Goal: Task Accomplishment & Management: Complete application form

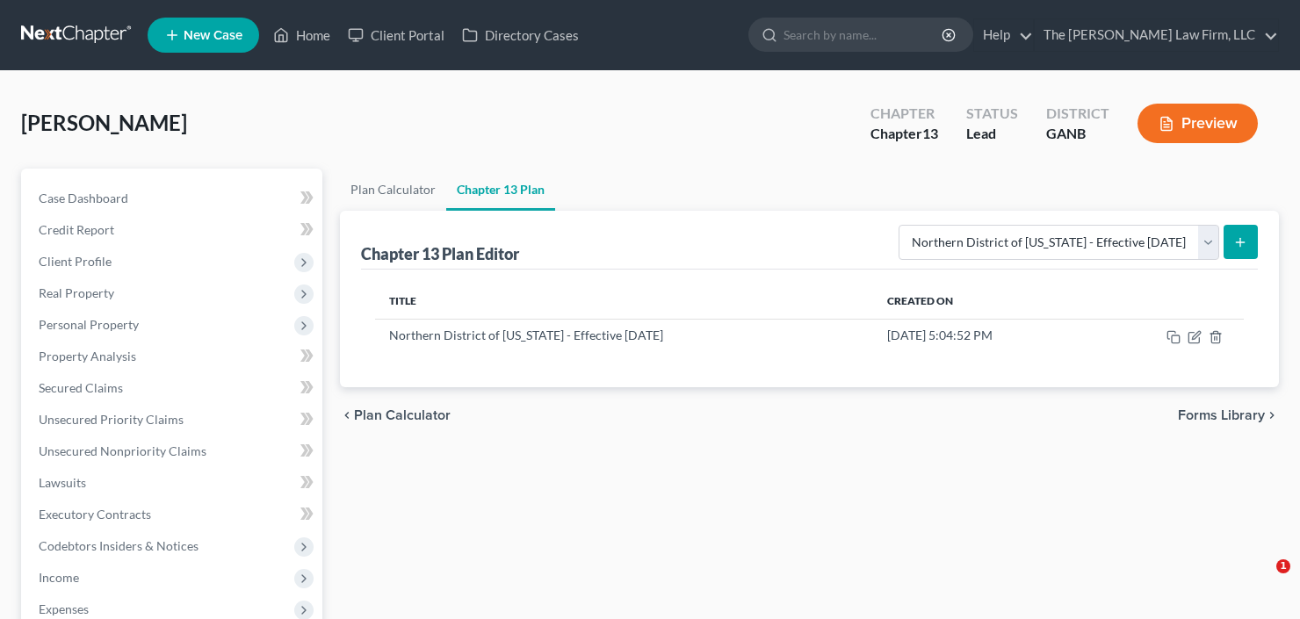
select select "2"
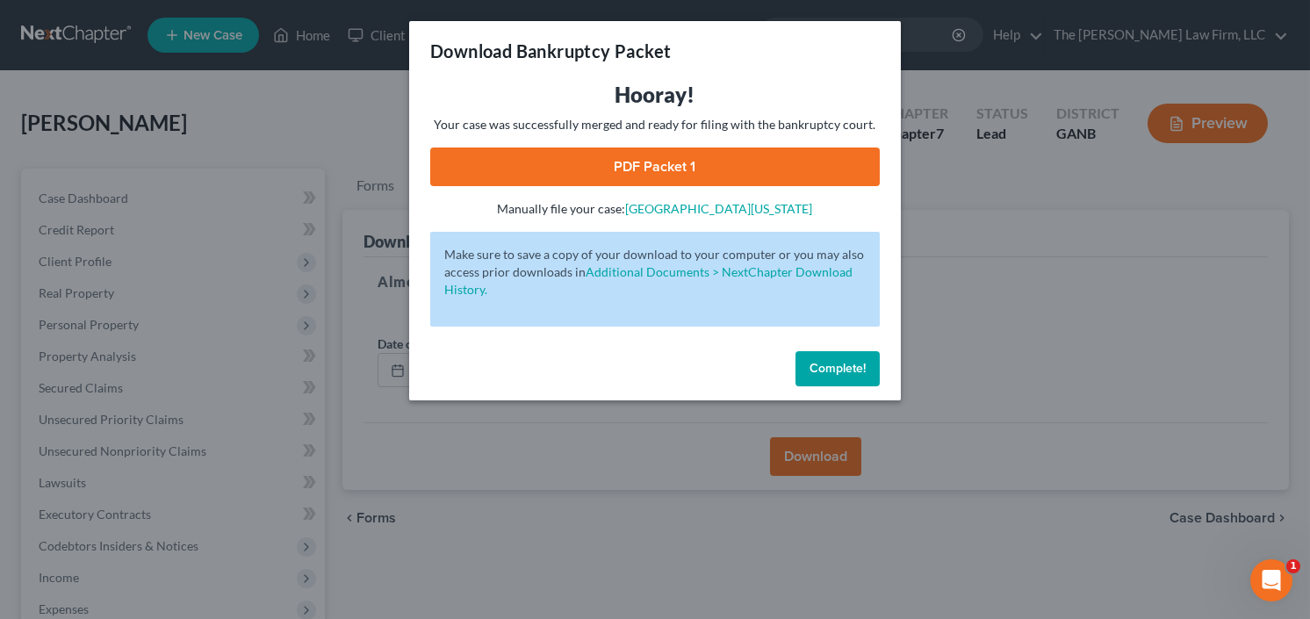
click at [840, 358] on button "Complete!" at bounding box center [838, 368] width 84 height 35
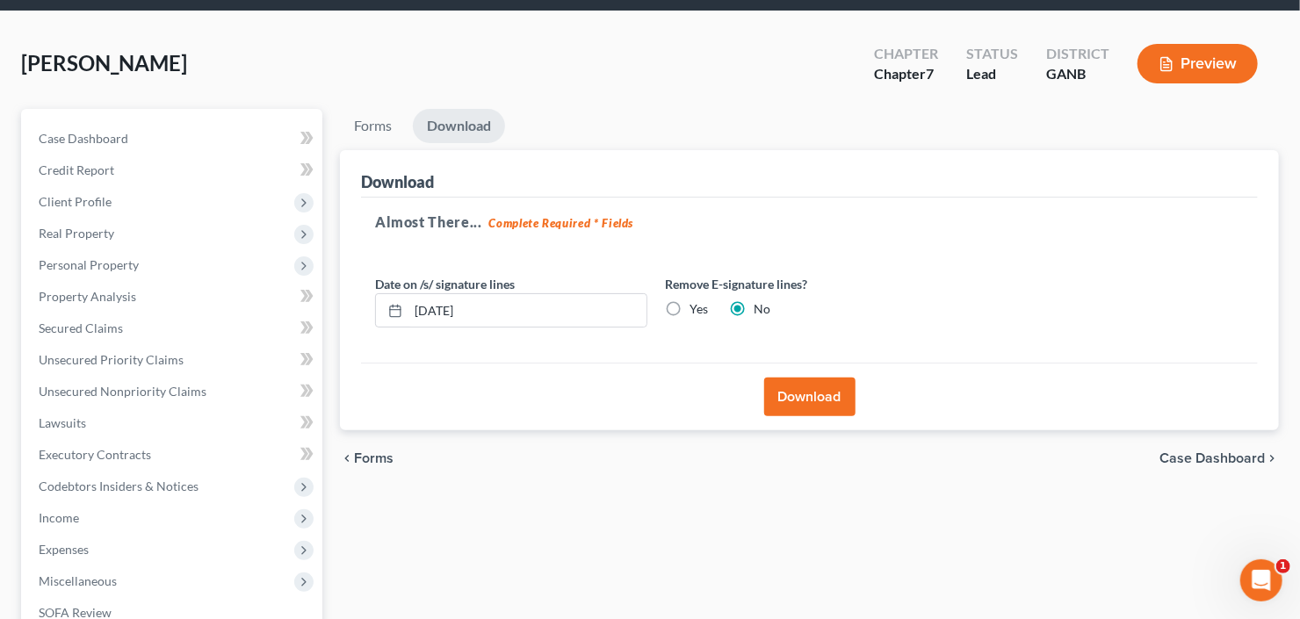
scroll to position [141, 0]
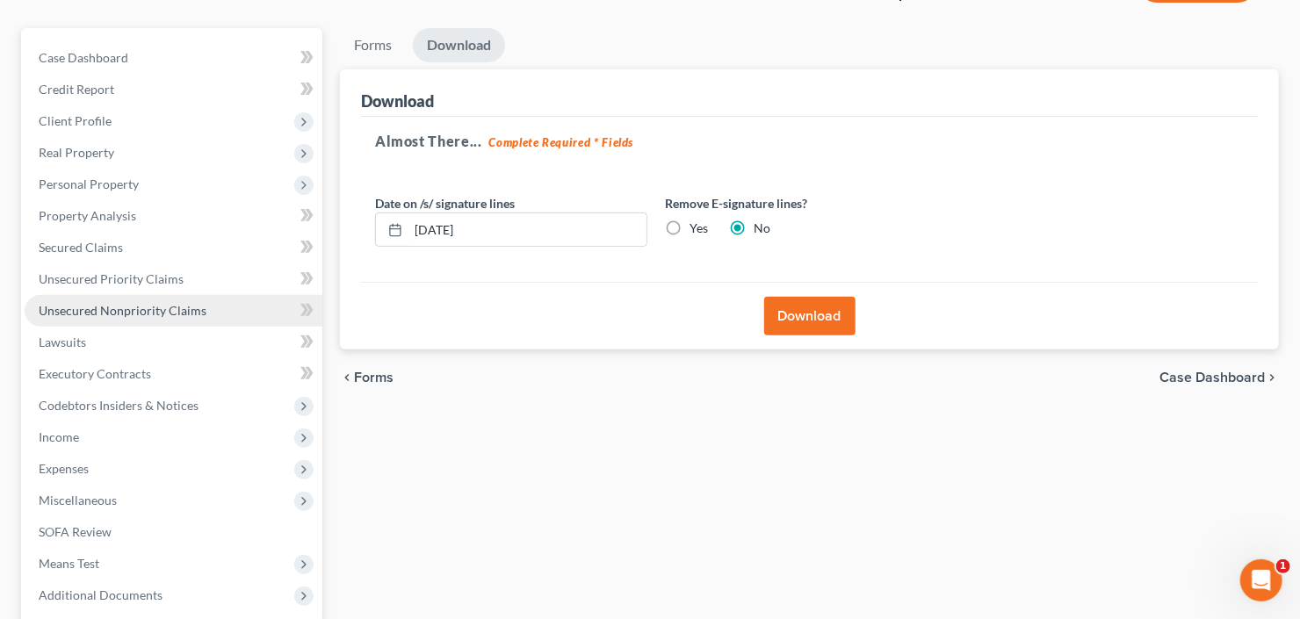
click at [160, 309] on span "Unsecured Nonpriority Claims" at bounding box center [123, 310] width 168 height 15
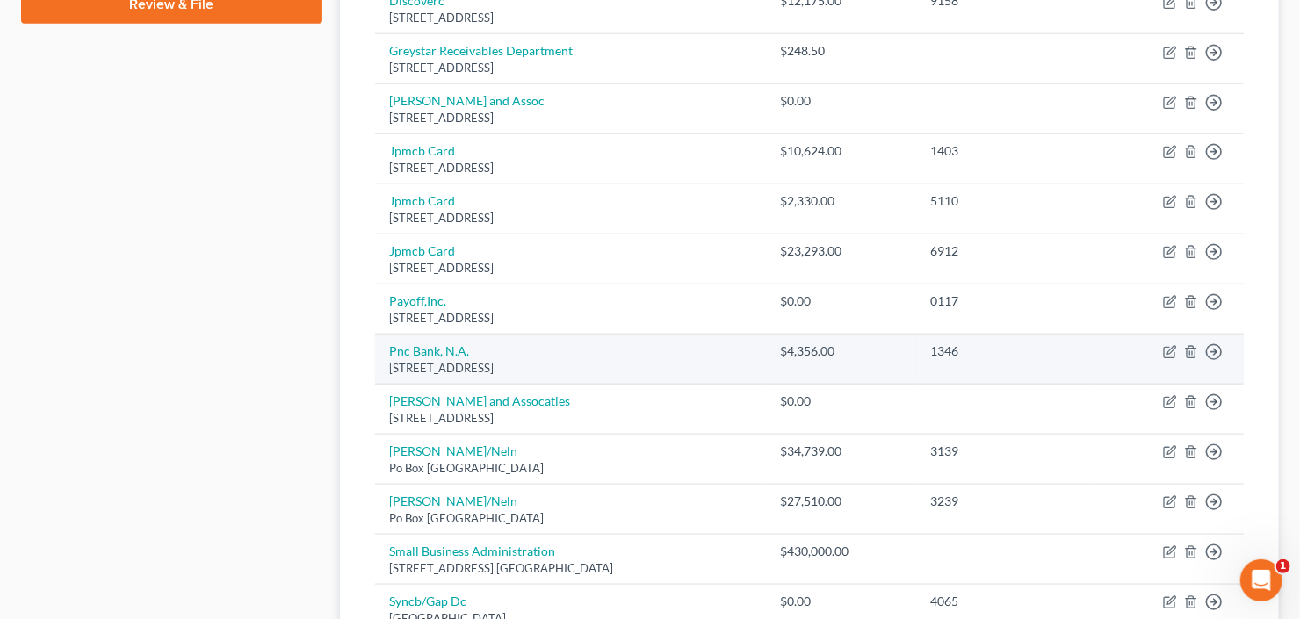
scroll to position [1054, 0]
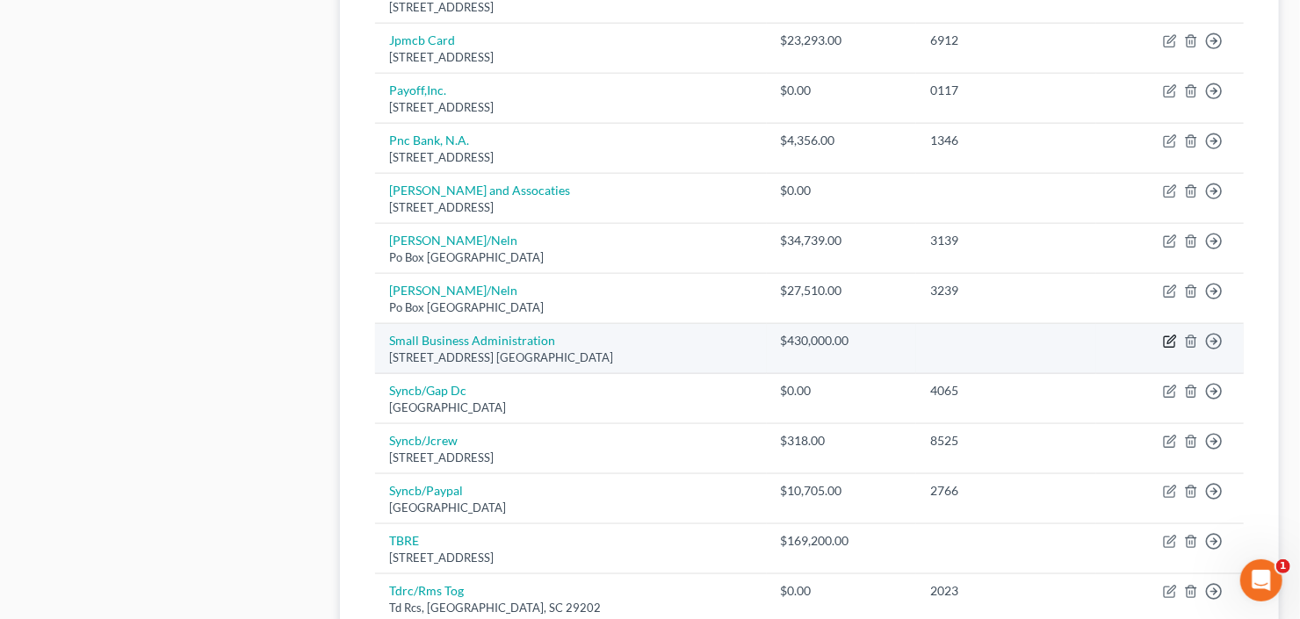
click at [1169, 335] on icon "button" at bounding box center [1170, 342] width 14 height 14
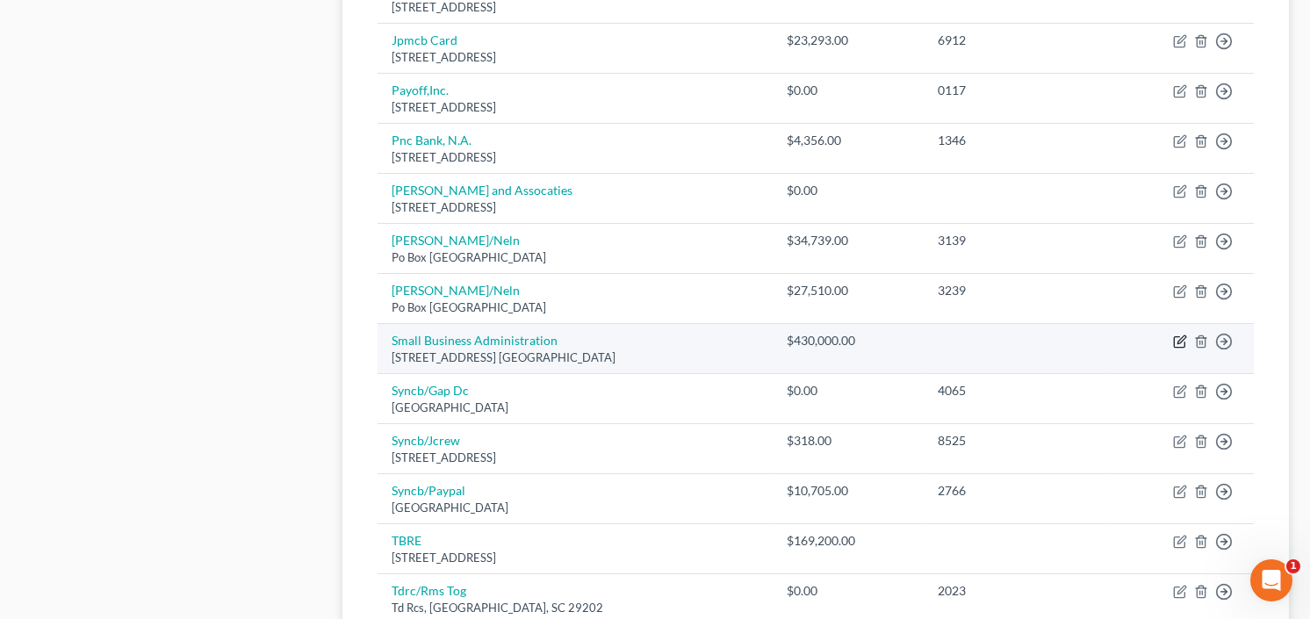
select select "10"
select select "14"
select select "0"
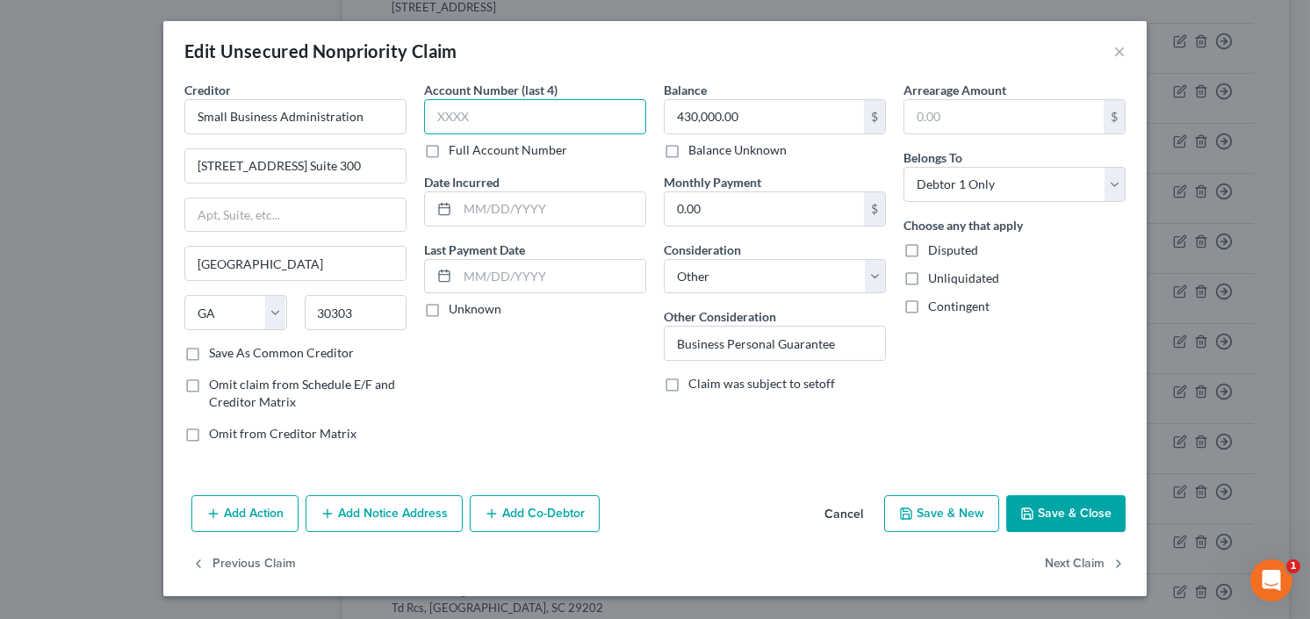
click at [490, 124] on input "text" at bounding box center [535, 116] width 222 height 35
type input "7400"
click at [1047, 532] on div "Add Action Add Notice Address Add Co-Debtor Cancel Save & New Save & Close" at bounding box center [655, 517] width 984 height 58
click at [1051, 526] on button "Save & Close" at bounding box center [1066, 513] width 119 height 37
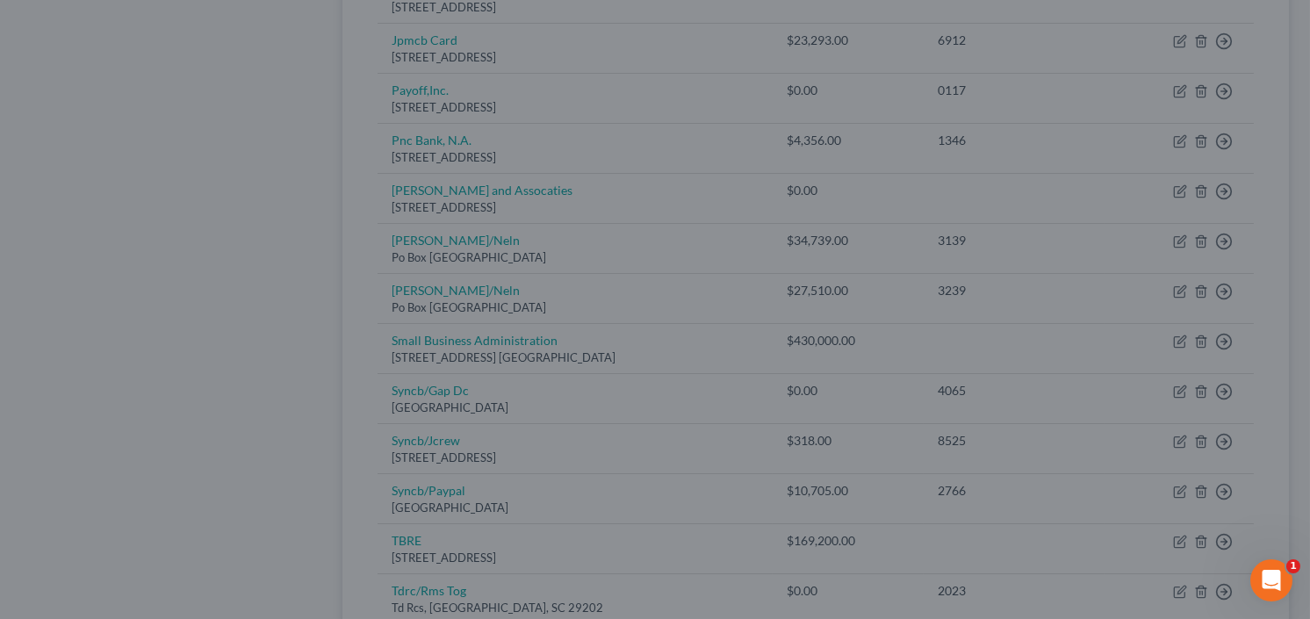
type input "0"
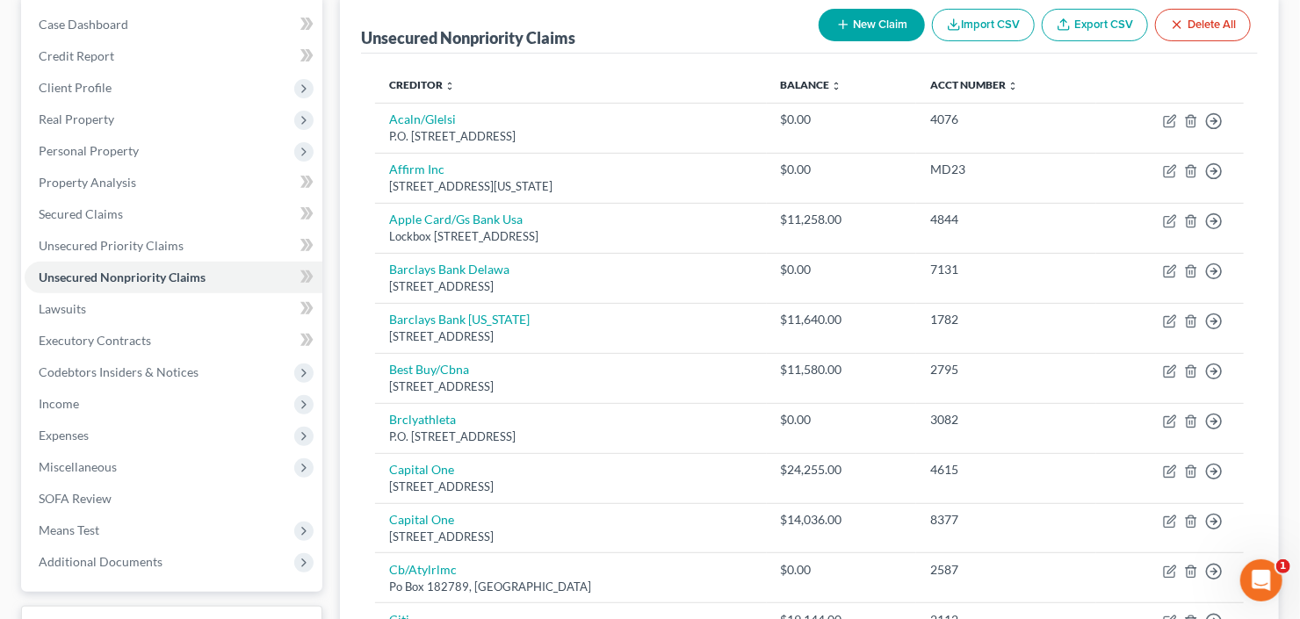
scroll to position [0, 0]
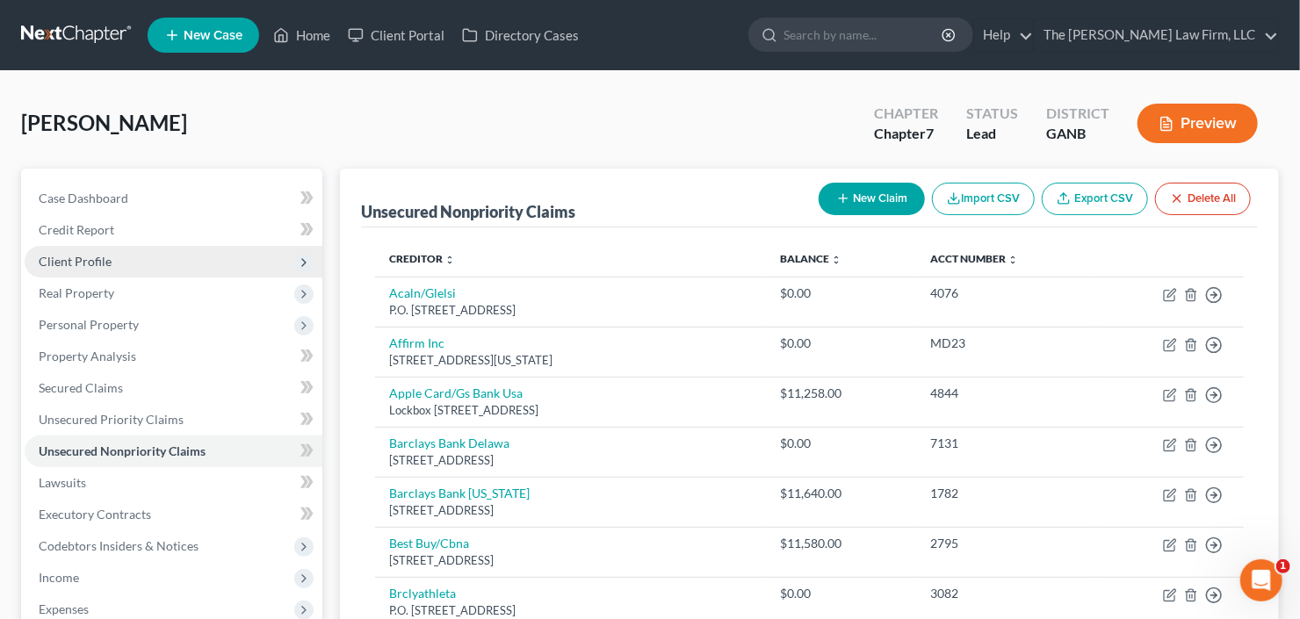
drag, startPoint x: 118, startPoint y: 260, endPoint x: 126, endPoint y: 265, distance: 10.2
click at [118, 260] on span "Client Profile" at bounding box center [174, 262] width 298 height 32
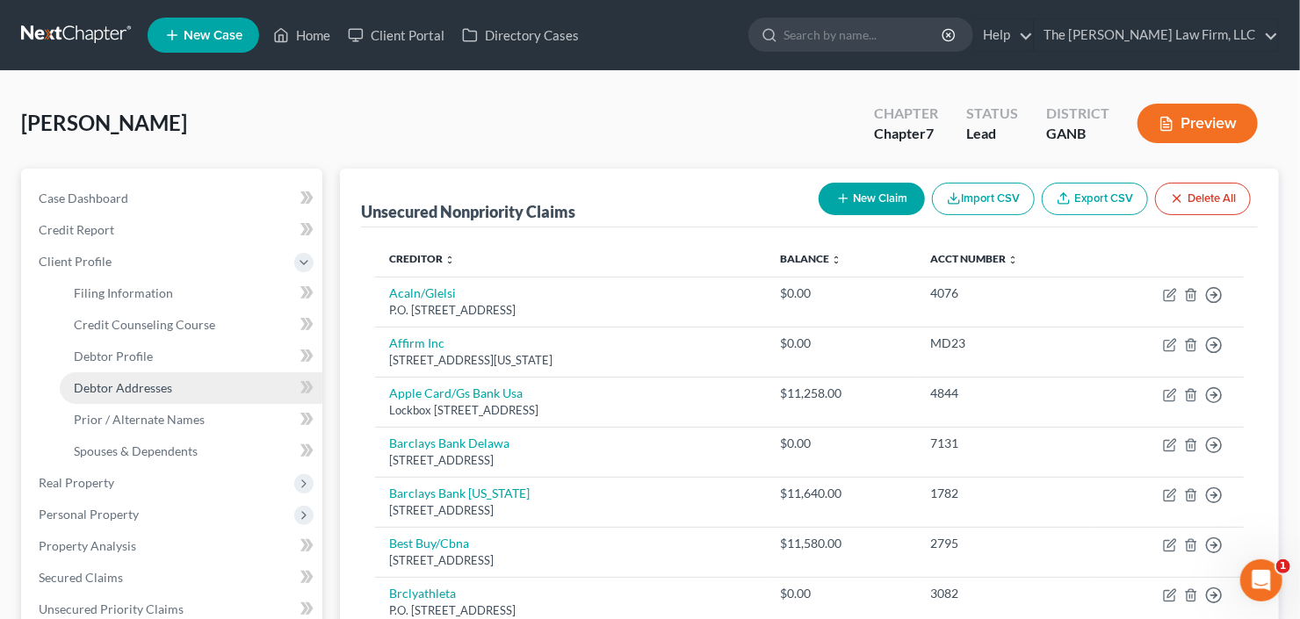
click at [147, 382] on span "Debtor Addresses" at bounding box center [123, 387] width 98 height 15
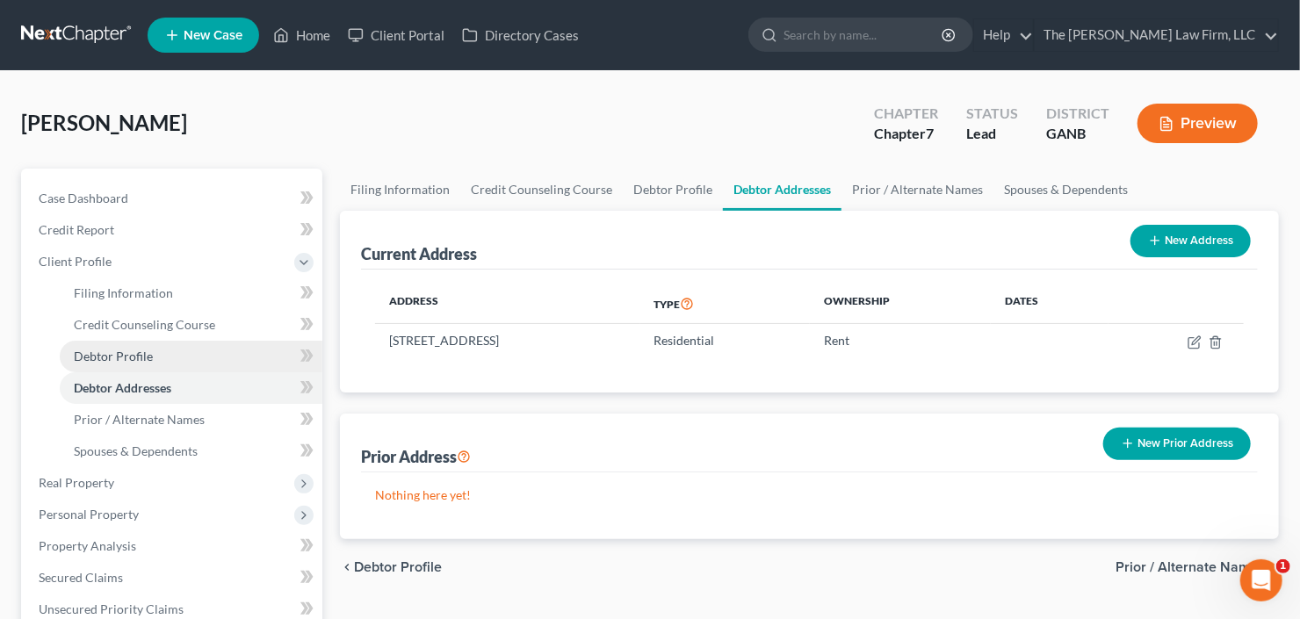
click at [131, 350] on span "Debtor Profile" at bounding box center [113, 356] width 79 height 15
select select "0"
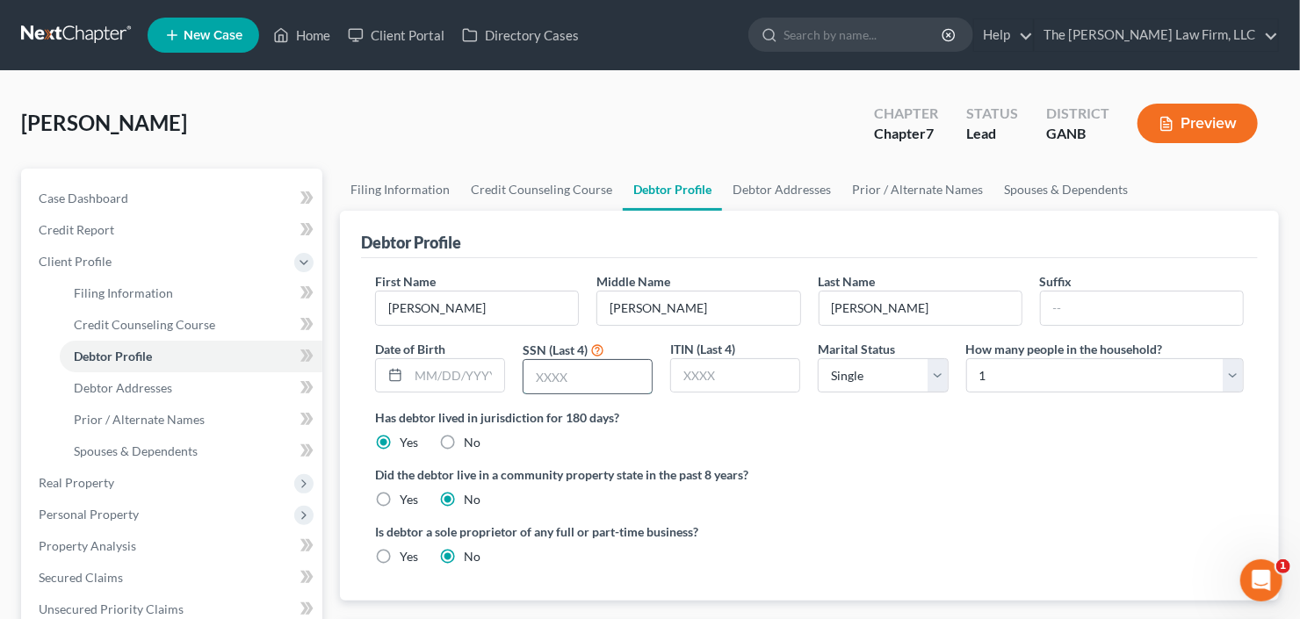
click at [559, 367] on input "text" at bounding box center [587, 376] width 128 height 33
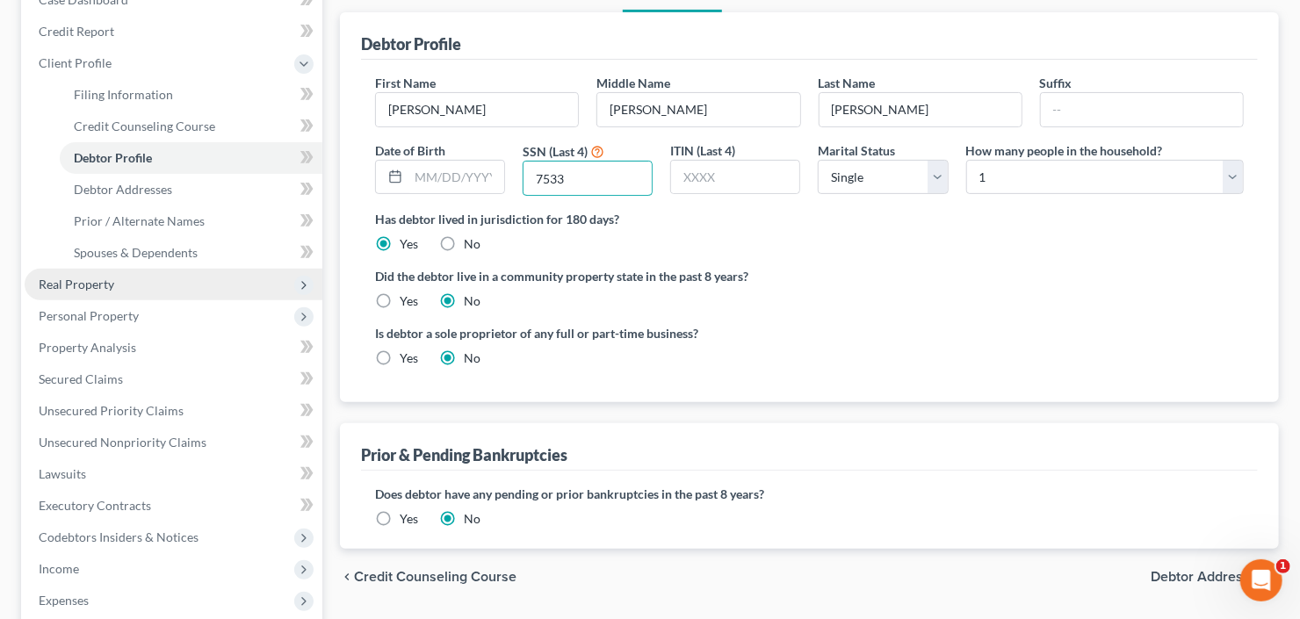
scroll to position [211, 0]
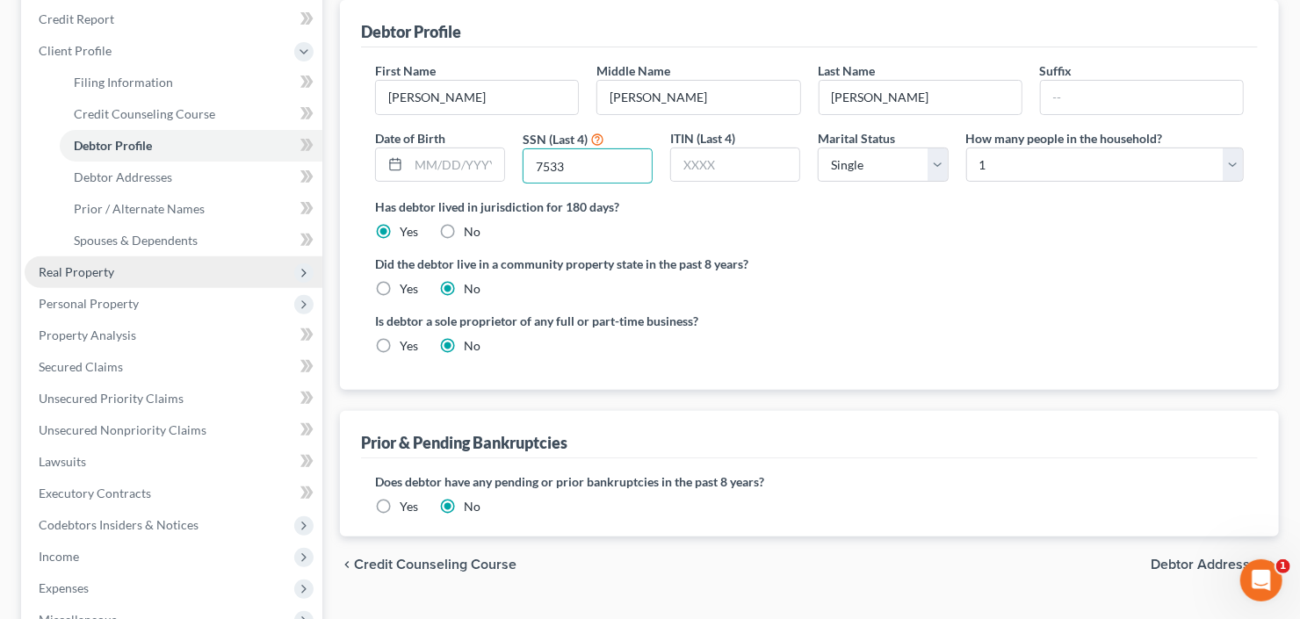
type input "7533"
click at [122, 272] on span "Real Property" at bounding box center [174, 272] width 298 height 32
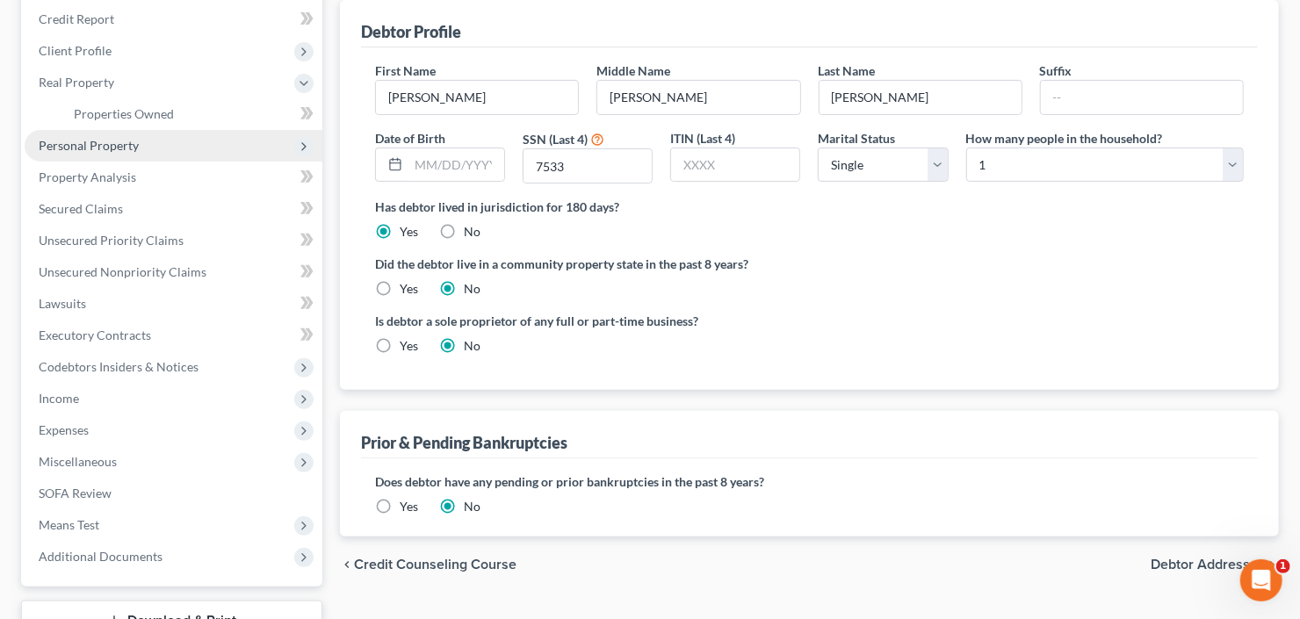
click at [176, 147] on span "Personal Property" at bounding box center [174, 146] width 298 height 32
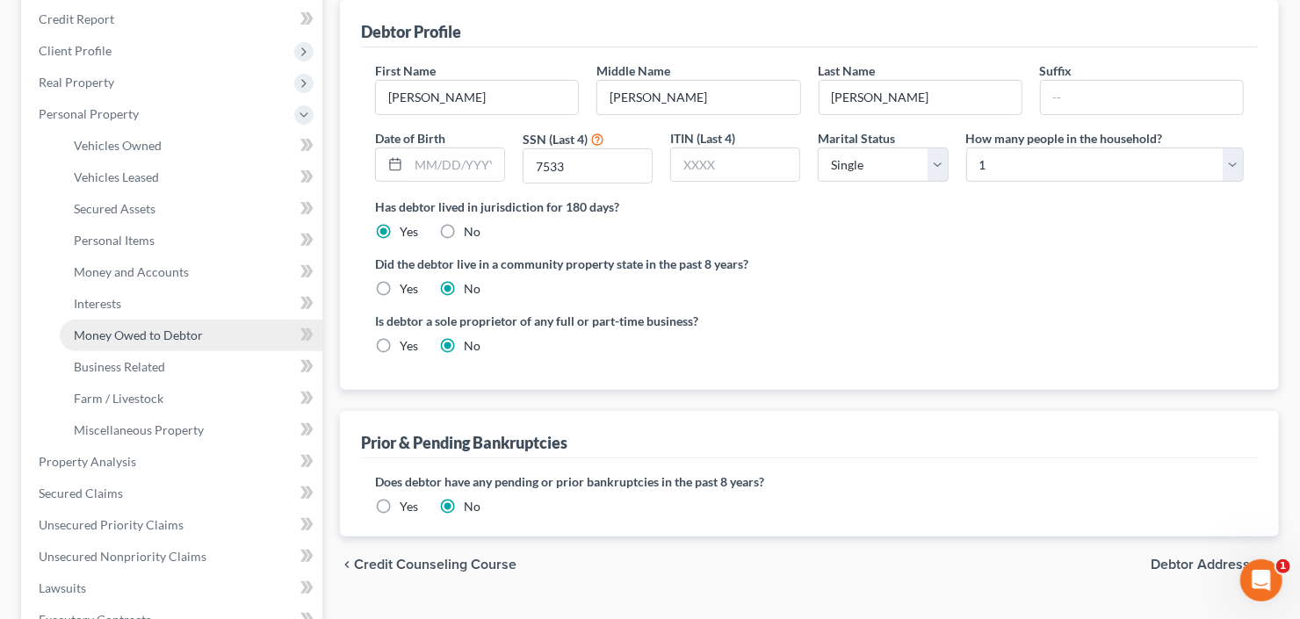
click at [163, 328] on span "Money Owed to Debtor" at bounding box center [138, 335] width 129 height 15
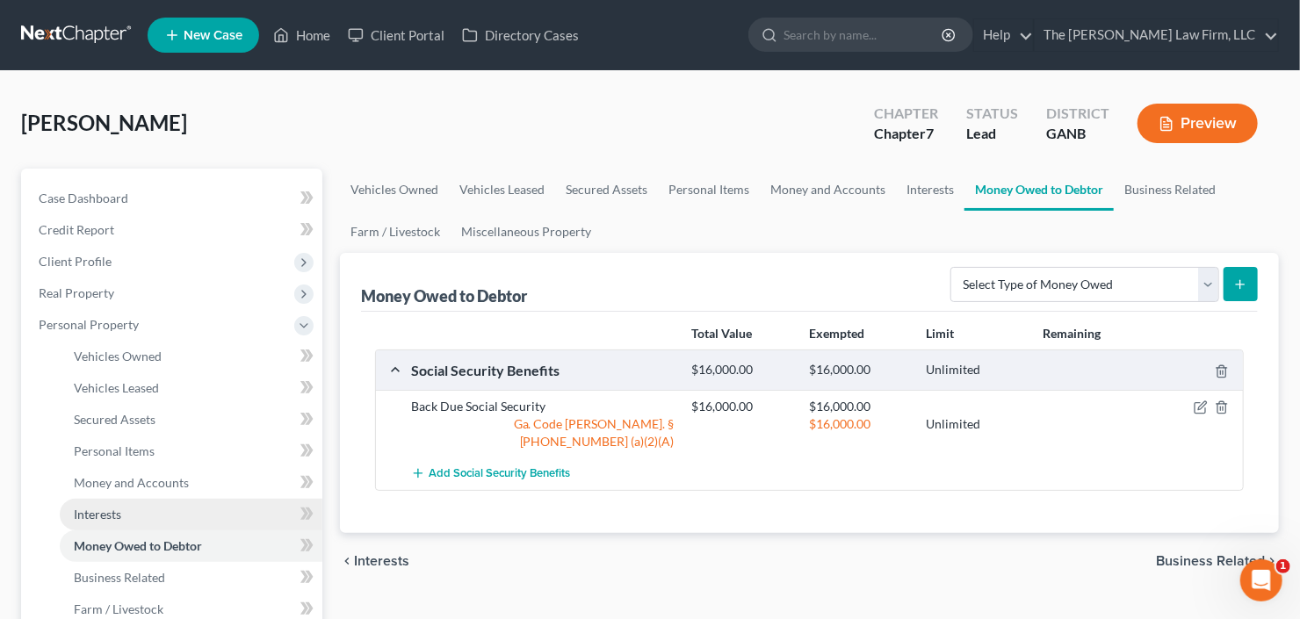
click at [166, 514] on link "Interests" at bounding box center [191, 515] width 263 height 32
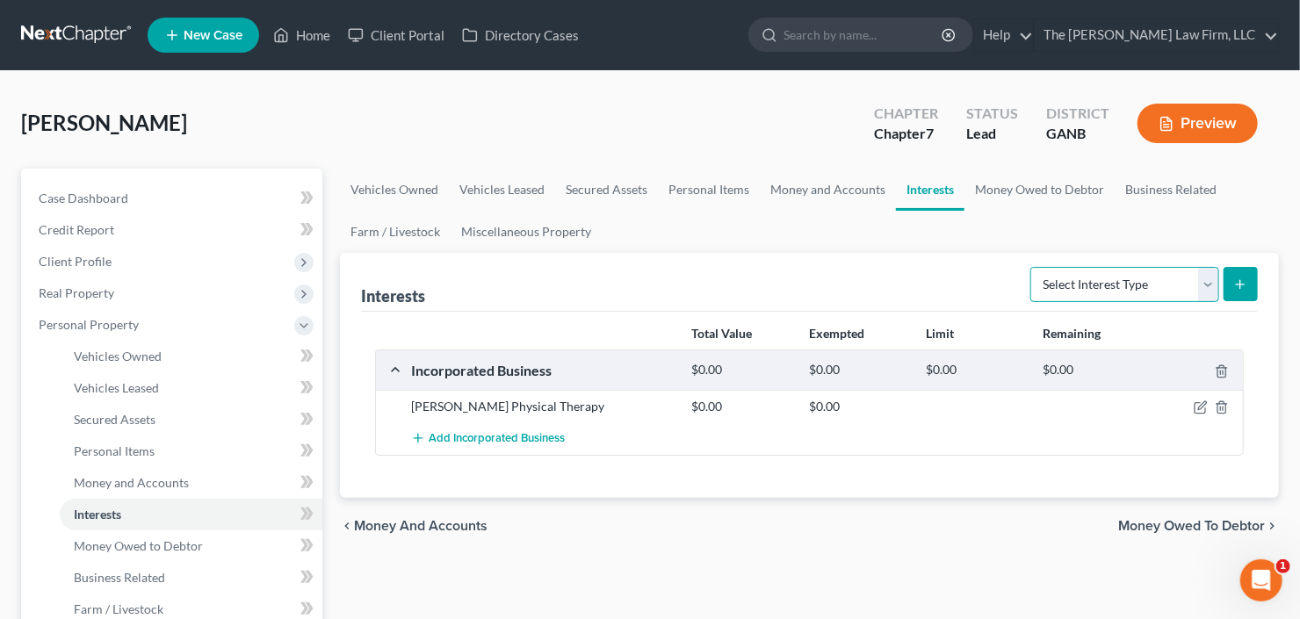
click at [1118, 298] on select "Select Interest Type 401K Annuity Bond Education IRA Government Bond Government…" at bounding box center [1124, 284] width 189 height 35
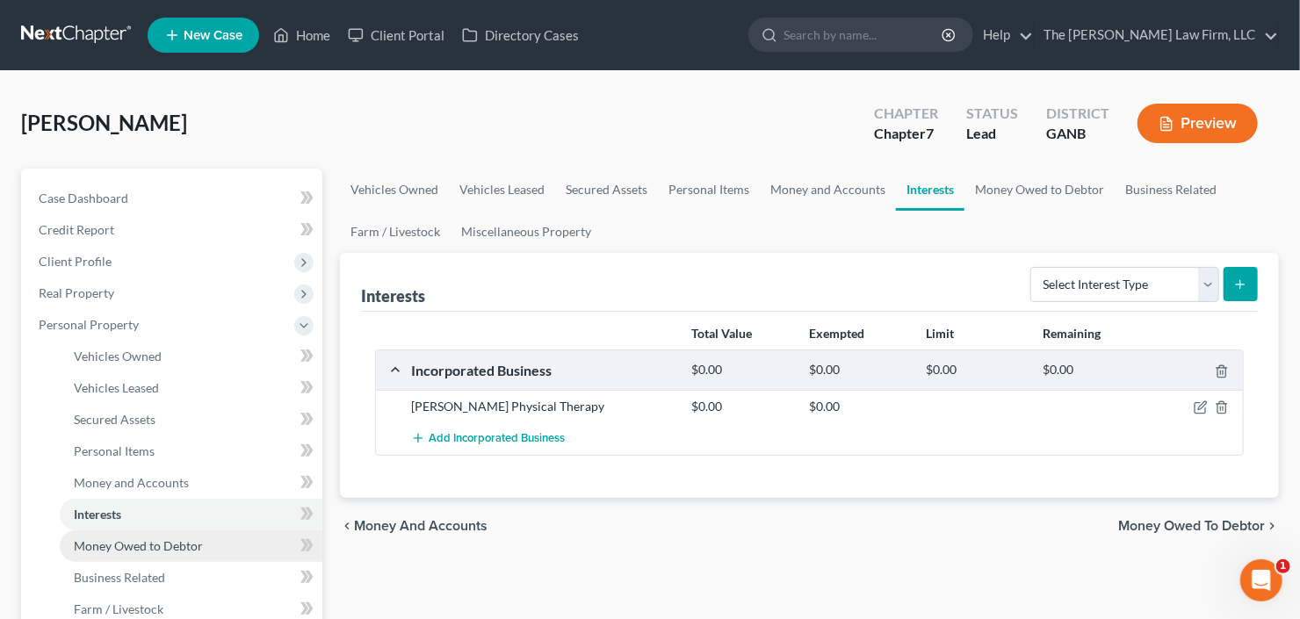
click at [162, 535] on link "Money Owed to Debtor" at bounding box center [191, 547] width 263 height 32
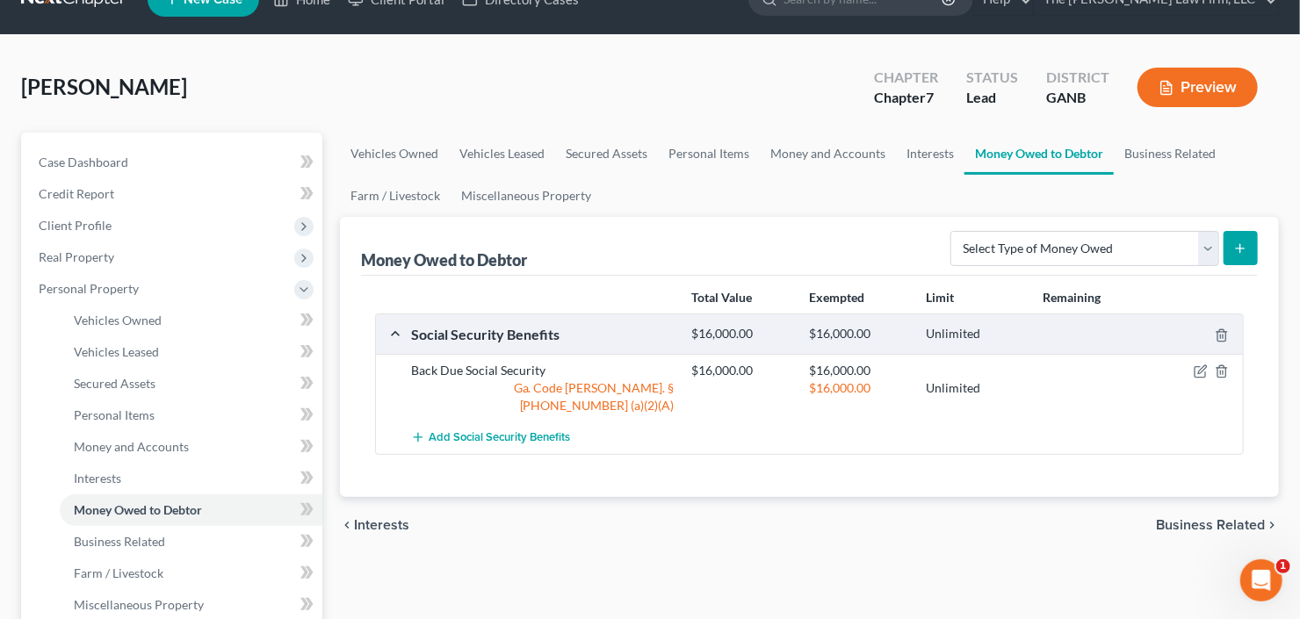
scroll to position [70, 0]
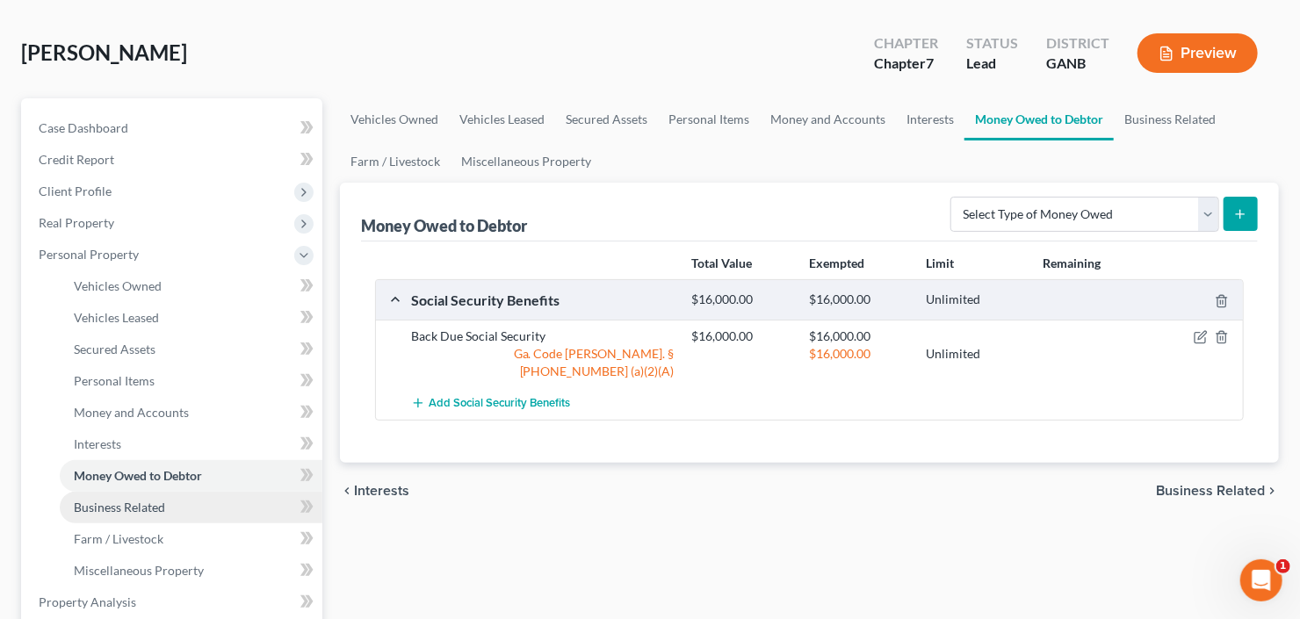
click at [116, 516] on link "Business Related" at bounding box center [191, 508] width 263 height 32
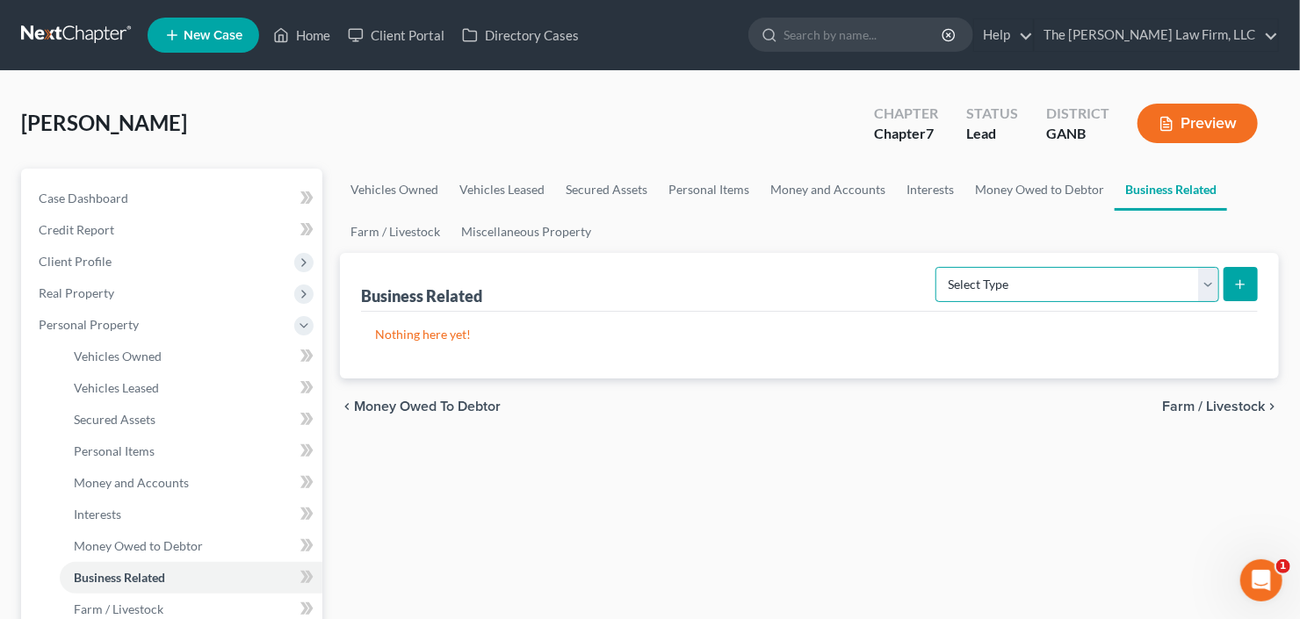
click at [1127, 288] on select "Select Type Customer Lists Franchises Inventory Licenses Machinery Office Equip…" at bounding box center [1077, 284] width 284 height 35
select select "patent"
click at [937, 267] on select "Select Type Customer Lists Franchises Inventory Licenses Machinery Office Equip…" at bounding box center [1077, 284] width 284 height 35
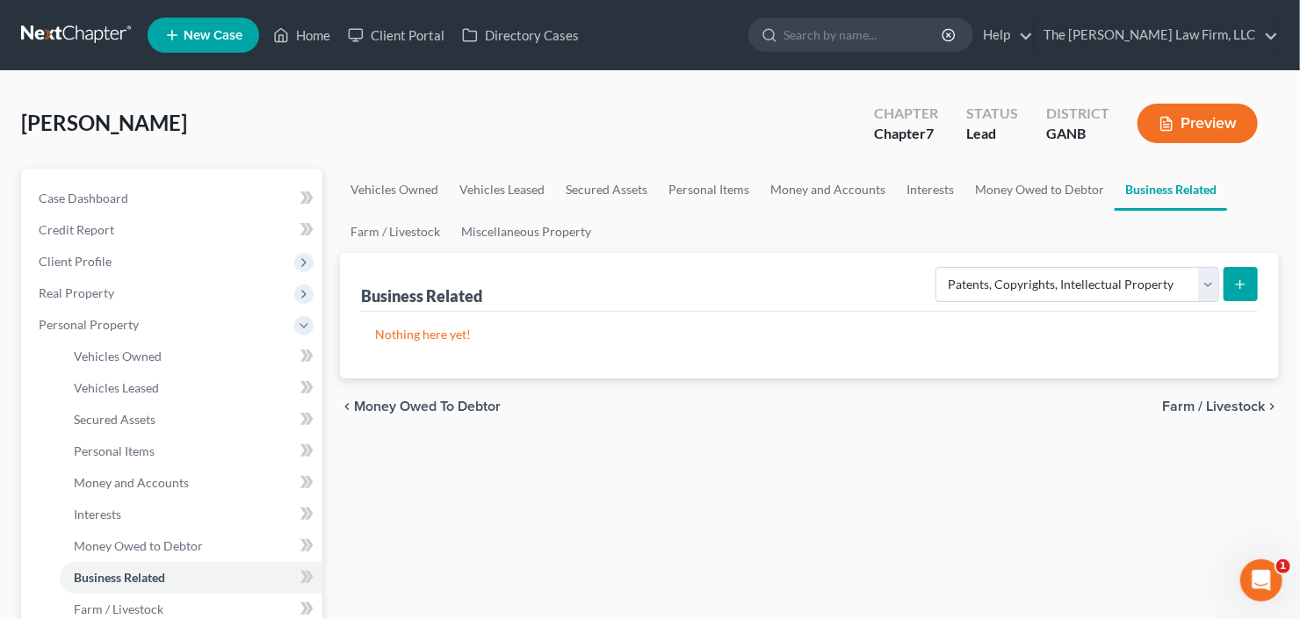
click at [1239, 286] on icon "submit" at bounding box center [1240, 285] width 14 height 14
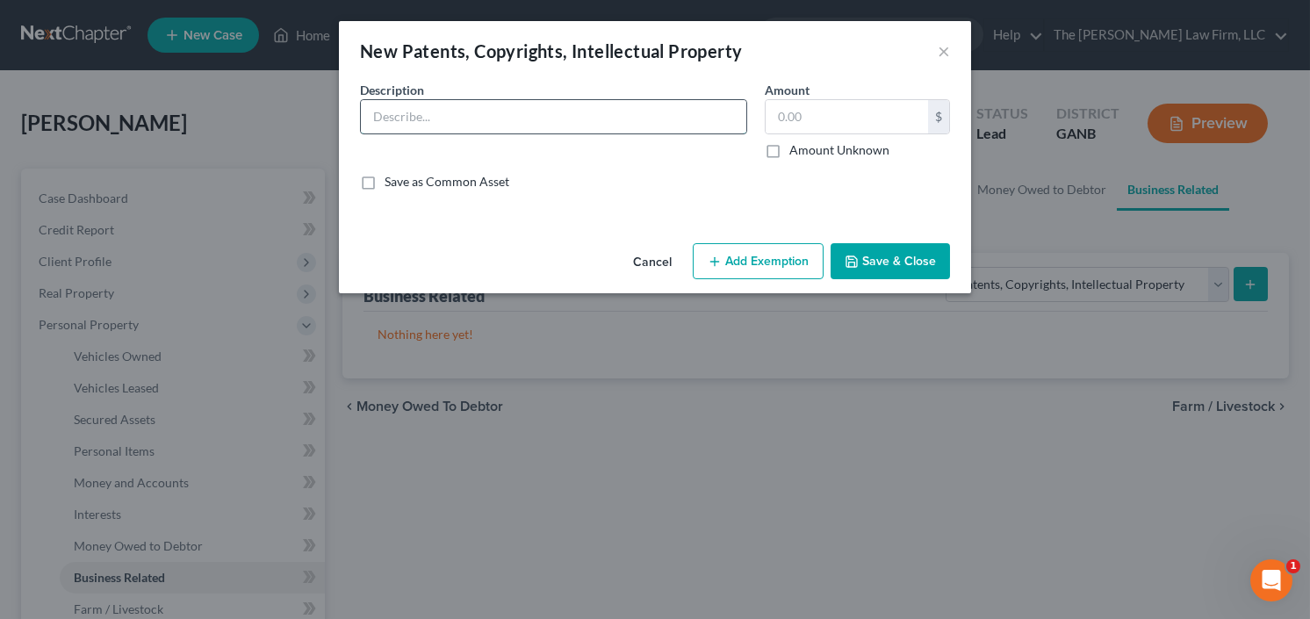
click at [540, 125] on input "text" at bounding box center [554, 116] width 386 height 33
type input "Trademark"
click at [794, 104] on div "$" at bounding box center [857, 116] width 185 height 35
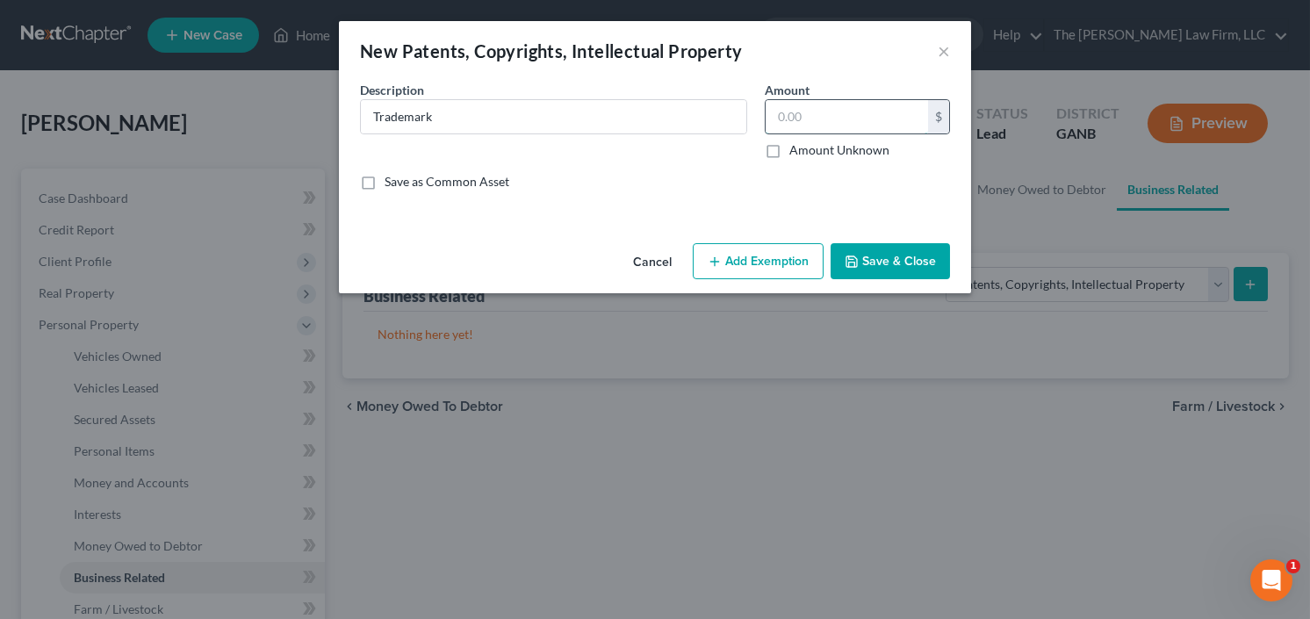
click at [790, 118] on input "text" at bounding box center [847, 116] width 162 height 33
type input "0.00"
click at [904, 249] on button "Save & Close" at bounding box center [890, 261] width 119 height 37
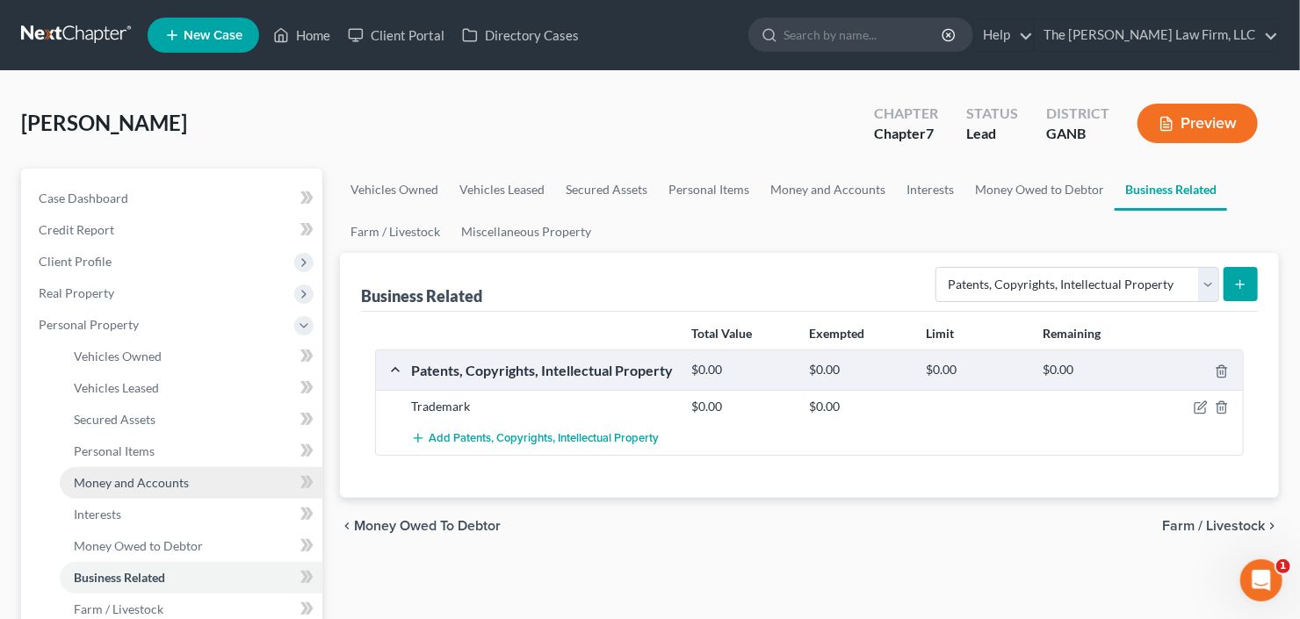
drag, startPoint x: 127, startPoint y: 478, endPoint x: 158, endPoint y: 471, distance: 31.5
click at [127, 478] on span "Money and Accounts" at bounding box center [131, 482] width 115 height 15
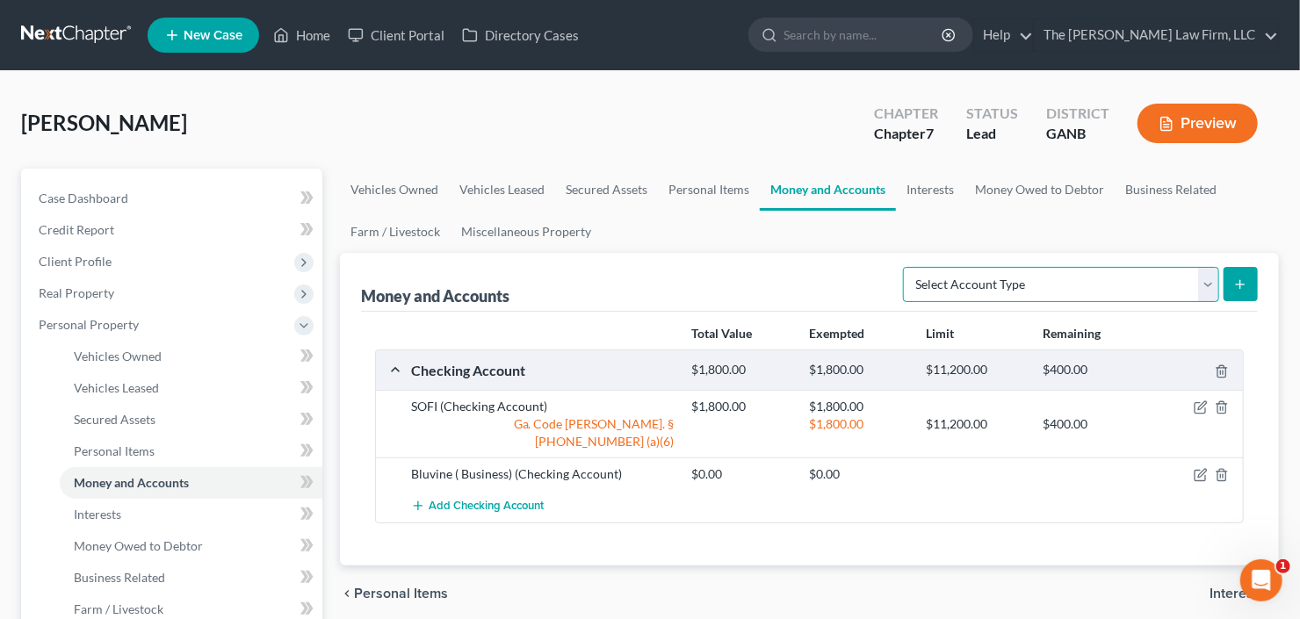
click at [1017, 280] on select "Select Account Type Brokerage Cash on Hand Certificates of Deposit Checking Acc…" at bounding box center [1061, 284] width 316 height 35
select select "brokerage"
click at [907, 267] on select "Select Account Type Brokerage Cash on Hand Certificates of Deposit Checking Acc…" at bounding box center [1061, 284] width 316 height 35
click at [1234, 272] on button "submit" at bounding box center [1241, 284] width 34 height 34
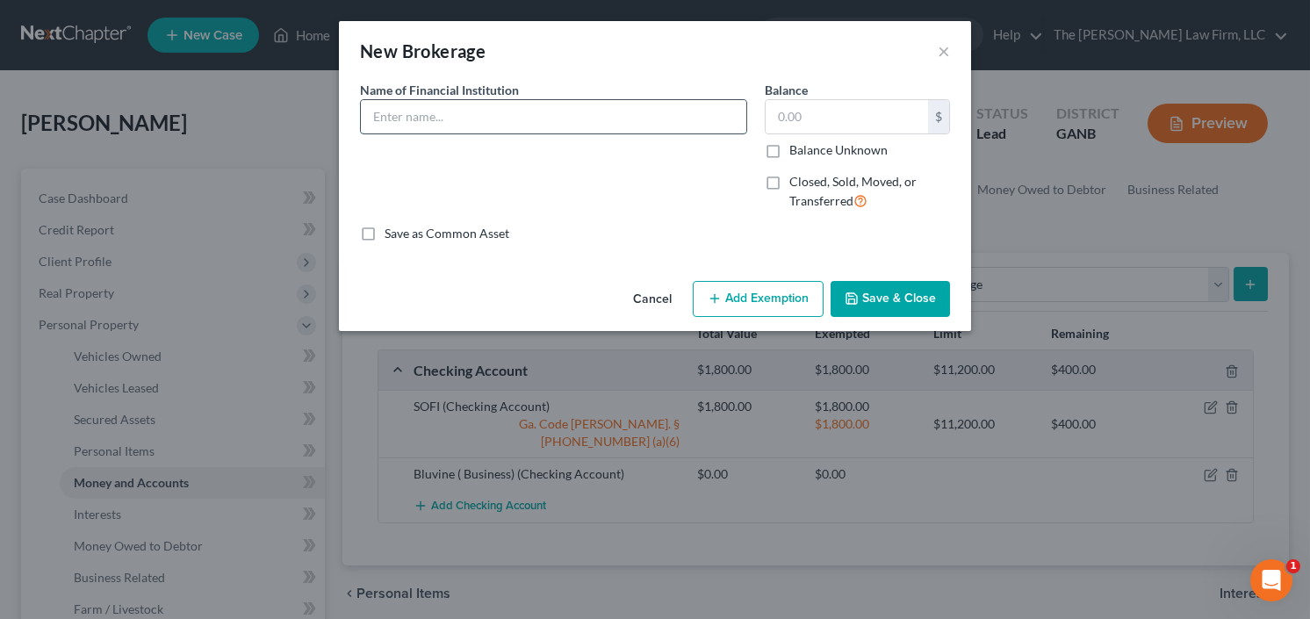
click at [604, 112] on input "text" at bounding box center [554, 116] width 386 height 33
click at [655, 301] on button "Cancel" at bounding box center [652, 300] width 67 height 35
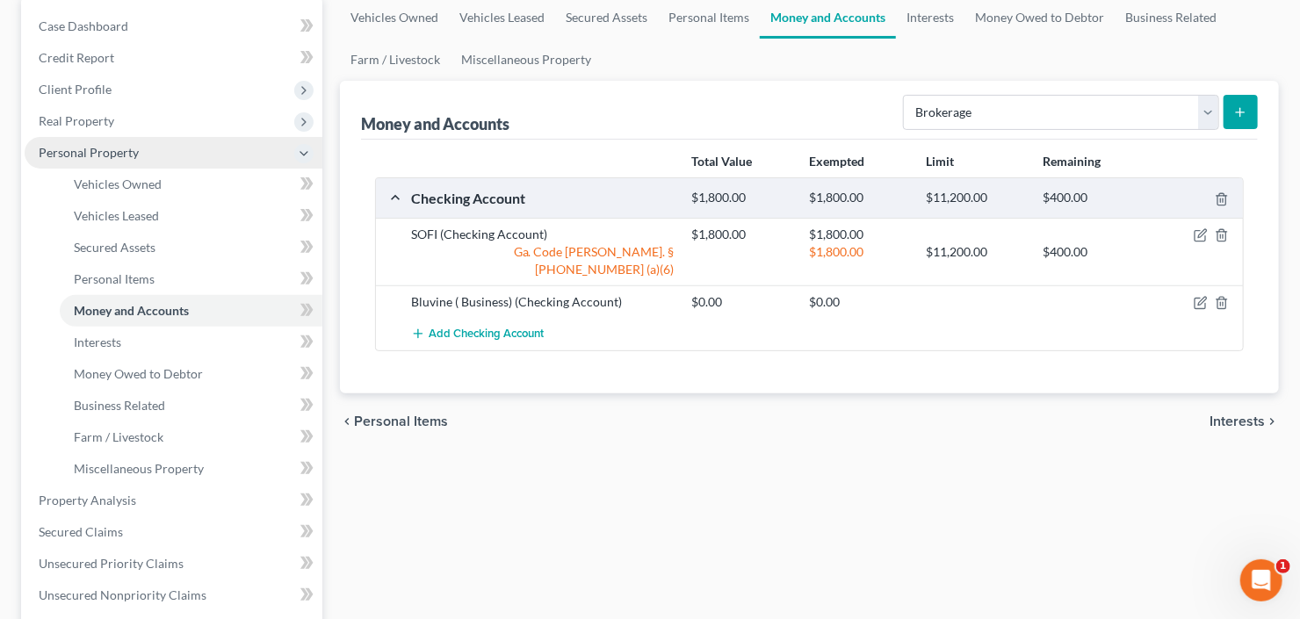
scroll to position [211, 0]
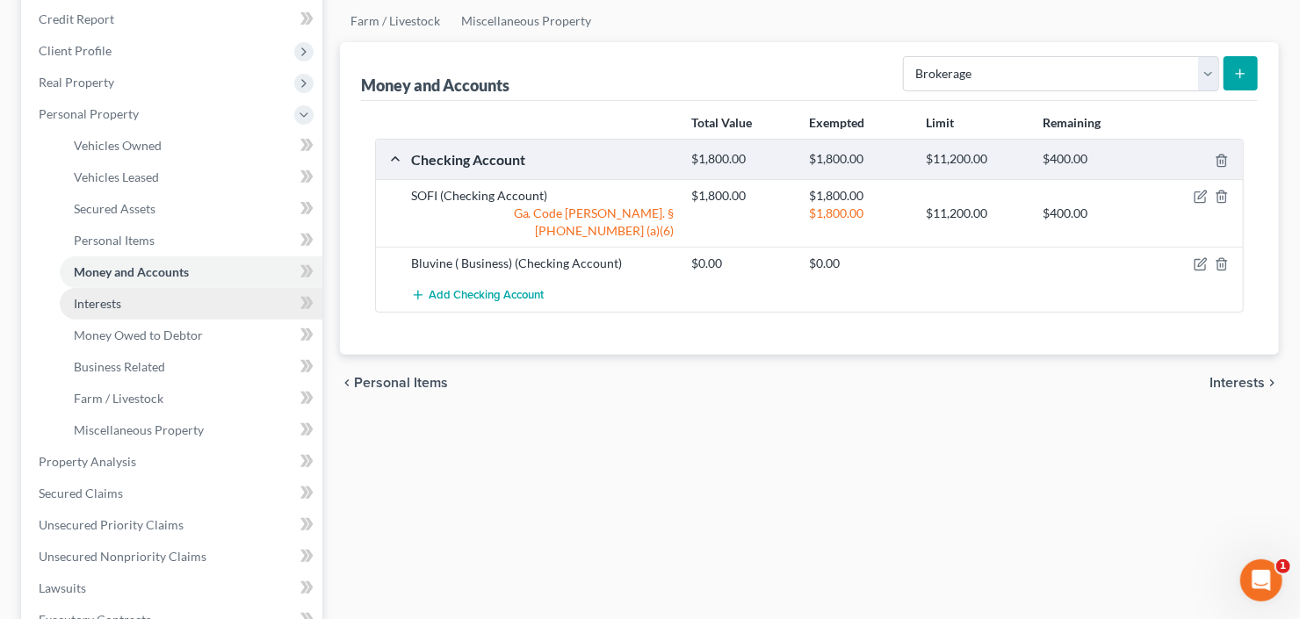
click at [130, 307] on link "Interests" at bounding box center [191, 304] width 263 height 32
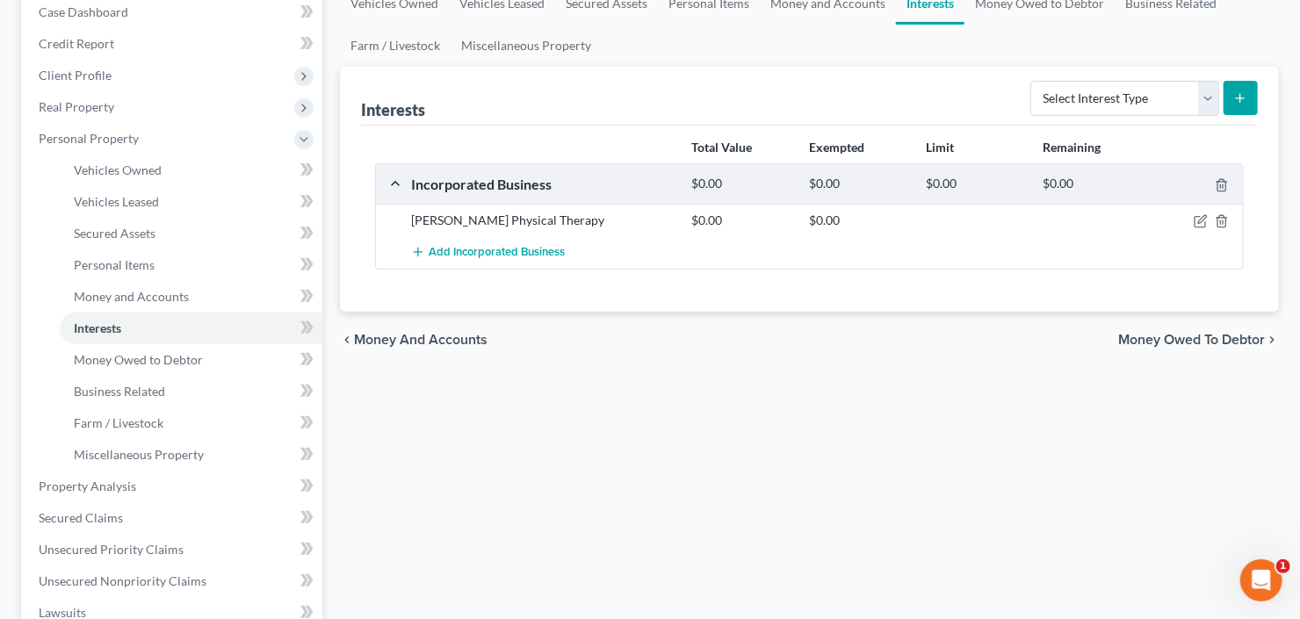
scroll to position [211, 0]
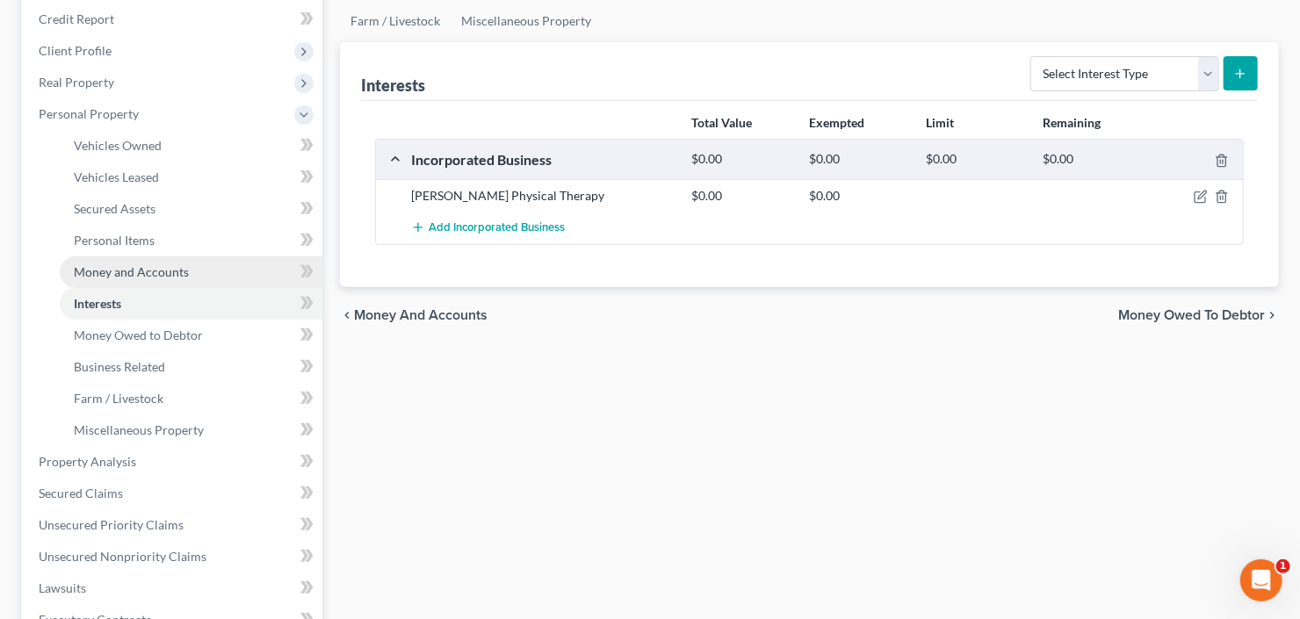
click at [229, 270] on link "Money and Accounts" at bounding box center [191, 272] width 263 height 32
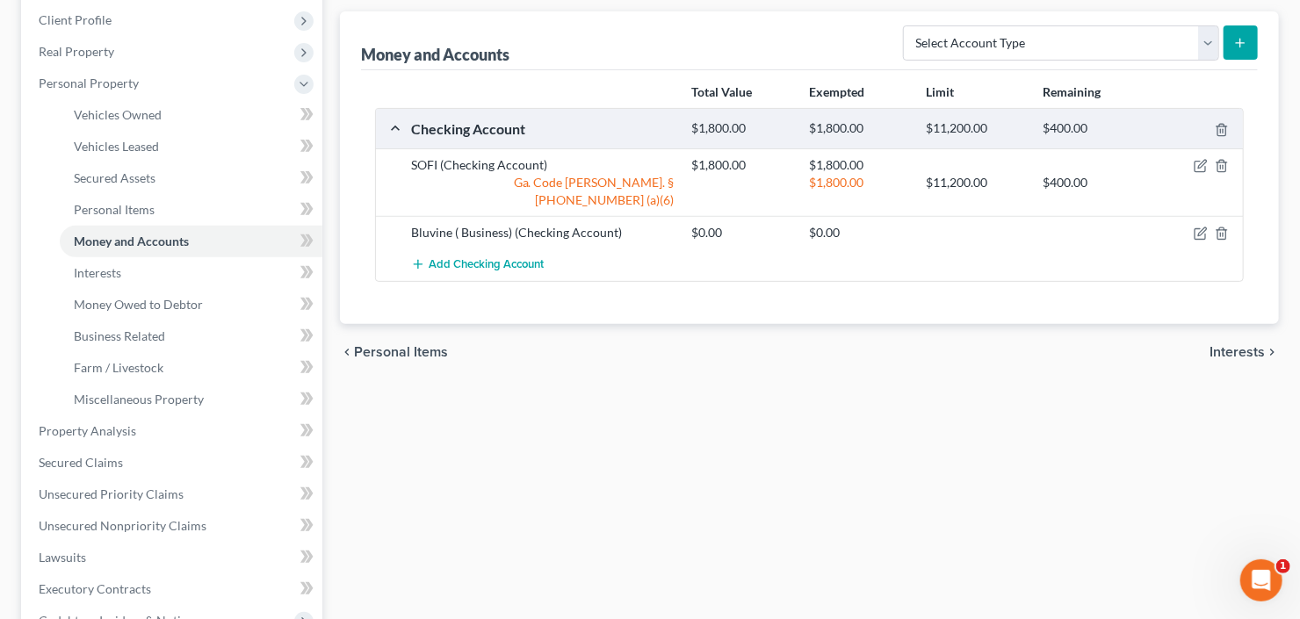
scroll to position [211, 0]
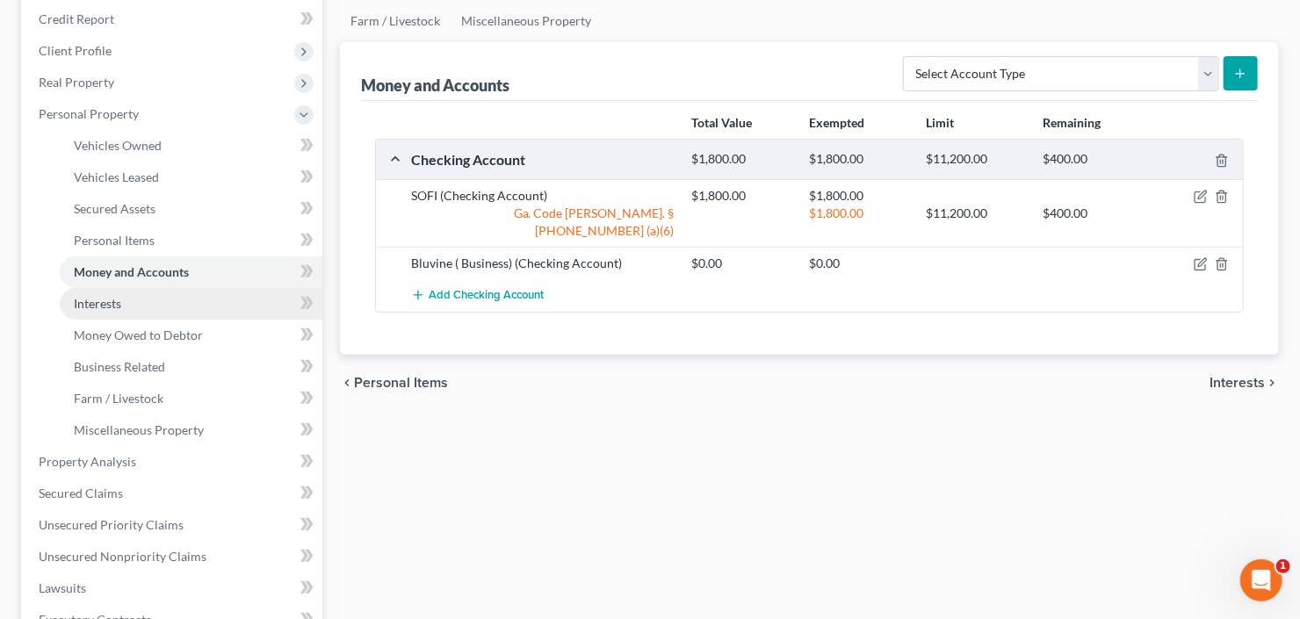
drag, startPoint x: 110, startPoint y: 297, endPoint x: 122, endPoint y: 297, distance: 12.3
click at [110, 297] on span "Interests" at bounding box center [97, 303] width 47 height 15
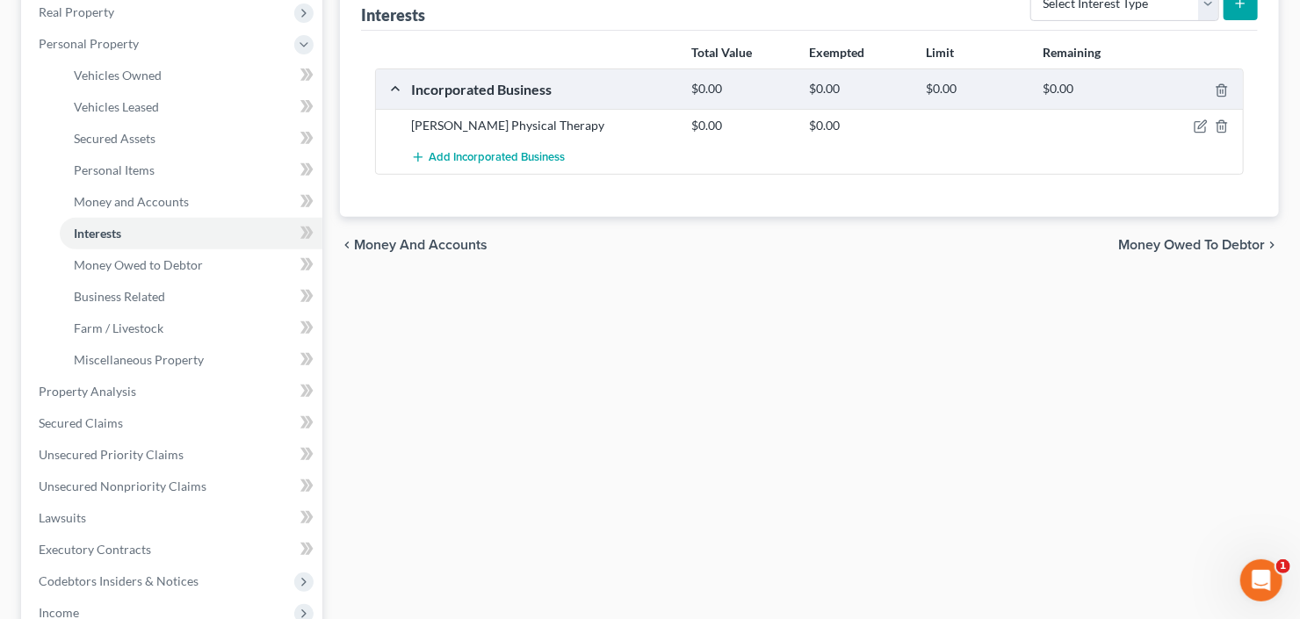
scroll to position [141, 0]
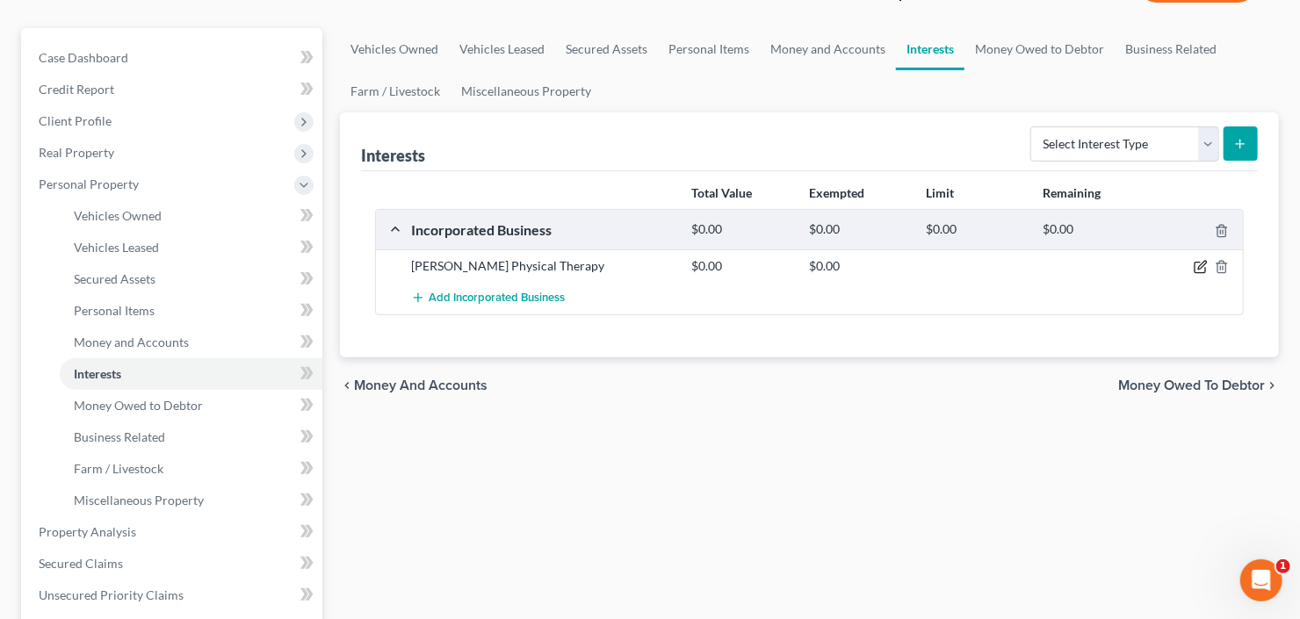
click at [1202, 270] on icon "button" at bounding box center [1201, 267] width 14 height 14
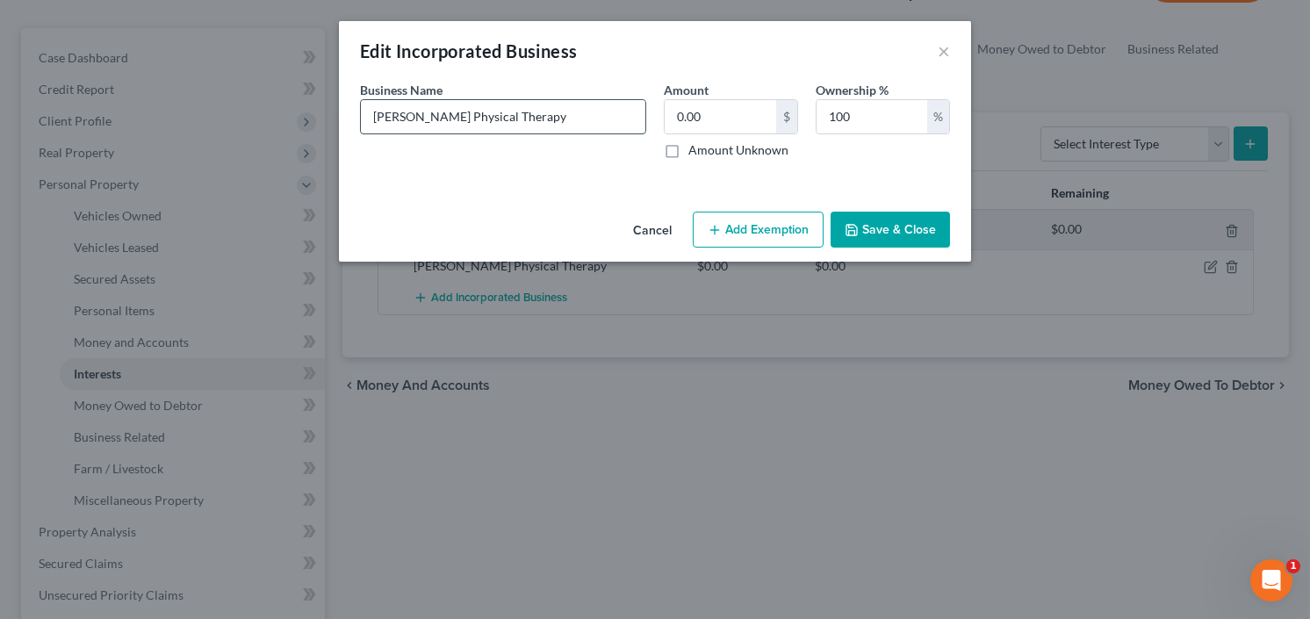
click at [387, 117] on input "Sarom Physical Therapy" at bounding box center [503, 116] width 285 height 33
type input "Saerom Physical Therapy"
click at [897, 229] on button "Save & Close" at bounding box center [890, 230] width 119 height 37
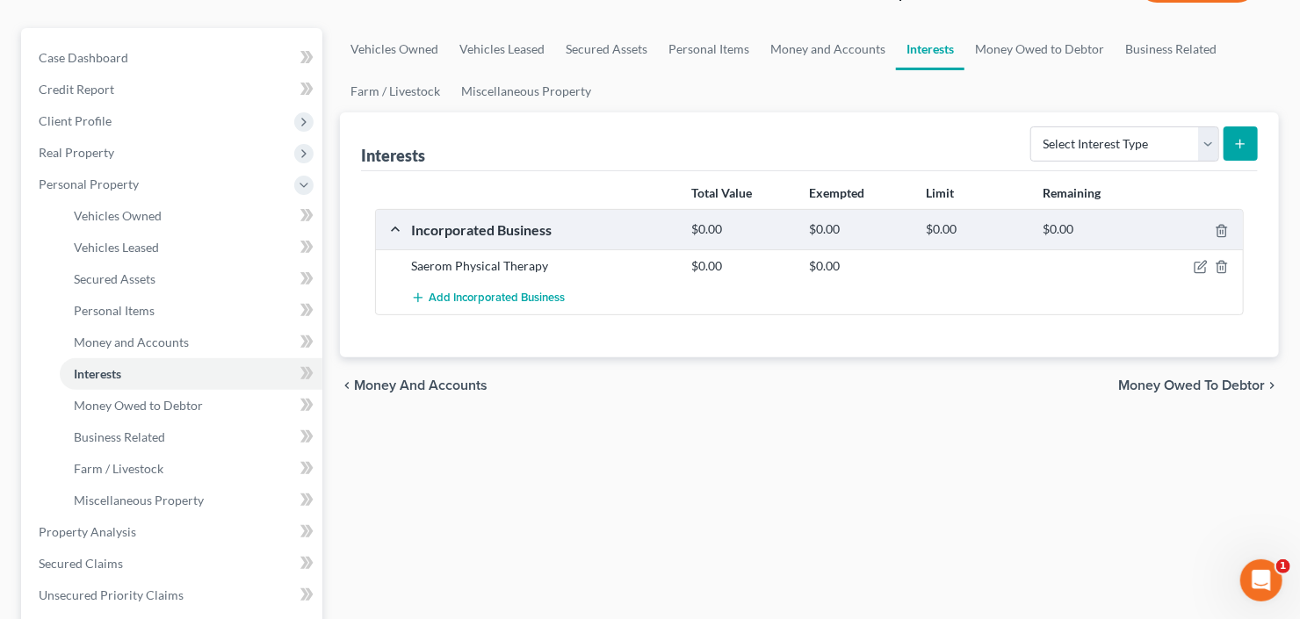
click at [1193, 266] on div at bounding box center [1198, 266] width 94 height 18
click at [1197, 264] on icon "button" at bounding box center [1201, 267] width 14 height 14
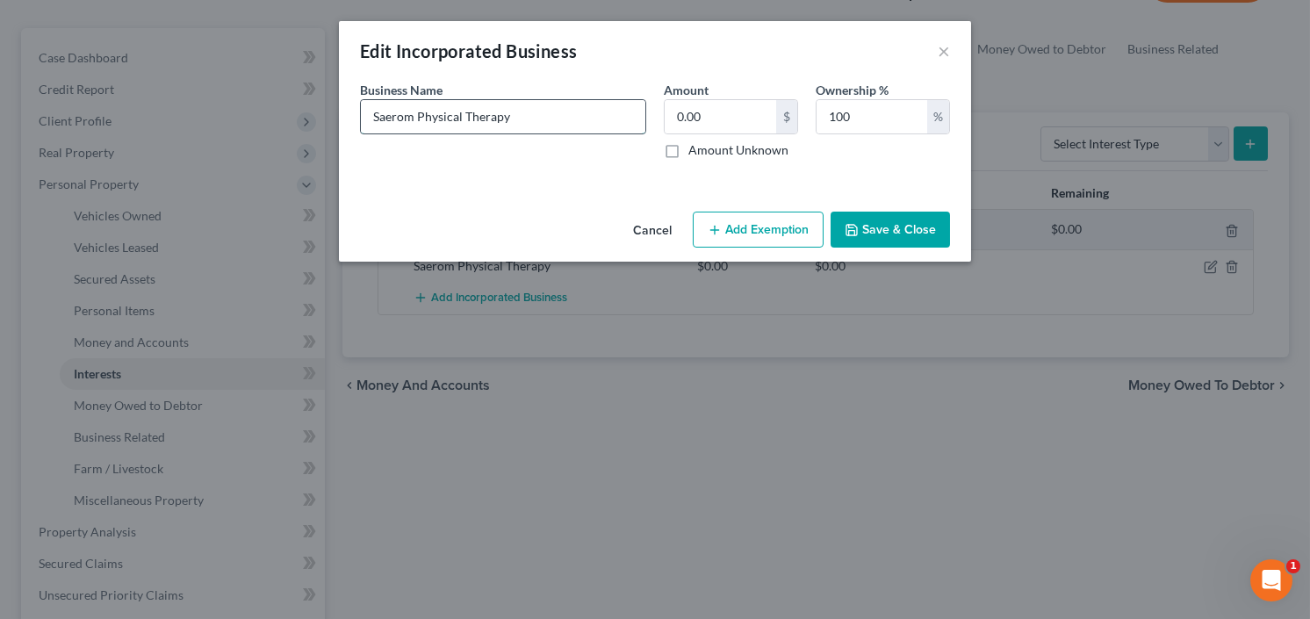
click at [564, 105] on input "Saerom Physical Therapy" at bounding box center [503, 116] width 285 height 33
click at [609, 117] on input "Saerom Physical Therapy dba" at bounding box center [503, 116] width 285 height 33
click at [602, 116] on input "Saerom Physical Therapy dba Alkaline Welness" at bounding box center [503, 116] width 285 height 33
type input "Saerom Physical Therapy dba Alkaline Wellness"
click at [925, 233] on button "Save & Close" at bounding box center [890, 230] width 119 height 37
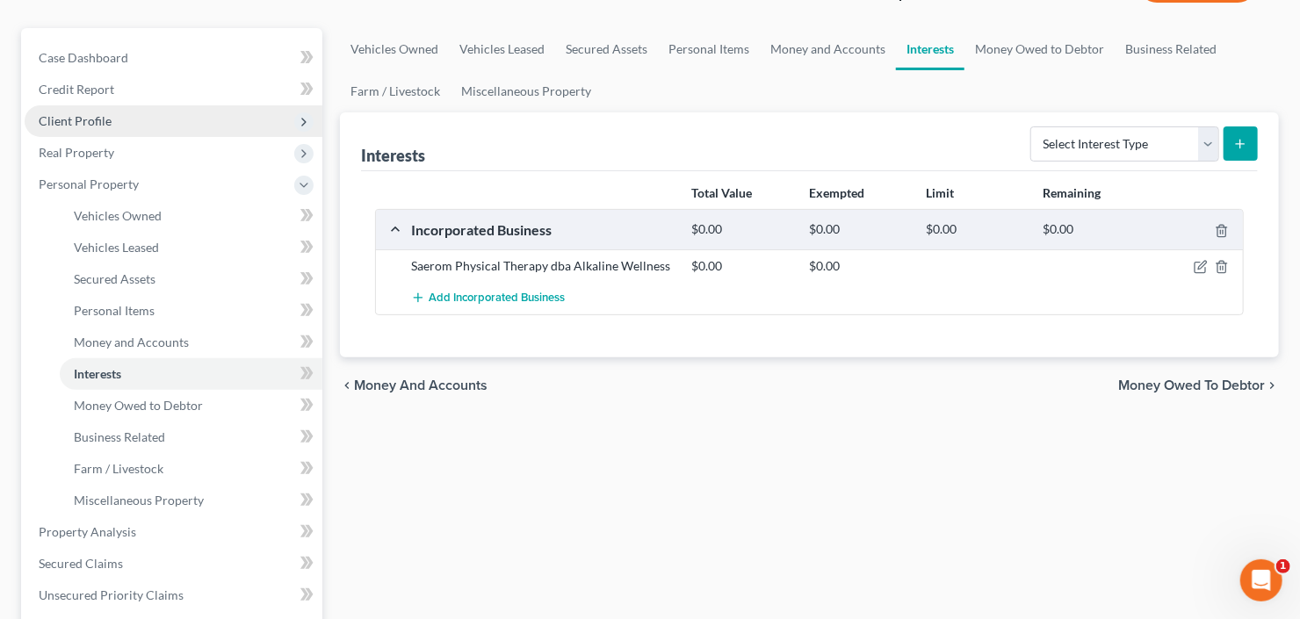
click at [143, 127] on span "Client Profile" at bounding box center [174, 121] width 298 height 32
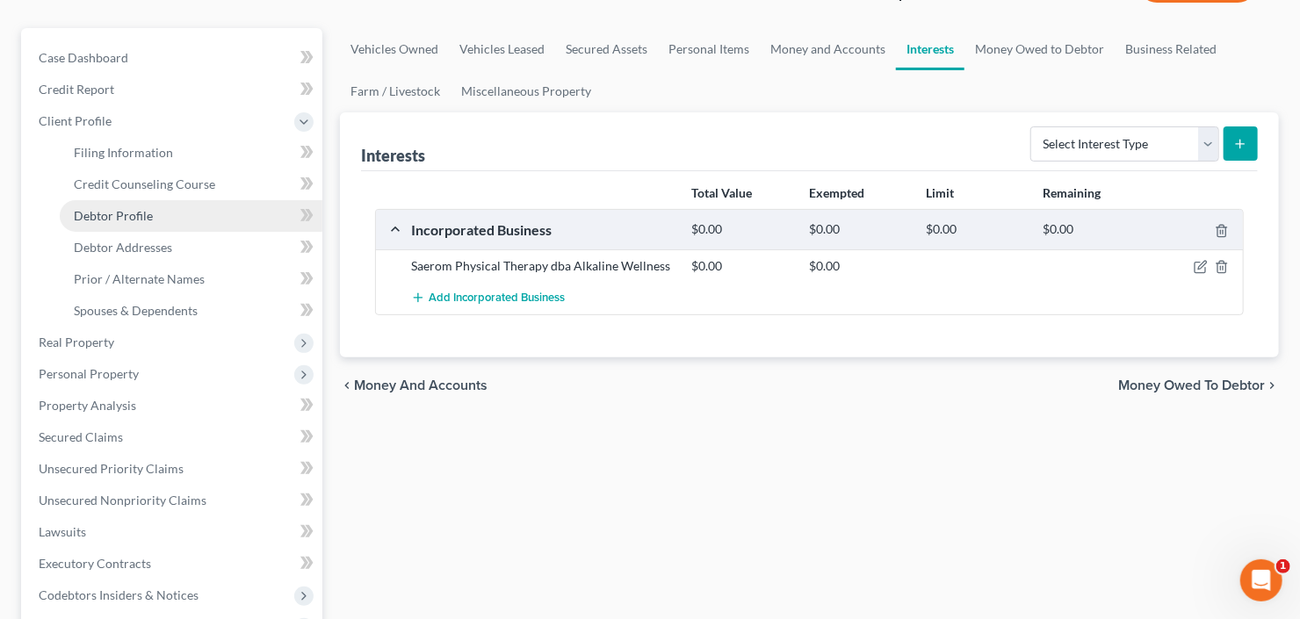
click at [177, 214] on link "Debtor Profile" at bounding box center [191, 216] width 263 height 32
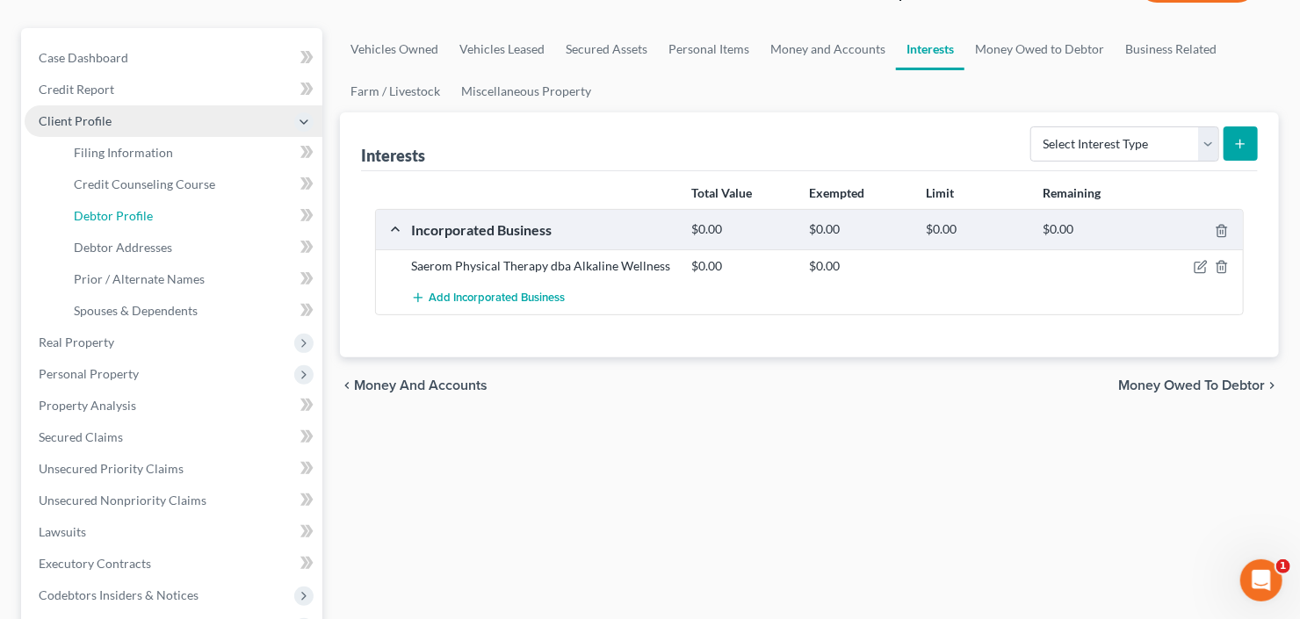
select select "0"
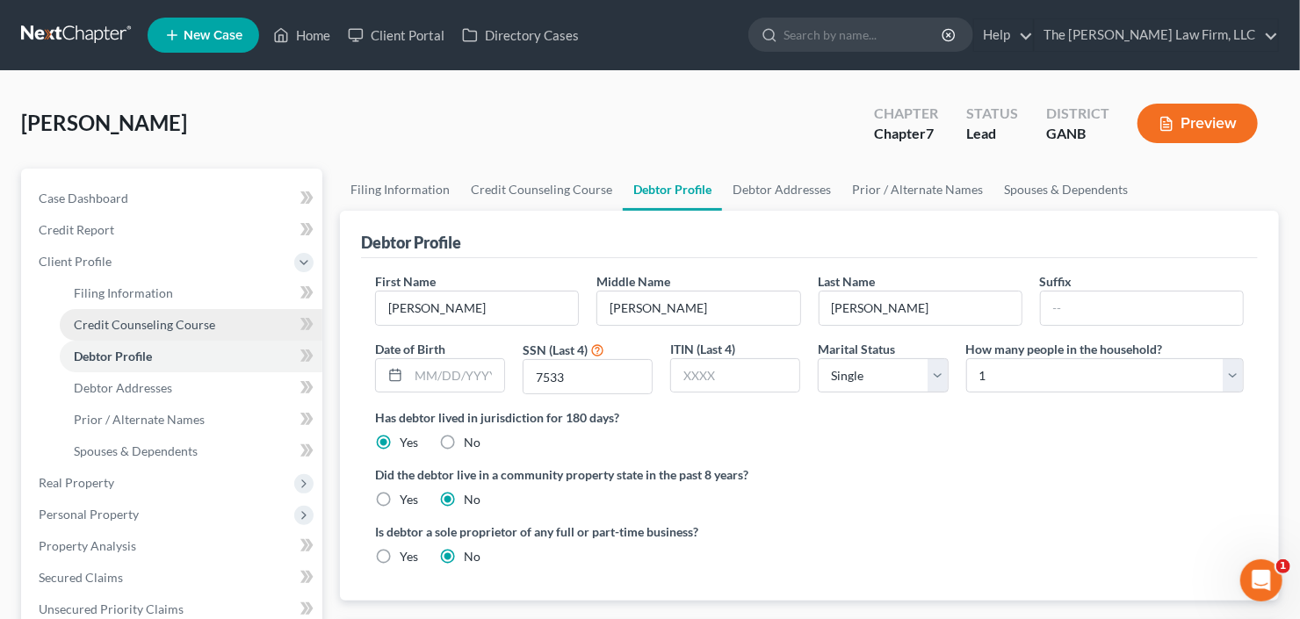
drag, startPoint x: 169, startPoint y: 333, endPoint x: 181, endPoint y: 331, distance: 12.4
click at [169, 332] on link "Credit Counseling Course" at bounding box center [191, 325] width 263 height 32
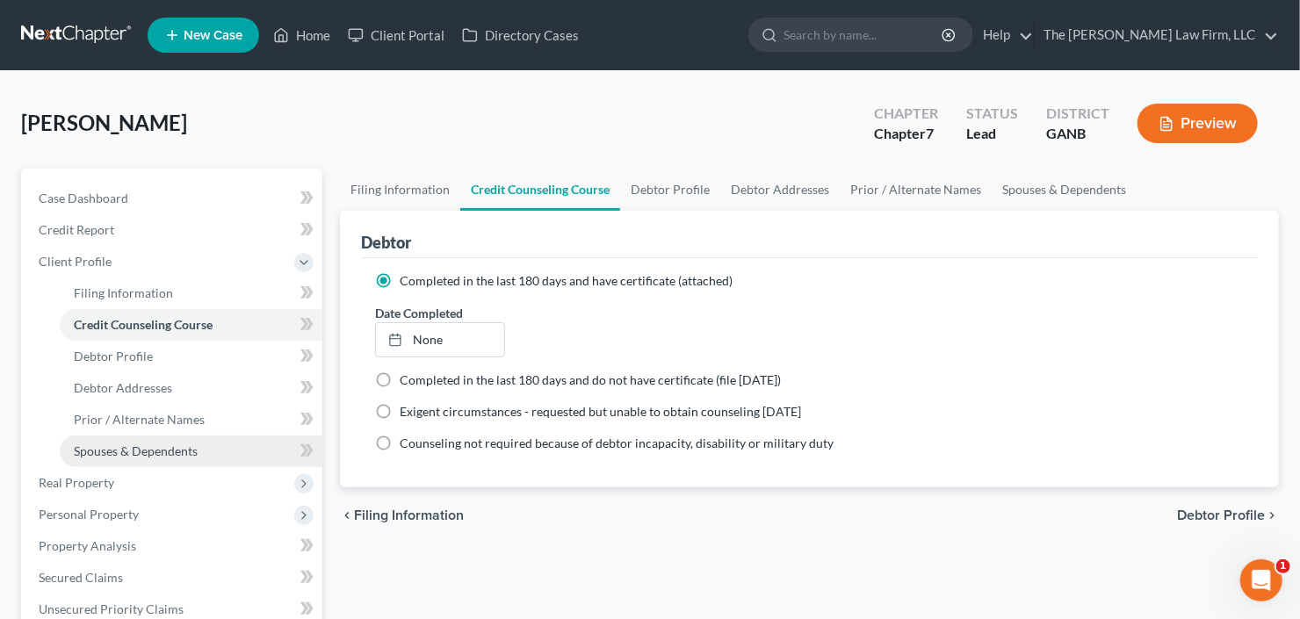
click at [178, 451] on span "Spouses & Dependents" at bounding box center [136, 451] width 124 height 15
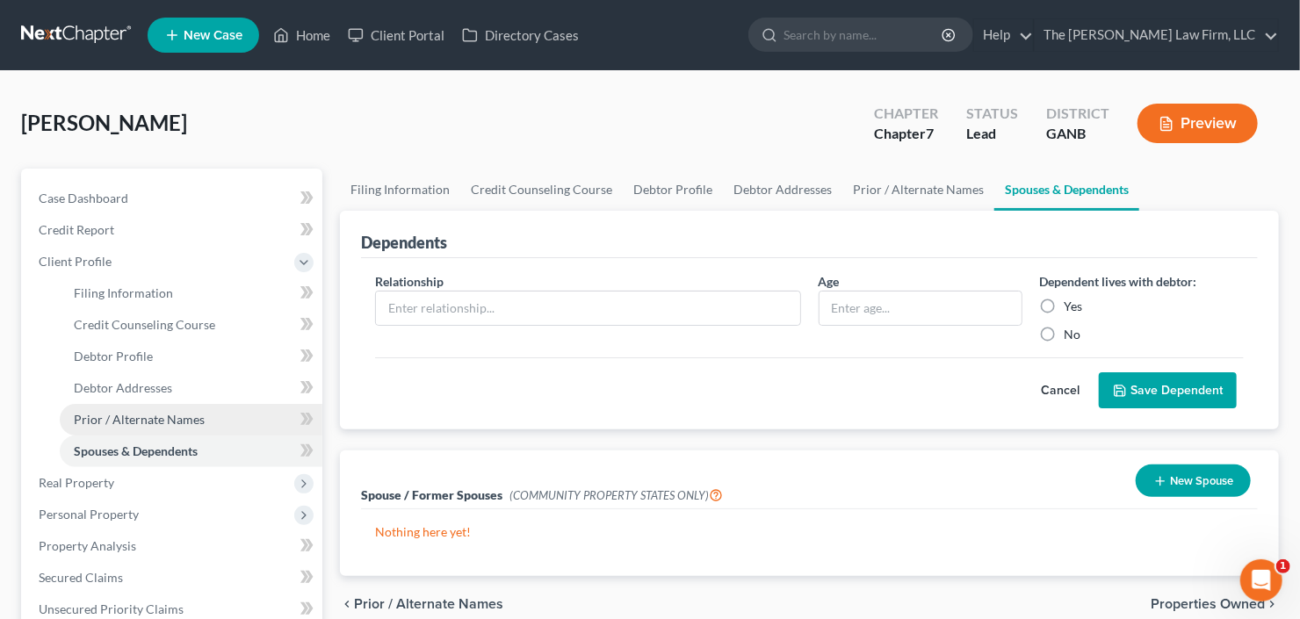
click at [150, 415] on span "Prior / Alternate Names" at bounding box center [139, 419] width 131 height 15
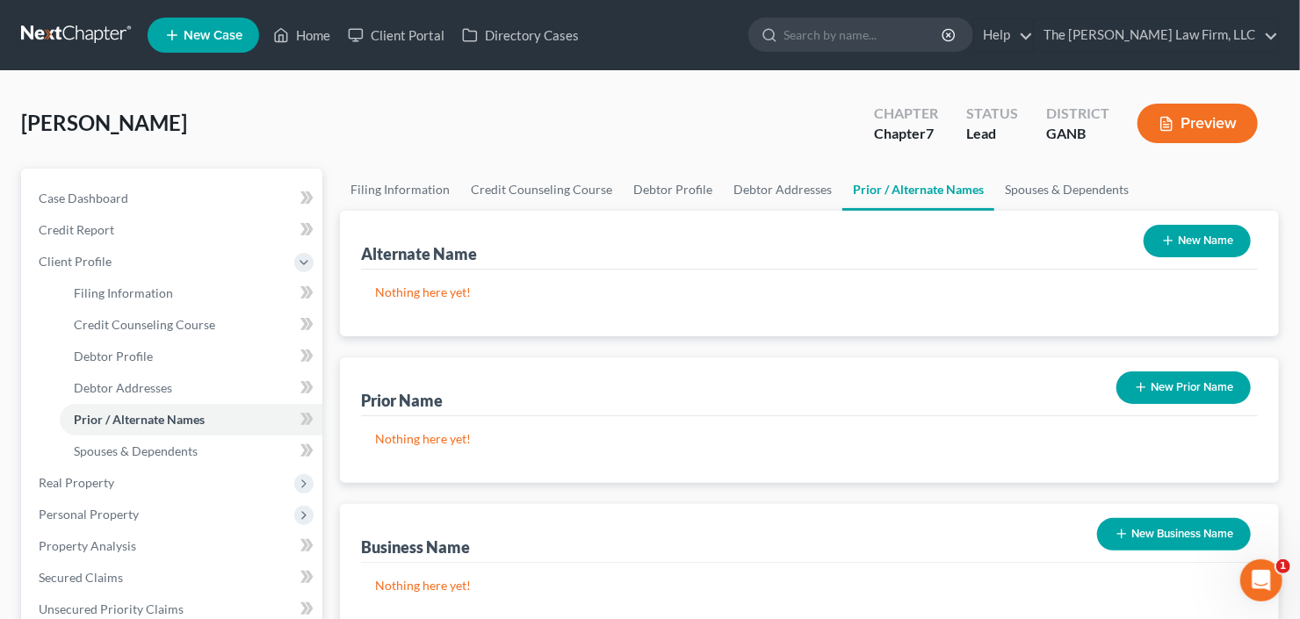
click at [1167, 377] on button "New Prior Name" at bounding box center [1183, 388] width 134 height 32
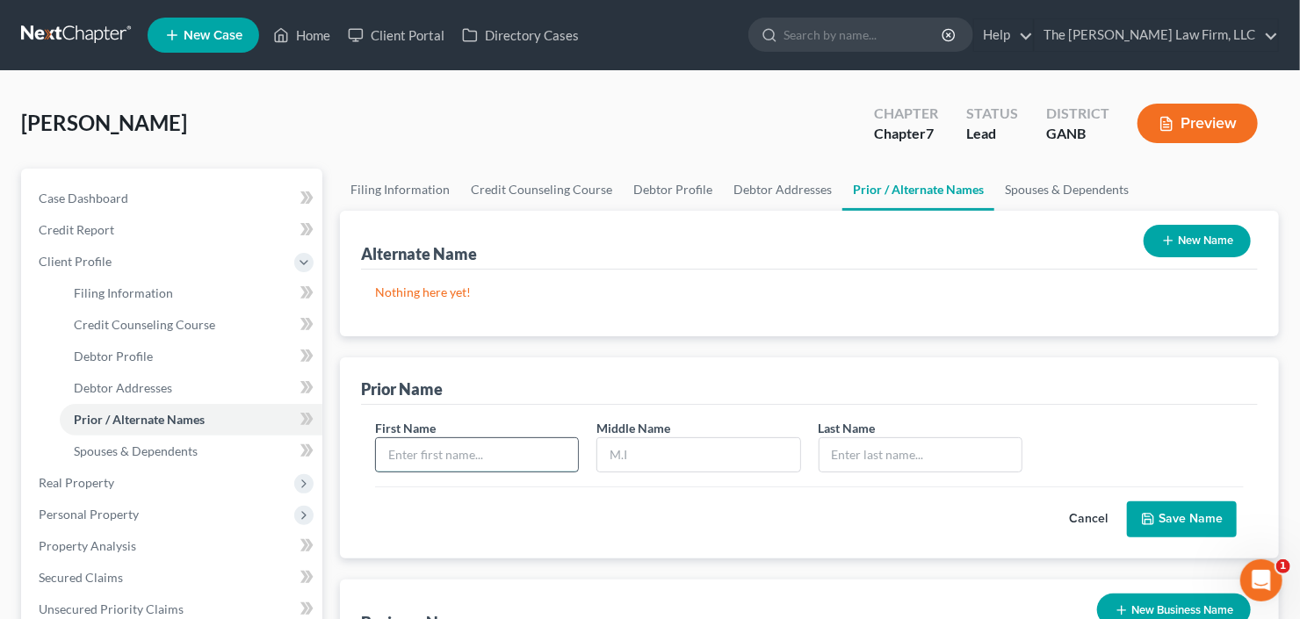
click at [447, 455] on input "text" at bounding box center [477, 454] width 202 height 33
type input "Connie"
type input "Yoon"
type input "Jeon"
click at [1187, 514] on button "Save Name" at bounding box center [1182, 520] width 110 height 37
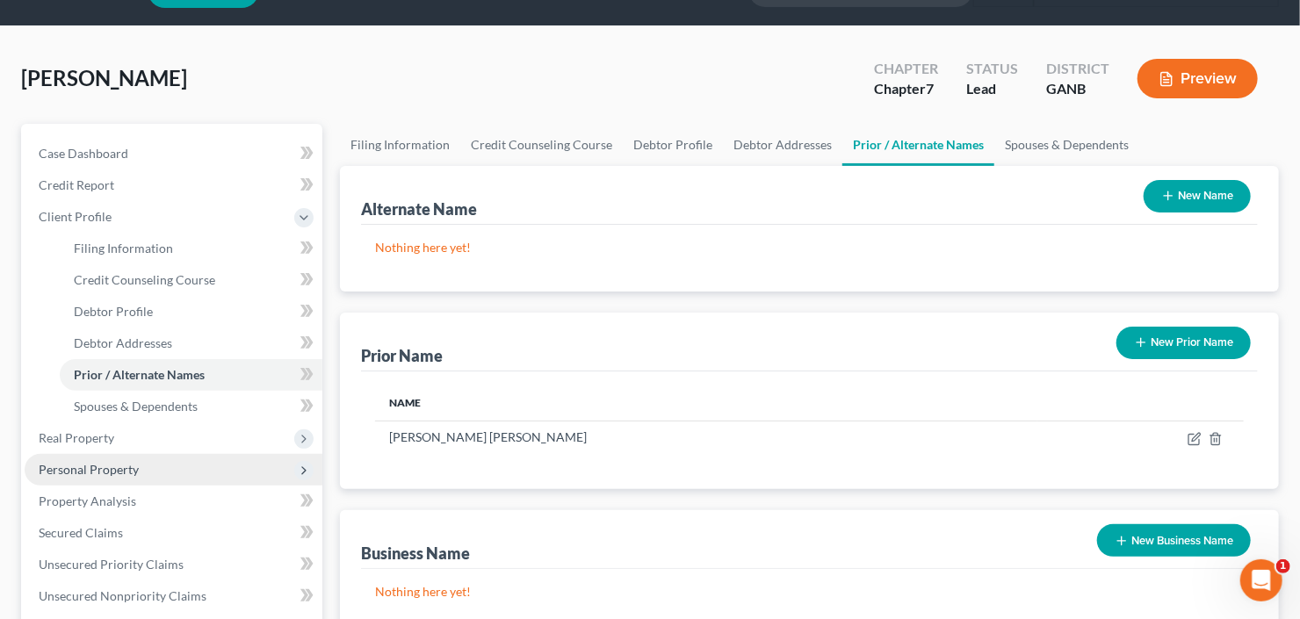
scroll to position [70, 0]
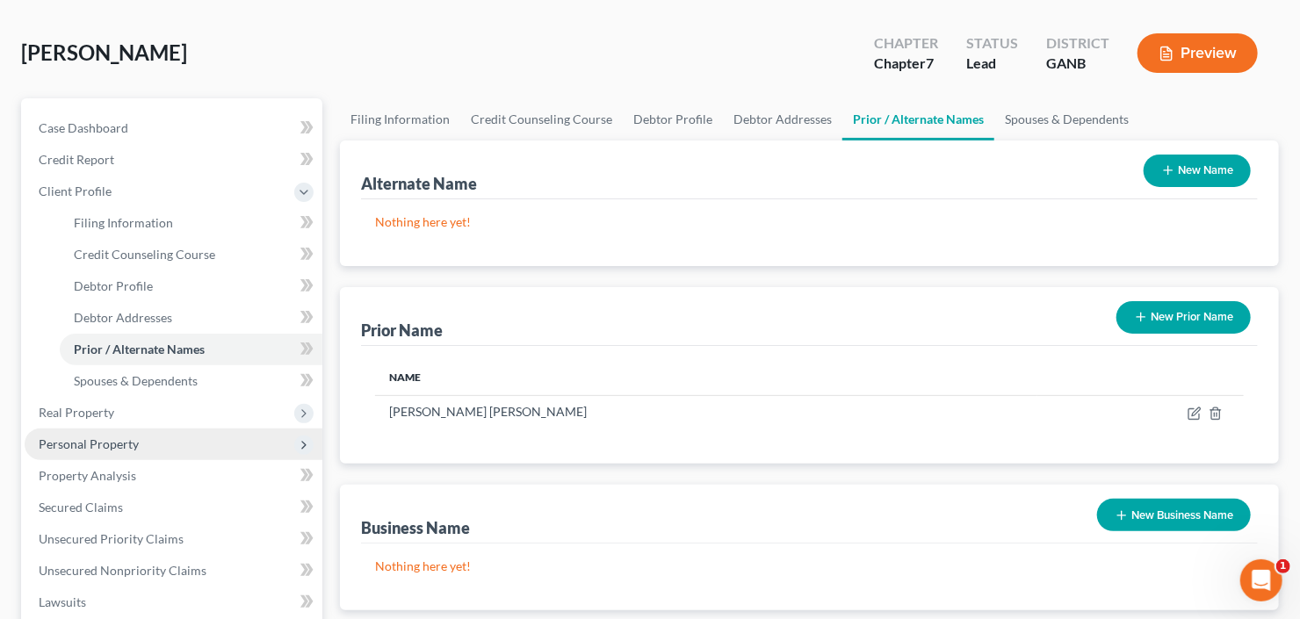
click at [134, 441] on span "Personal Property" at bounding box center [89, 444] width 100 height 15
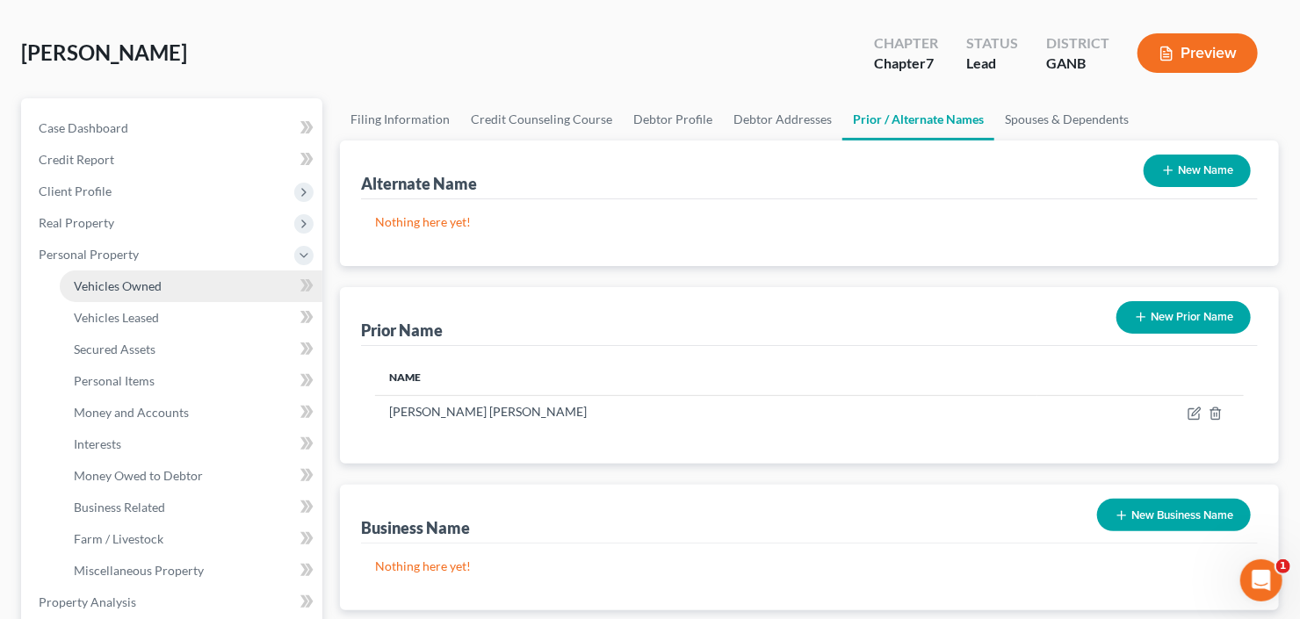
click at [155, 285] on span "Vehicles Owned" at bounding box center [118, 285] width 88 height 15
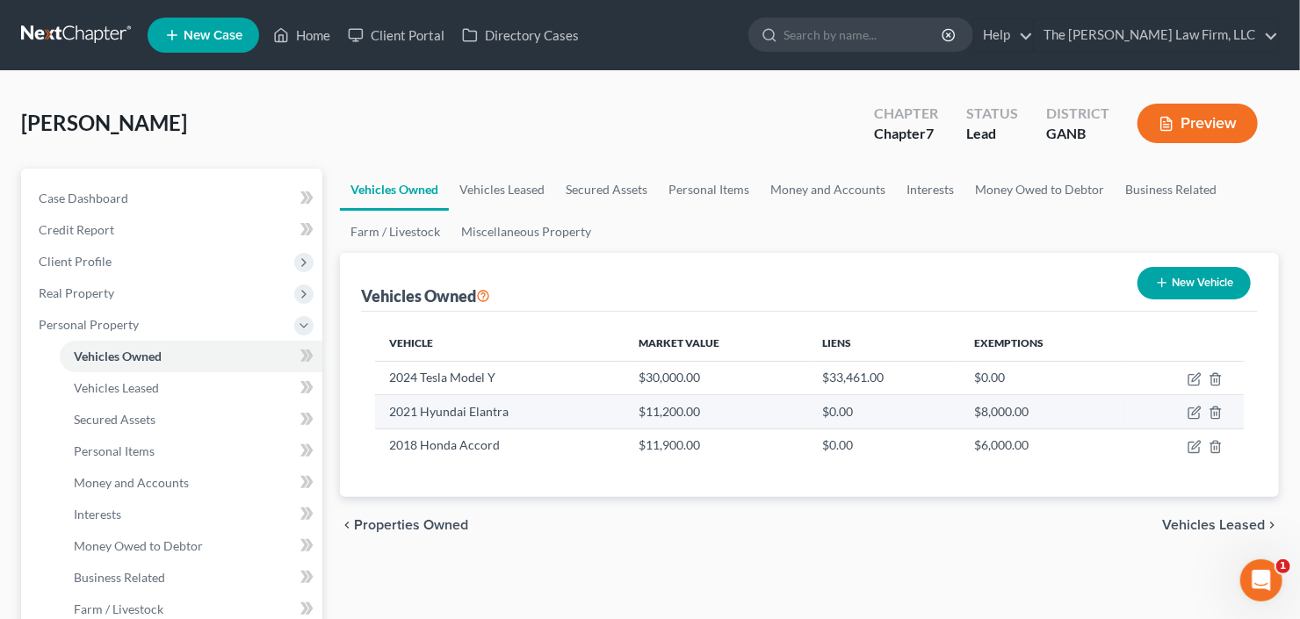
scroll to position [141, 0]
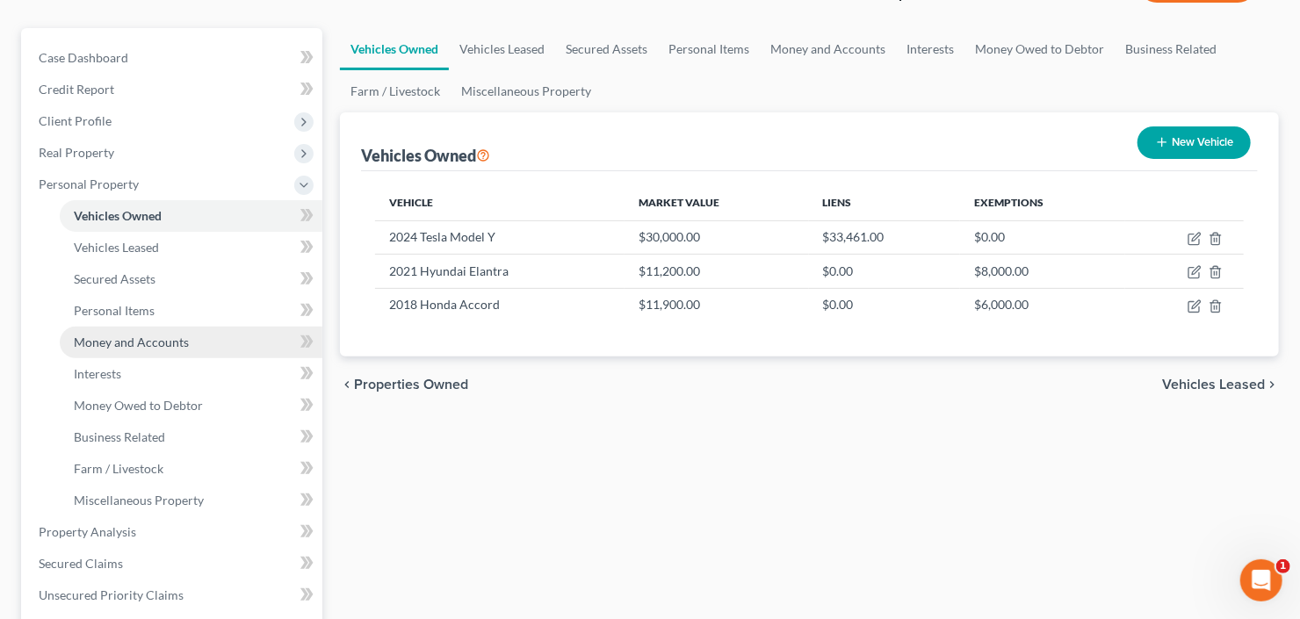
click at [174, 339] on span "Money and Accounts" at bounding box center [131, 342] width 115 height 15
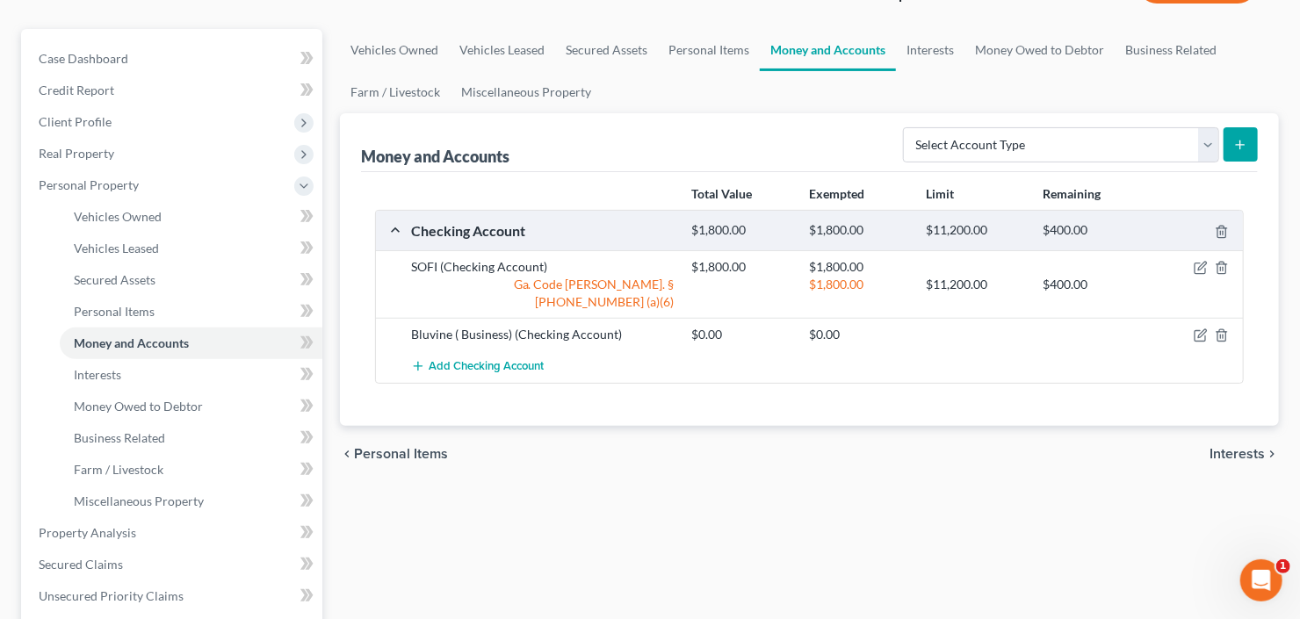
scroll to position [141, 0]
click at [1223, 335] on line "button" at bounding box center [1223, 337] width 0 height 4
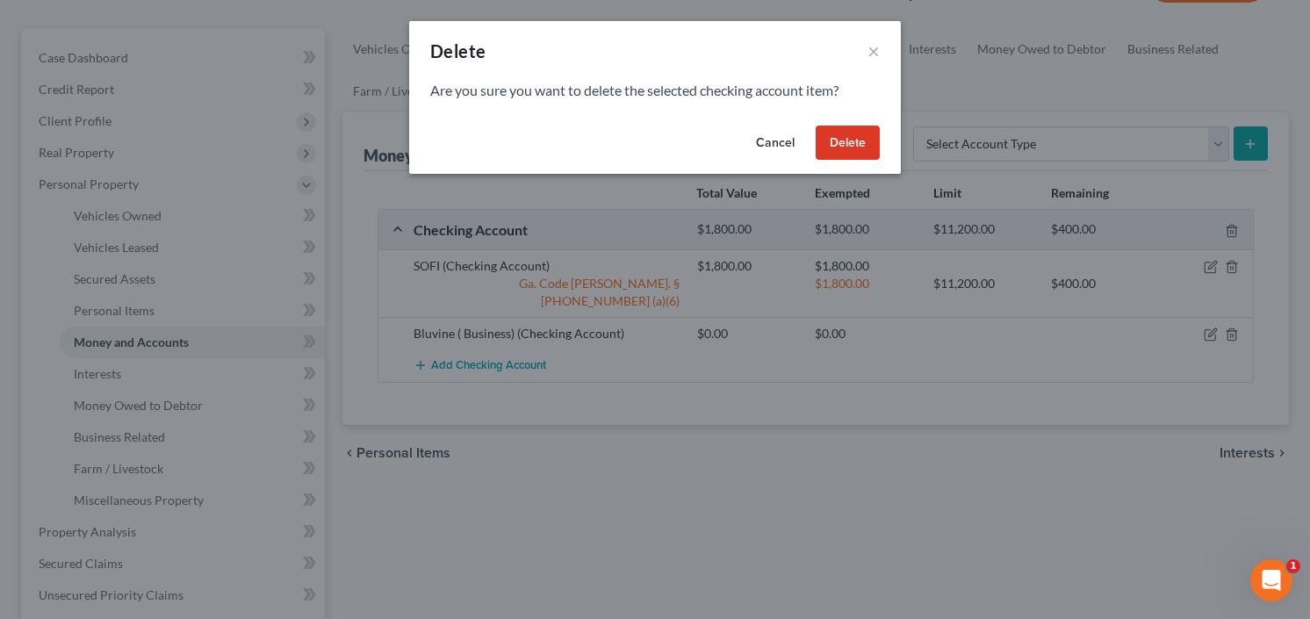
click at [858, 145] on button "Delete" at bounding box center [848, 143] width 64 height 35
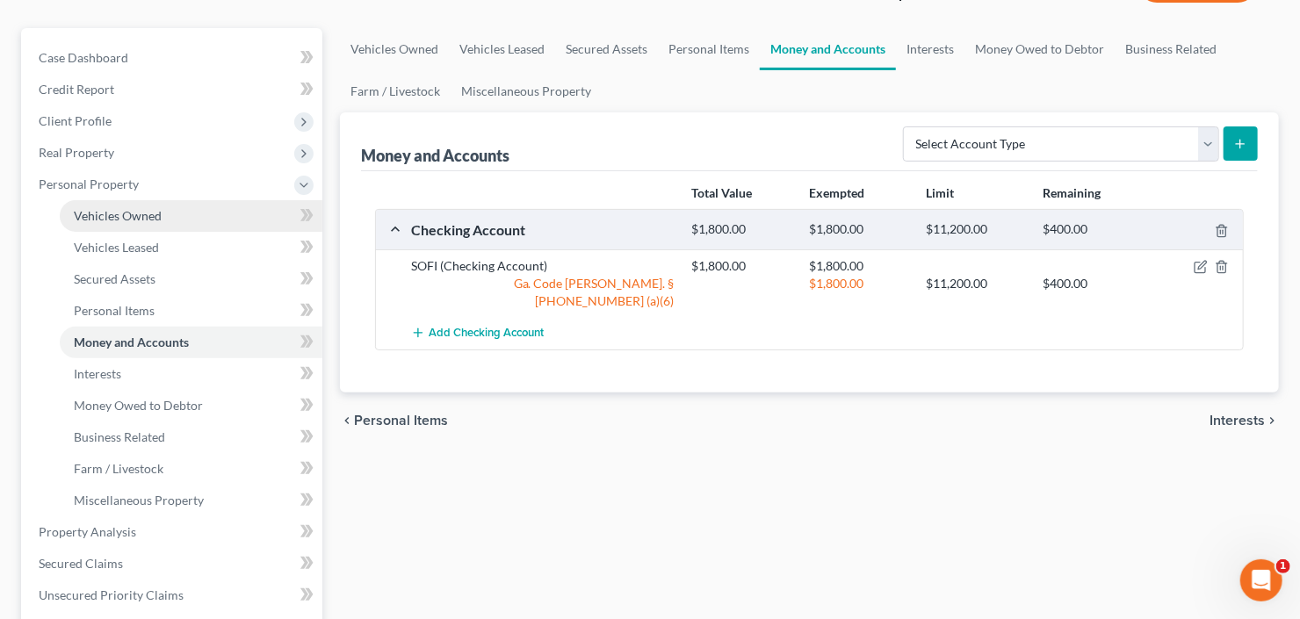
click at [181, 224] on link "Vehicles Owned" at bounding box center [191, 216] width 263 height 32
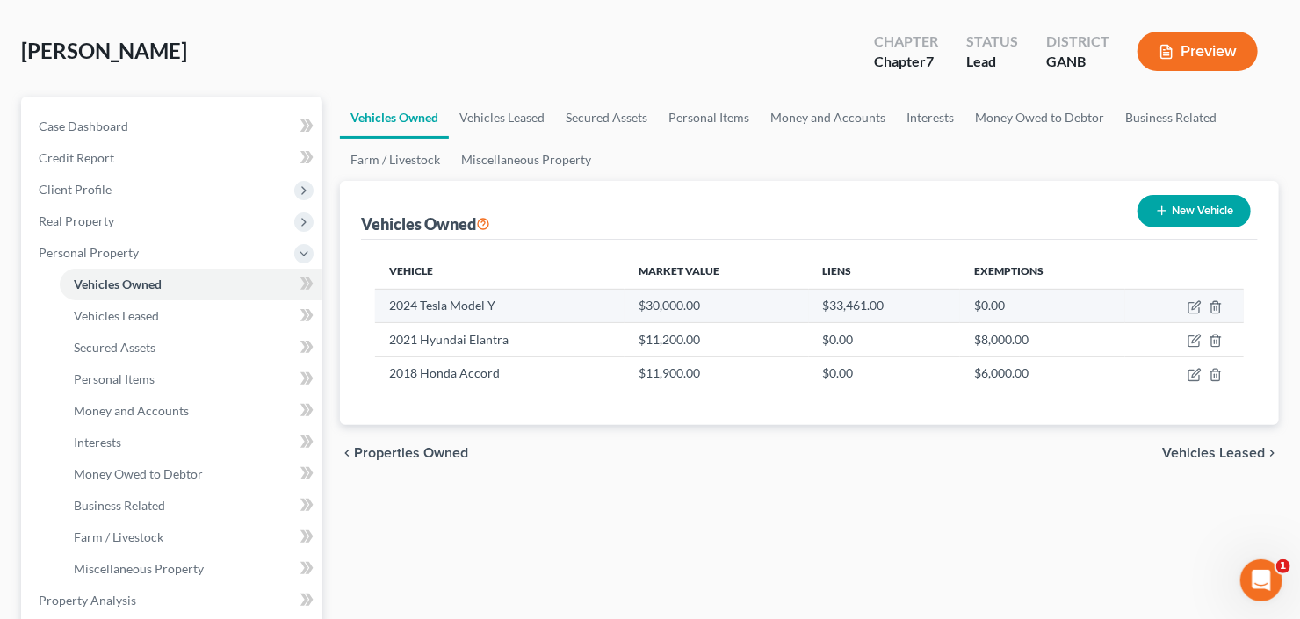
scroll to position [141, 0]
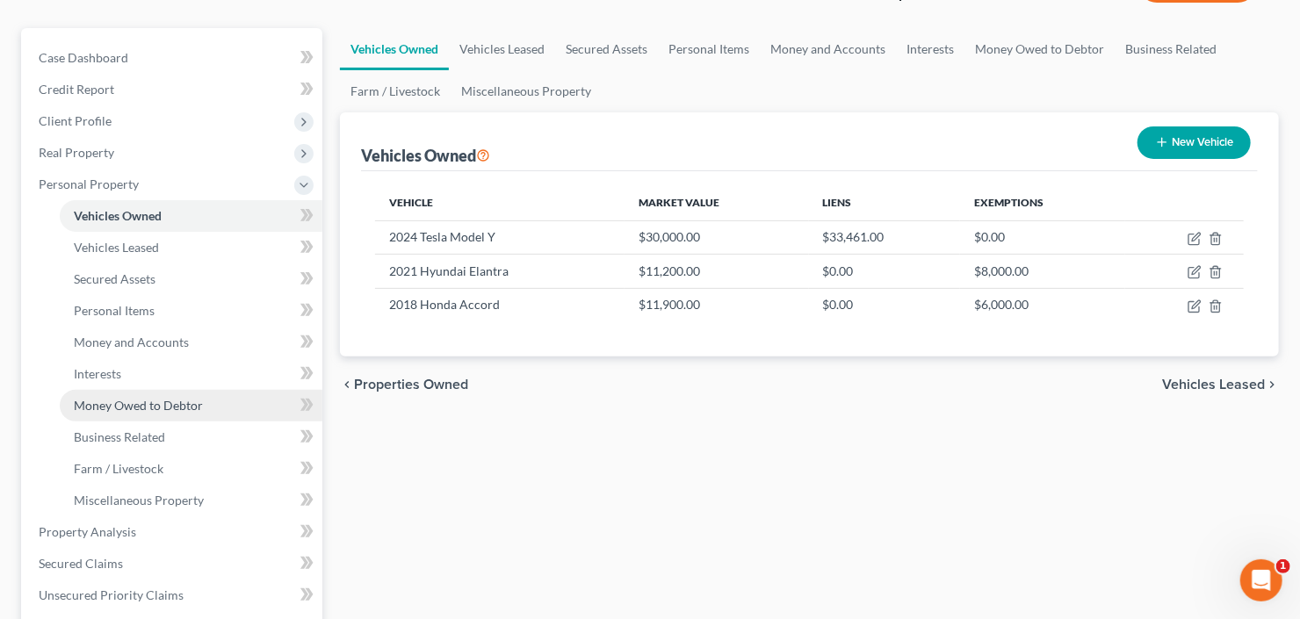
drag, startPoint x: 144, startPoint y: 403, endPoint x: 154, endPoint y: 404, distance: 9.7
click at [144, 403] on span "Money Owed to Debtor" at bounding box center [138, 405] width 129 height 15
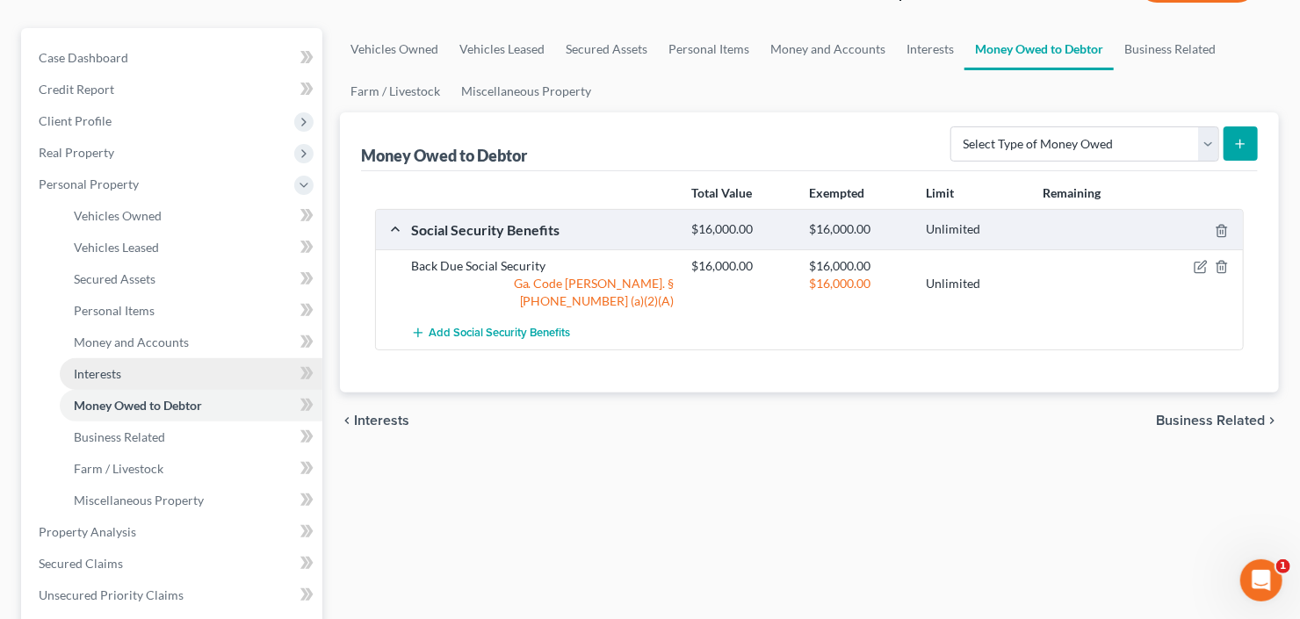
click at [105, 372] on span "Interests" at bounding box center [97, 373] width 47 height 15
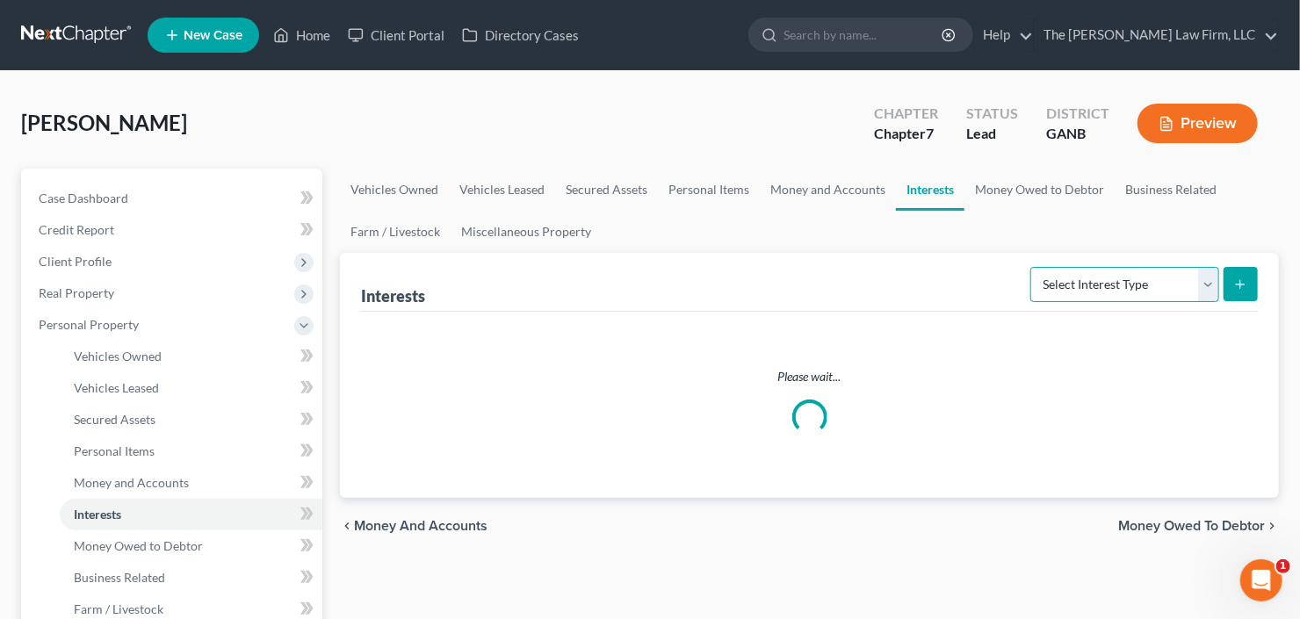
click at [1106, 277] on select "Select Interest Type 401K Annuity Bond Education IRA Government Bond Government…" at bounding box center [1124, 284] width 189 height 35
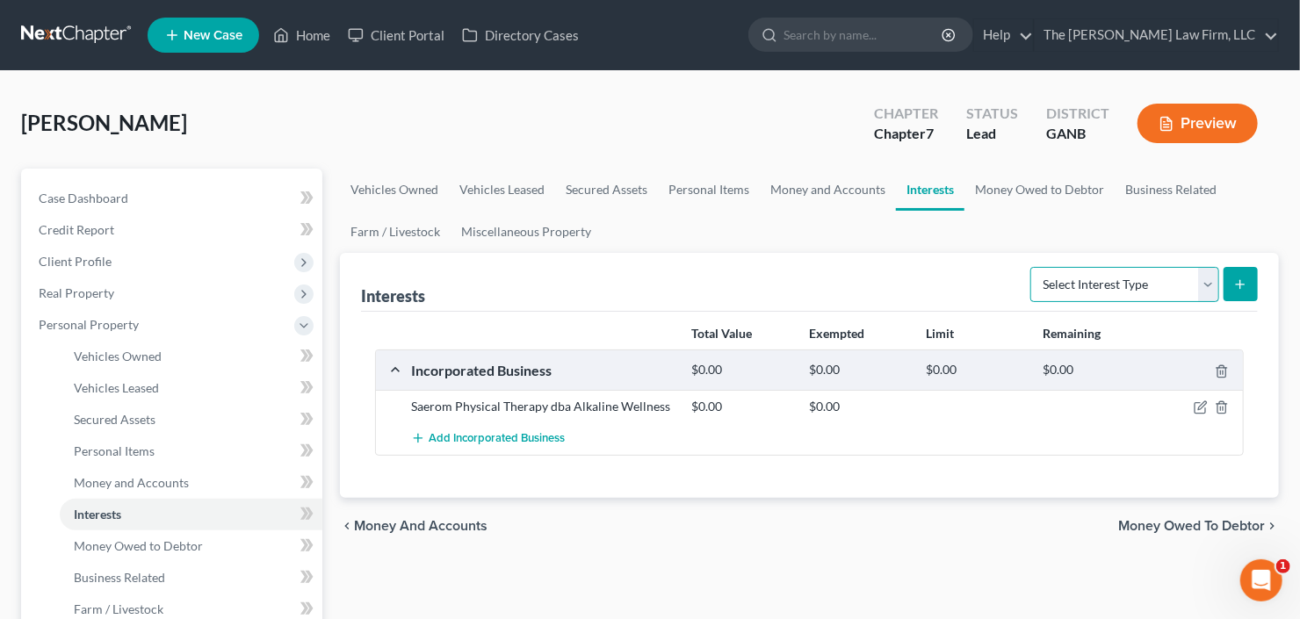
select select "ira"
click at [1033, 267] on select "Select Interest Type 401K Annuity Bond Education IRA Government Bond Government…" at bounding box center [1124, 284] width 189 height 35
click at [1246, 287] on icon "submit" at bounding box center [1240, 285] width 14 height 14
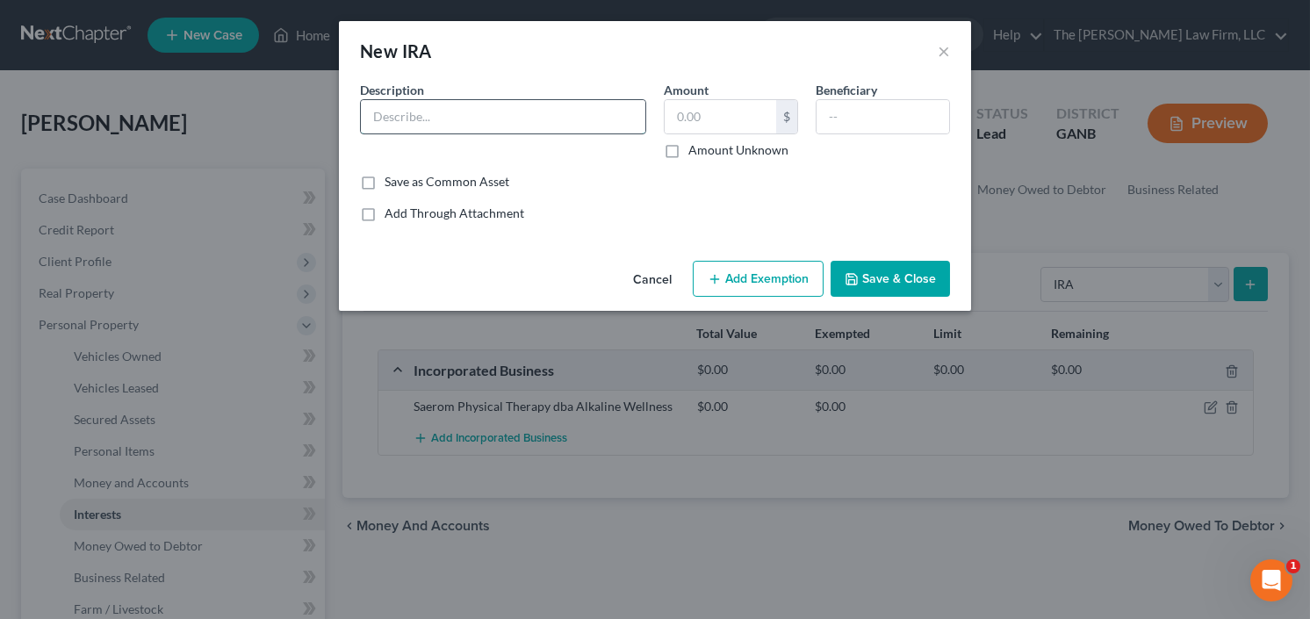
click at [501, 115] on input "text" at bounding box center [503, 116] width 285 height 33
click at [519, 112] on input "text" at bounding box center [503, 116] width 285 height 33
type input "IRA"
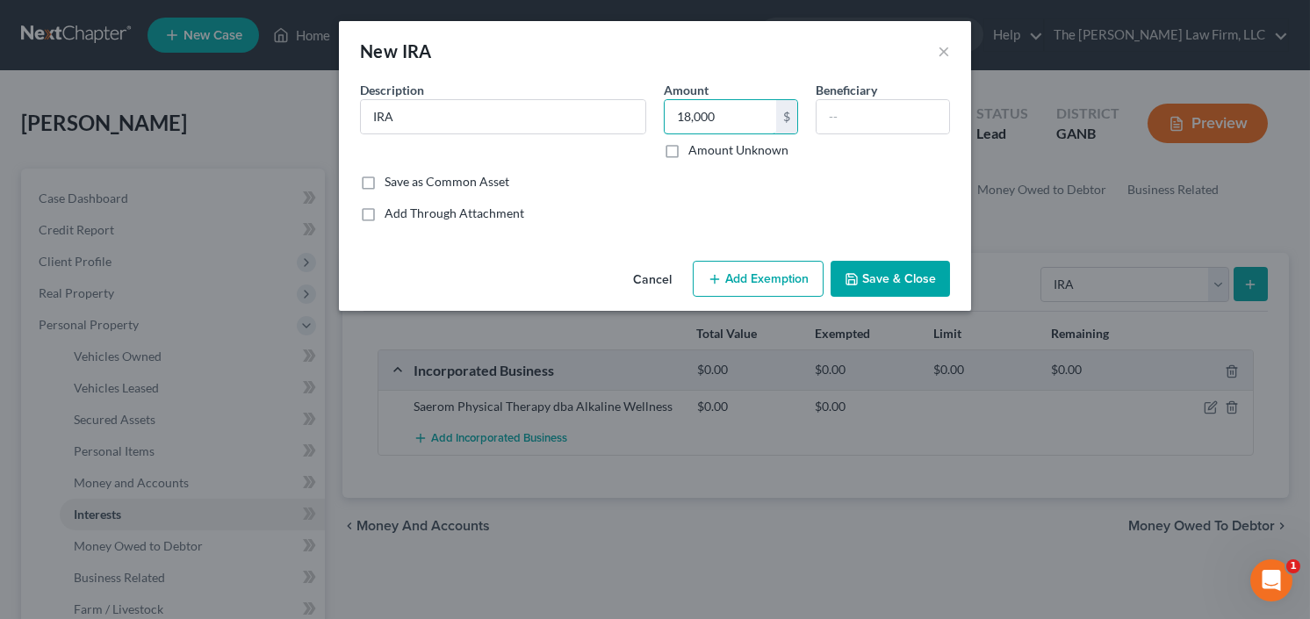
type input "18,000"
click at [749, 271] on button "Add Exemption" at bounding box center [758, 279] width 131 height 37
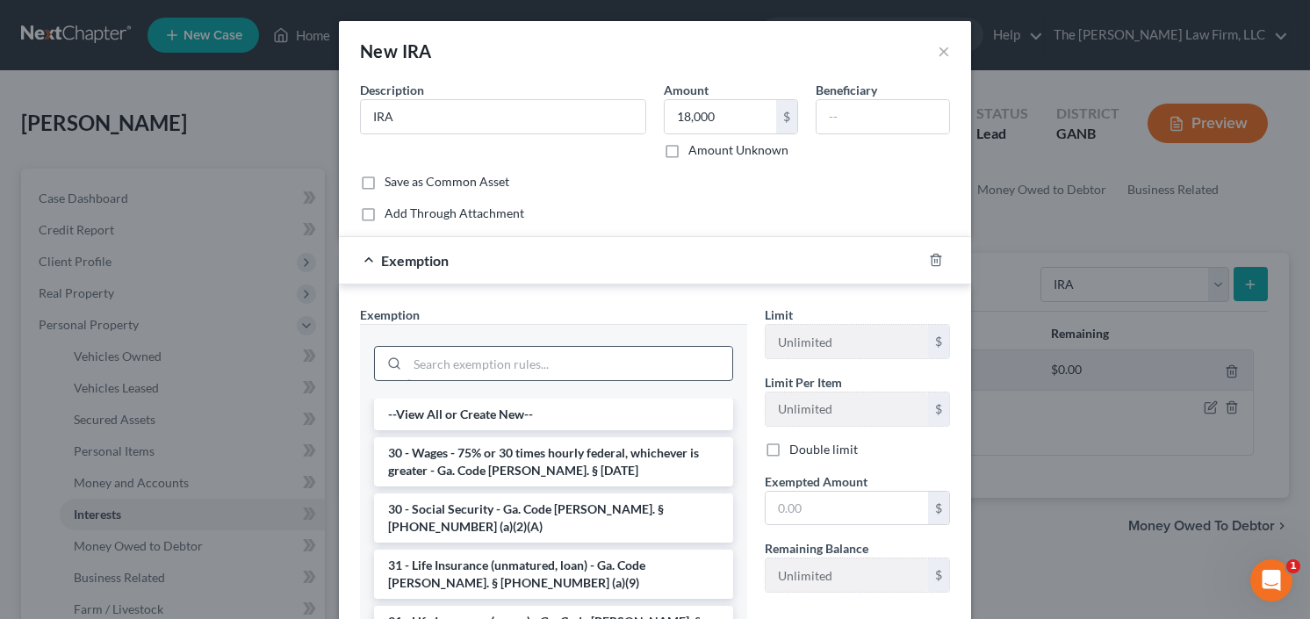
click at [498, 359] on input "search" at bounding box center [570, 363] width 325 height 33
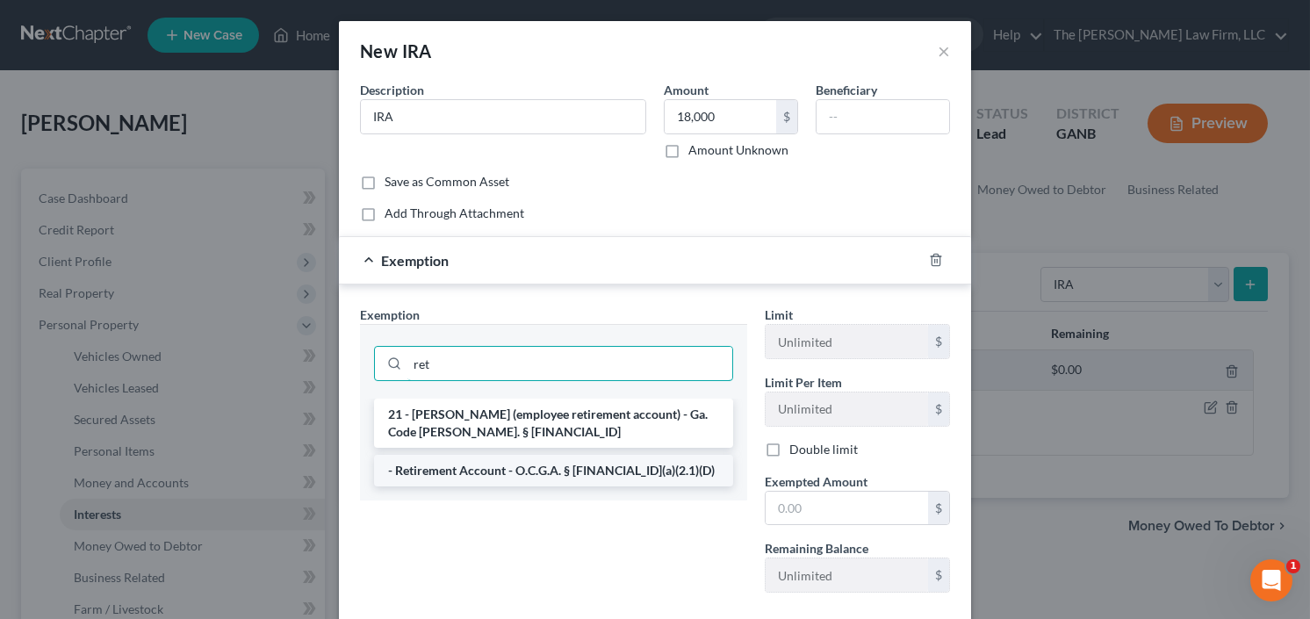
type input "ret"
click at [521, 468] on li "- Retirement Account - O.C.G.A. § 44-13-100(a)(2.1)(D)" at bounding box center [553, 471] width 359 height 32
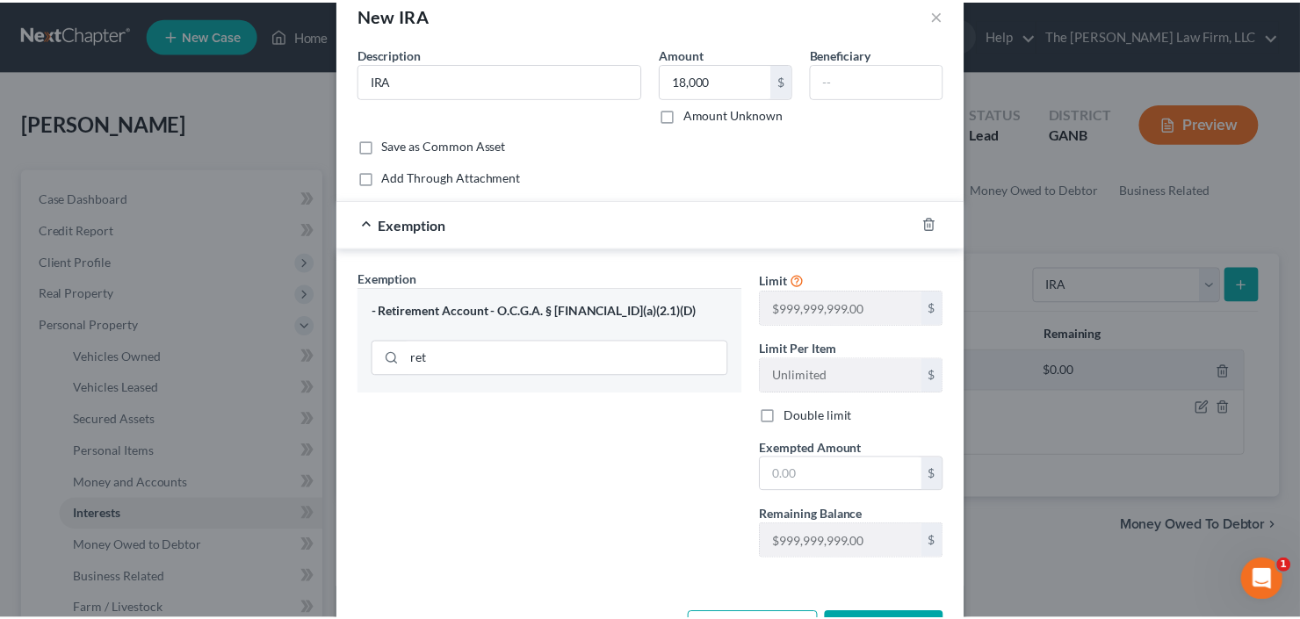
scroll to position [70, 0]
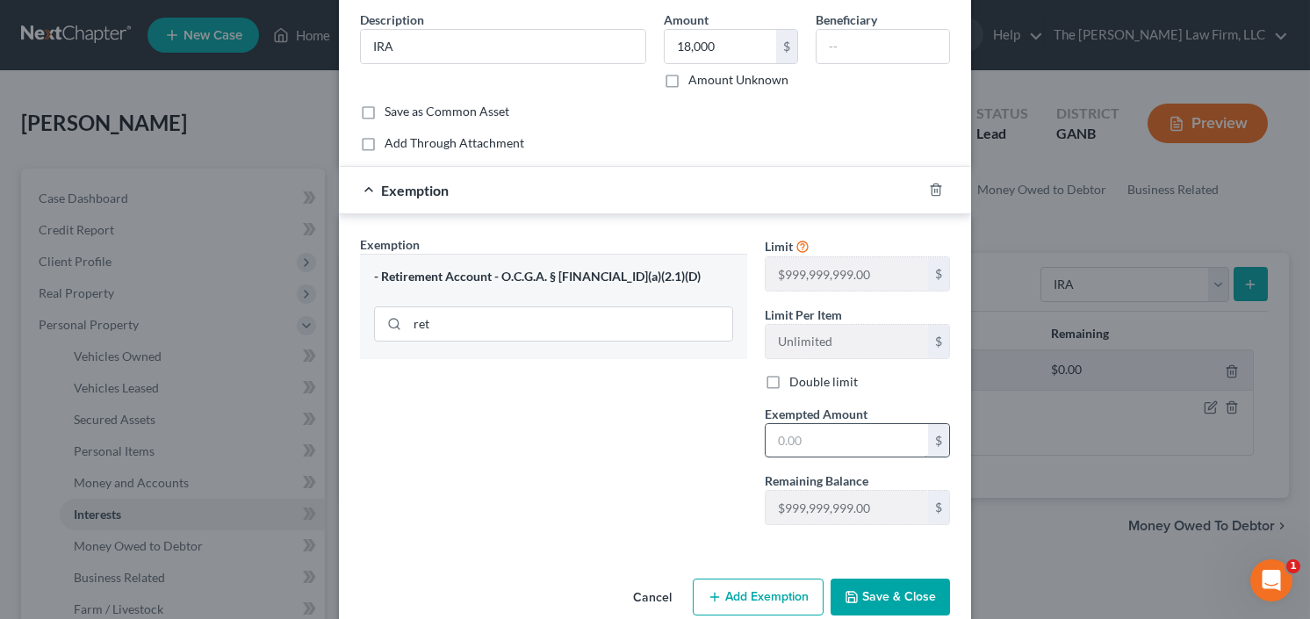
drag, startPoint x: 818, startPoint y: 458, endPoint x: 818, endPoint y: 447, distance: 11.4
click at [818, 458] on div "Limit $999,999,999.00 $ Limit Per Item Unlimited $ Double limit Exempted Amount…" at bounding box center [857, 387] width 203 height 304
click at [818, 444] on input "text" at bounding box center [847, 440] width 162 height 33
type input "18,000.00"
click at [887, 587] on button "Save & Close" at bounding box center [890, 597] width 119 height 37
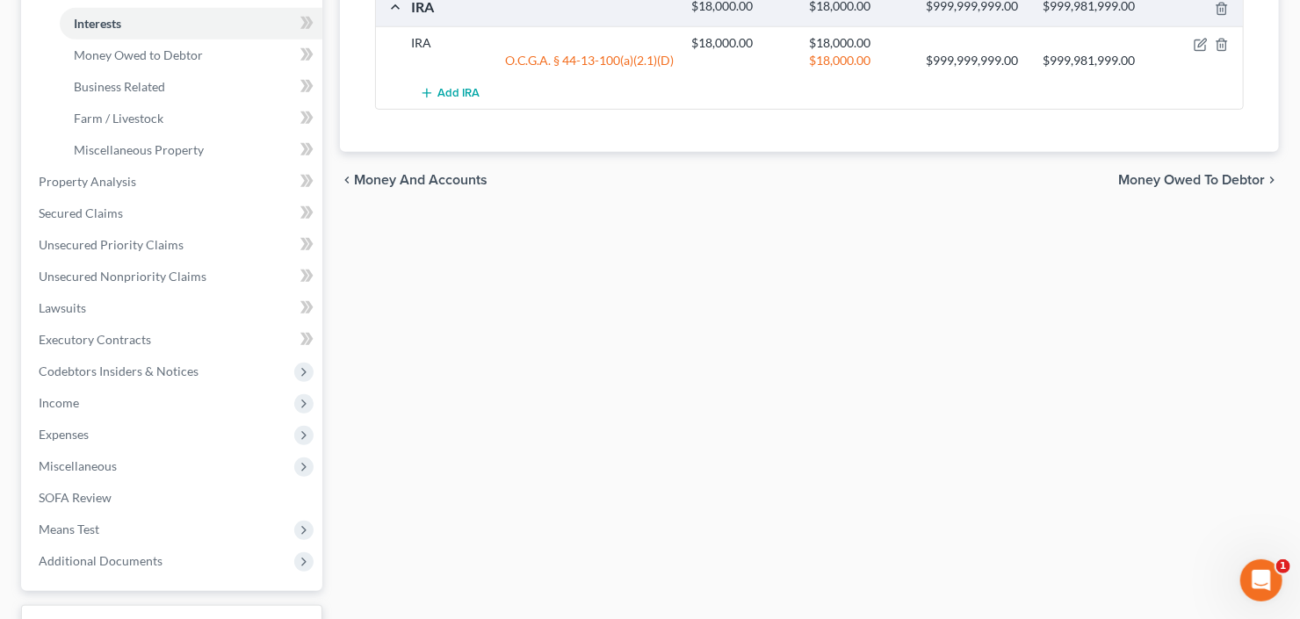
scroll to position [492, 0]
drag, startPoint x: 128, startPoint y: 278, endPoint x: 141, endPoint y: 278, distance: 13.2
click at [128, 278] on span "Unsecured Nonpriority Claims" at bounding box center [123, 275] width 168 height 15
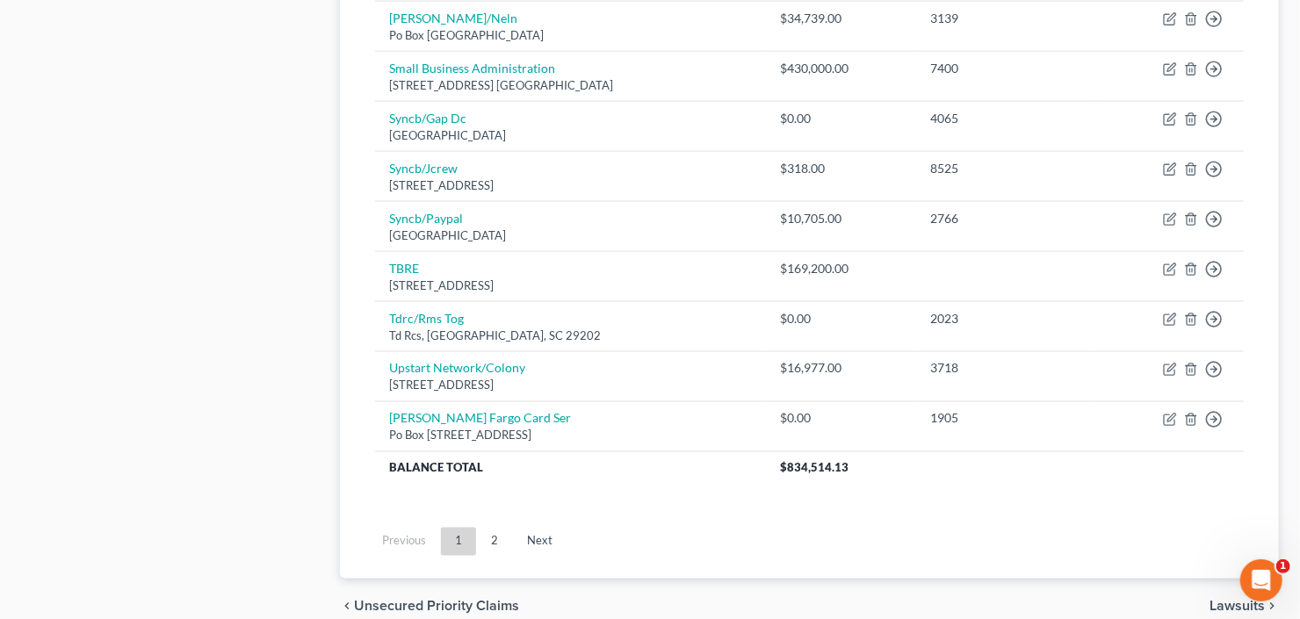
scroll to position [1335, 0]
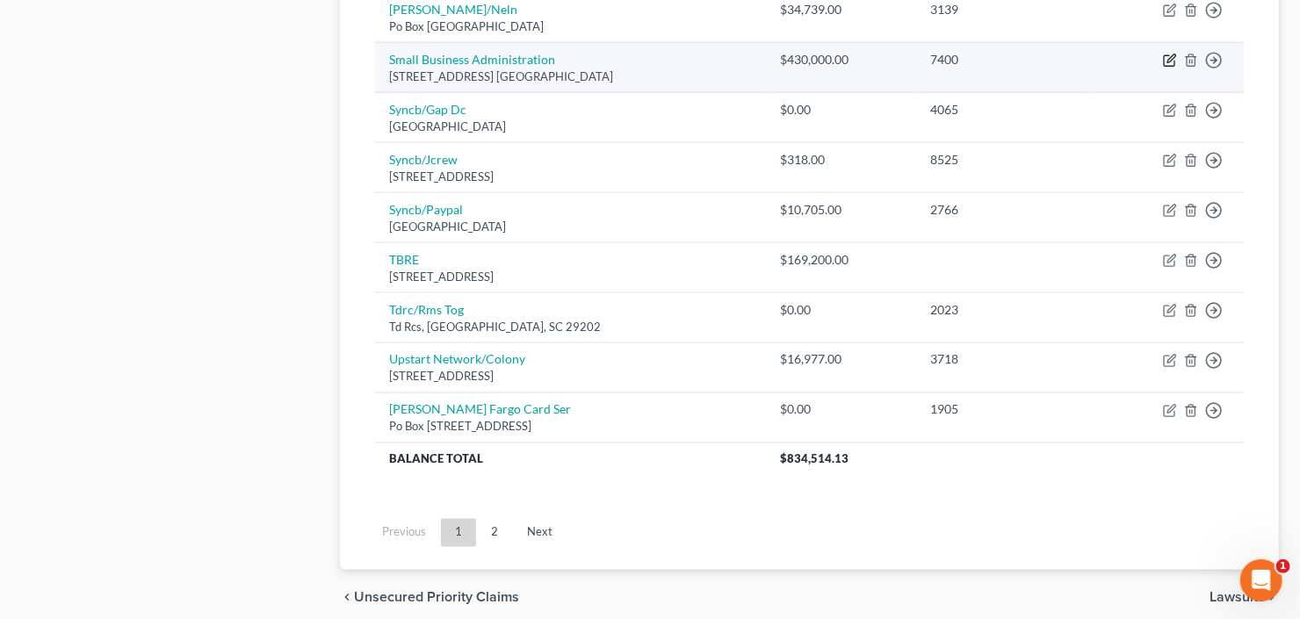
click at [1169, 58] on icon "button" at bounding box center [1170, 61] width 14 height 14
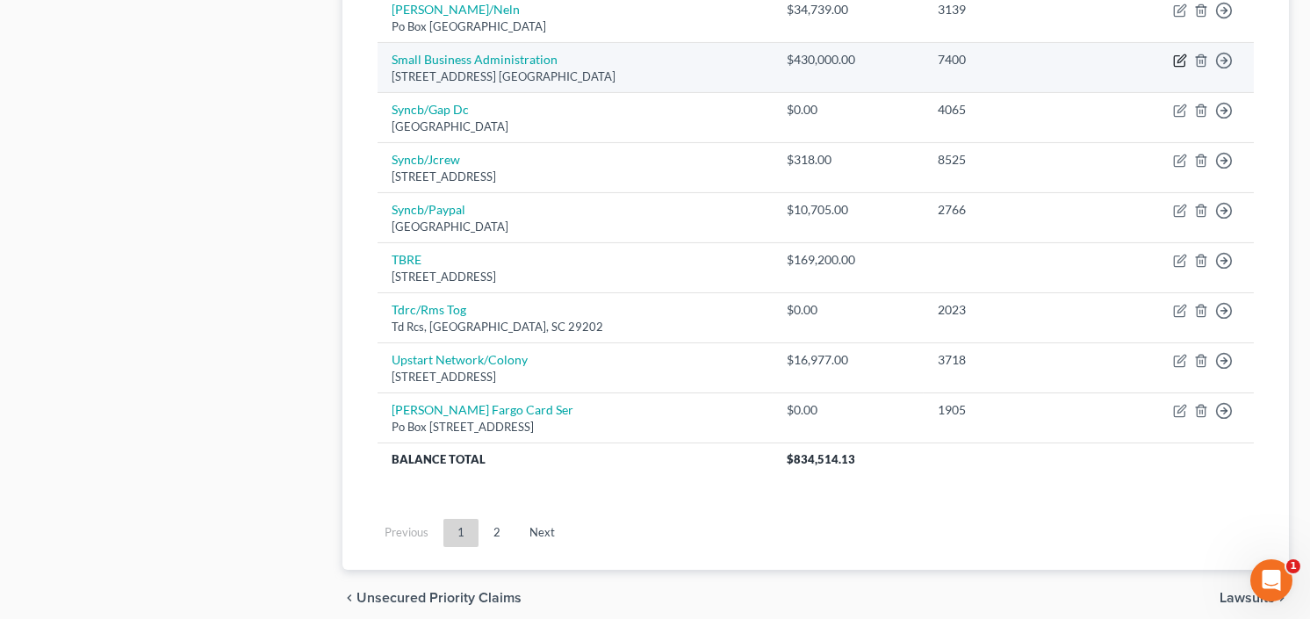
select select "10"
select select "14"
select select "0"
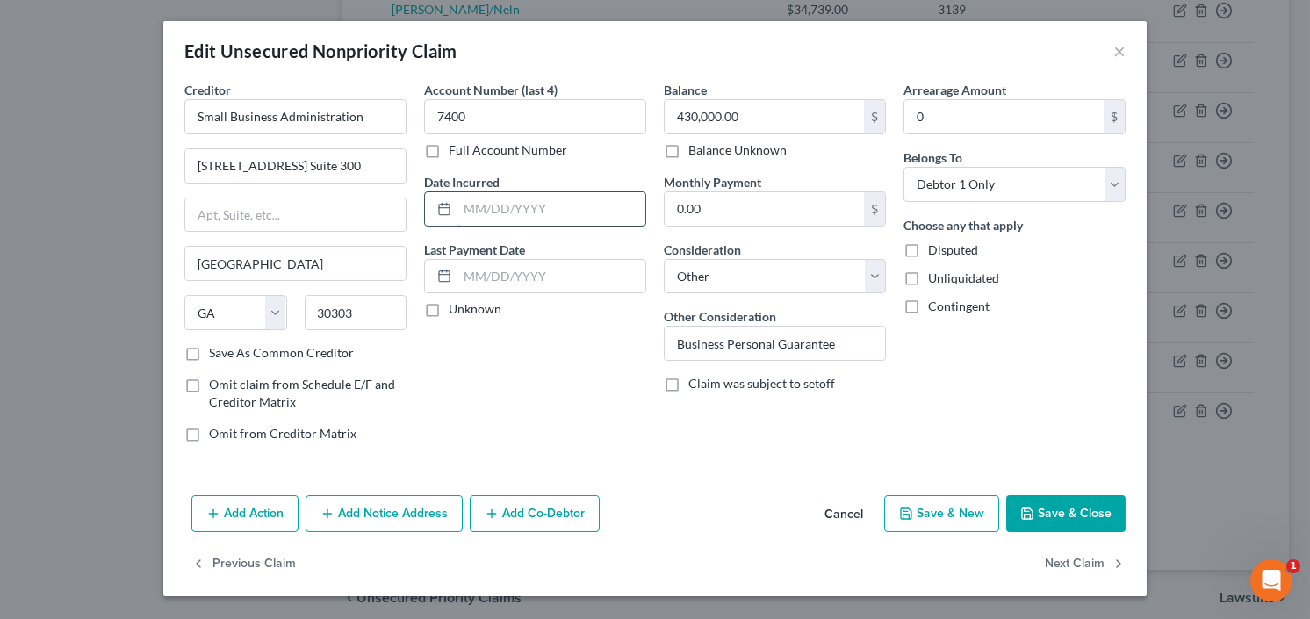
click at [532, 208] on input "text" at bounding box center [552, 208] width 188 height 33
type input "2021"
click at [1059, 504] on button "Save & Close" at bounding box center [1066, 513] width 119 height 37
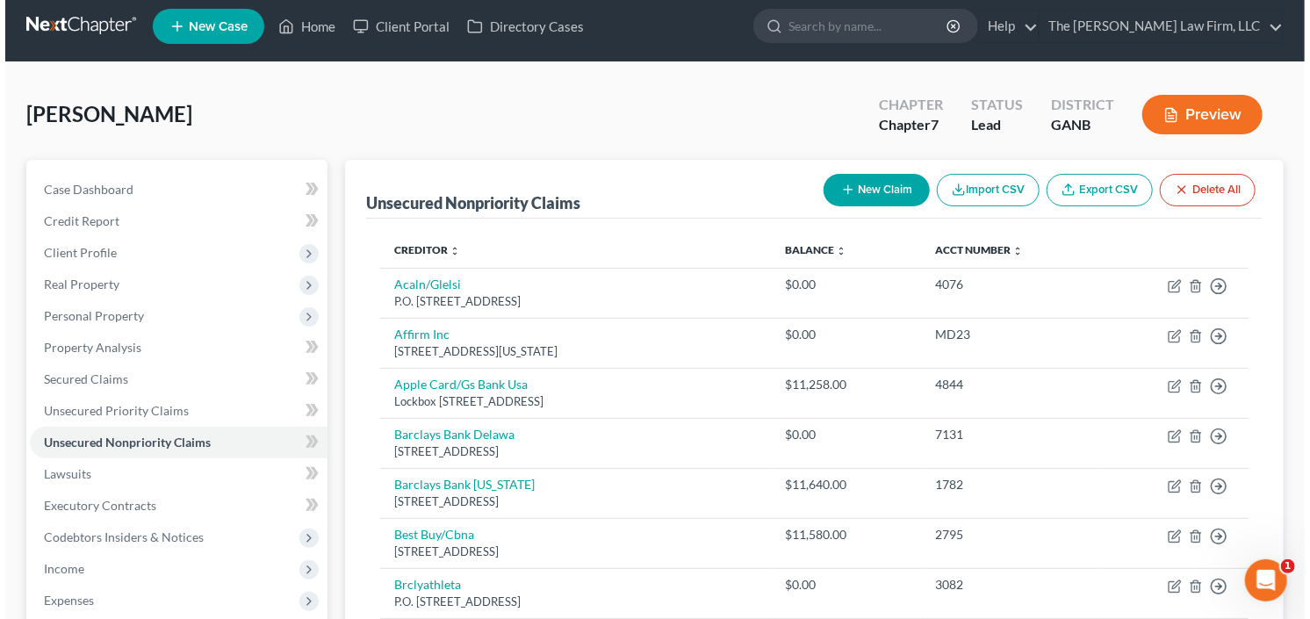
scroll to position [0, 0]
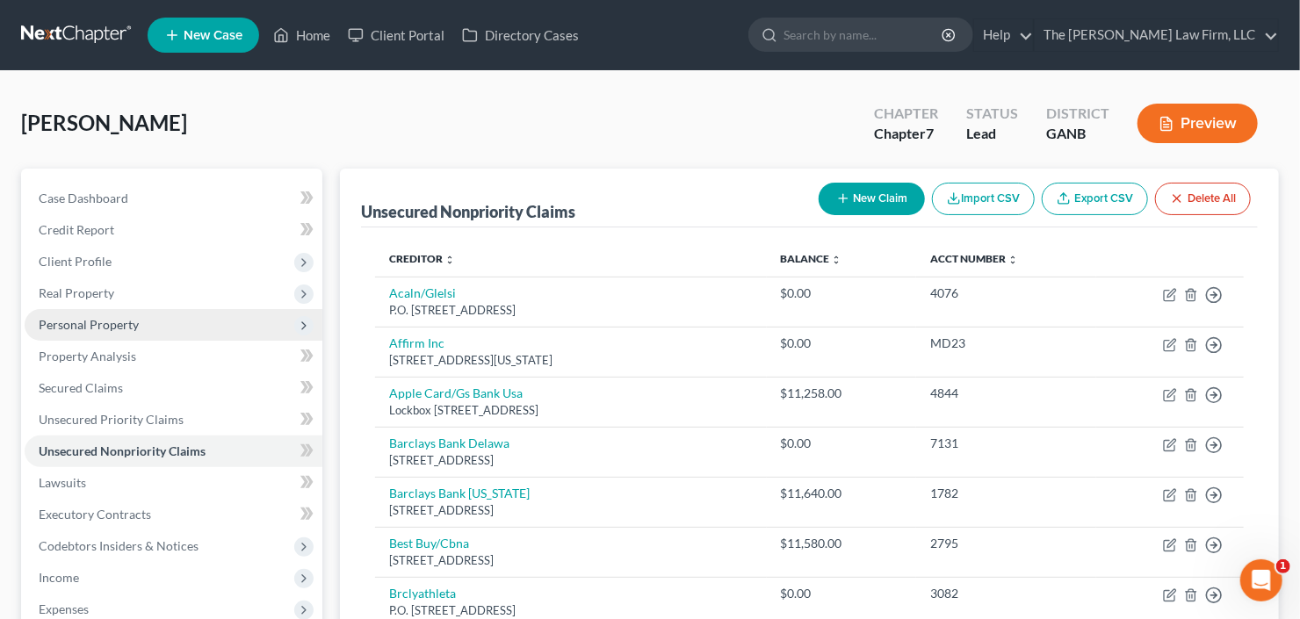
click at [141, 326] on span "Personal Property" at bounding box center [174, 325] width 298 height 32
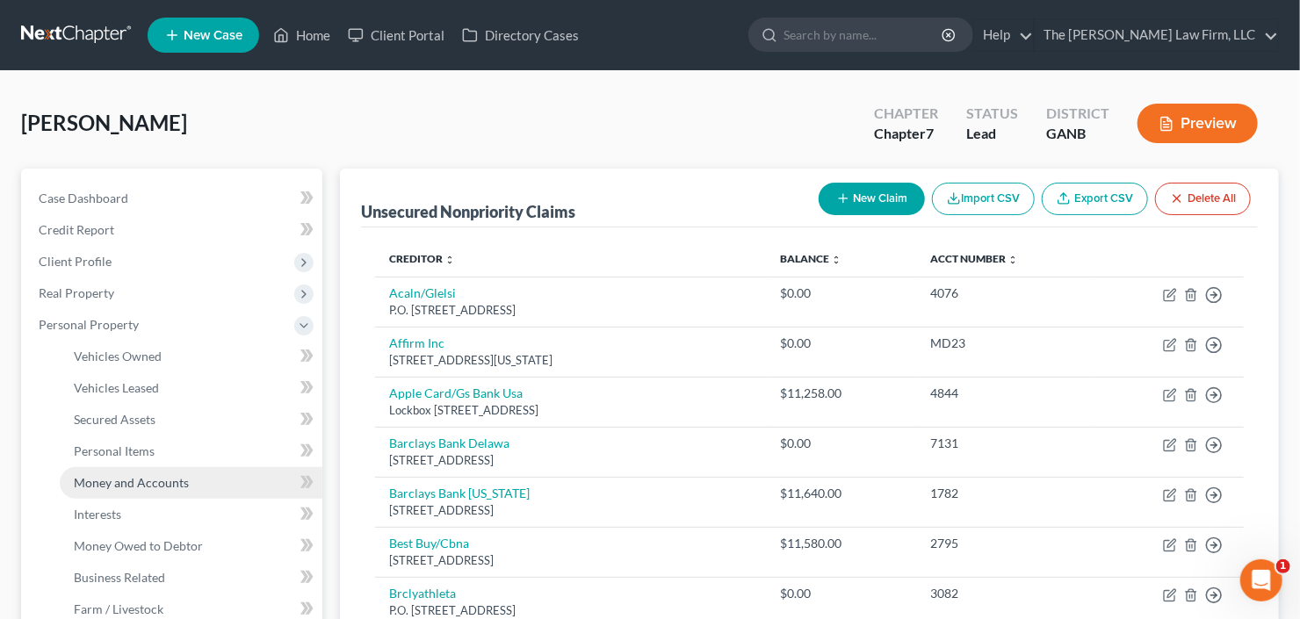
click at [162, 495] on link "Money and Accounts" at bounding box center [191, 483] width 263 height 32
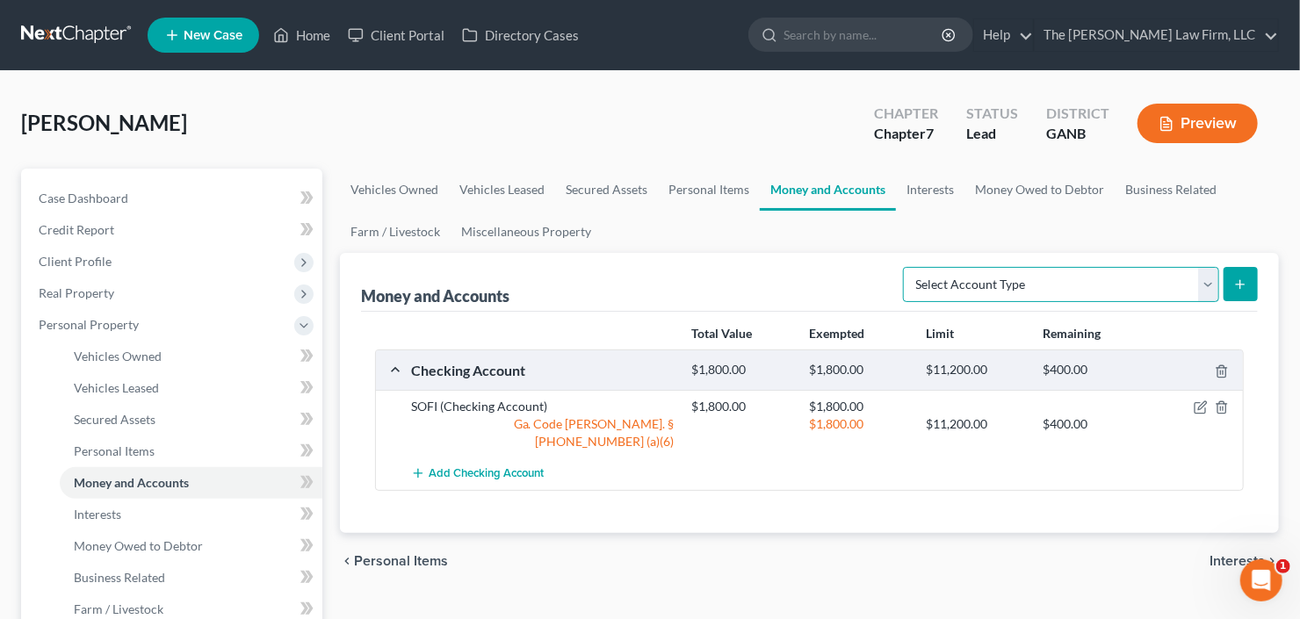
click at [1206, 285] on select "Select Account Type Brokerage Cash on Hand Certificates of Deposit Checking Acc…" at bounding box center [1061, 284] width 316 height 35
select select "savings"
click at [907, 267] on select "Select Account Type Brokerage Cash on Hand Certificates of Deposit Checking Acc…" at bounding box center [1061, 284] width 316 height 35
click at [1240, 273] on button "submit" at bounding box center [1241, 284] width 34 height 34
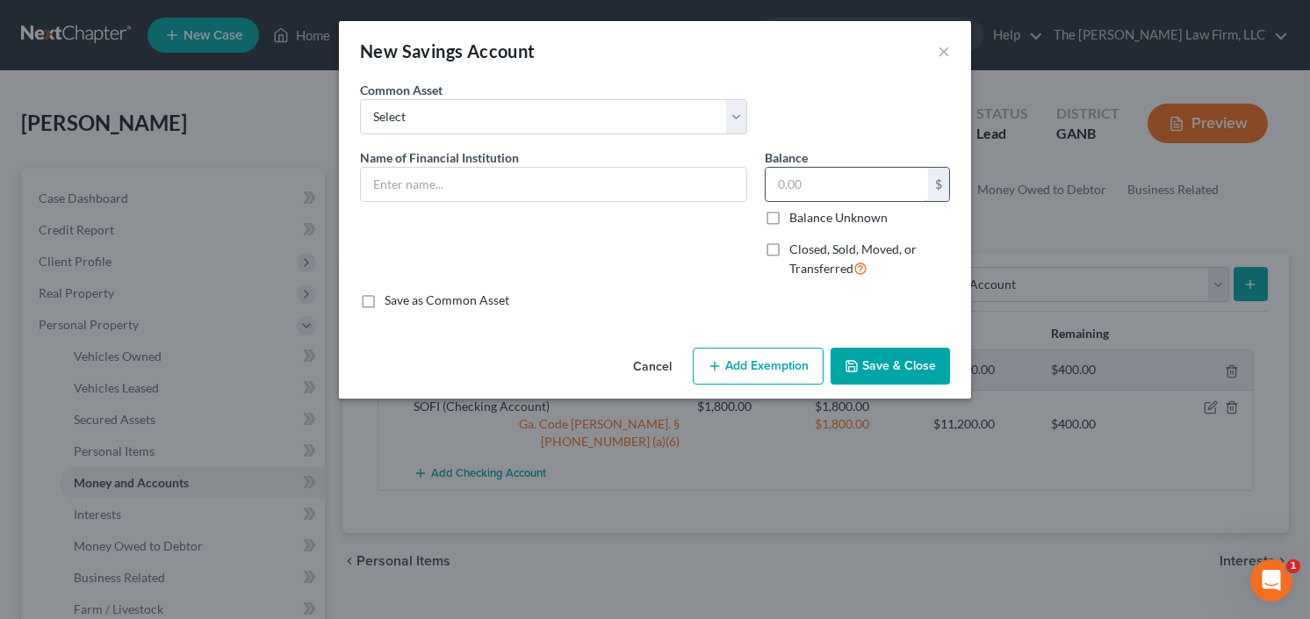
drag, startPoint x: 810, startPoint y: 156, endPoint x: 810, endPoint y: 166, distance: 9.7
click at [810, 162] on div "Balance $ Balance Unknown Balance Undetermined $ Balance Unknown" at bounding box center [857, 187] width 185 height 78
click at [809, 180] on input "text" at bounding box center [847, 184] width 162 height 33
drag, startPoint x: 832, startPoint y: 191, endPoint x: 718, endPoint y: 209, distance: 114.7
click at [718, 208] on div "Name of Financial Institution * Balance 18,500.00 $ Balance Unknown Balance Und…" at bounding box center [655, 220] width 608 height 144
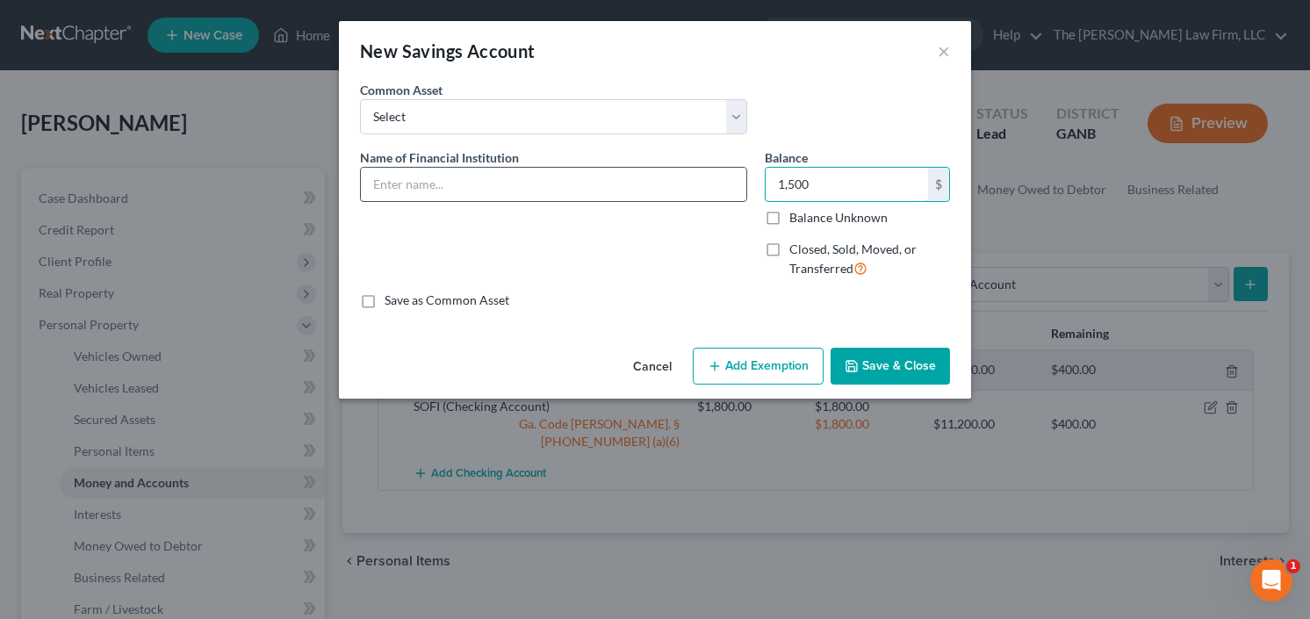
type input "1,500"
click at [508, 186] on input "text" at bounding box center [554, 184] width 386 height 33
type input "SOFI"
click at [737, 366] on button "Add Exemption" at bounding box center [758, 366] width 131 height 37
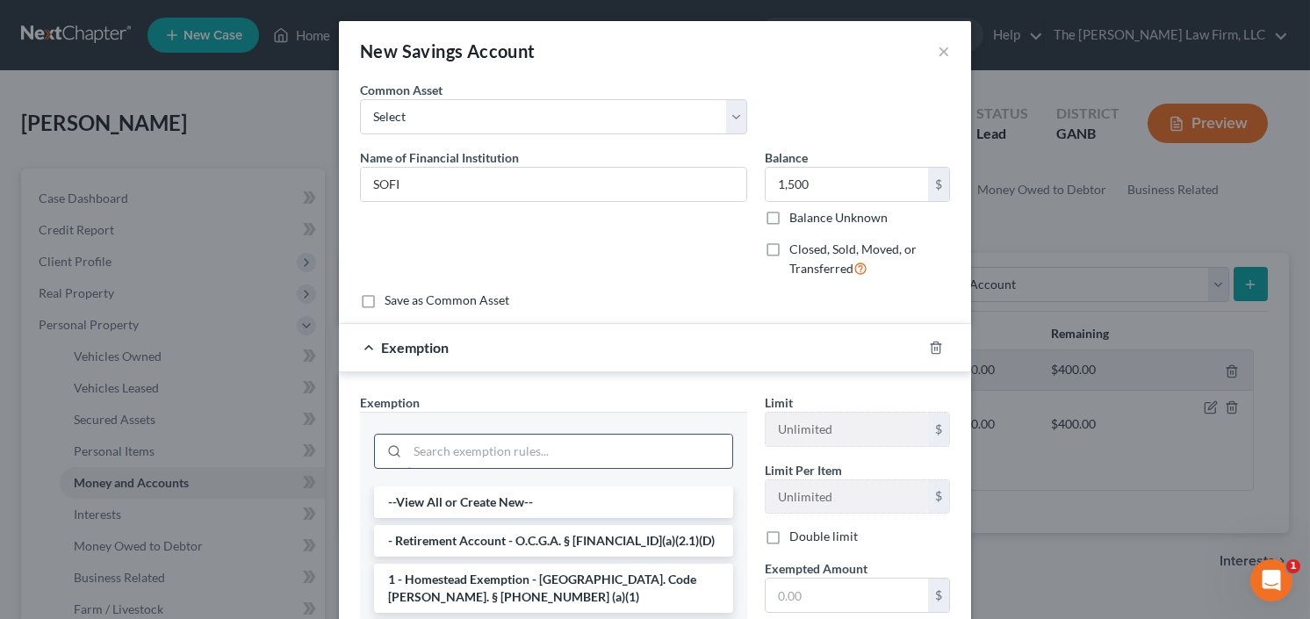
click at [598, 450] on input "search" at bounding box center [570, 451] width 325 height 33
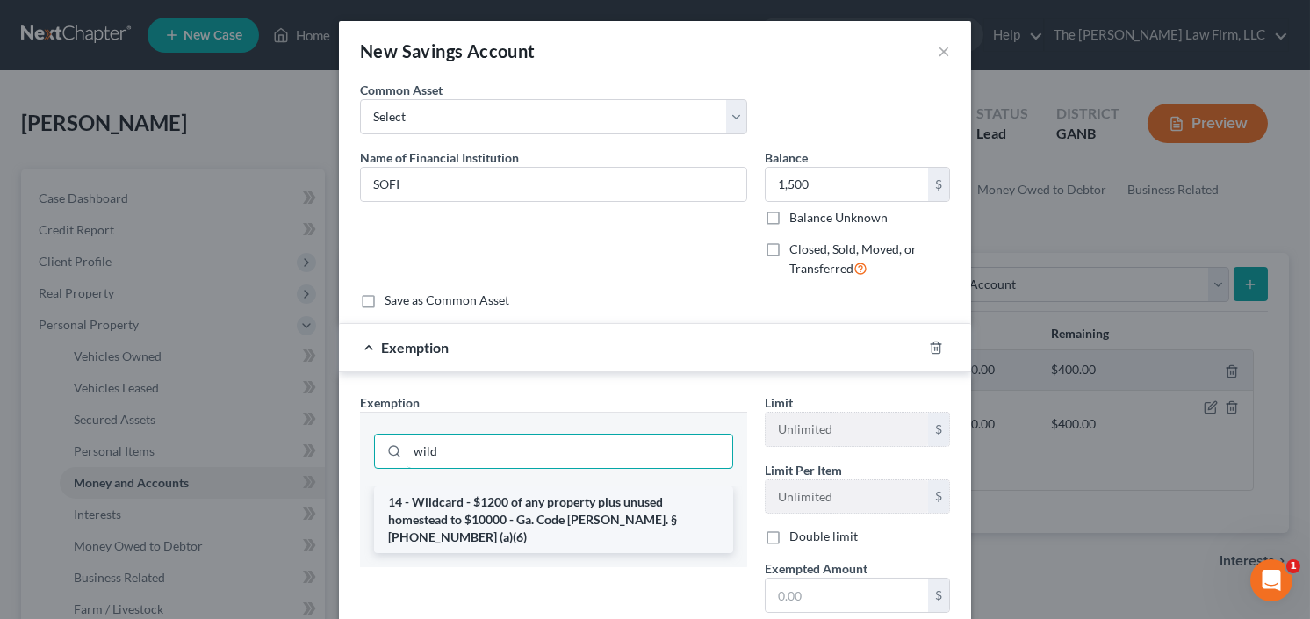
type input "wild"
click at [580, 530] on li "14 - Wildcard - $1200 of any property plus unused homestead to $10000 - Ga. Cod…" at bounding box center [553, 520] width 359 height 67
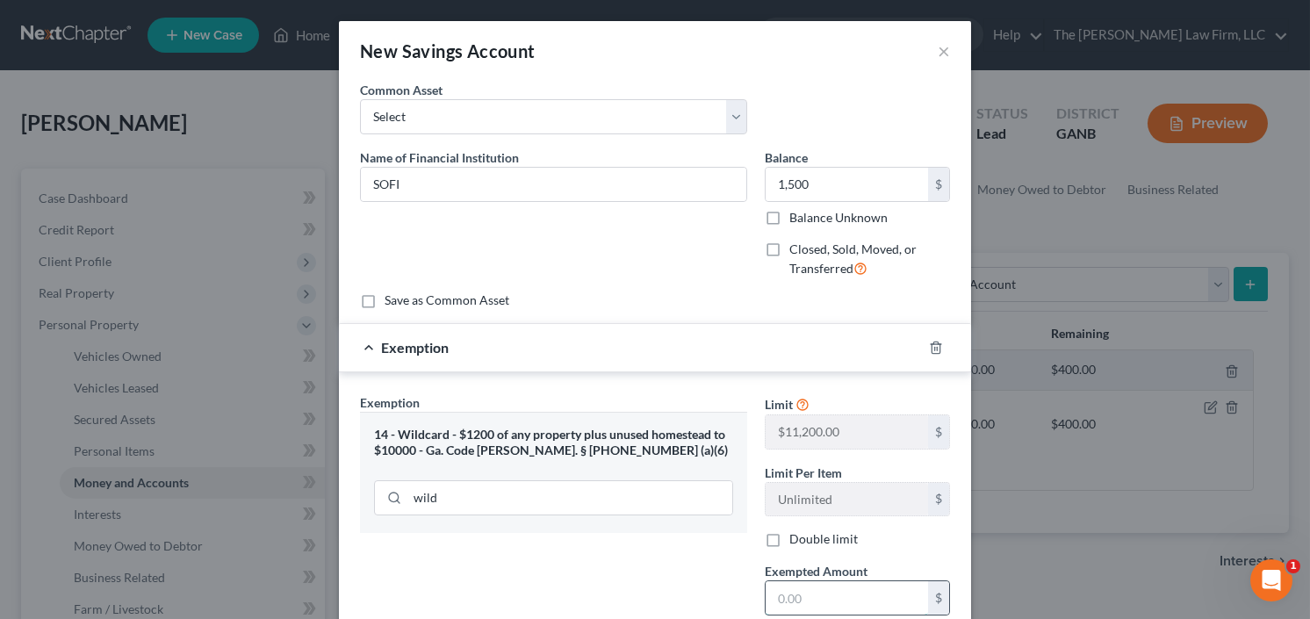
click at [798, 605] on input "text" at bounding box center [847, 597] width 162 height 33
type input "1,500.00"
click at [847, 185] on input "1,500" at bounding box center [847, 184] width 162 height 33
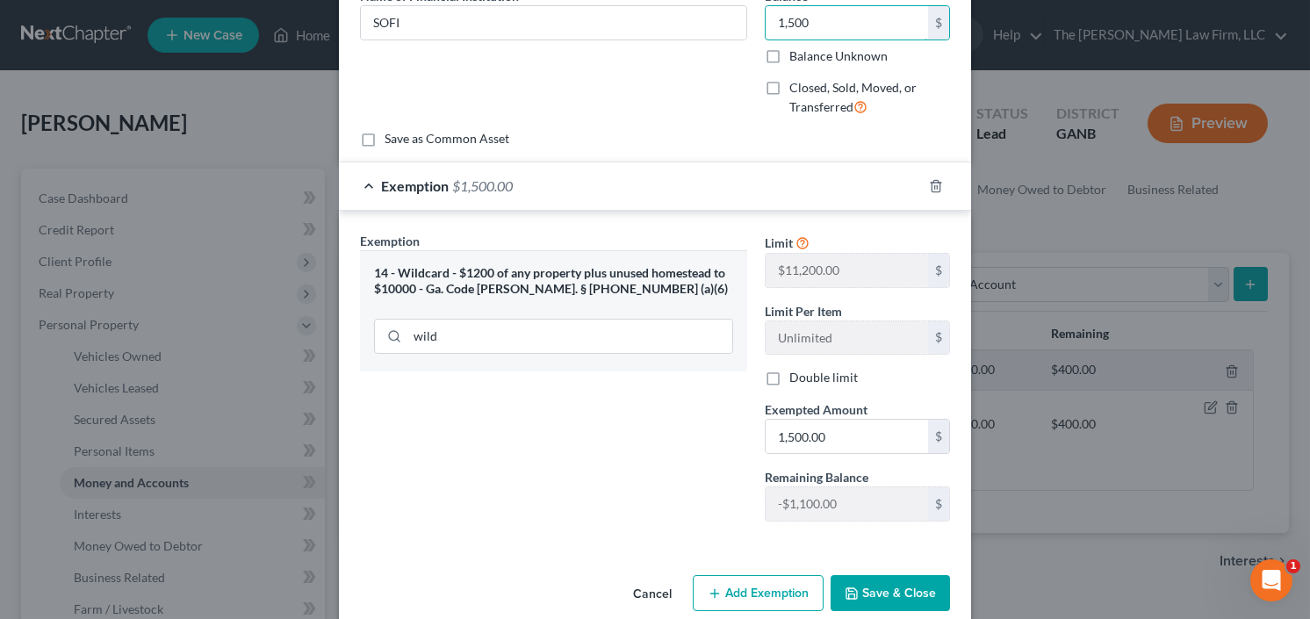
scroll to position [186, 0]
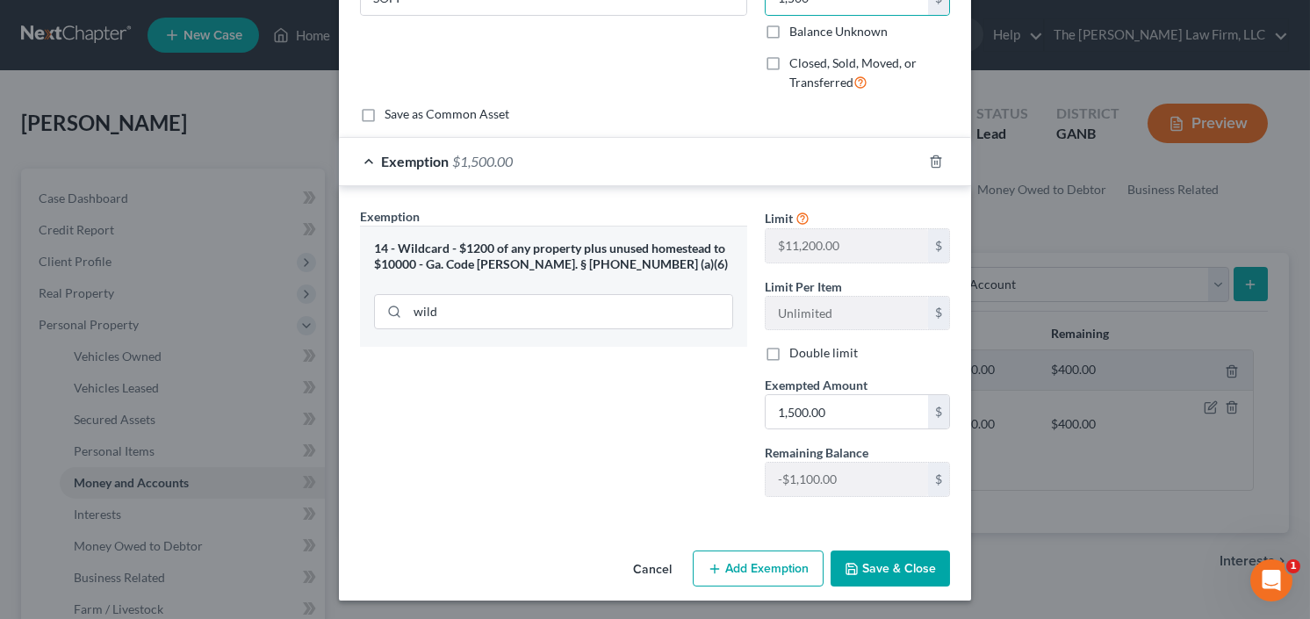
click at [906, 565] on button "Save & Close" at bounding box center [890, 569] width 119 height 37
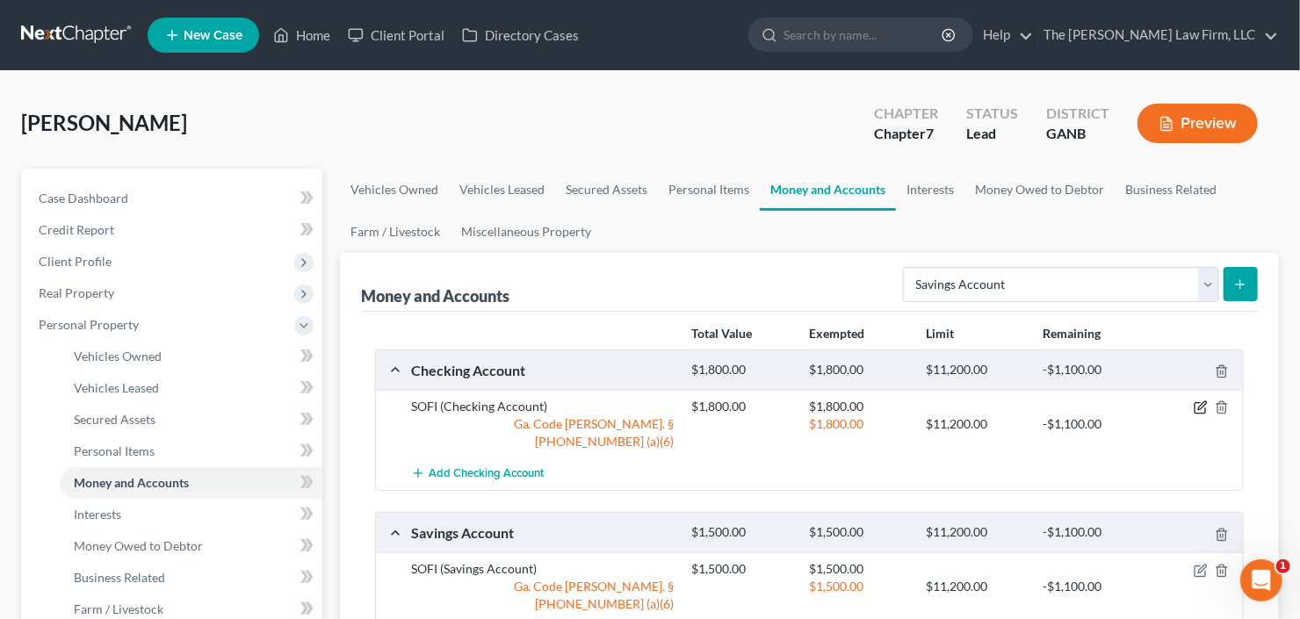
click at [1197, 402] on icon "button" at bounding box center [1201, 408] width 14 height 14
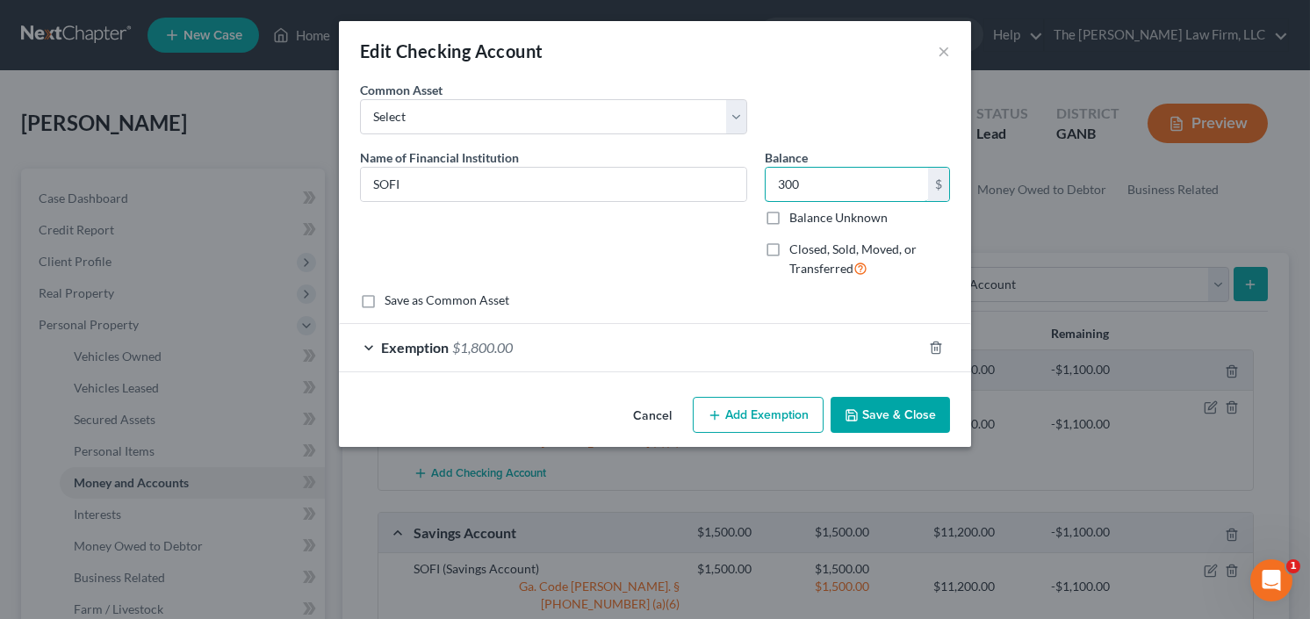
type input "300"
click at [493, 347] on span "$1,800.00" at bounding box center [482, 347] width 61 height 17
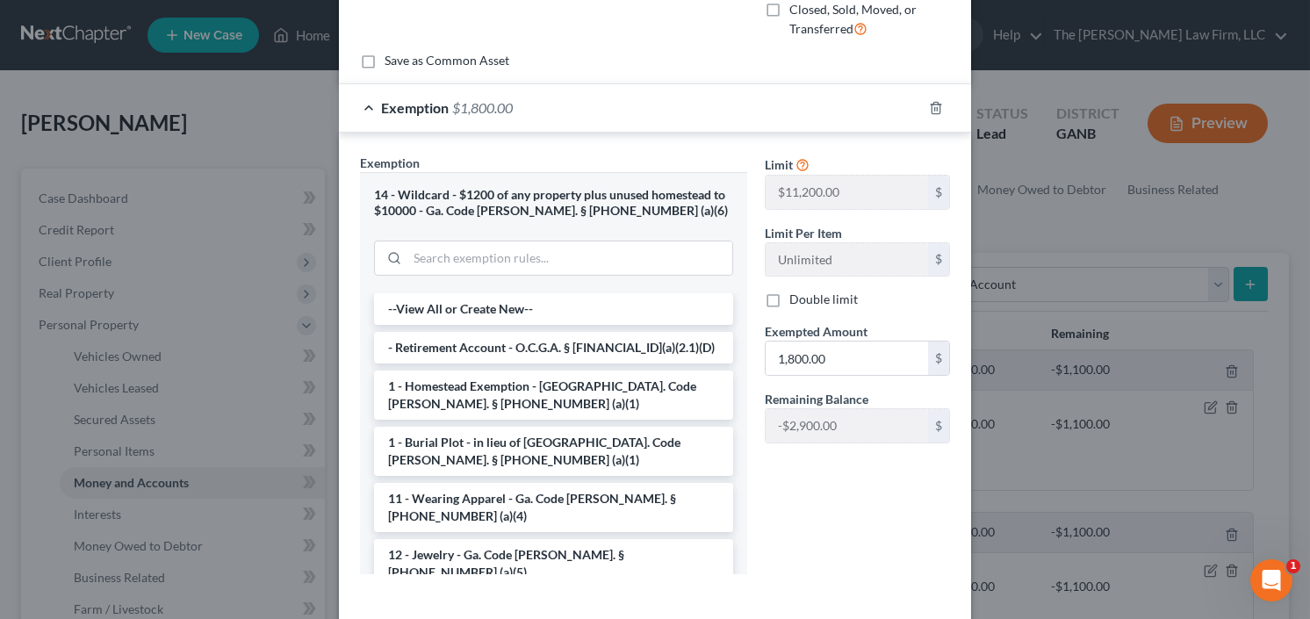
scroll to position [317, 0]
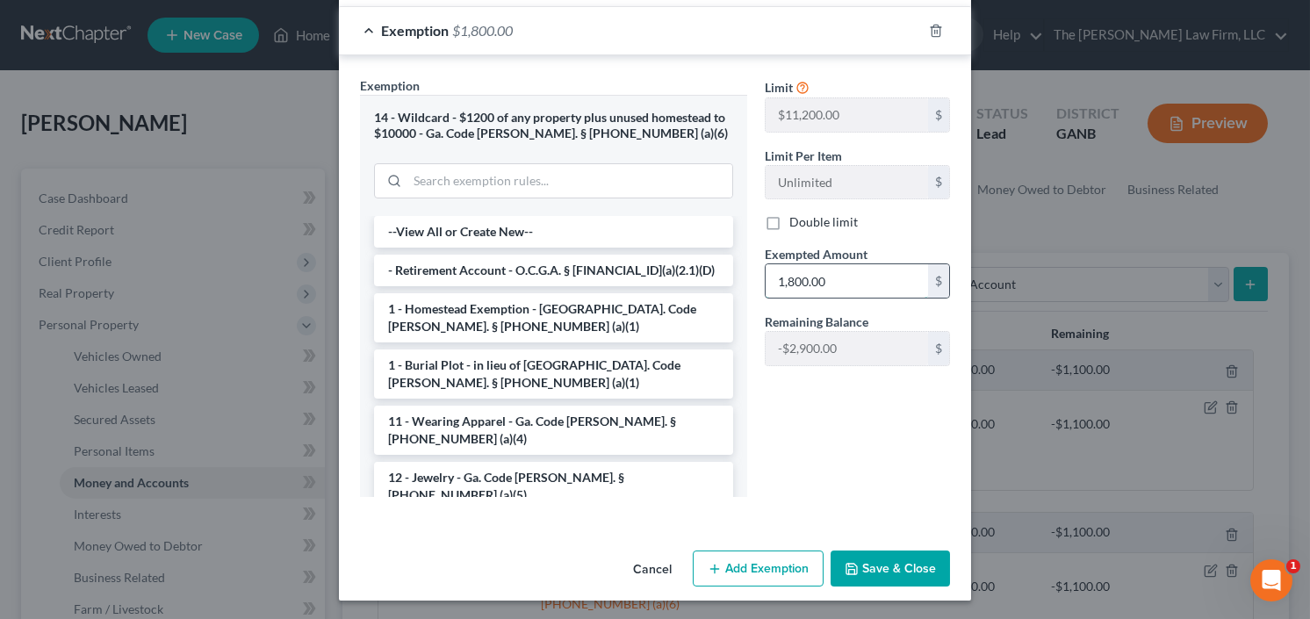
click at [846, 280] on input "1,800.00" at bounding box center [847, 280] width 162 height 33
type input "300"
click at [872, 567] on button "Save & Close" at bounding box center [890, 569] width 119 height 37
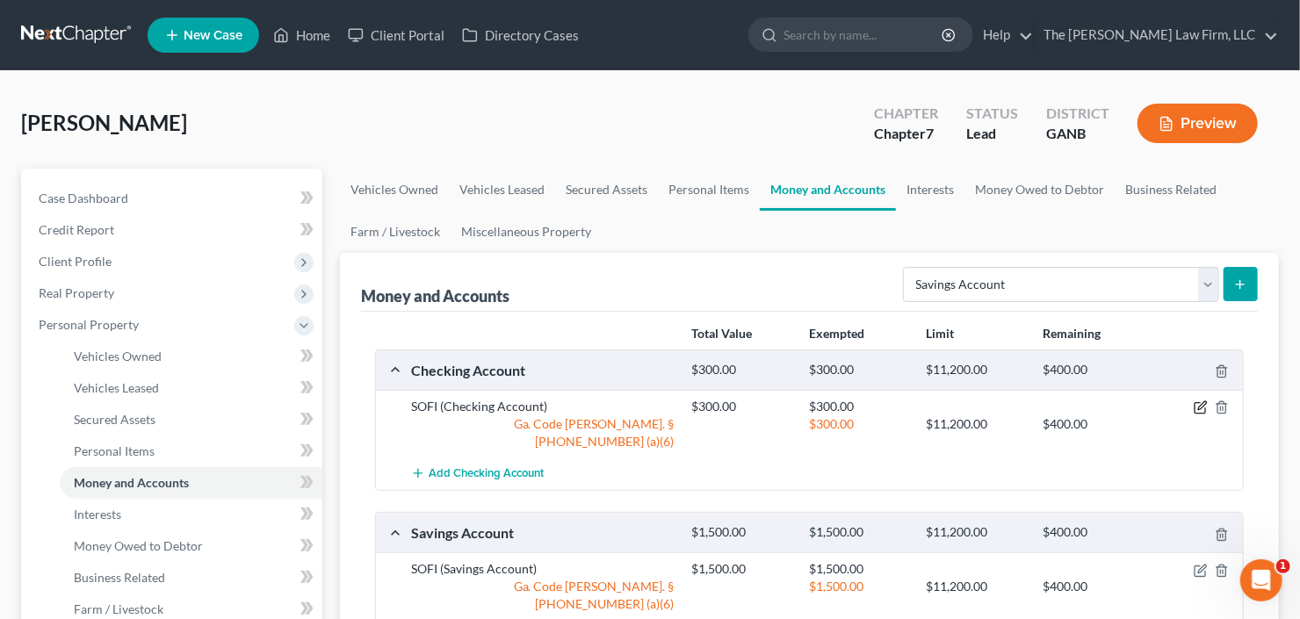
click at [1195, 410] on icon "button" at bounding box center [1200, 408] width 11 height 11
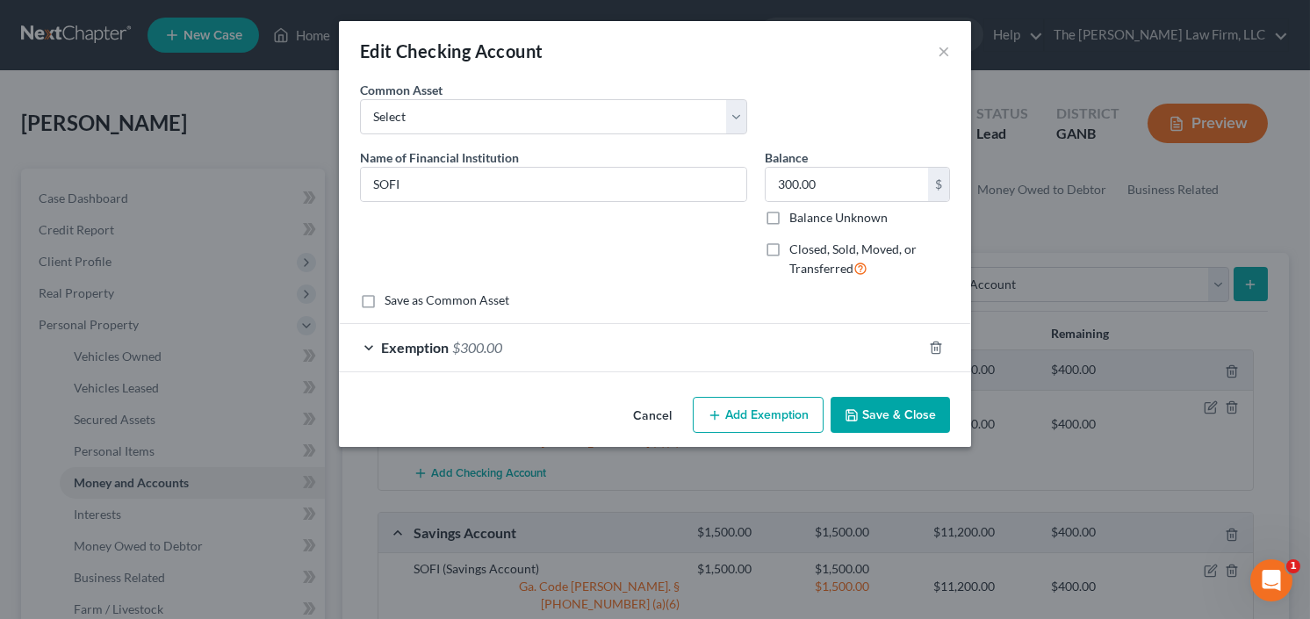
click at [449, 352] on div "Exemption $300.00" at bounding box center [630, 347] width 583 height 47
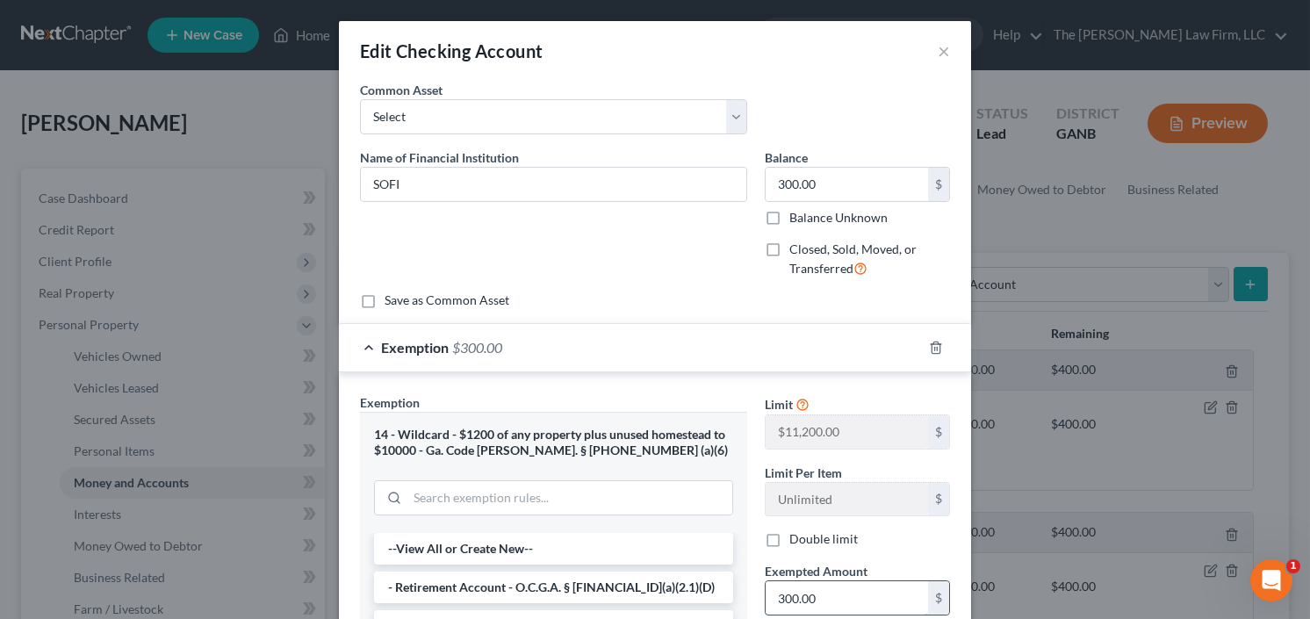
click at [822, 596] on input "300.00" at bounding box center [847, 597] width 162 height 33
type input "100"
click at [701, 289] on div "Name of Financial Institution * SOFI" at bounding box center [553, 220] width 405 height 144
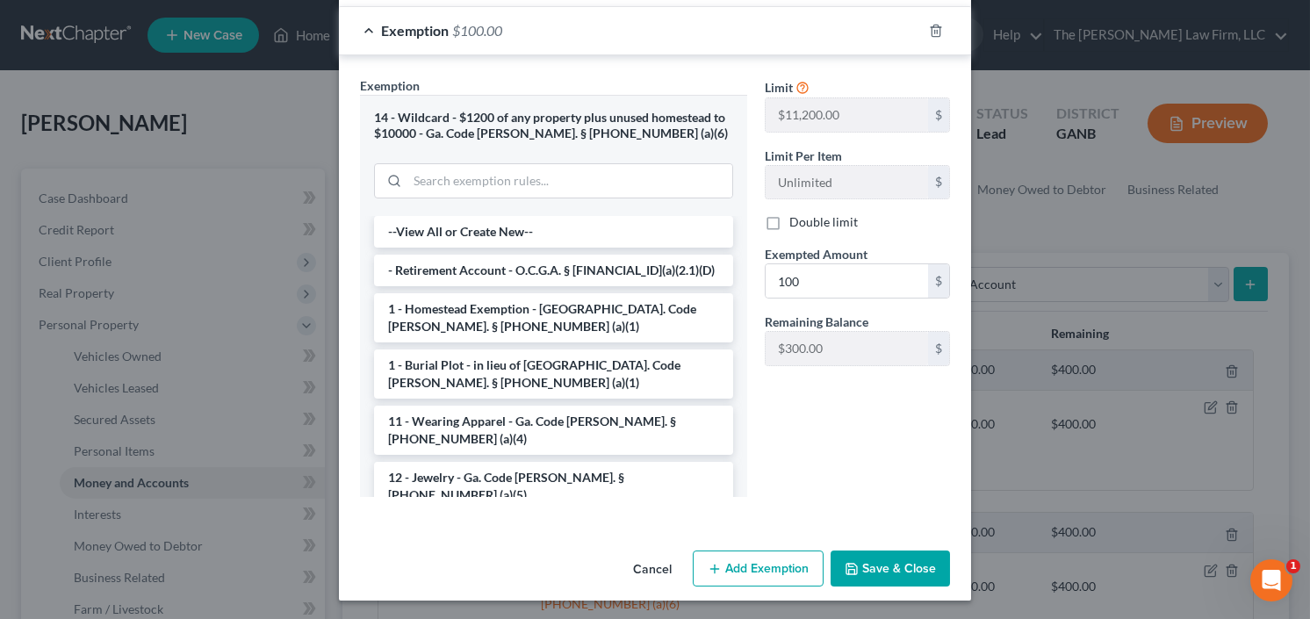
click at [890, 563] on button "Save & Close" at bounding box center [890, 569] width 119 height 37
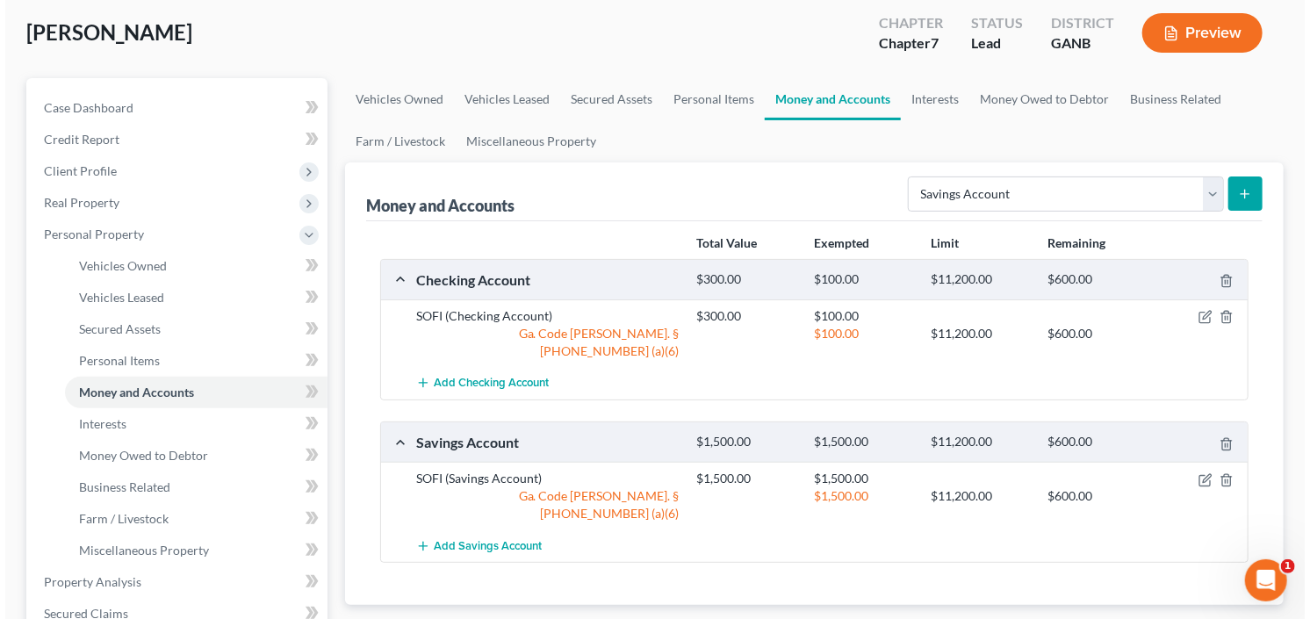
scroll to position [141, 0]
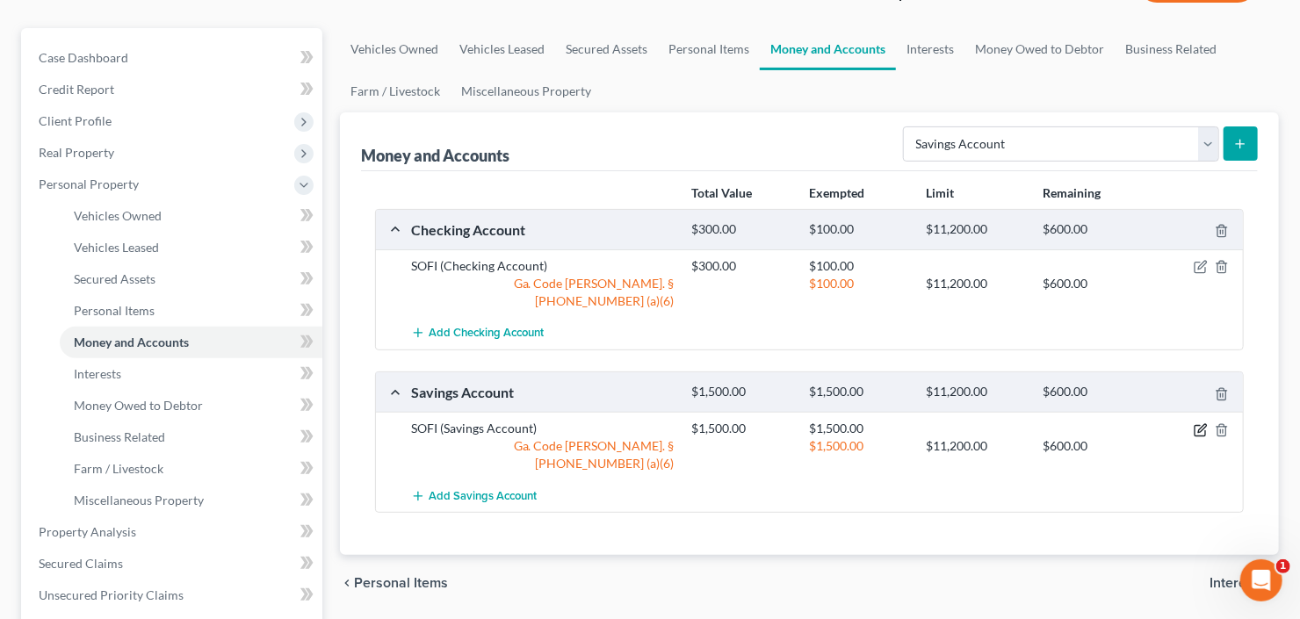
click at [1203, 423] on icon "button" at bounding box center [1201, 430] width 14 height 14
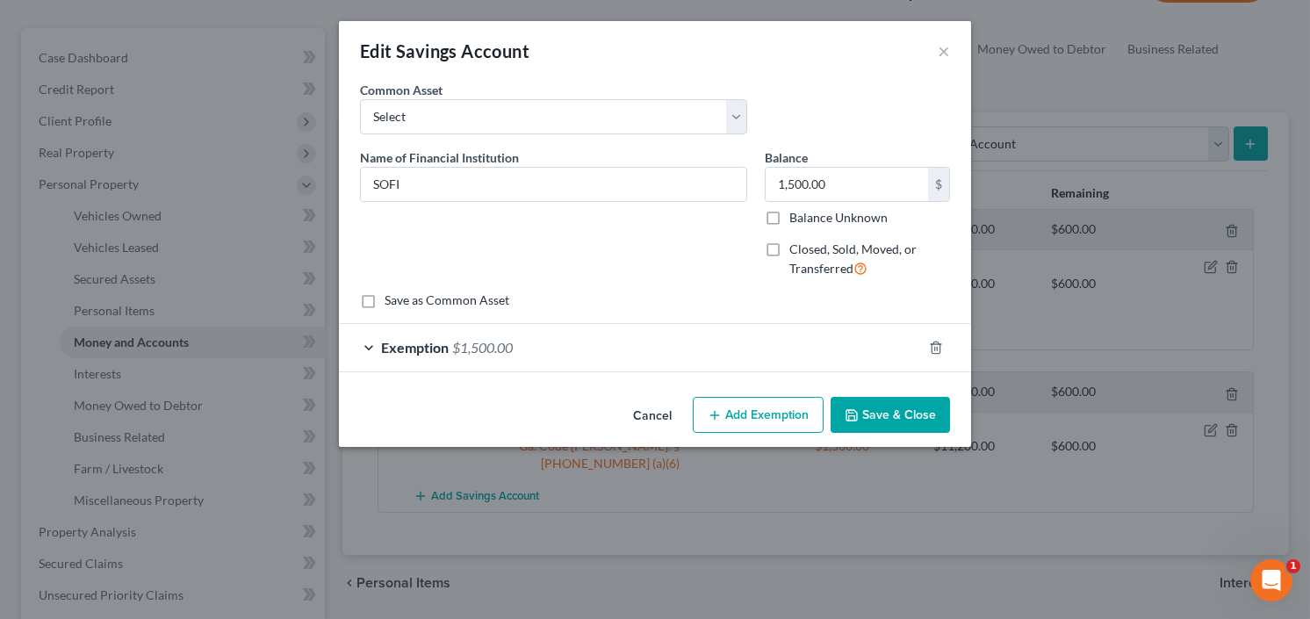
click at [729, 359] on div "Exemption $1,500.00" at bounding box center [630, 347] width 583 height 47
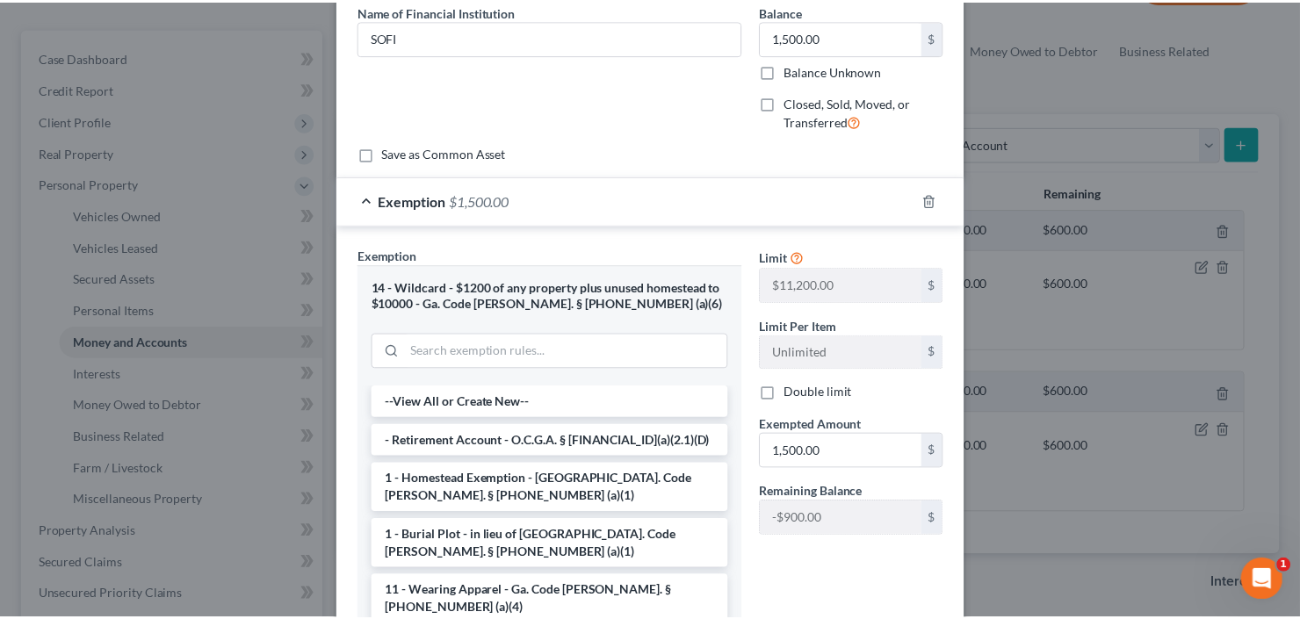
scroll to position [281, 0]
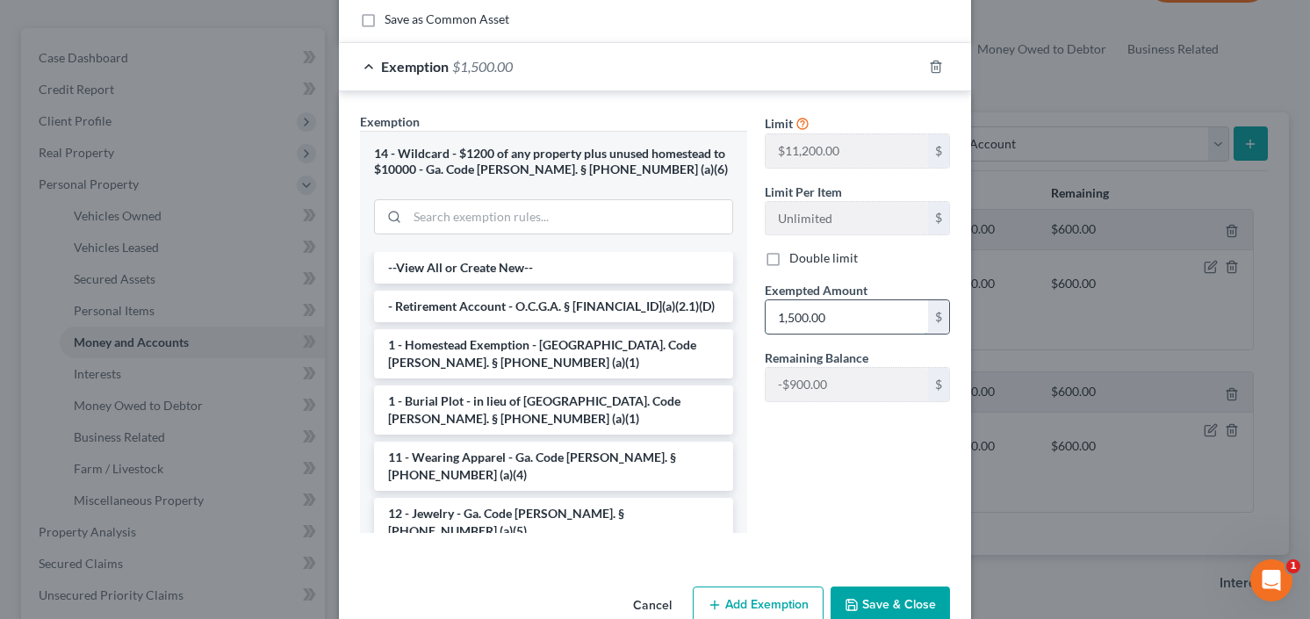
click at [850, 307] on input "1,500.00" at bounding box center [847, 316] width 162 height 33
type input "1,100"
click at [885, 598] on button "Save & Close" at bounding box center [890, 605] width 119 height 37
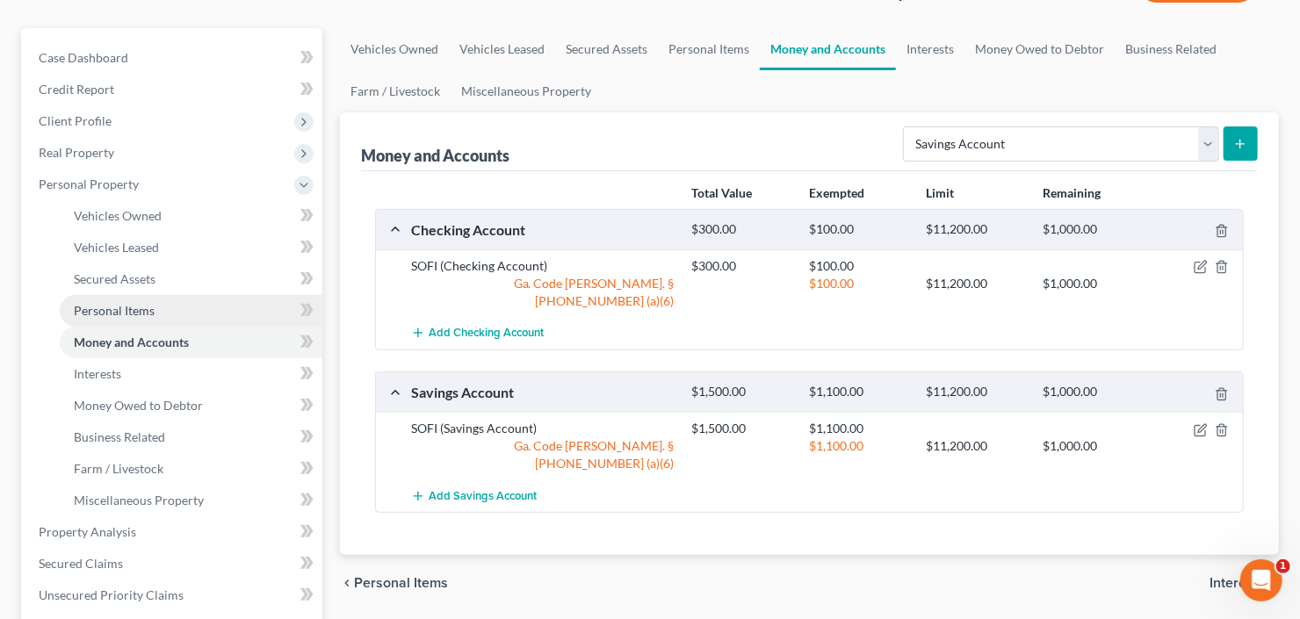
click at [90, 313] on span "Personal Items" at bounding box center [114, 310] width 81 height 15
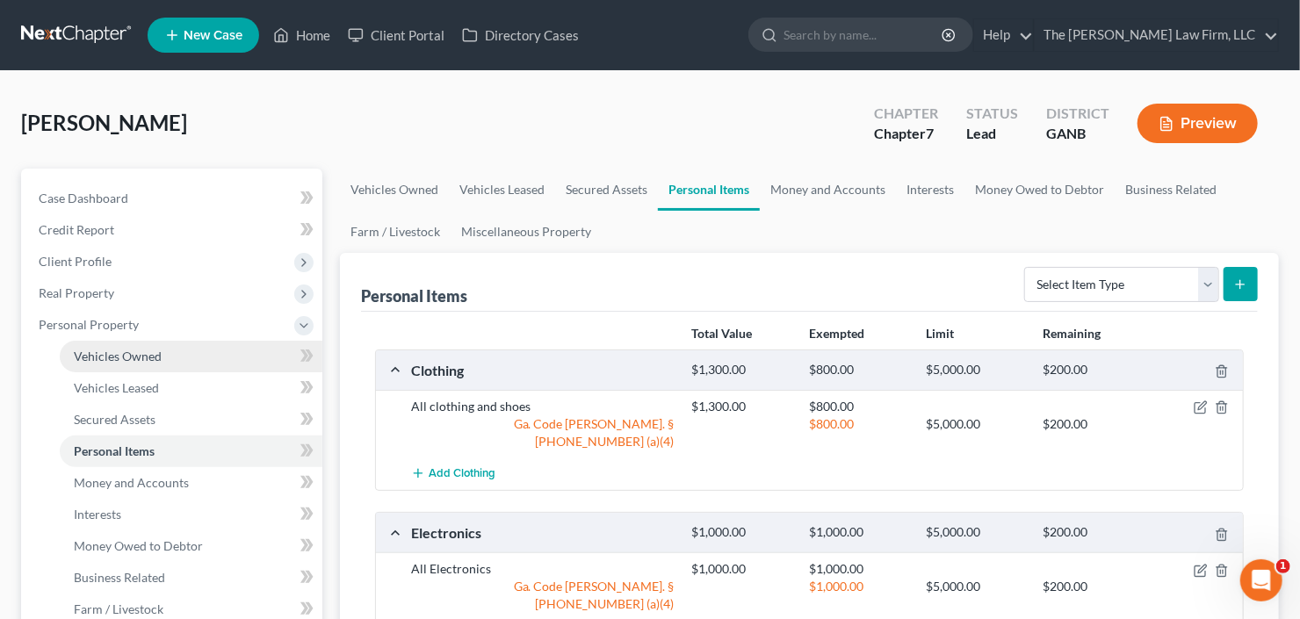
click at [128, 349] on span "Vehicles Owned" at bounding box center [118, 356] width 88 height 15
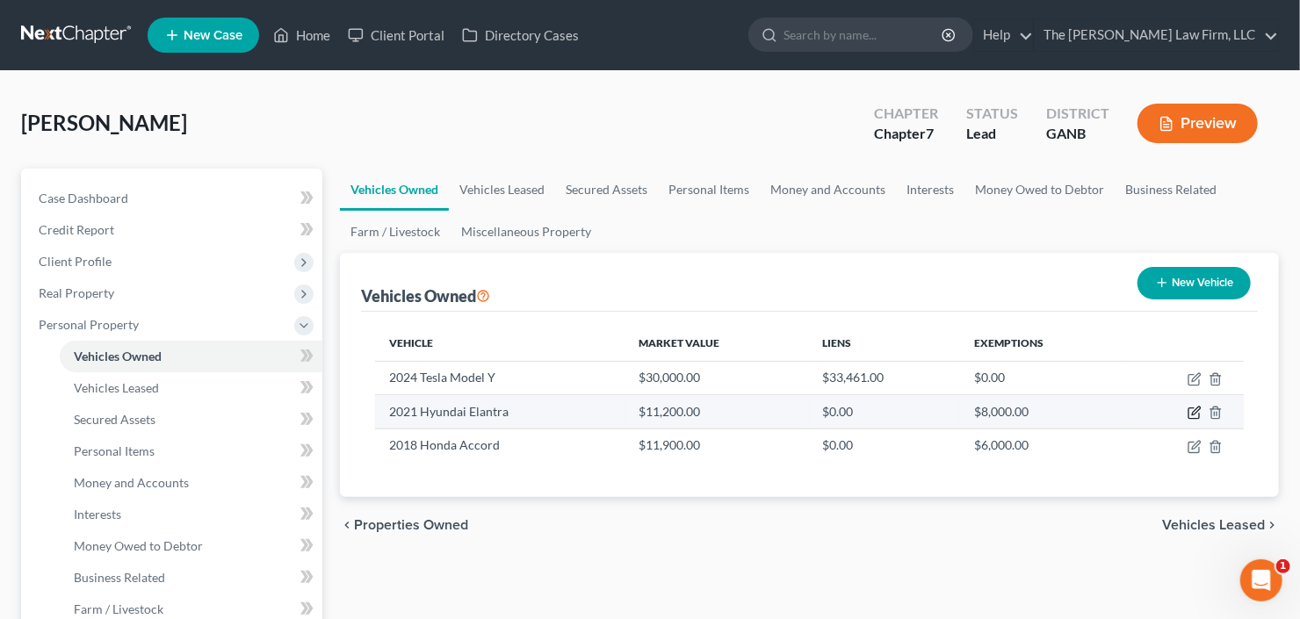
click at [1194, 412] on icon "button" at bounding box center [1195, 413] width 14 height 14
select select "0"
select select "5"
select select "0"
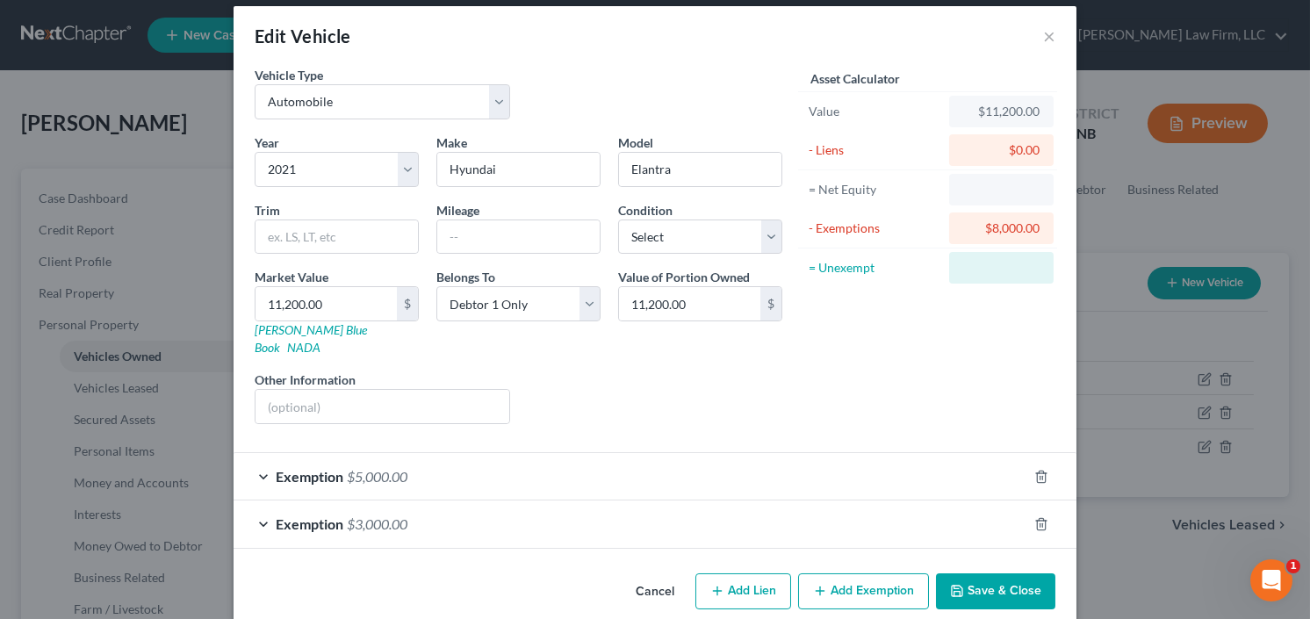
scroll to position [20, 0]
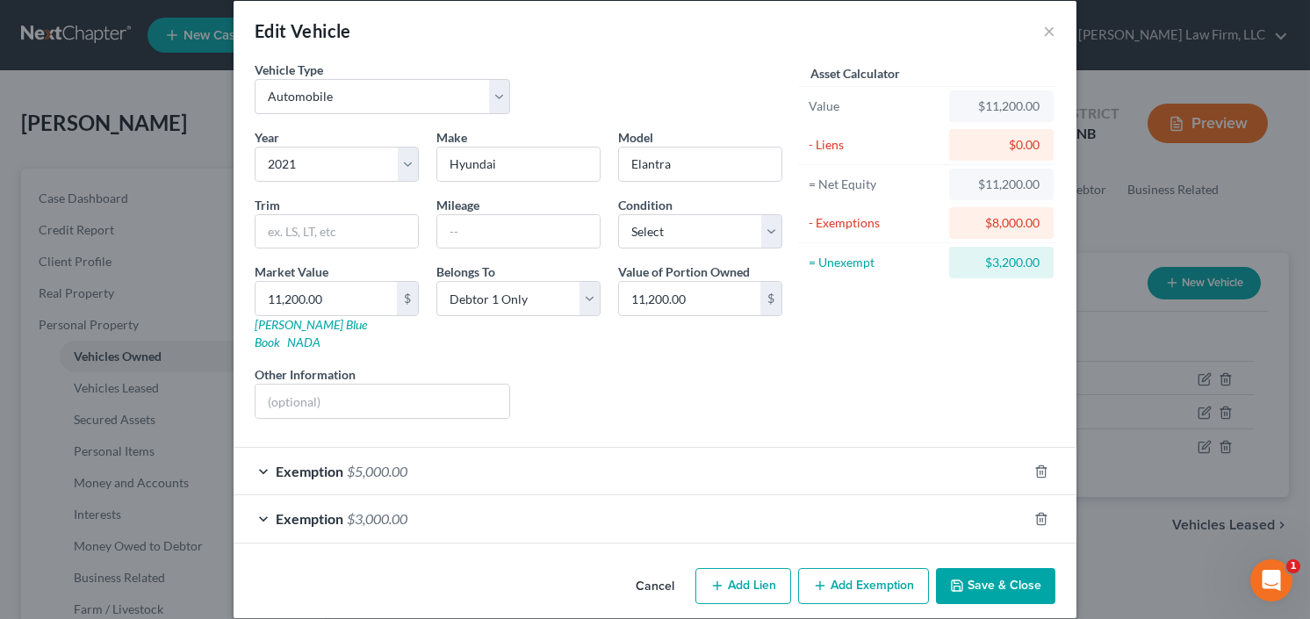
click at [431, 495] on div "Exemption $3,000.00" at bounding box center [631, 518] width 794 height 47
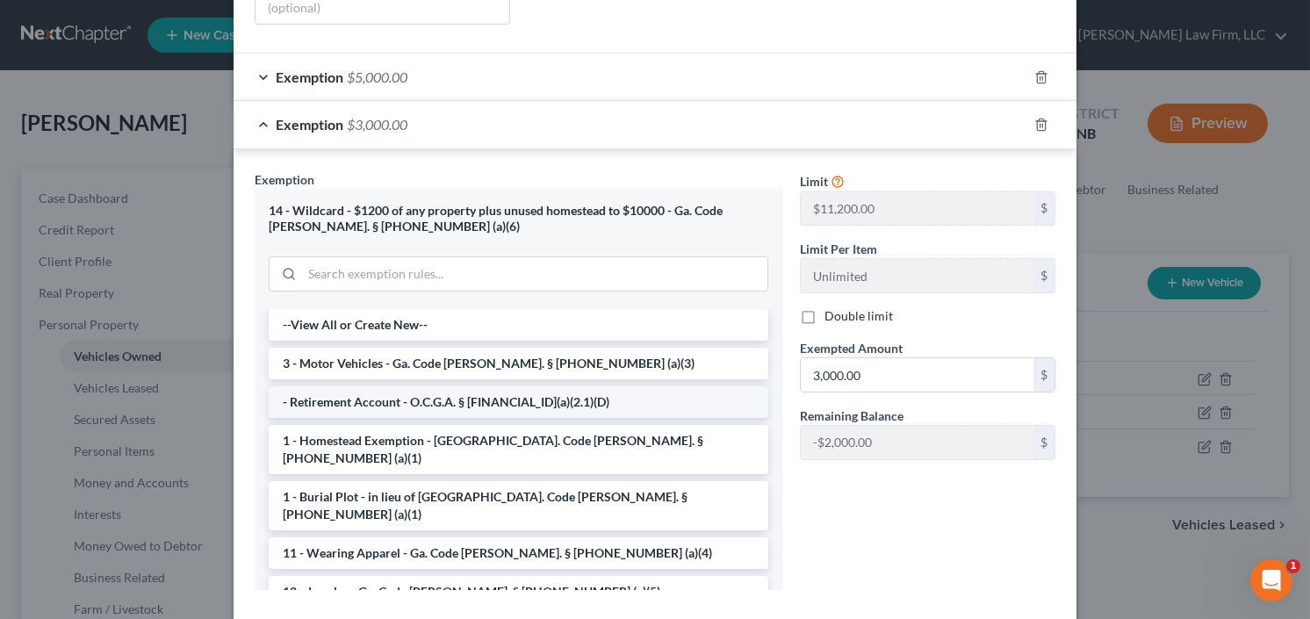
scroll to position [442, 0]
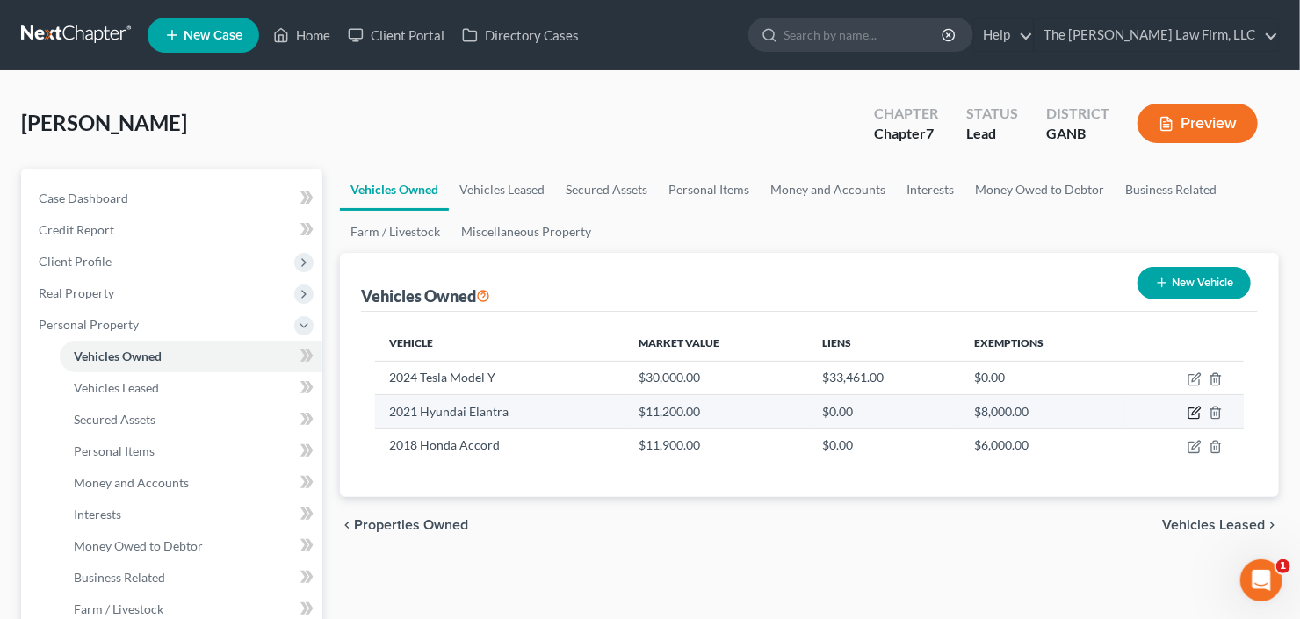
click at [1192, 410] on icon "button" at bounding box center [1195, 413] width 14 height 14
select select "0"
select select "5"
select select "0"
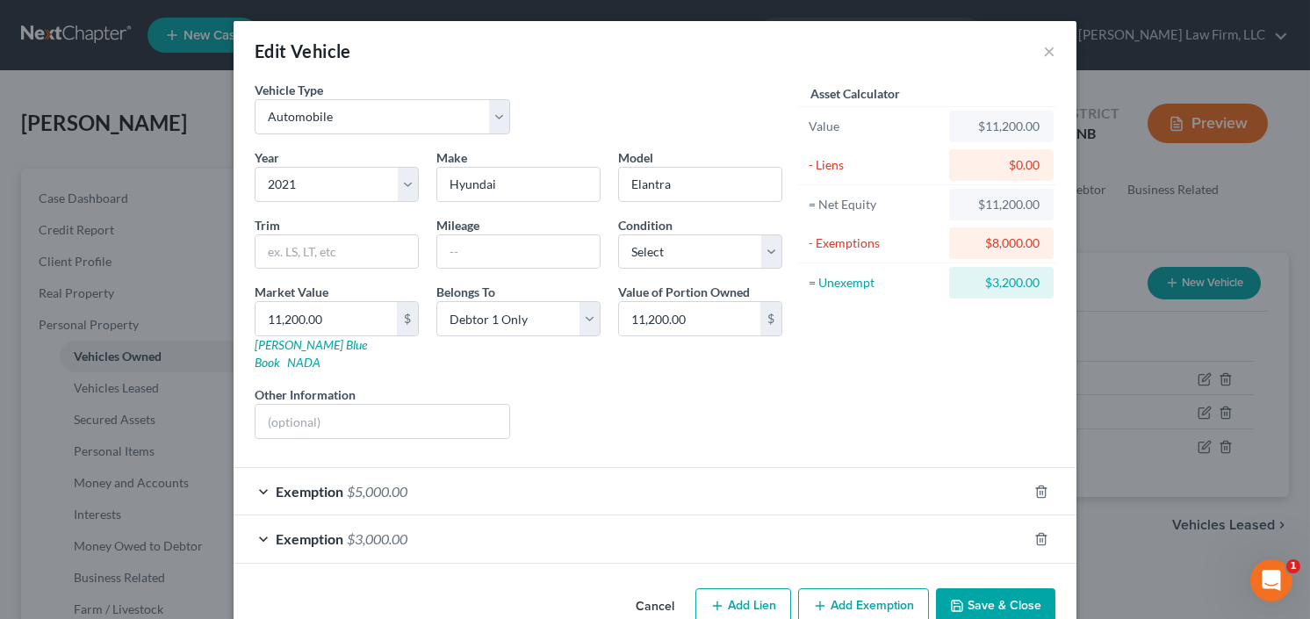
click at [799, 473] on div "Exemption $5,000.00" at bounding box center [631, 491] width 794 height 47
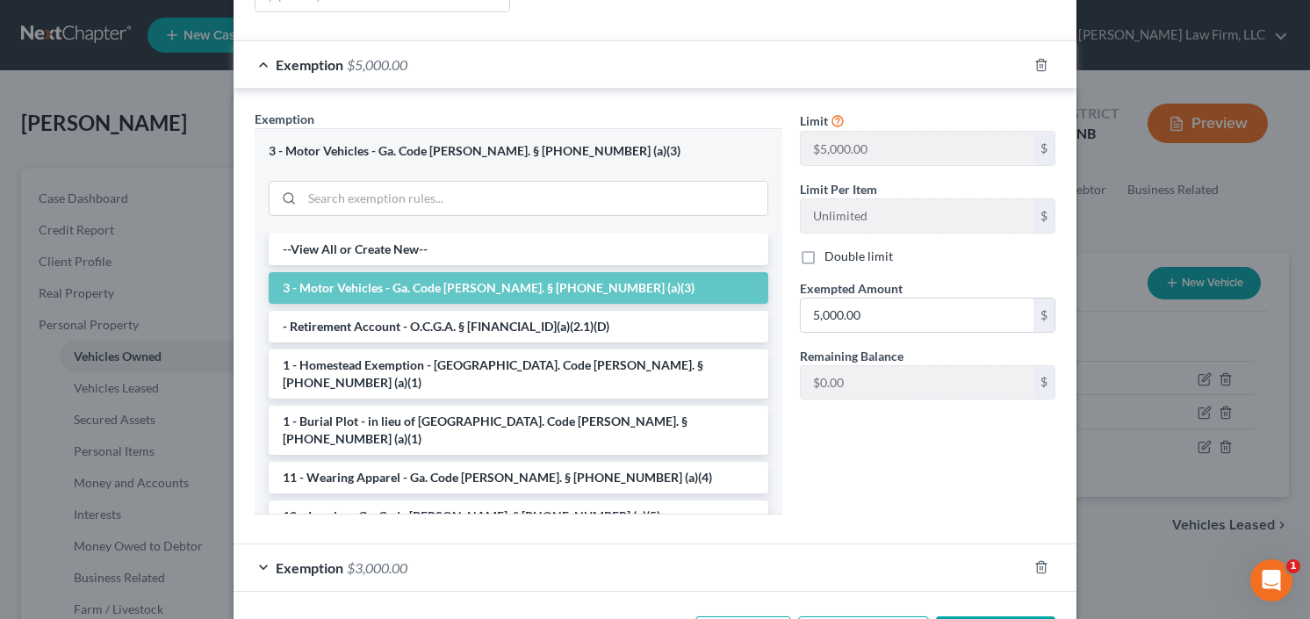
scroll to position [474, 0]
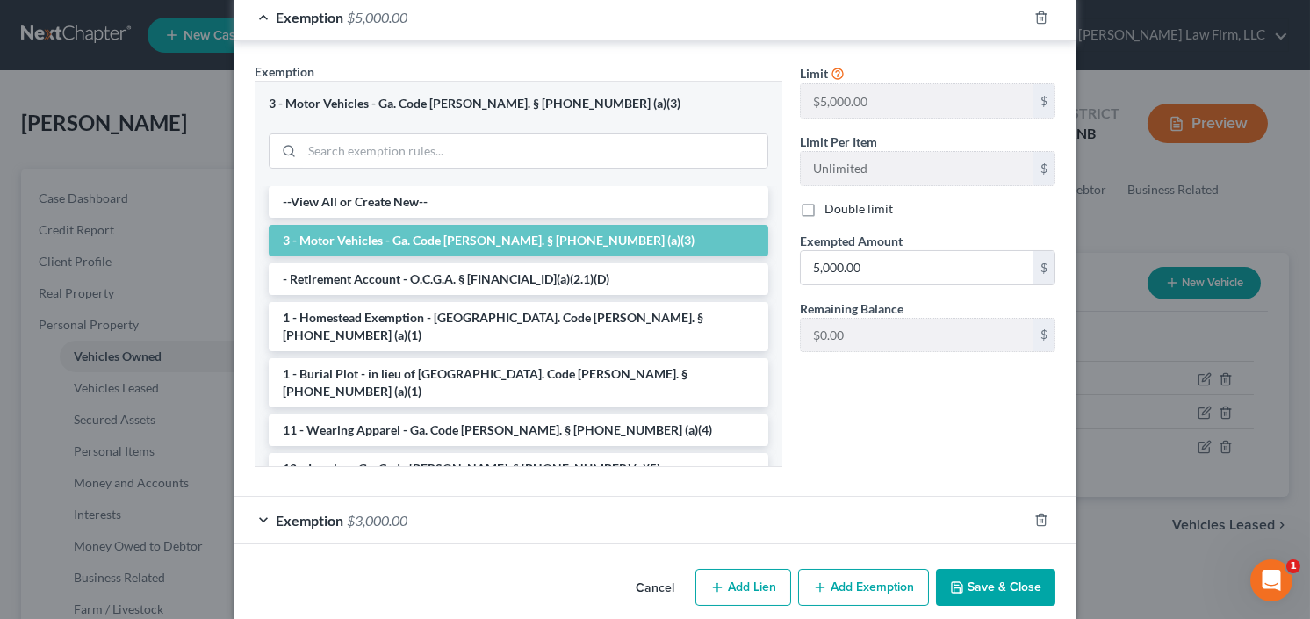
click at [999, 569] on button "Save & Close" at bounding box center [995, 587] width 119 height 37
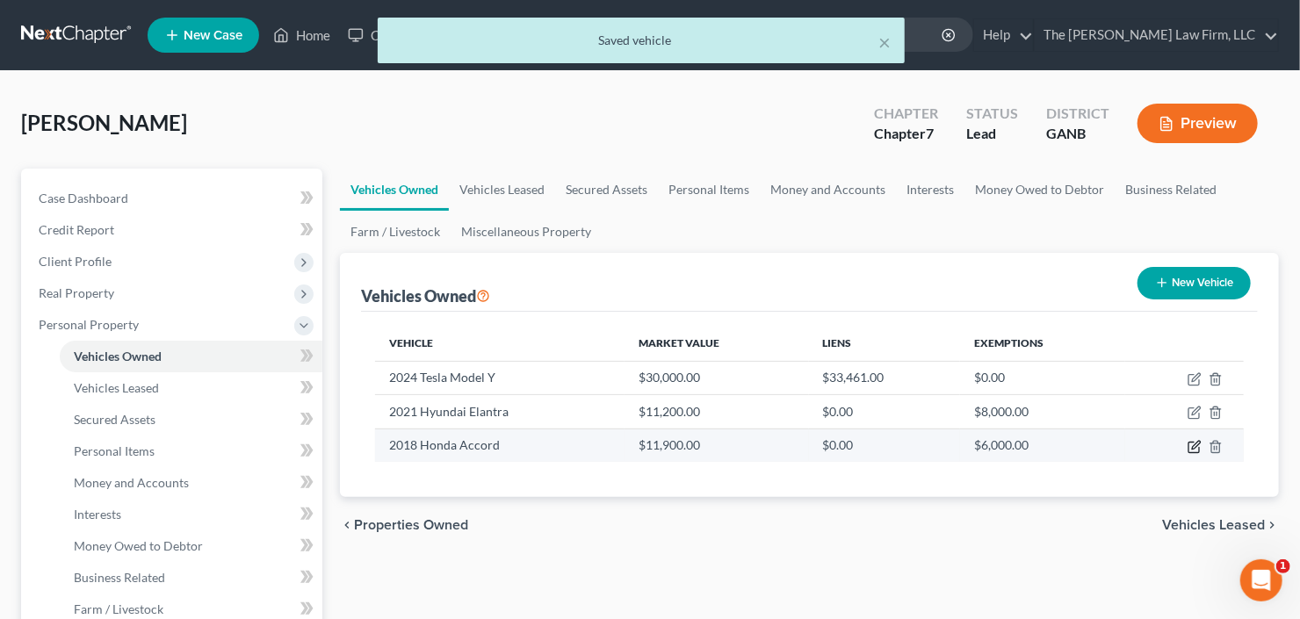
click at [1195, 450] on icon "button" at bounding box center [1195, 447] width 14 height 14
select select "0"
select select "8"
select select "0"
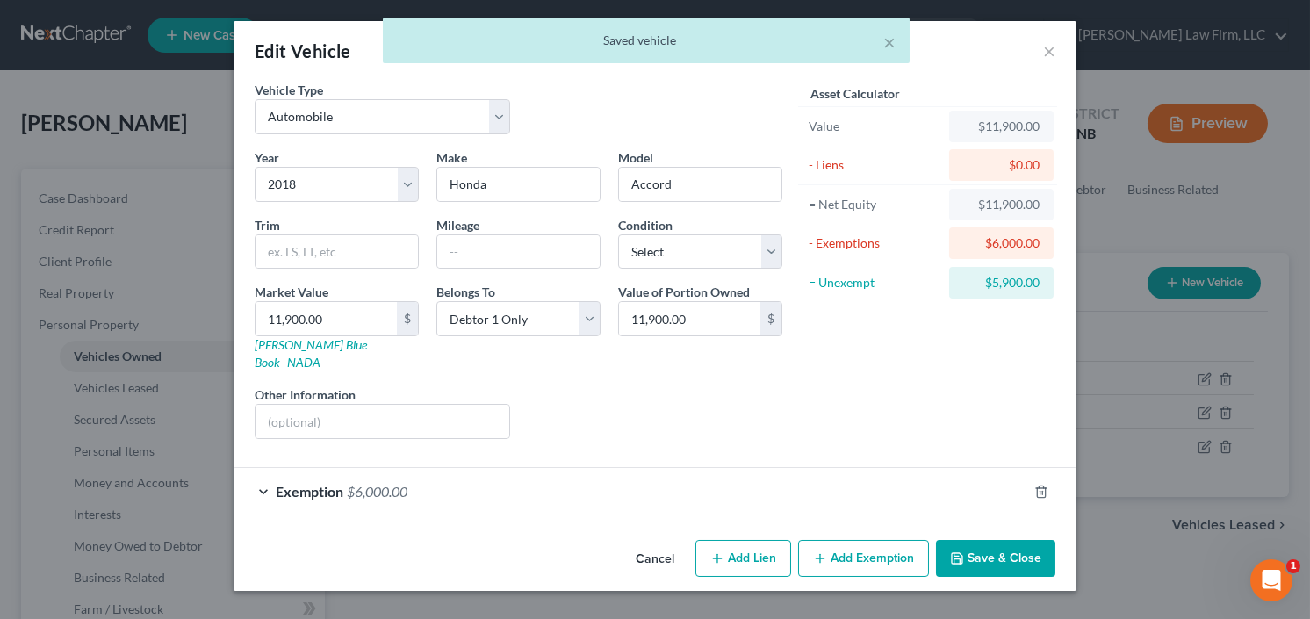
click at [579, 474] on div "Exemption $6,000.00" at bounding box center [631, 491] width 794 height 47
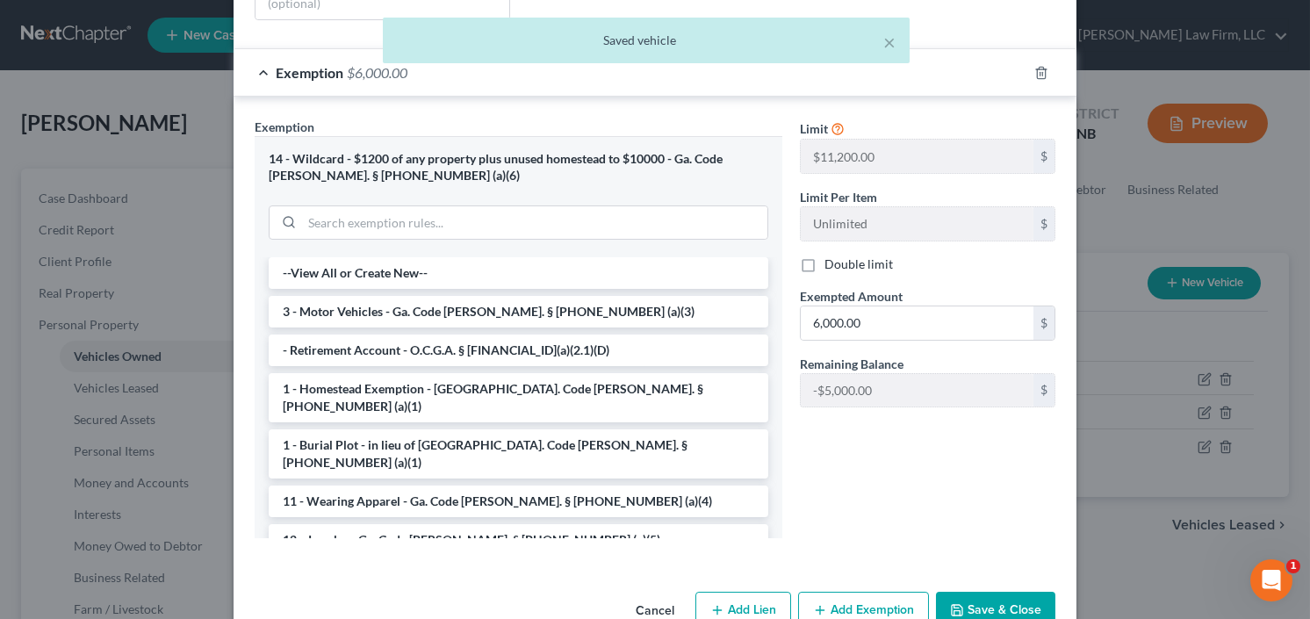
scroll to position [422, 0]
click at [906, 304] on input "6,000.00" at bounding box center [917, 320] width 233 height 33
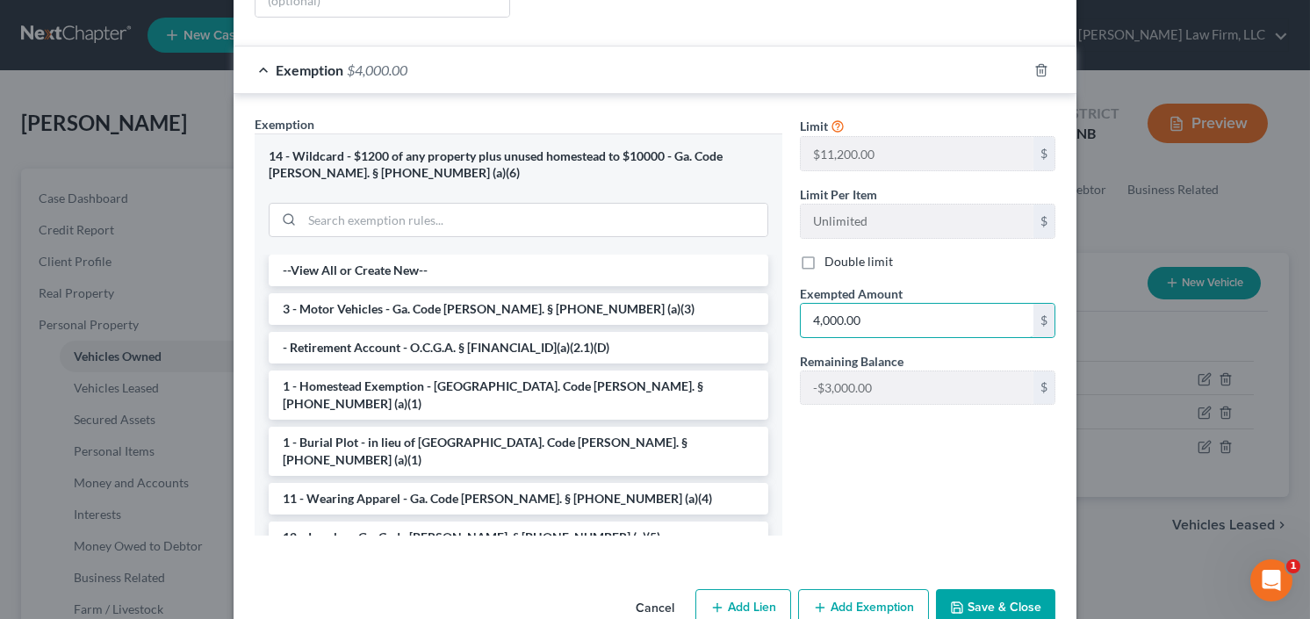
type input "4,000.00"
click at [974, 592] on button "Save & Close" at bounding box center [995, 607] width 119 height 37
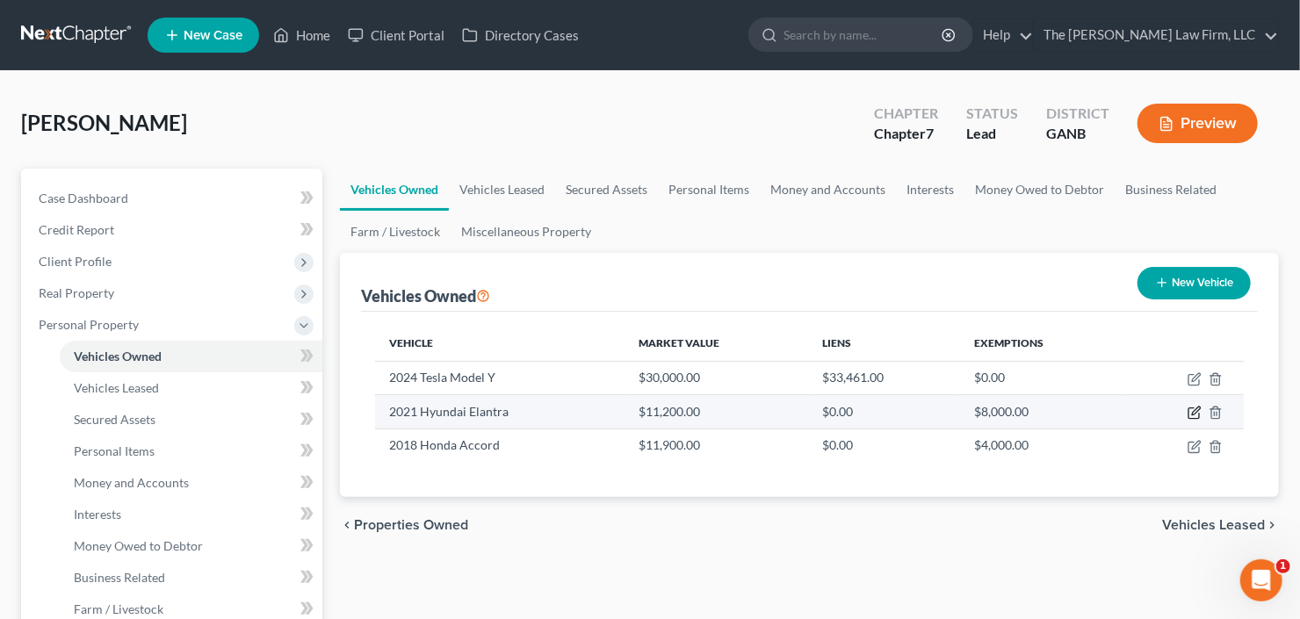
click at [1195, 413] on icon "button" at bounding box center [1195, 413] width 14 height 14
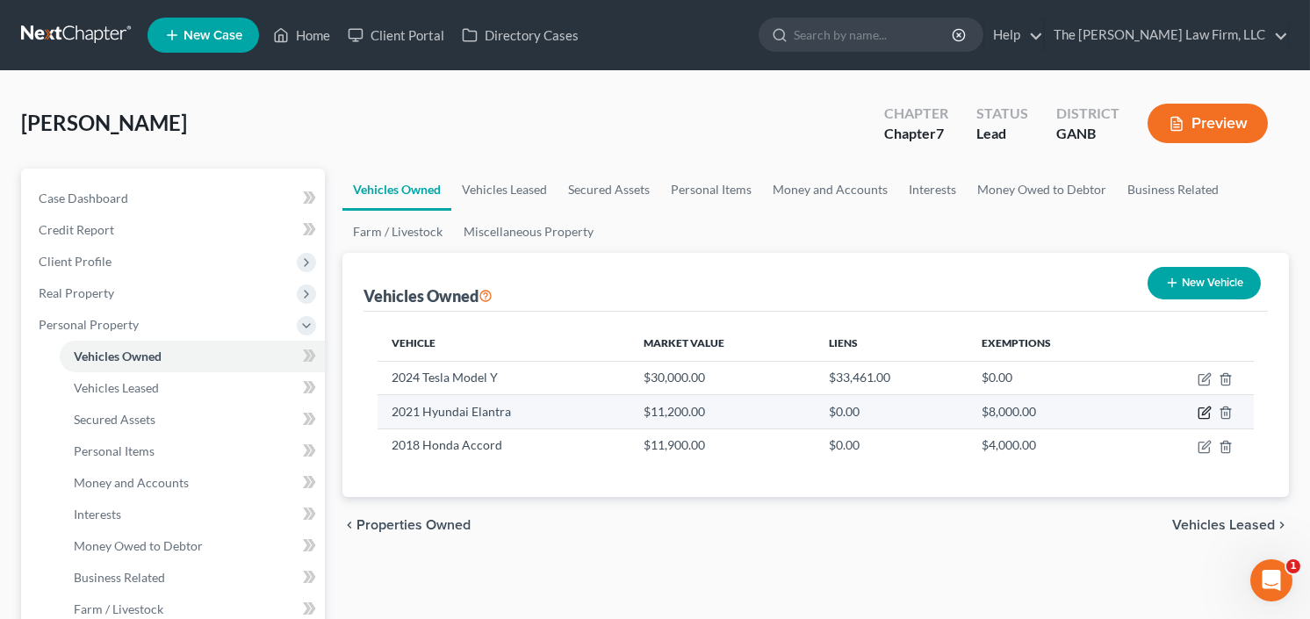
select select "0"
select select "5"
select select "0"
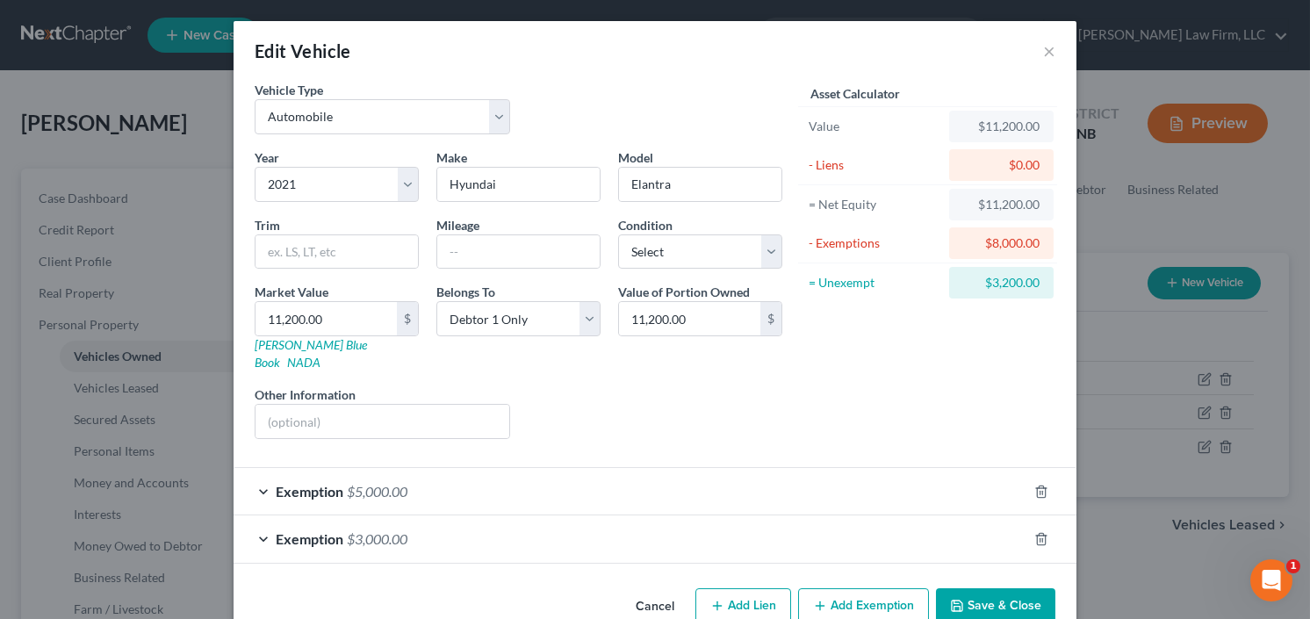
click at [675, 471] on div "Exemption $5,000.00" at bounding box center [631, 491] width 794 height 47
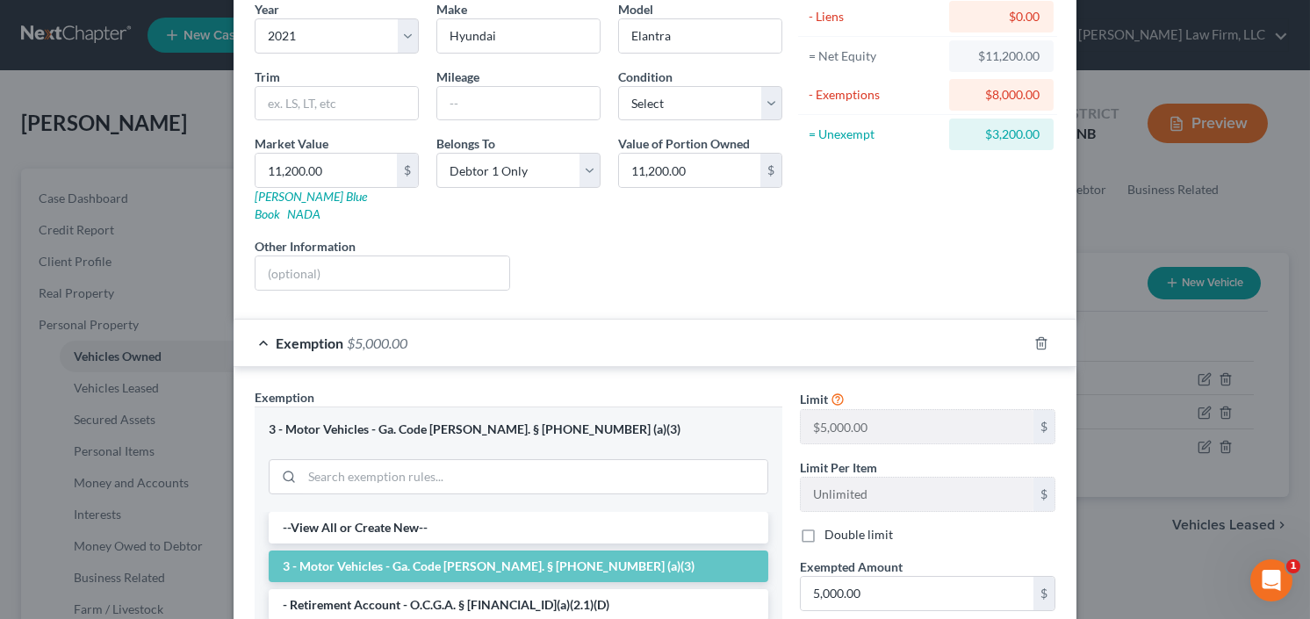
scroll to position [281, 0]
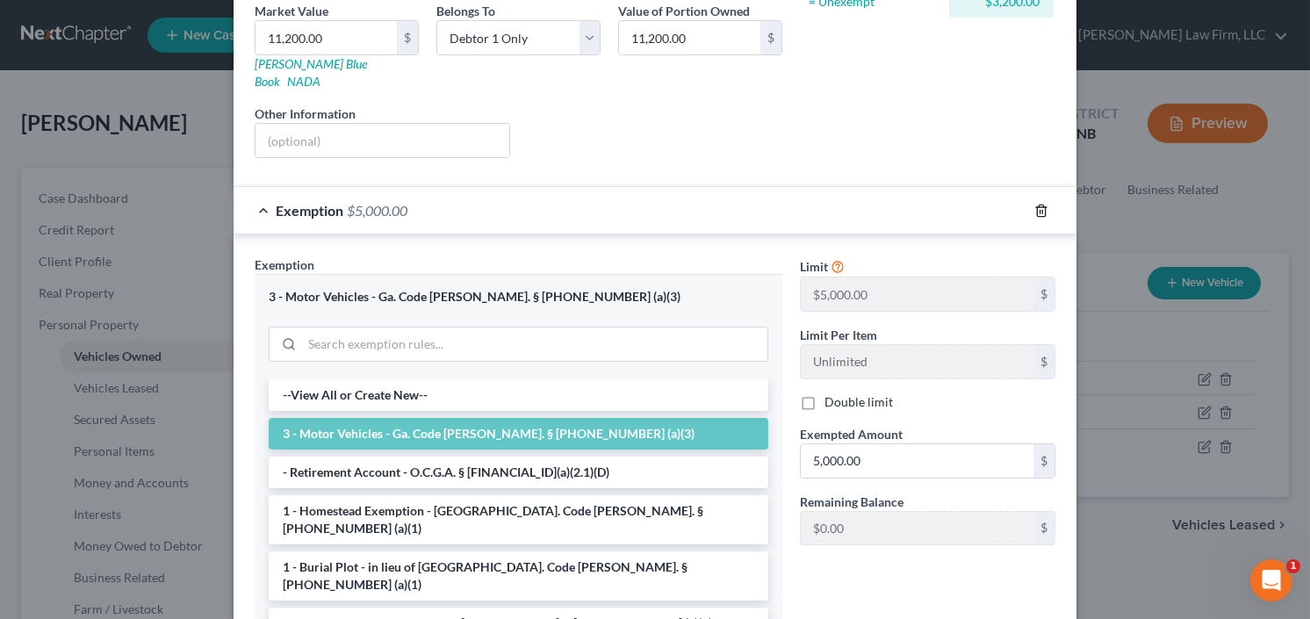
click at [1035, 204] on icon "button" at bounding box center [1042, 211] width 14 height 14
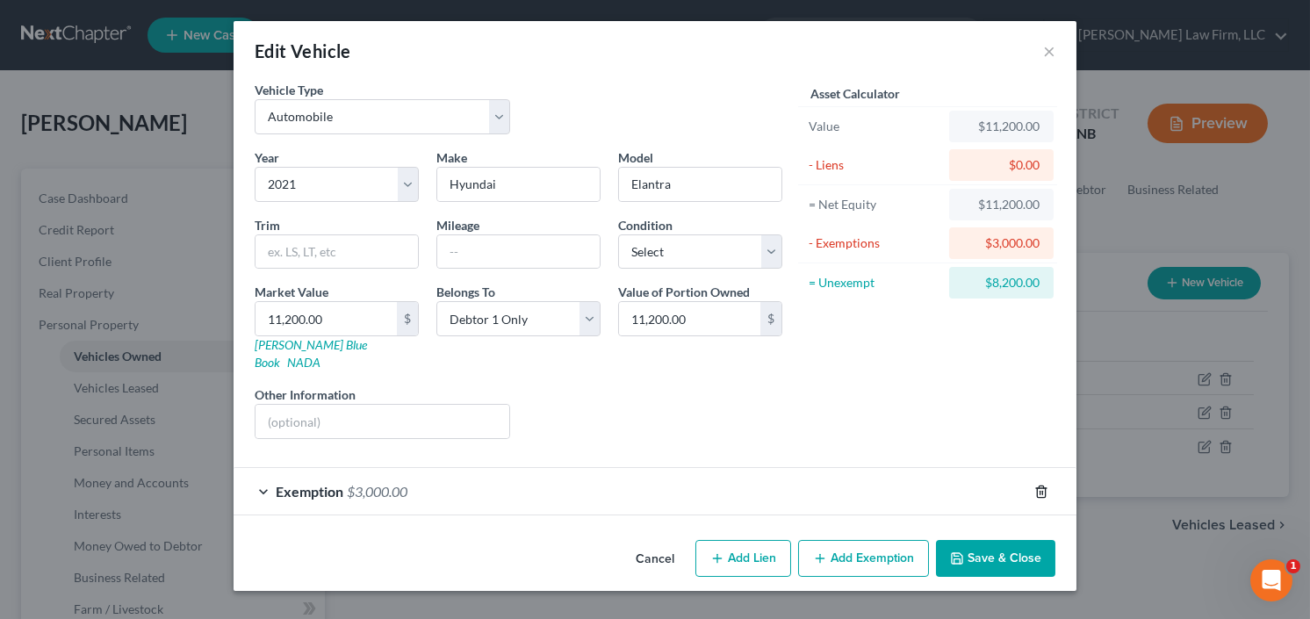
click at [1037, 486] on icon "button" at bounding box center [1041, 491] width 8 height 11
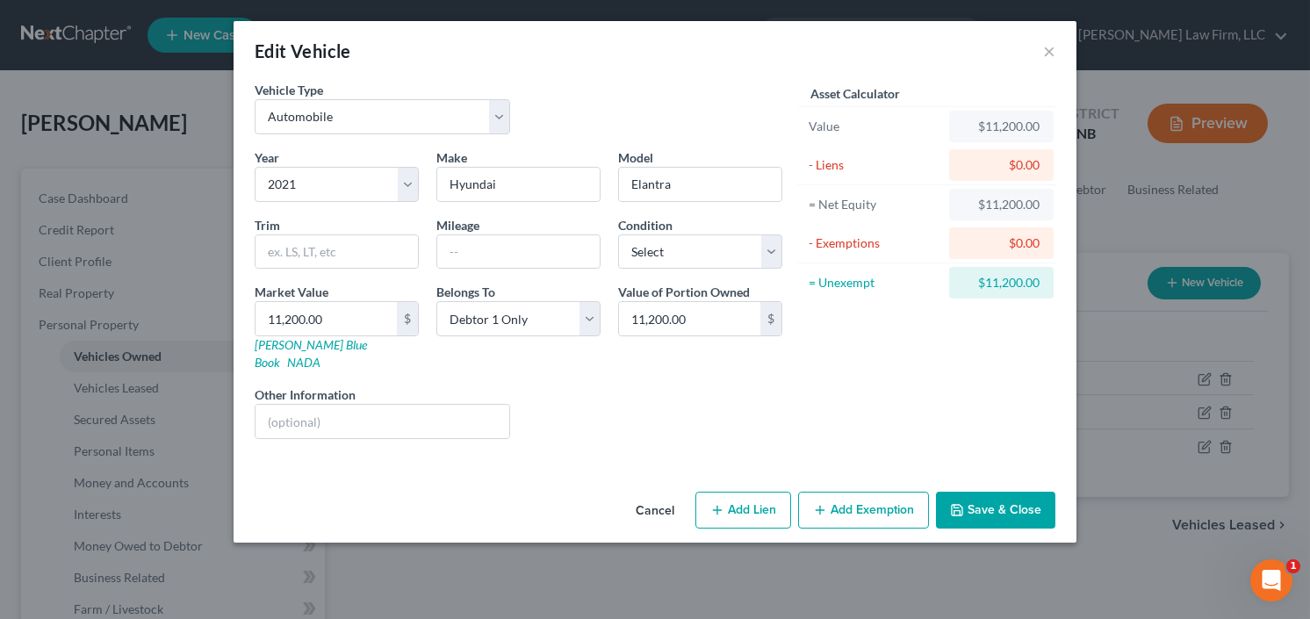
click at [666, 494] on button "Cancel" at bounding box center [655, 511] width 67 height 35
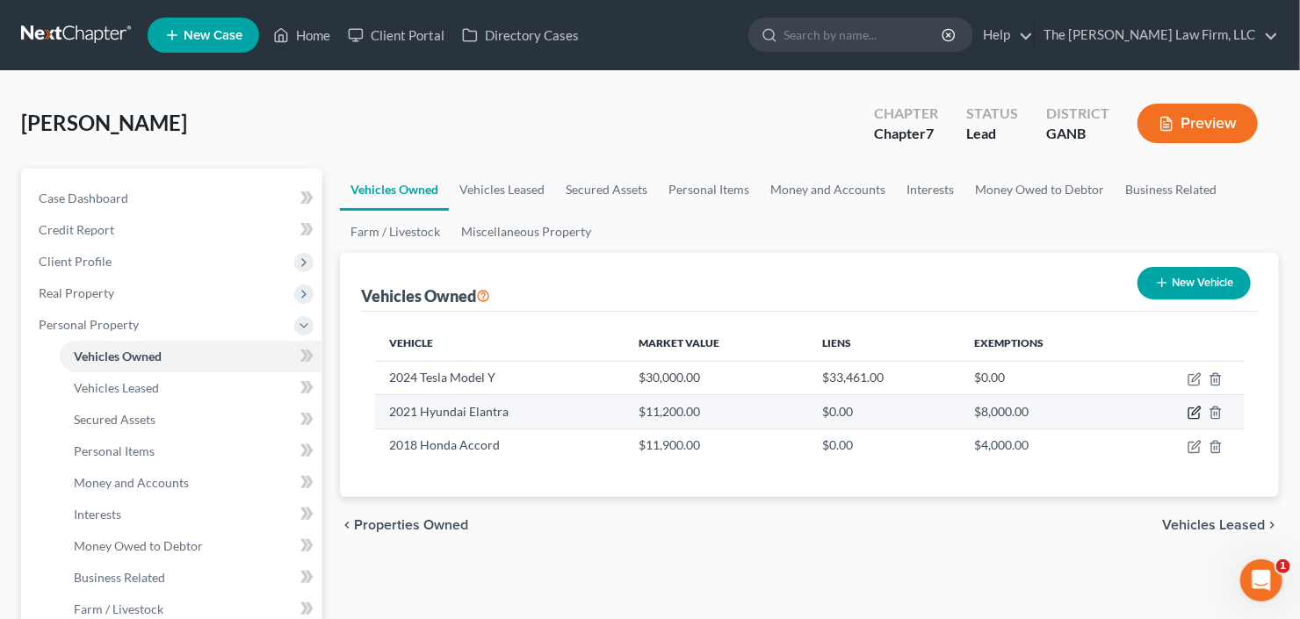
click at [1189, 409] on icon "button" at bounding box center [1195, 413] width 14 height 14
select select "0"
select select "5"
select select "0"
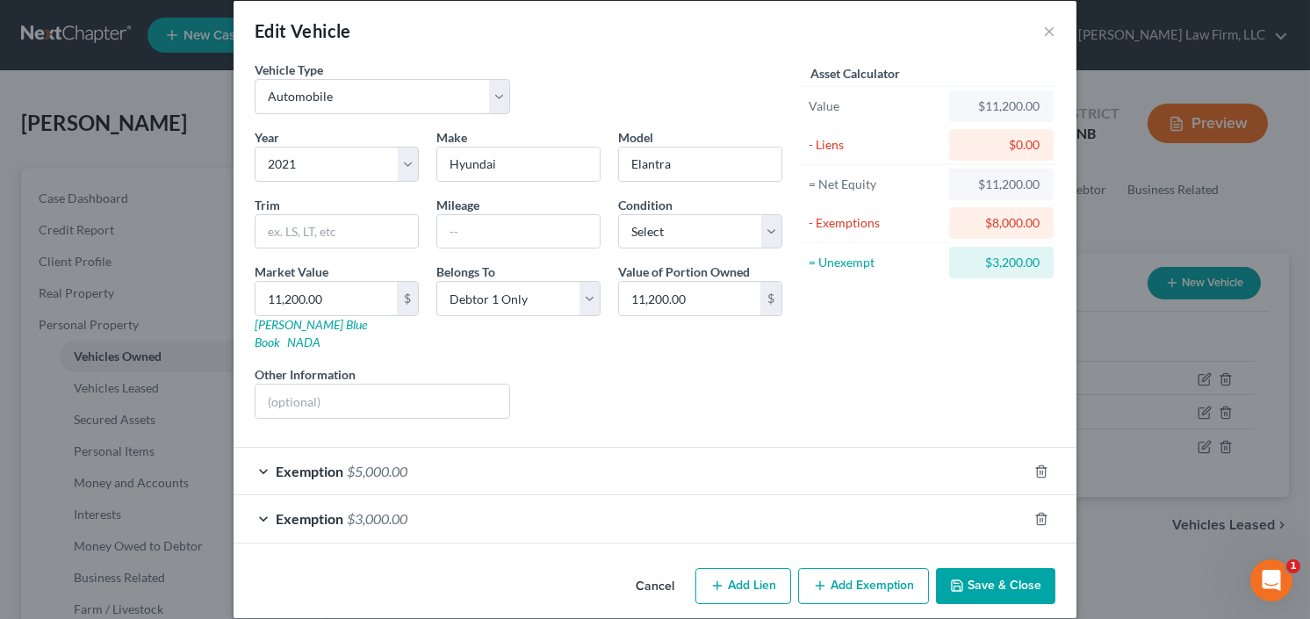
click at [418, 499] on div "Exemption $3,000.00" at bounding box center [631, 518] width 794 height 47
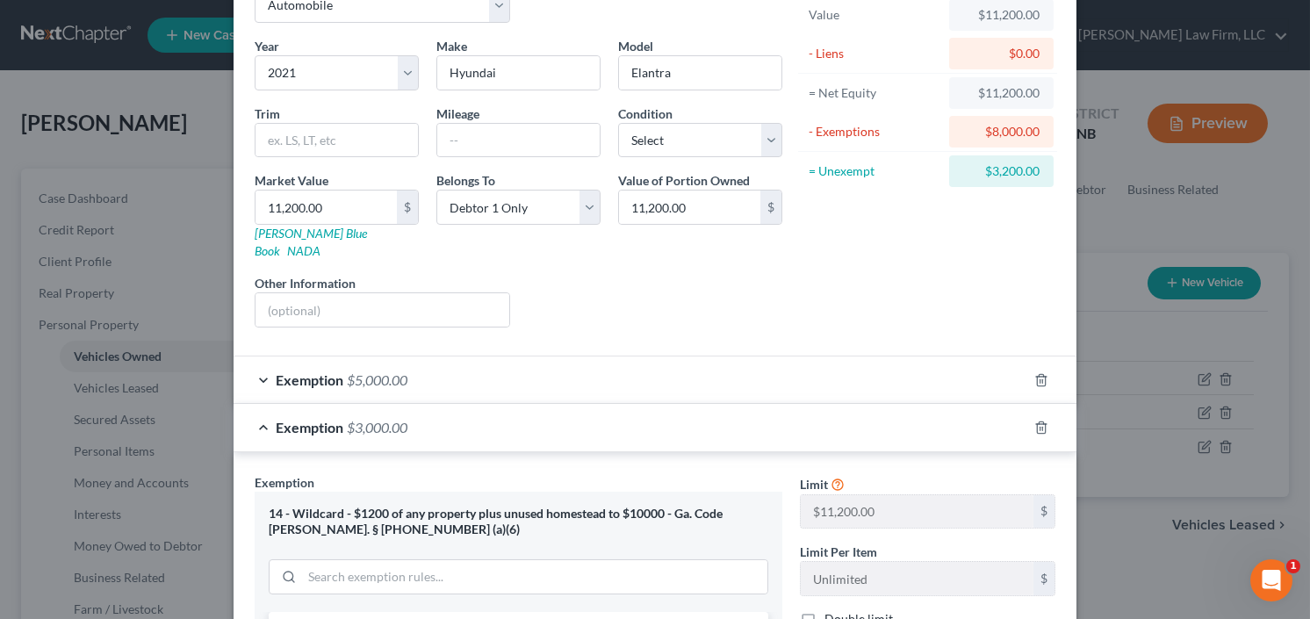
scroll to position [301, 0]
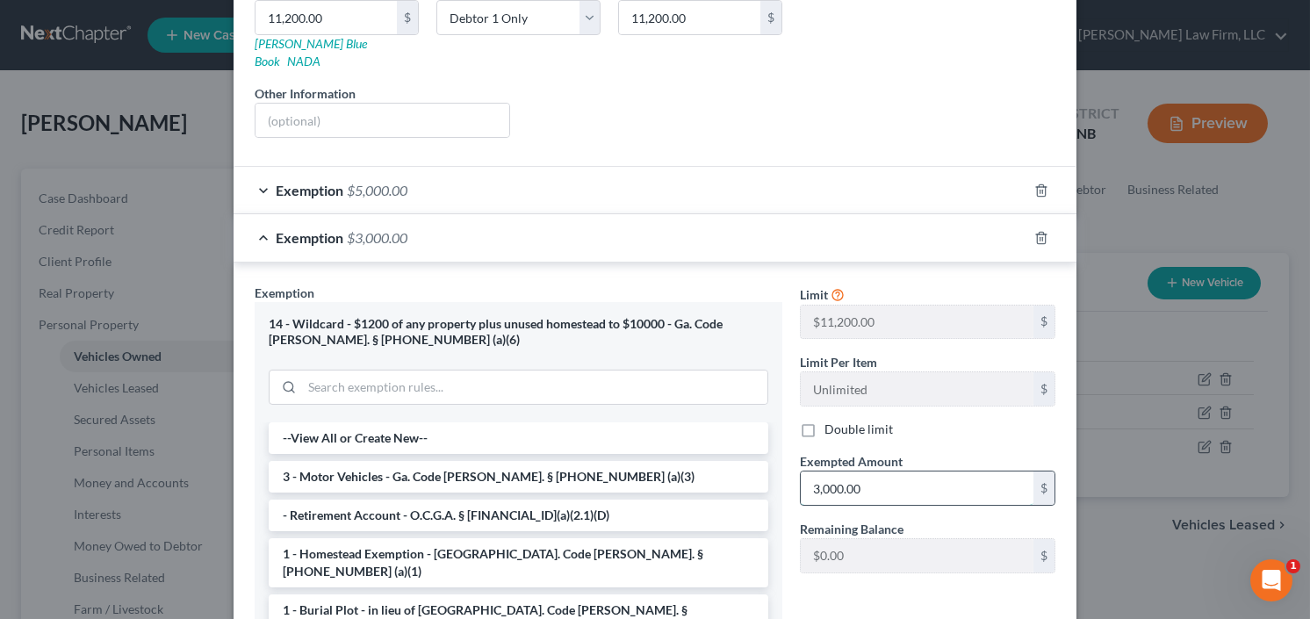
click at [883, 472] on input "3,000.00" at bounding box center [917, 488] width 233 height 33
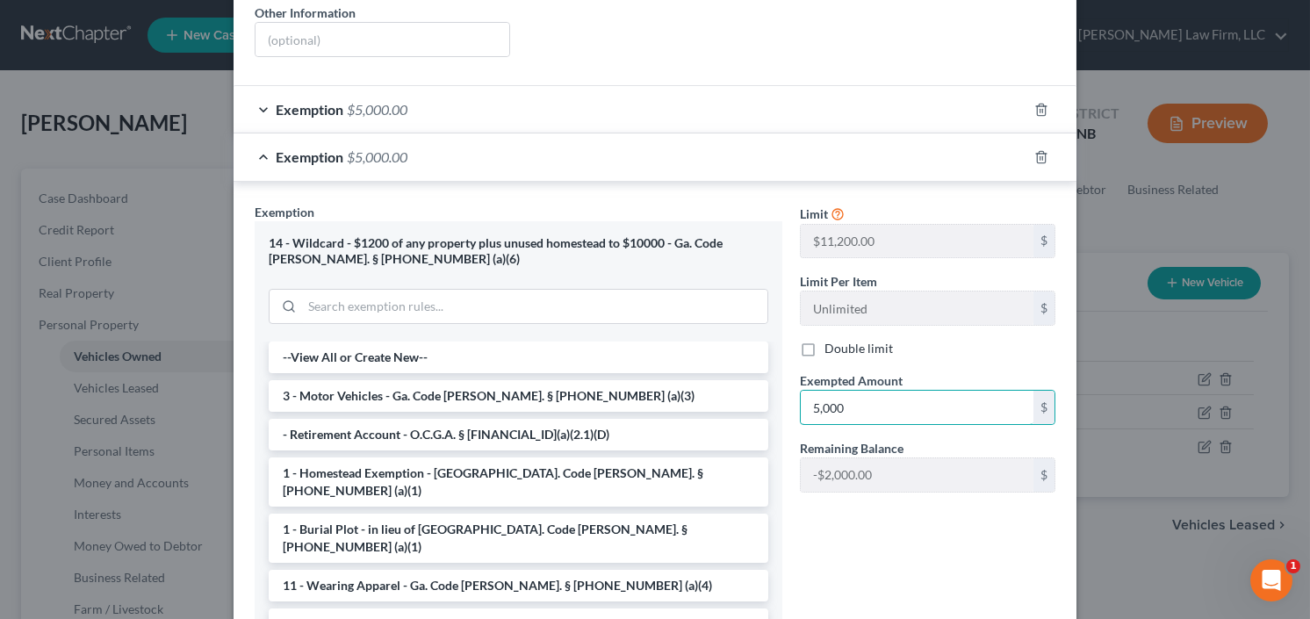
scroll to position [489, 0]
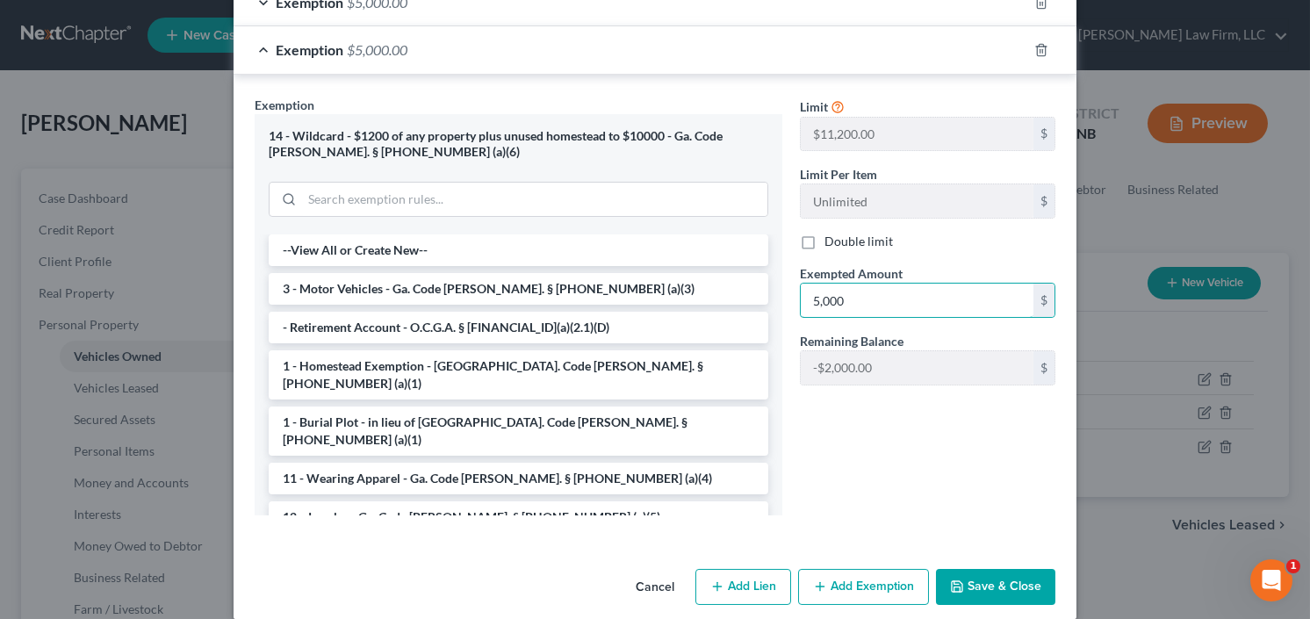
type input "5,000"
click at [1023, 575] on button "Save & Close" at bounding box center [995, 587] width 119 height 37
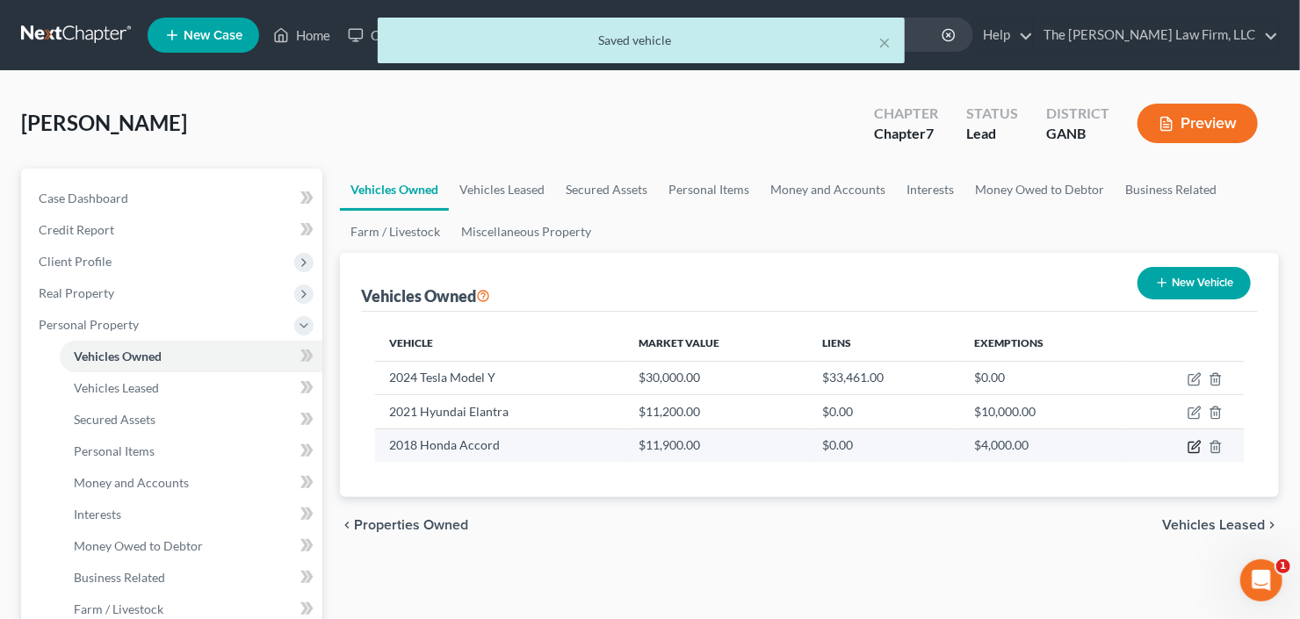
click at [1191, 444] on icon "button" at bounding box center [1195, 447] width 14 height 14
select select "0"
select select "8"
select select "0"
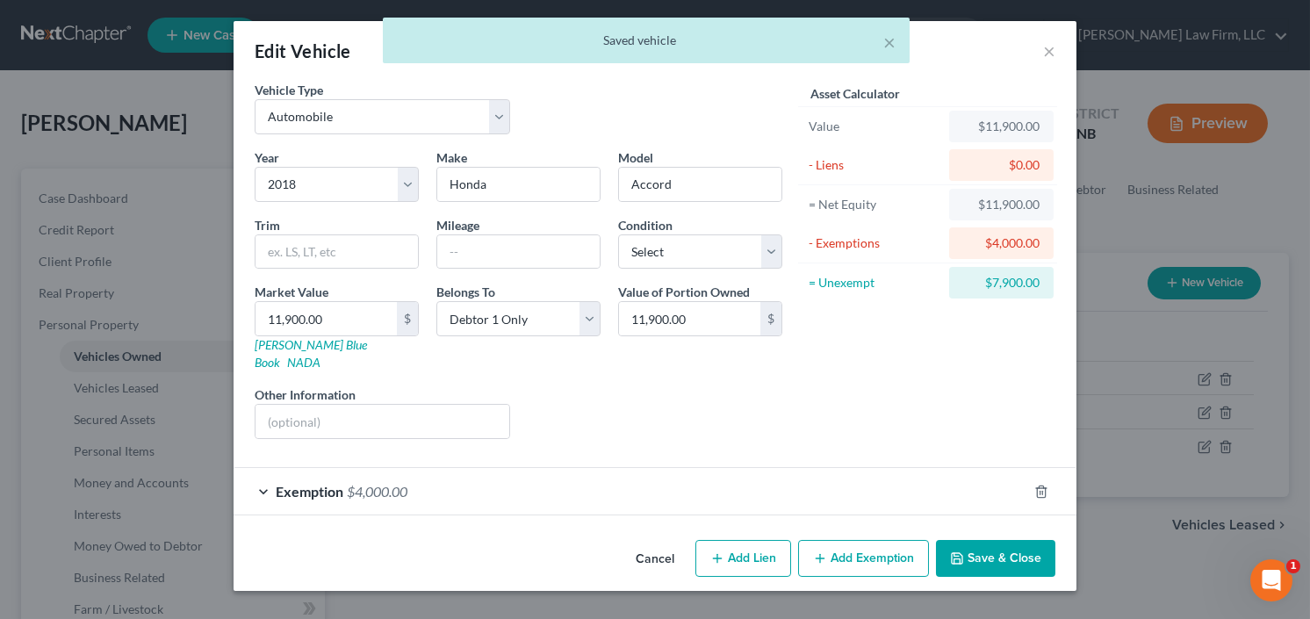
click at [631, 476] on div "Exemption $4,000.00" at bounding box center [631, 491] width 794 height 47
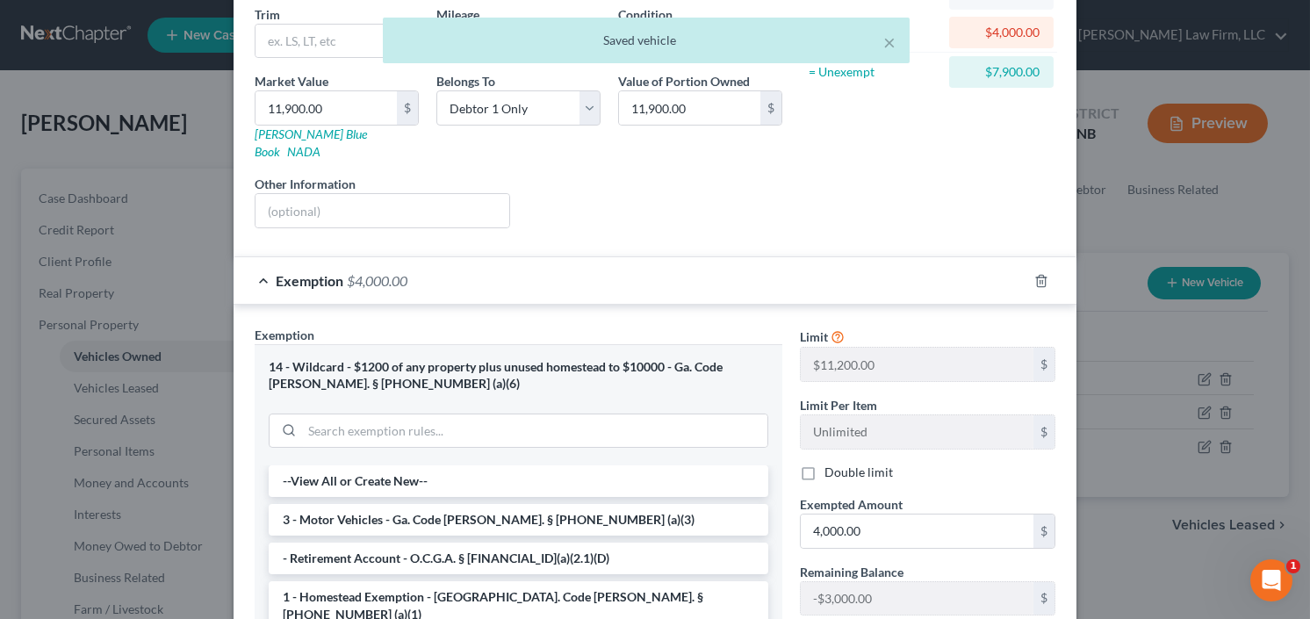
scroll to position [351, 0]
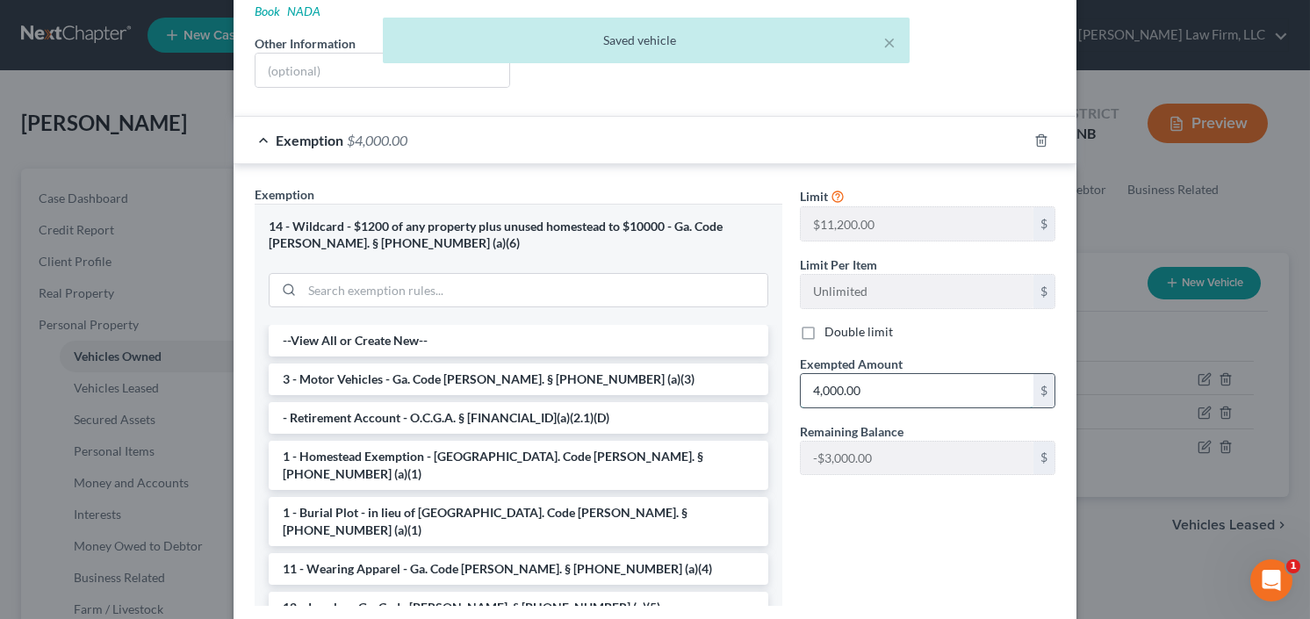
click at [893, 377] on input "4,000.00" at bounding box center [917, 390] width 233 height 33
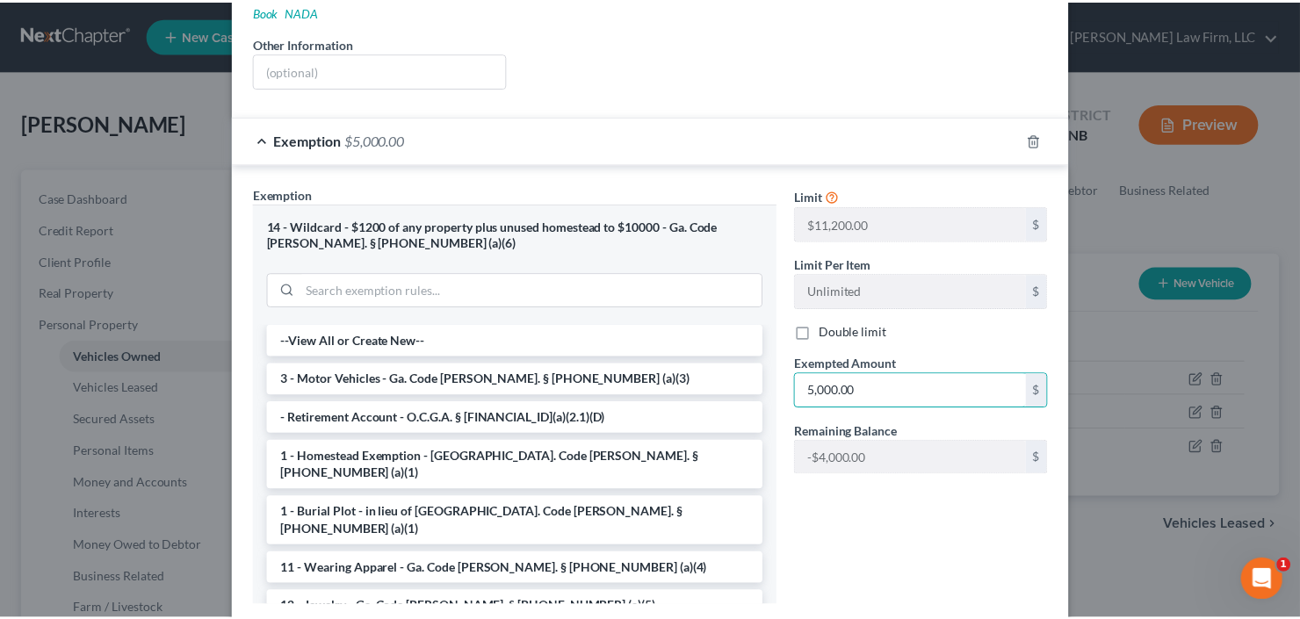
scroll to position [443, 0]
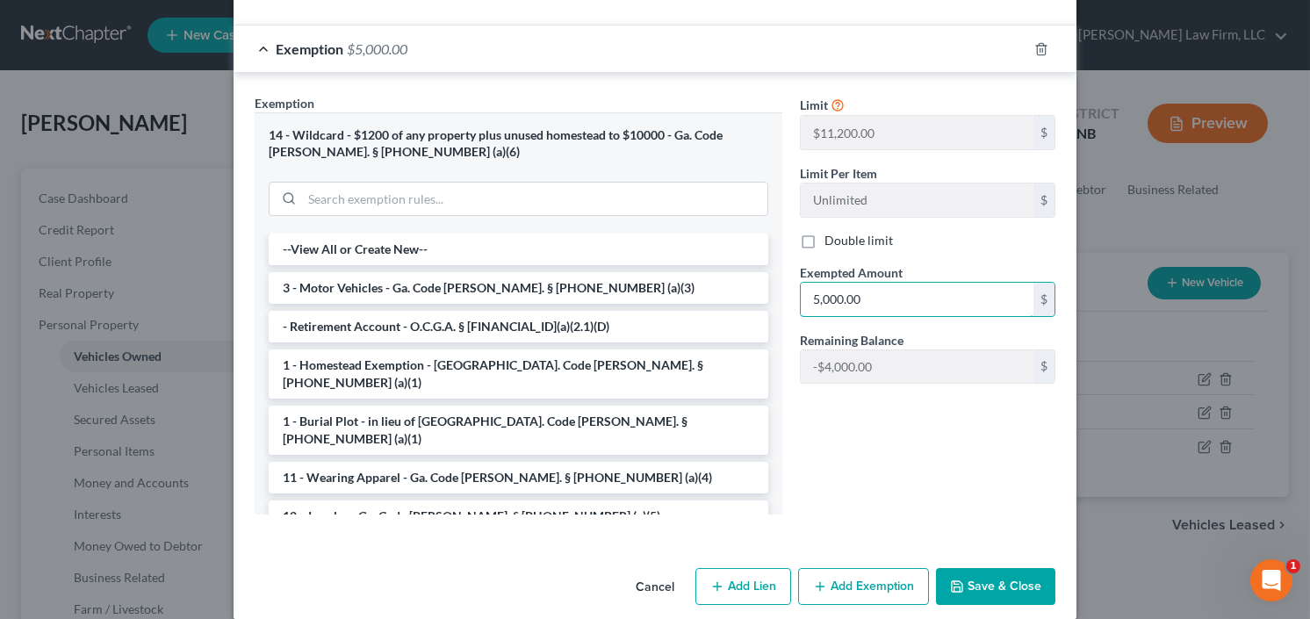
type input "5,000.00"
click at [1004, 569] on button "Save & Close" at bounding box center [995, 586] width 119 height 37
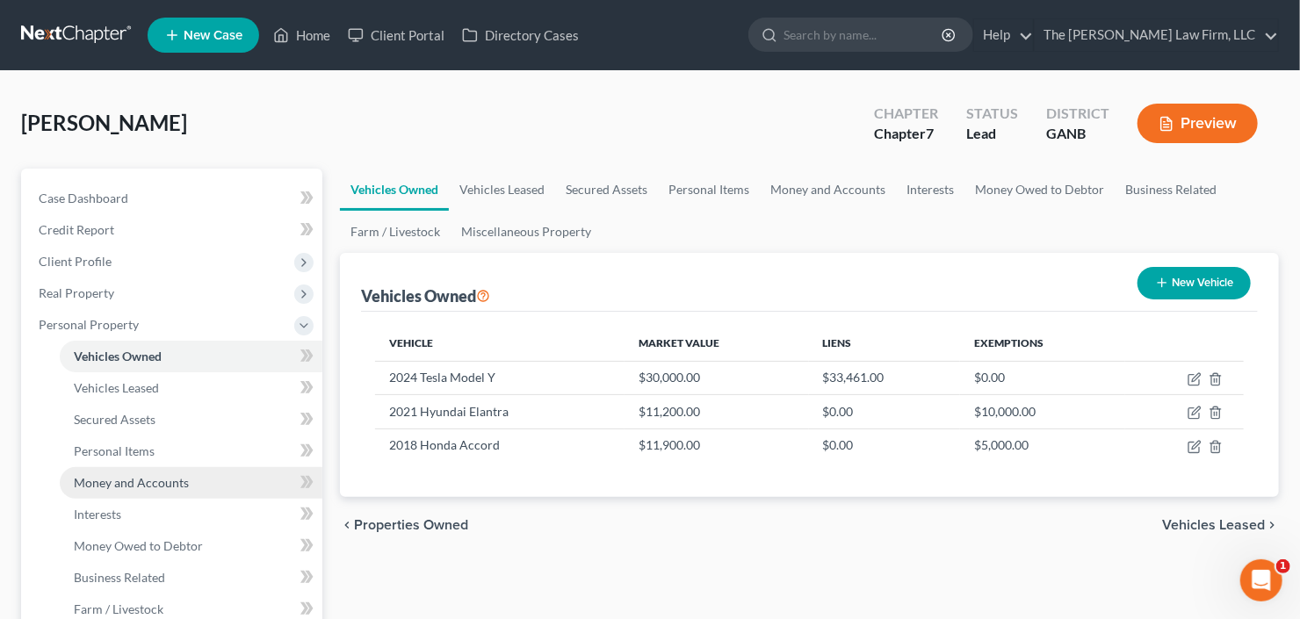
click at [135, 475] on span "Money and Accounts" at bounding box center [131, 482] width 115 height 15
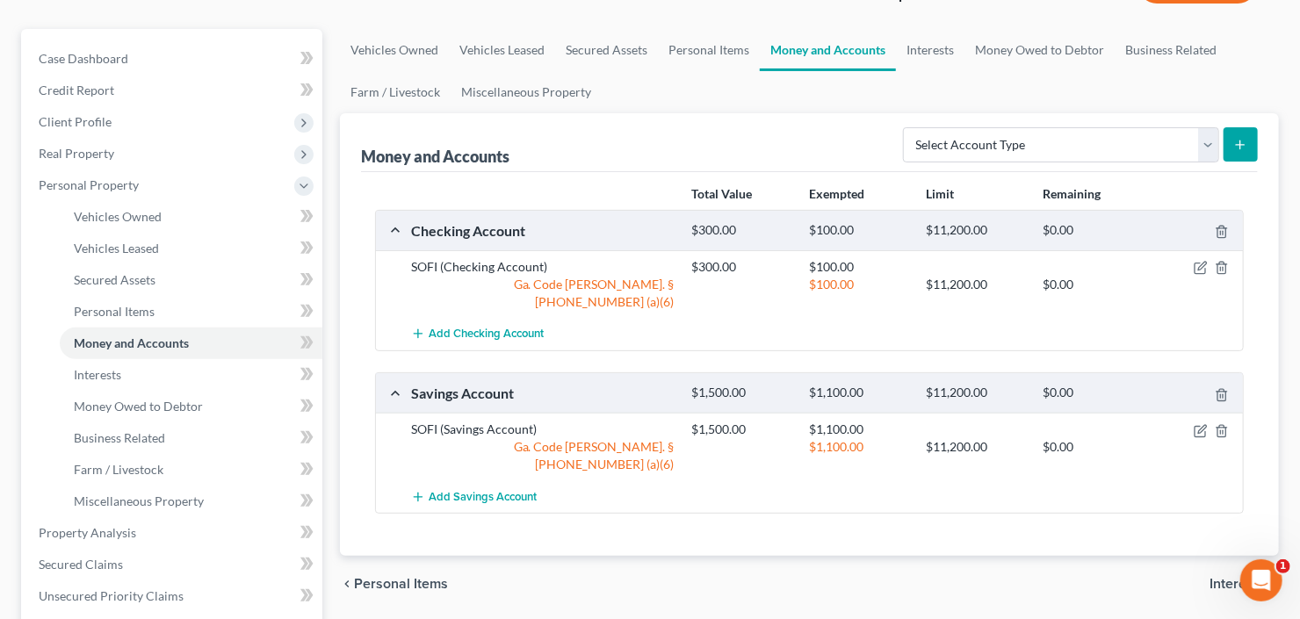
scroll to position [141, 0]
click at [117, 377] on span "Interests" at bounding box center [97, 373] width 47 height 15
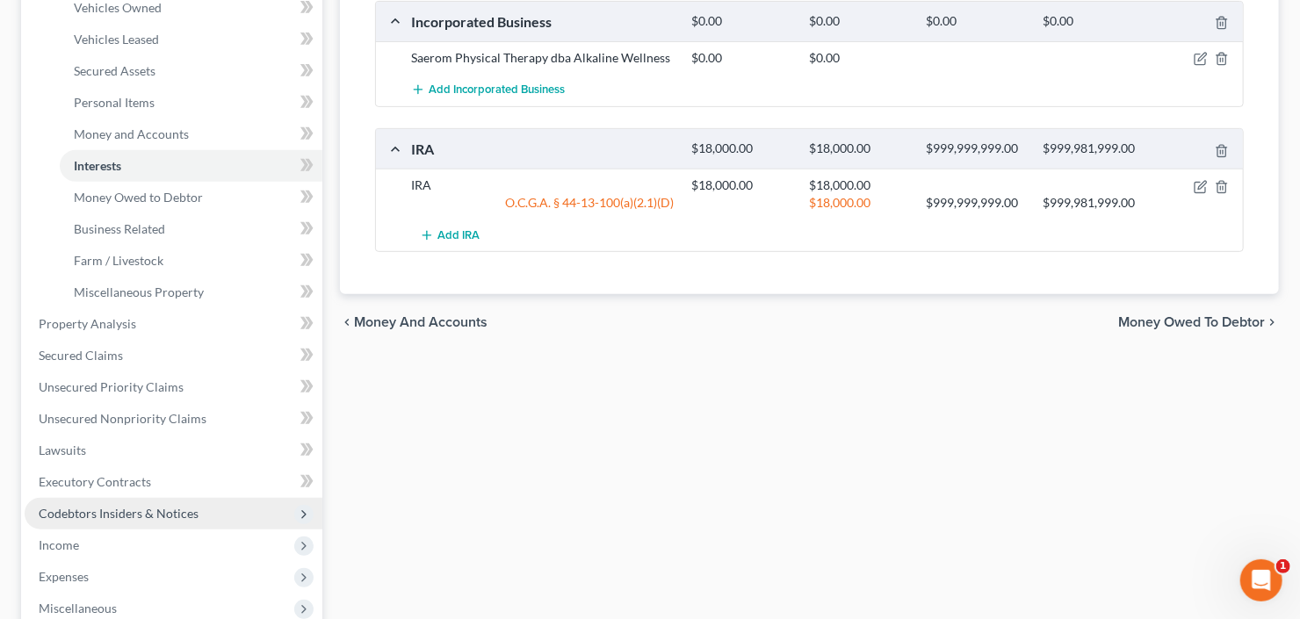
scroll to position [422, 0]
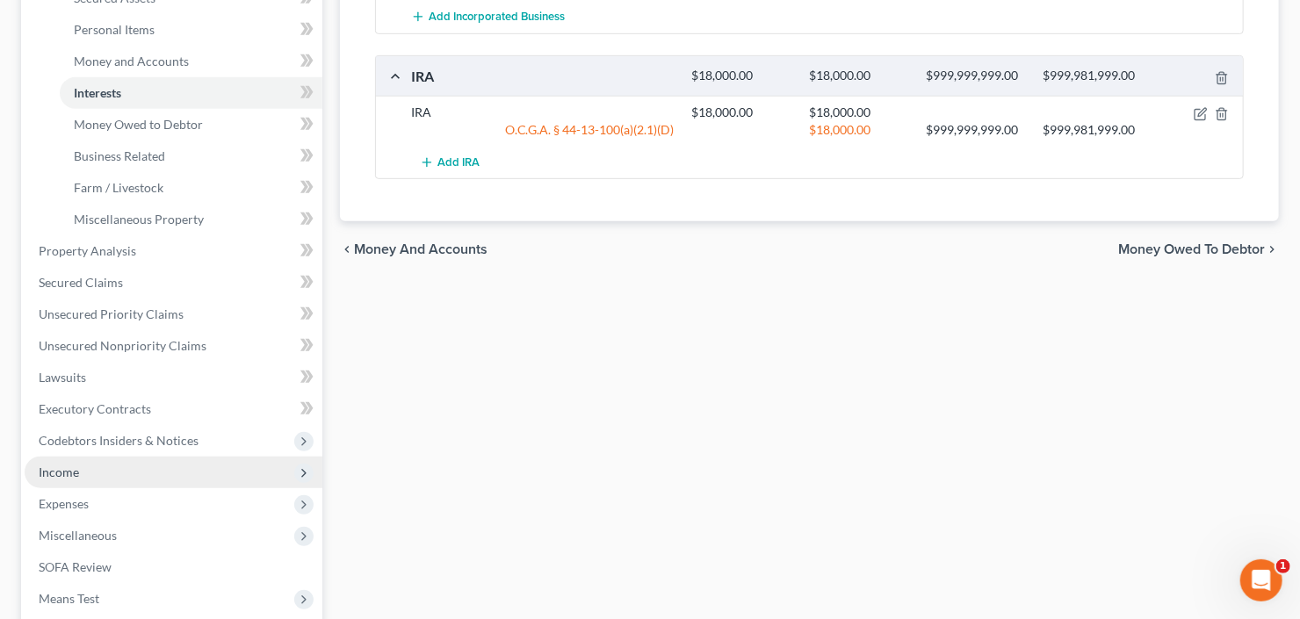
click at [104, 472] on span "Income" at bounding box center [174, 473] width 298 height 32
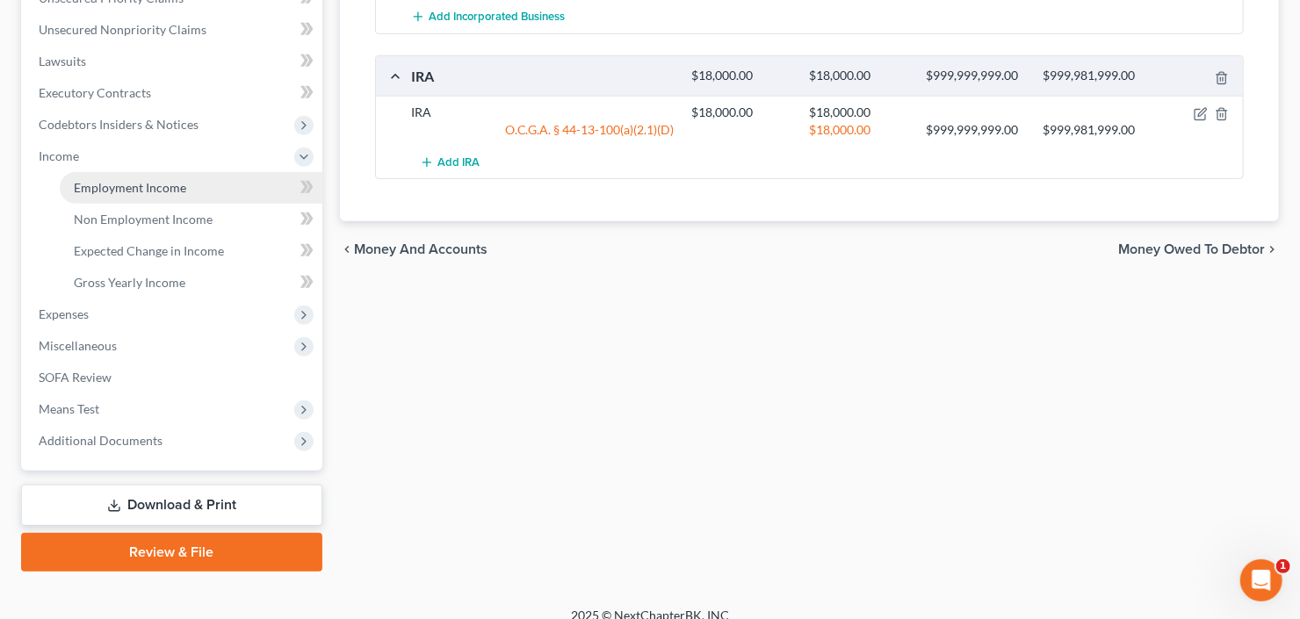
click at [153, 190] on span "Employment Income" at bounding box center [130, 187] width 112 height 15
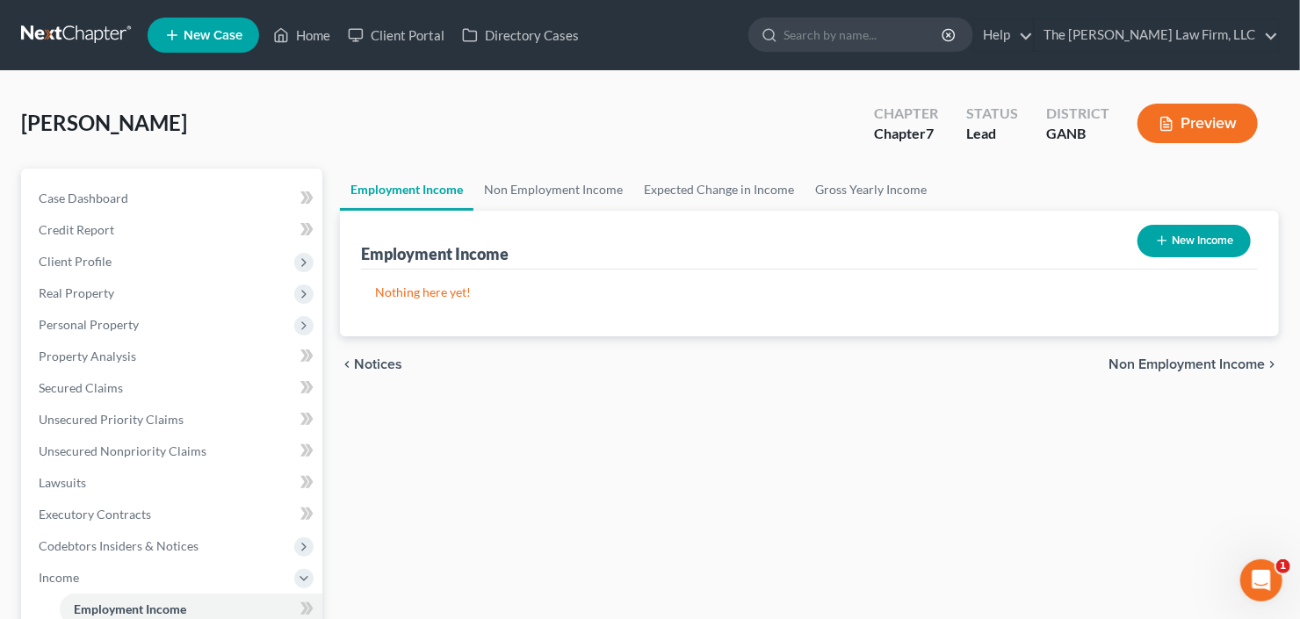
click at [1189, 236] on button "New Income" at bounding box center [1193, 241] width 113 height 32
select select "0"
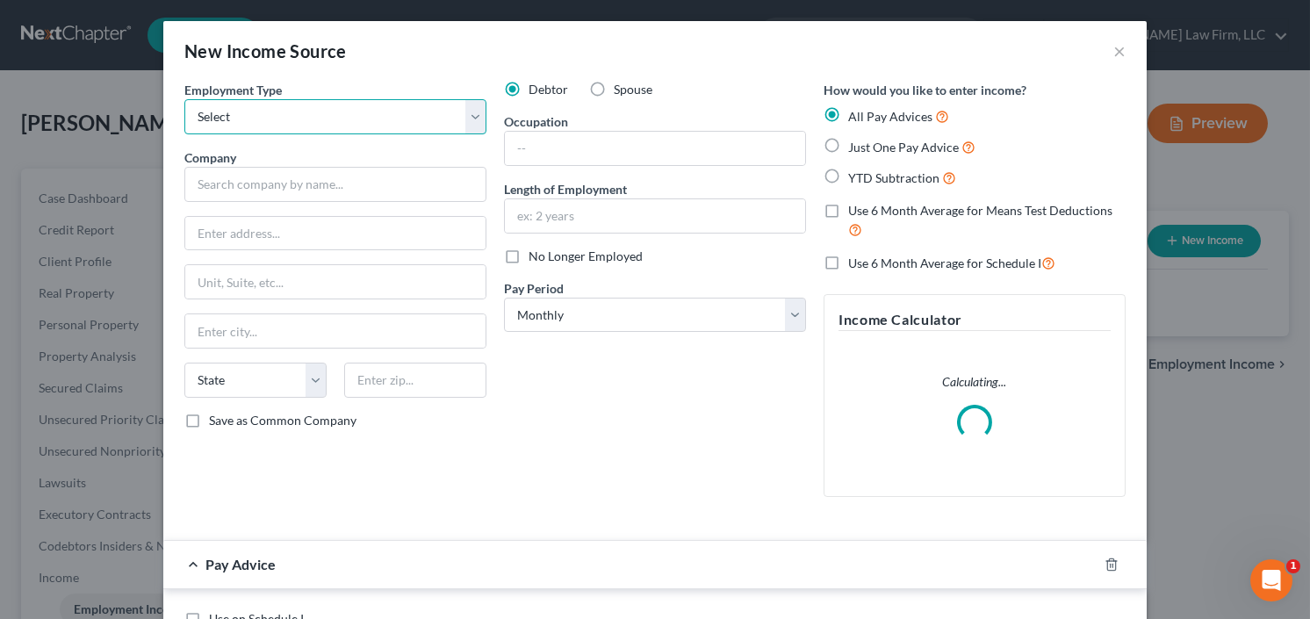
click at [295, 112] on select "Select Full or Part Time Employment Self Employment" at bounding box center [335, 116] width 302 height 35
select select "1"
click at [184, 99] on select "Select Full or Part Time Employment Self Employment" at bounding box center [335, 116] width 302 height 35
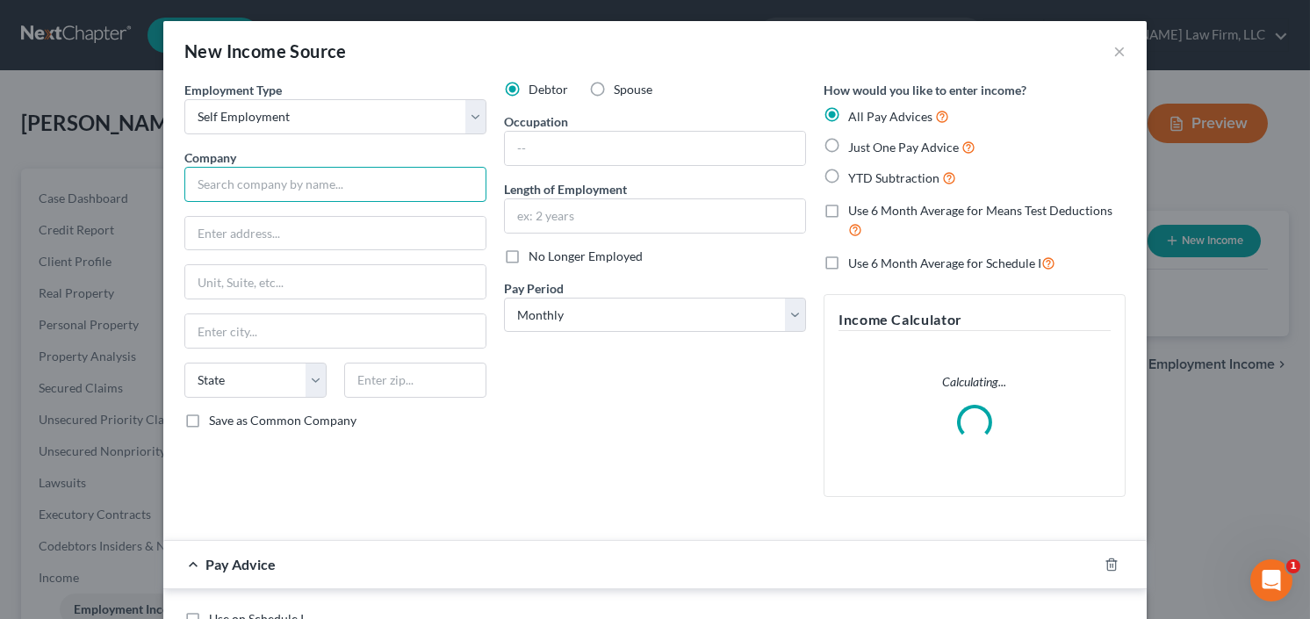
click at [309, 184] on input "text" at bounding box center [335, 184] width 302 height 35
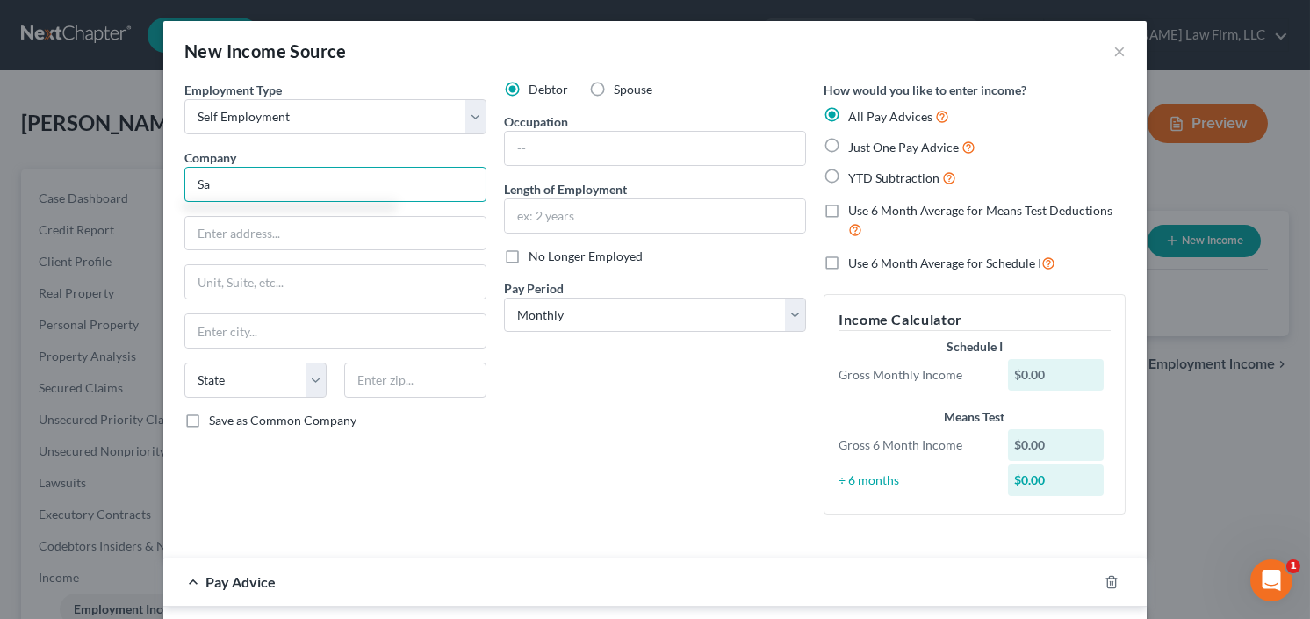
type input "Saerom Physical Therapy Inc"
type input "686 Peachtree Industrial Blvd"
type input "Suwanee"
select select "10"
type input "30024"
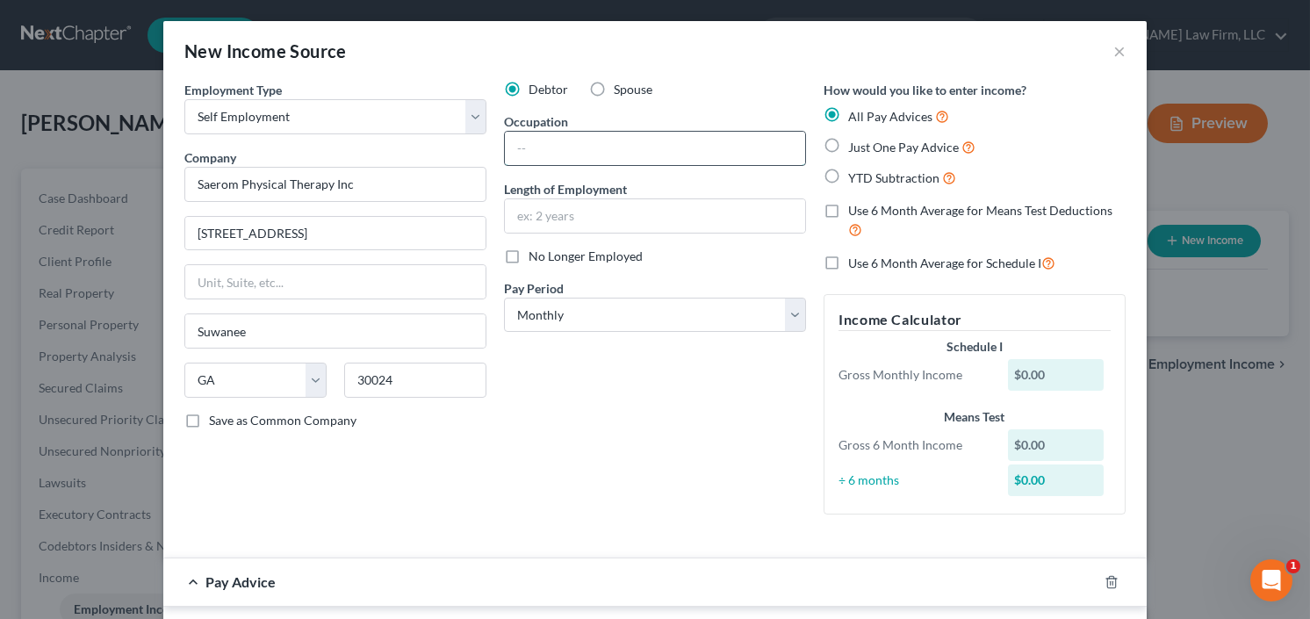
click at [590, 144] on input "text" at bounding box center [655, 148] width 300 height 33
type input "Member"
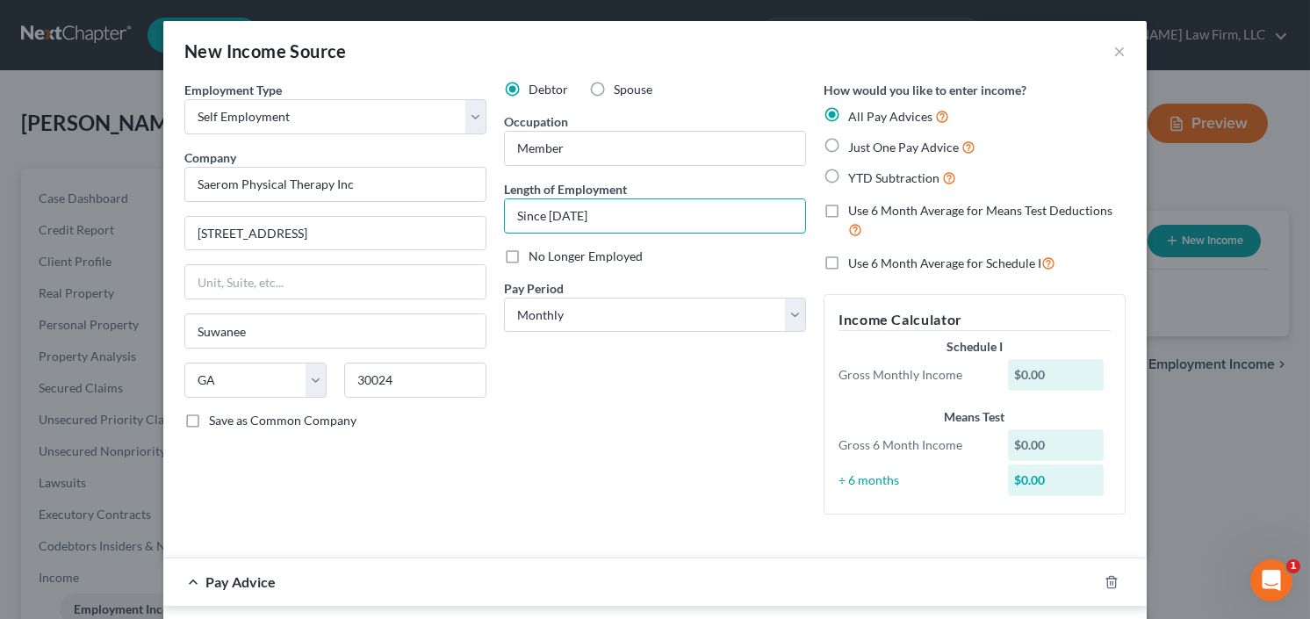
type input "Since 2011"
click at [848, 145] on label "Just One Pay Advice" at bounding box center [911, 147] width 127 height 20
click at [856, 145] on input "Just One Pay Advice" at bounding box center [861, 142] width 11 height 11
radio input "true"
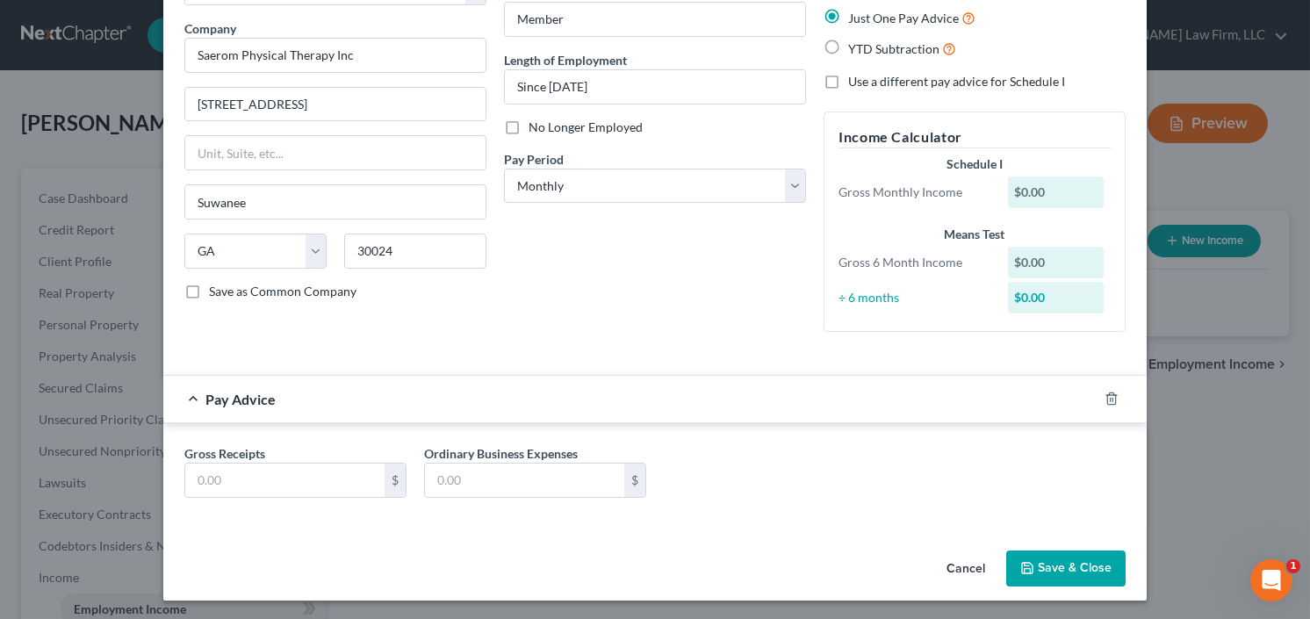
scroll to position [130, 0]
click at [239, 477] on input "text" at bounding box center [284, 479] width 199 height 33
type input "1,000"
click at [1055, 560] on button "Save & Close" at bounding box center [1066, 568] width 119 height 37
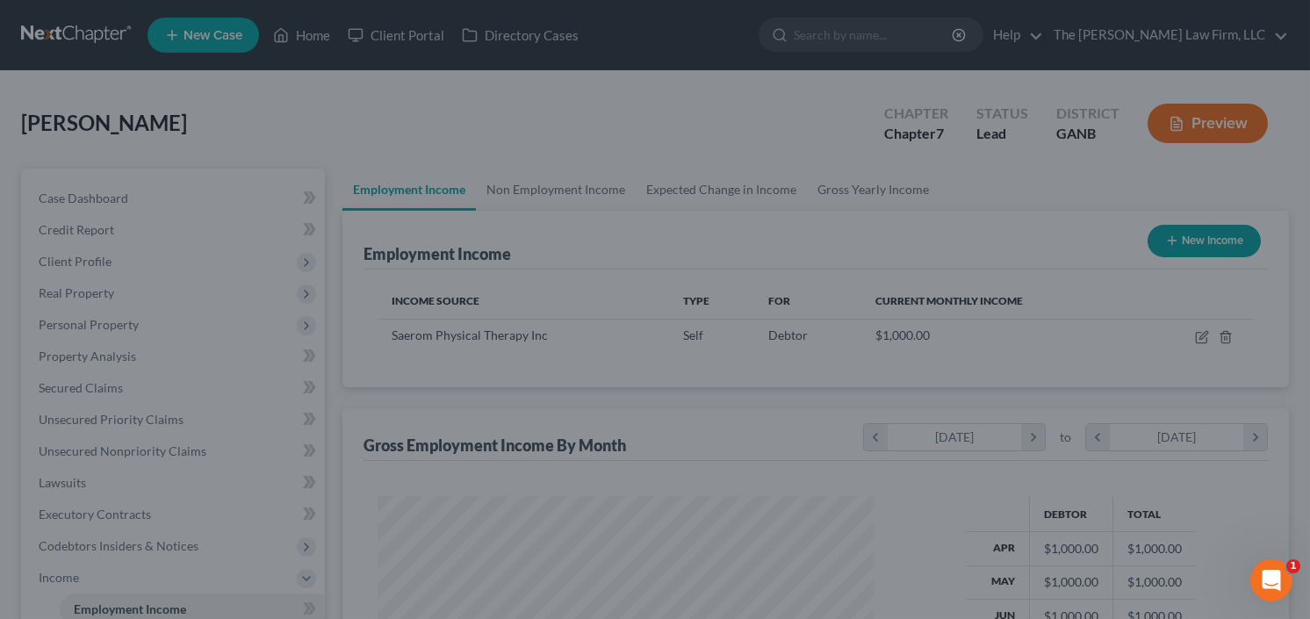
scroll to position [314, 527]
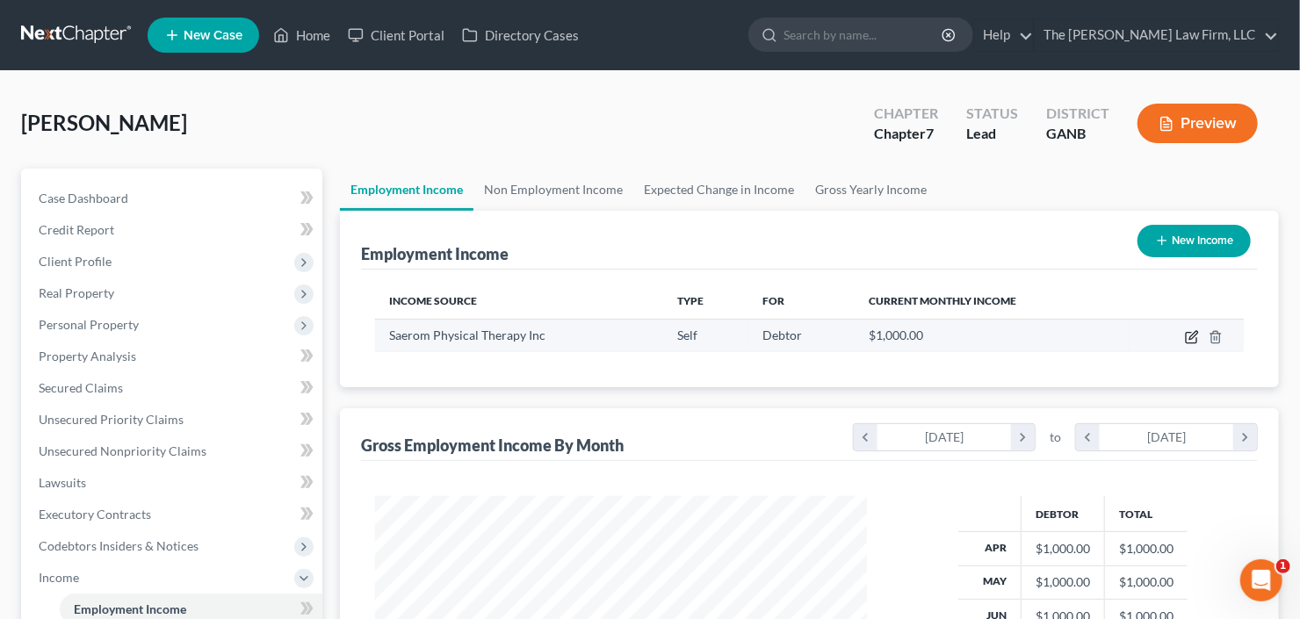
click at [1193, 336] on icon "button" at bounding box center [1193, 335] width 8 height 8
select select "1"
select select "10"
select select "0"
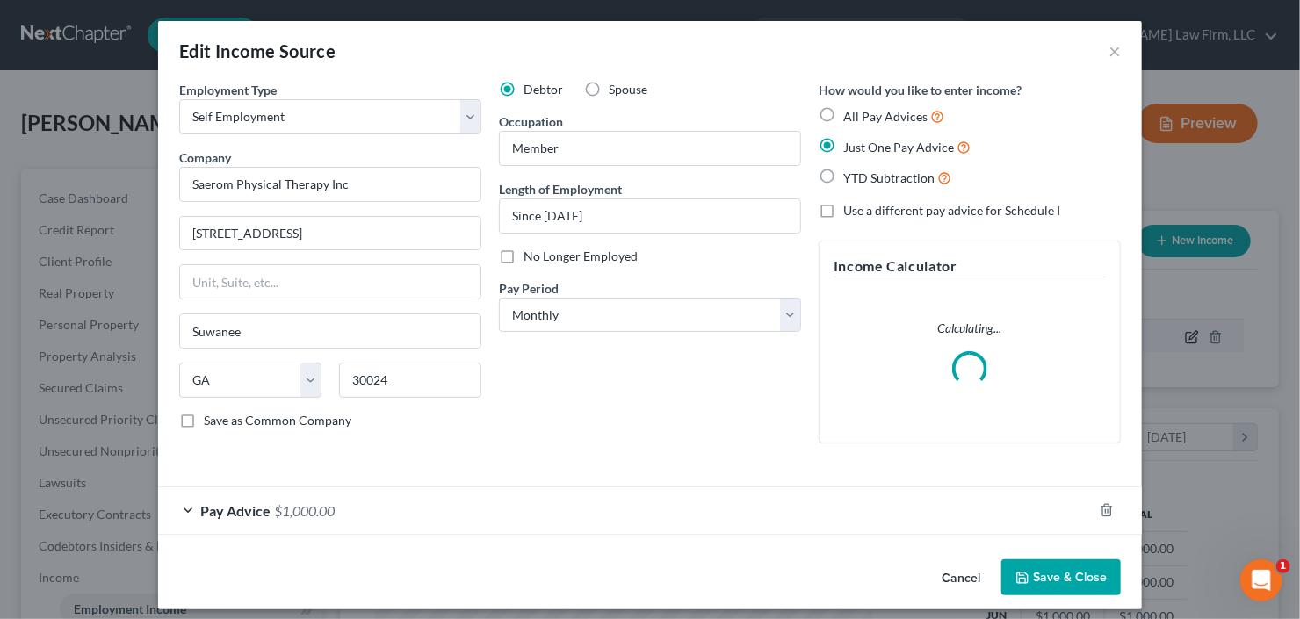
scroll to position [314, 531]
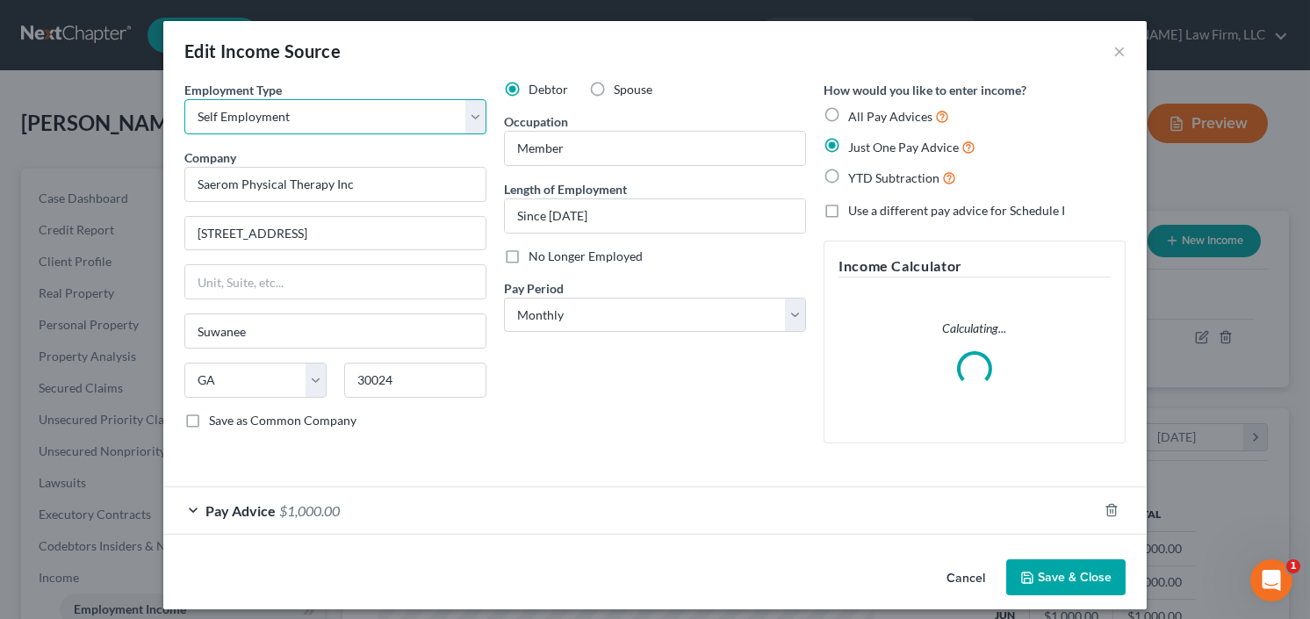
click at [352, 106] on select "Select Full or Part Time Employment Self Employment" at bounding box center [335, 116] width 302 height 35
select select "0"
click at [184, 99] on select "Select Full or Part Time Employment Self Employment" at bounding box center [335, 116] width 302 height 35
click at [1065, 583] on button "Save & Close" at bounding box center [1066, 578] width 119 height 37
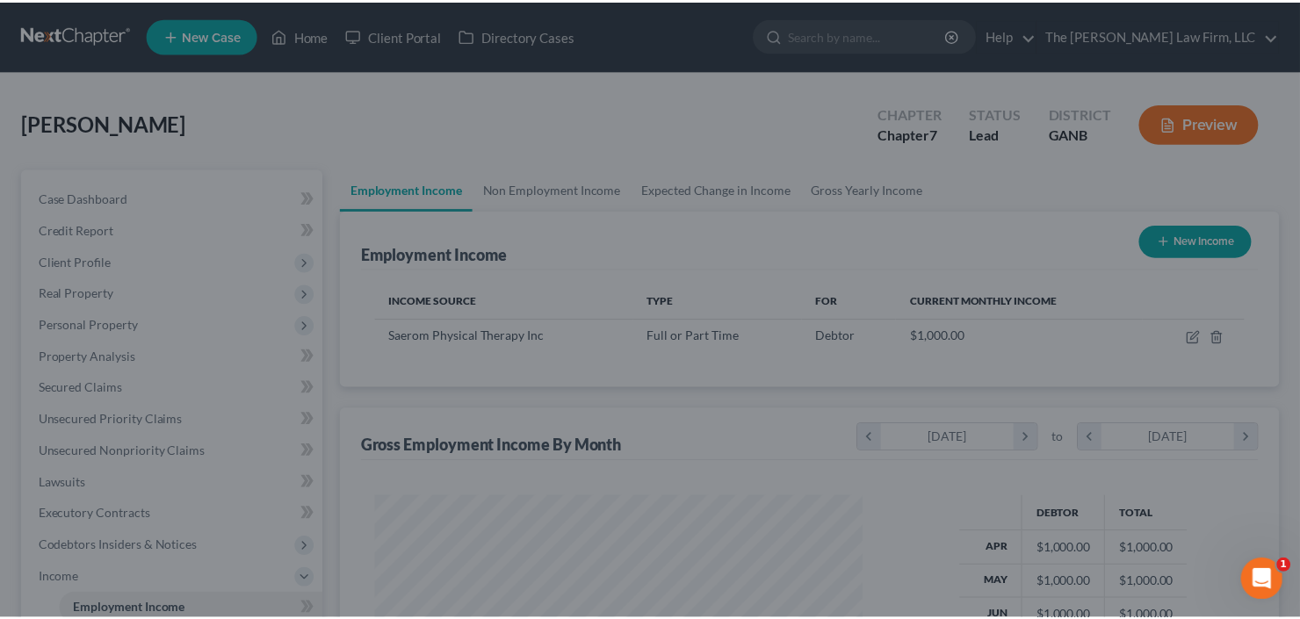
scroll to position [878036, 877822]
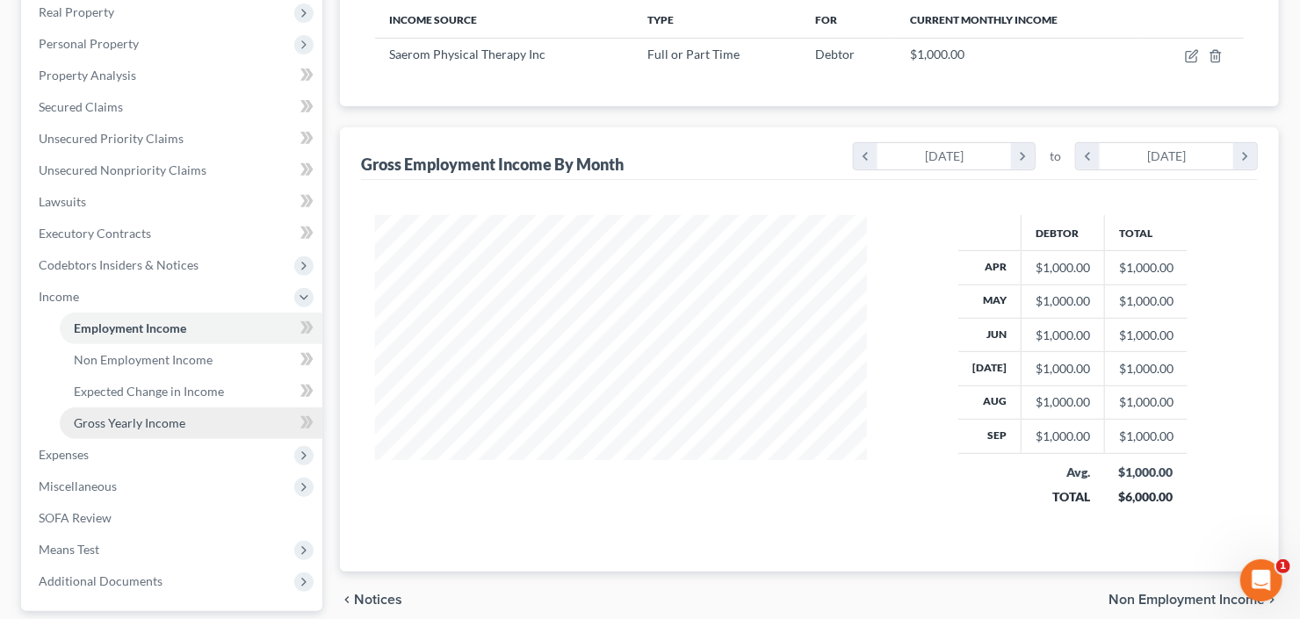
click at [133, 421] on span "Gross Yearly Income" at bounding box center [130, 422] width 112 height 15
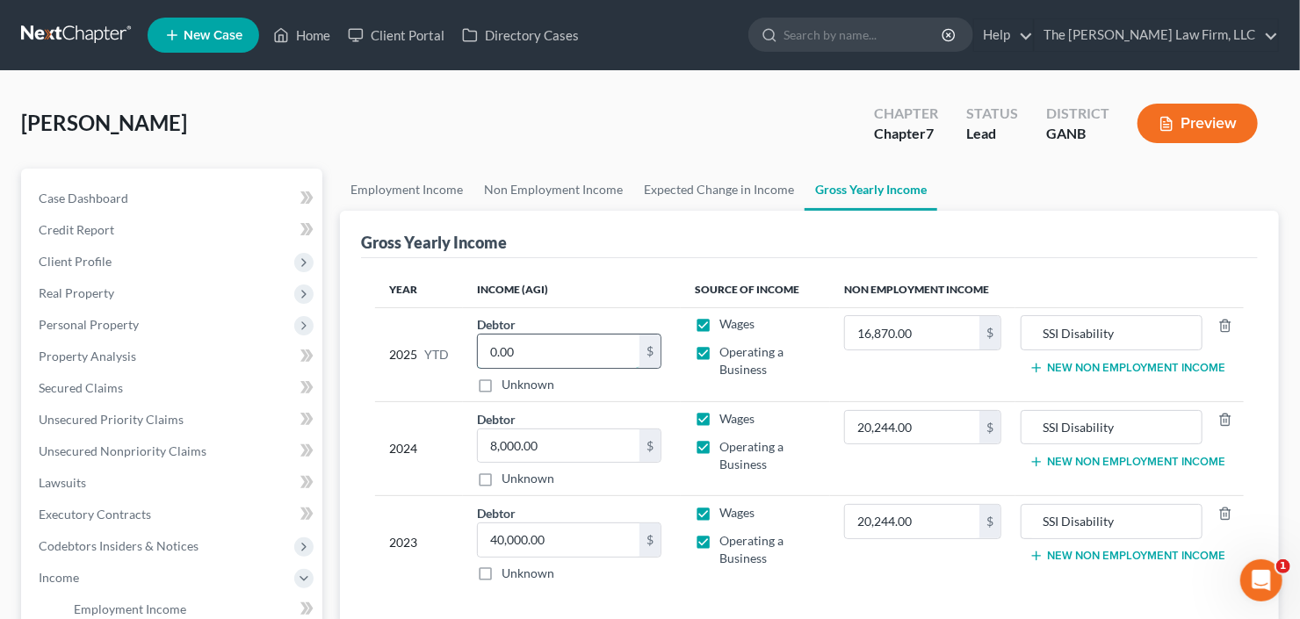
click at [543, 351] on input "0.00" at bounding box center [559, 351] width 162 height 33
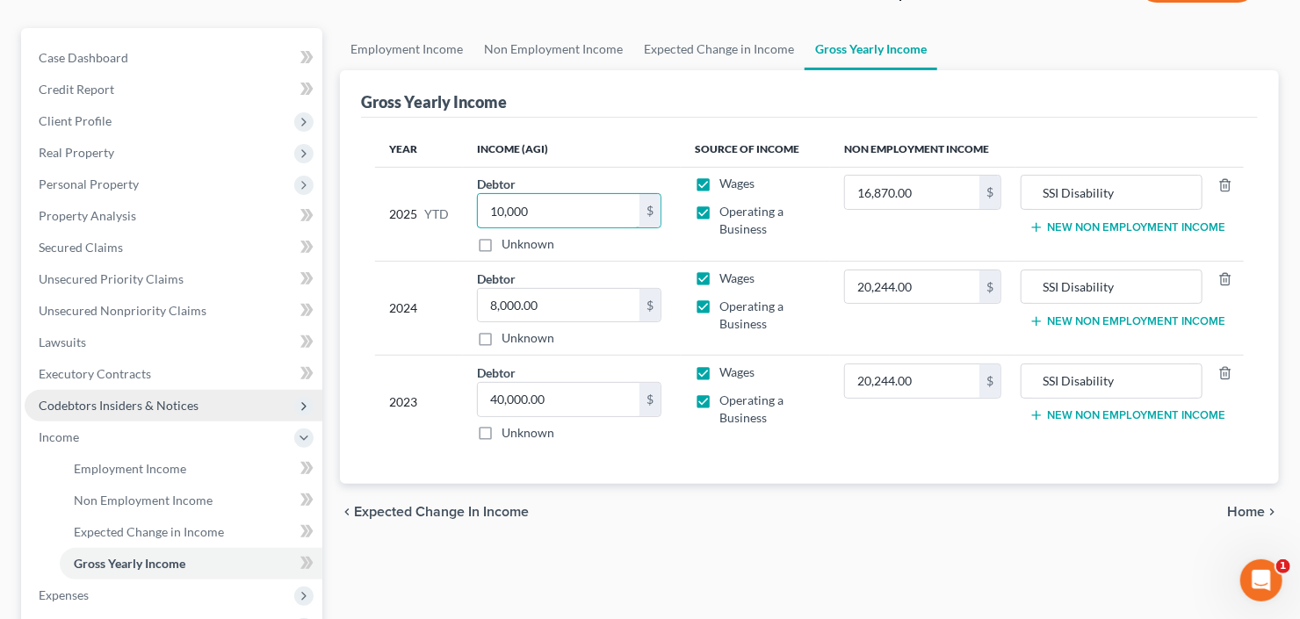
scroll to position [351, 0]
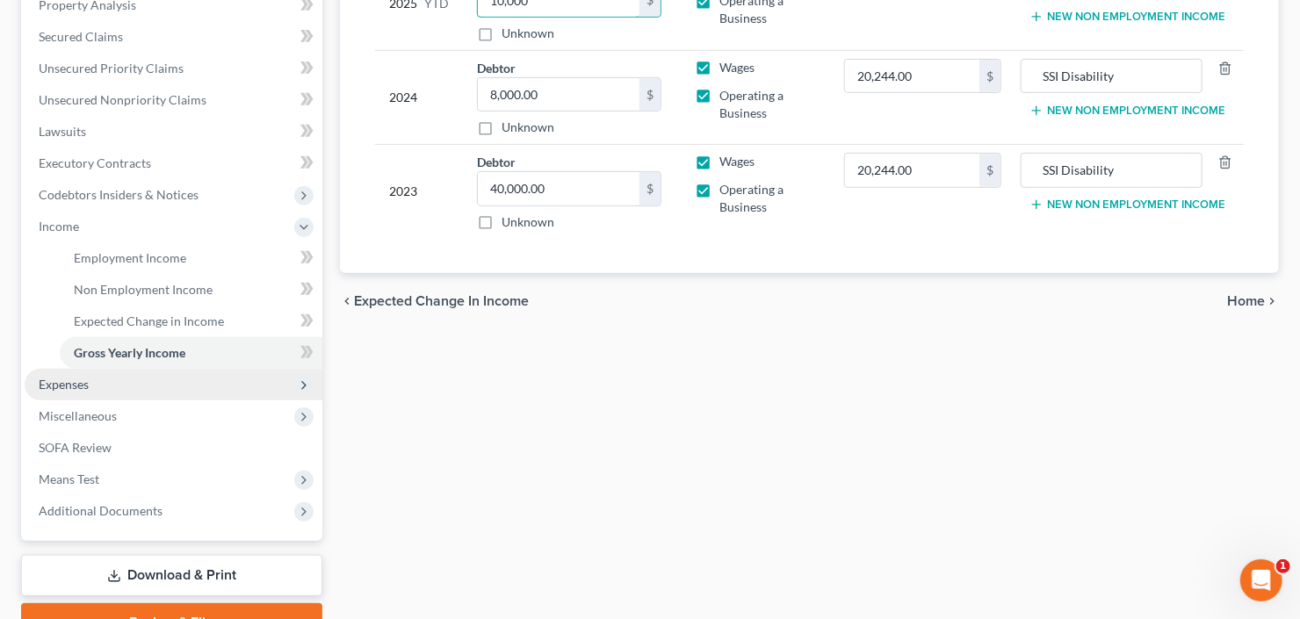
type input "10,000"
click at [78, 377] on span "Expenses" at bounding box center [64, 384] width 50 height 15
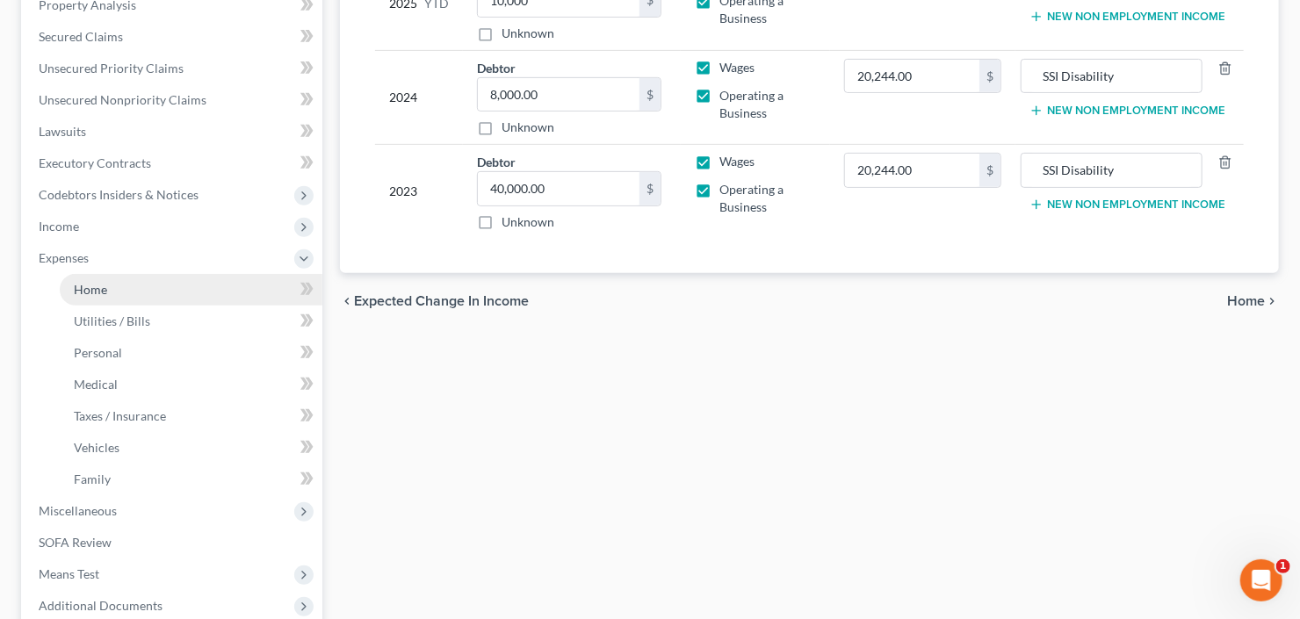
click at [104, 288] on span "Home" at bounding box center [90, 289] width 33 height 15
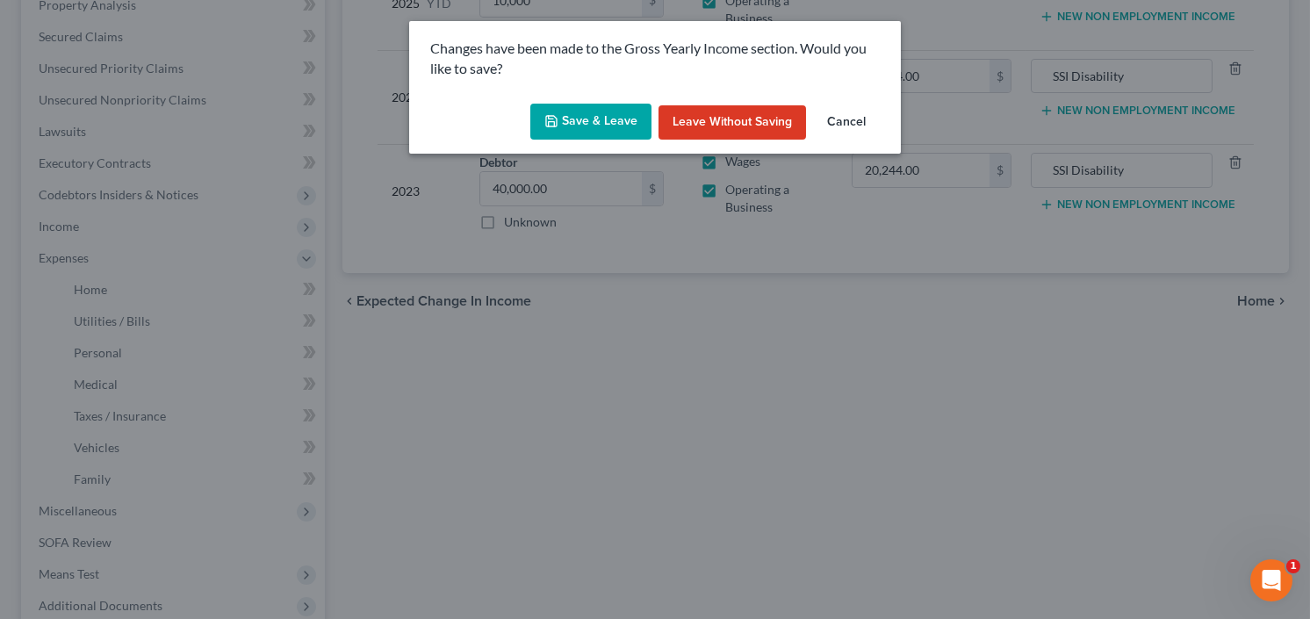
click at [572, 109] on button "Save & Leave" at bounding box center [591, 122] width 121 height 37
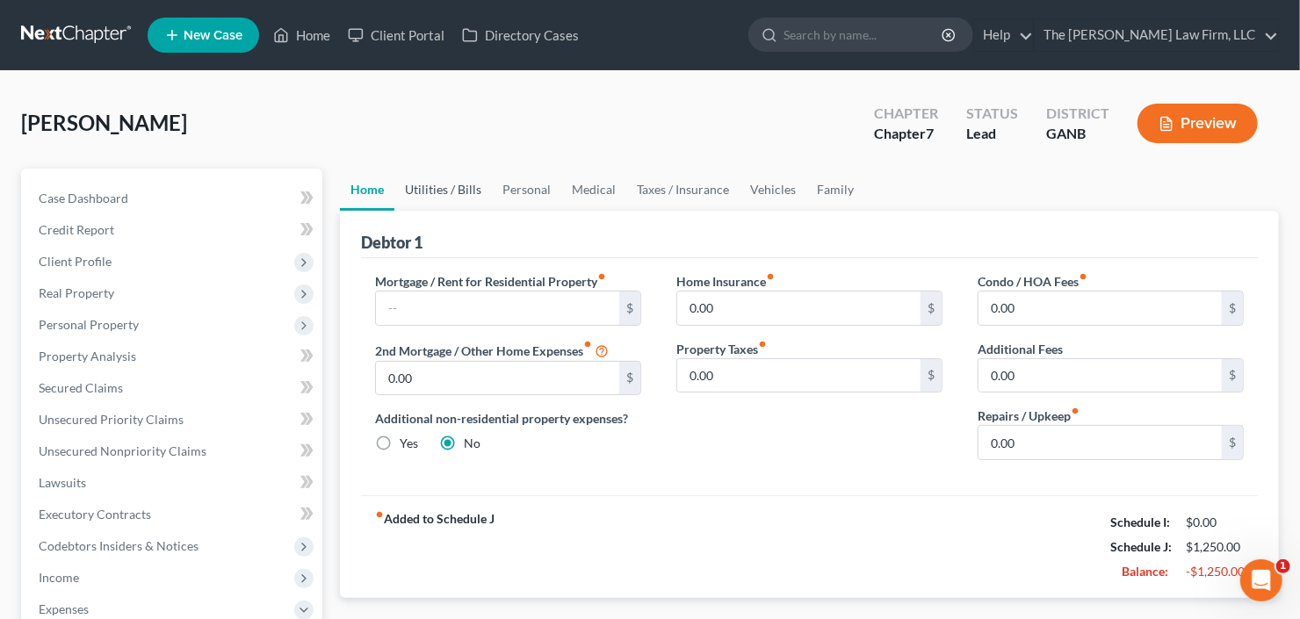
click at [449, 190] on link "Utilities / Bills" at bounding box center [442, 190] width 97 height 42
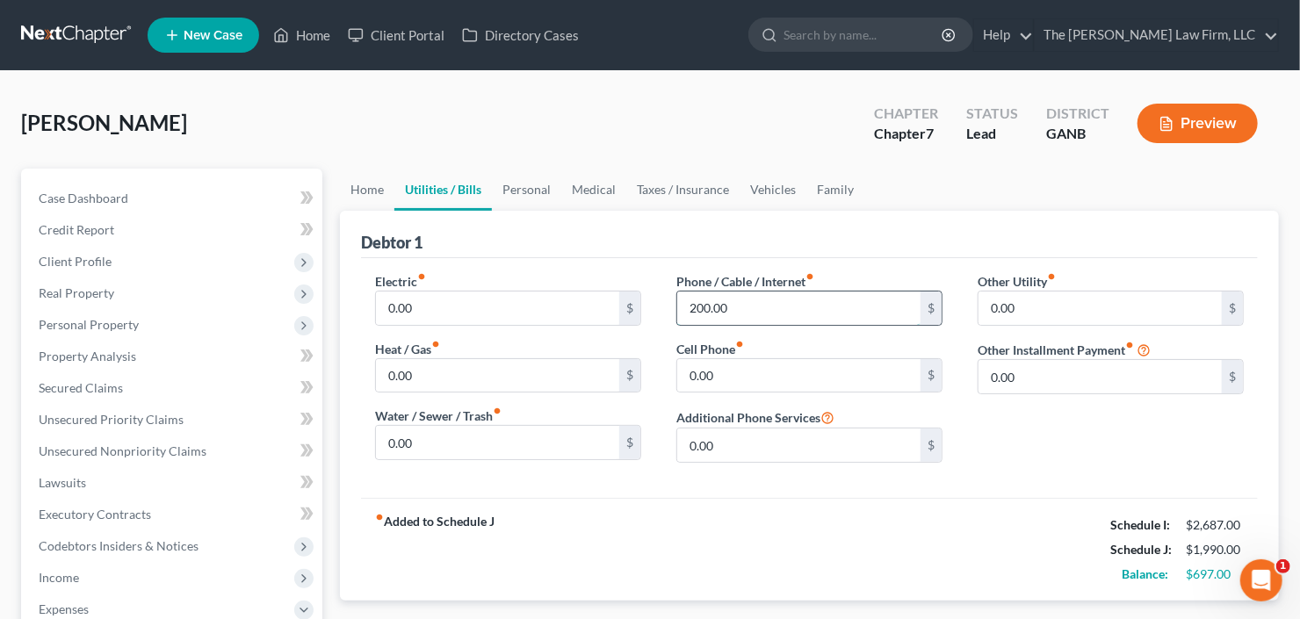
click at [755, 305] on input "200.00" at bounding box center [798, 308] width 243 height 33
type input "350"
click at [530, 172] on link "Personal" at bounding box center [526, 190] width 69 height 42
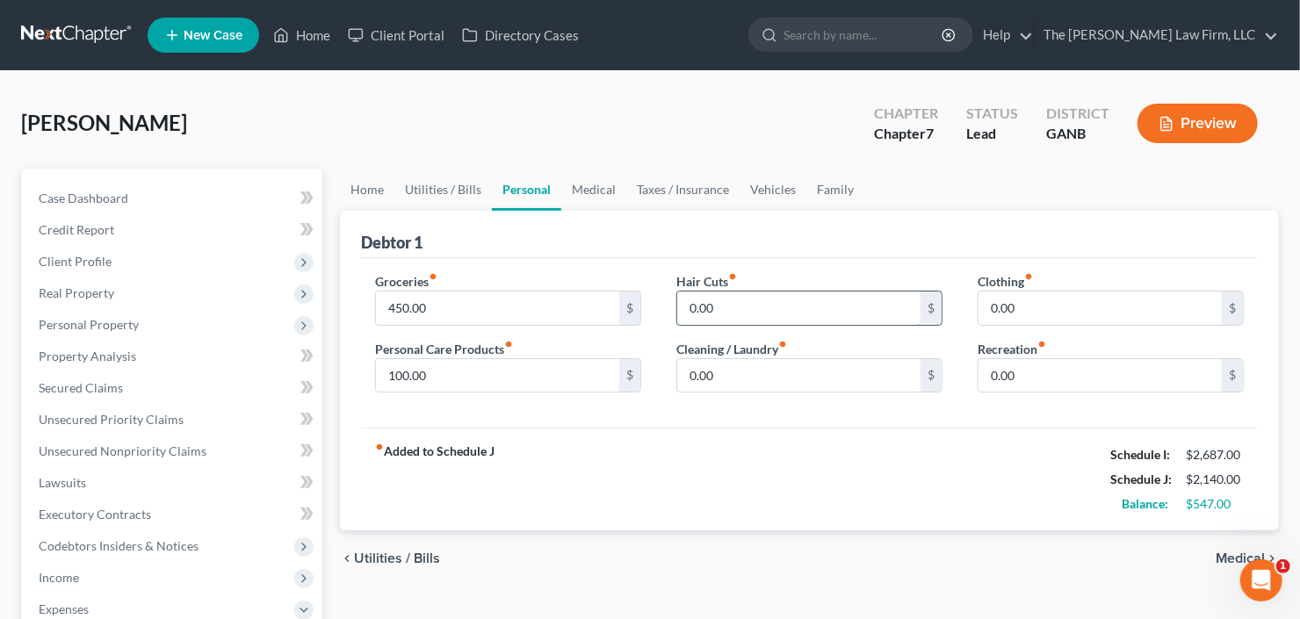
click at [786, 303] on input "0.00" at bounding box center [798, 308] width 243 height 33
type input "100"
type input "75"
click at [785, 169] on link "Vehicles" at bounding box center [773, 190] width 67 height 42
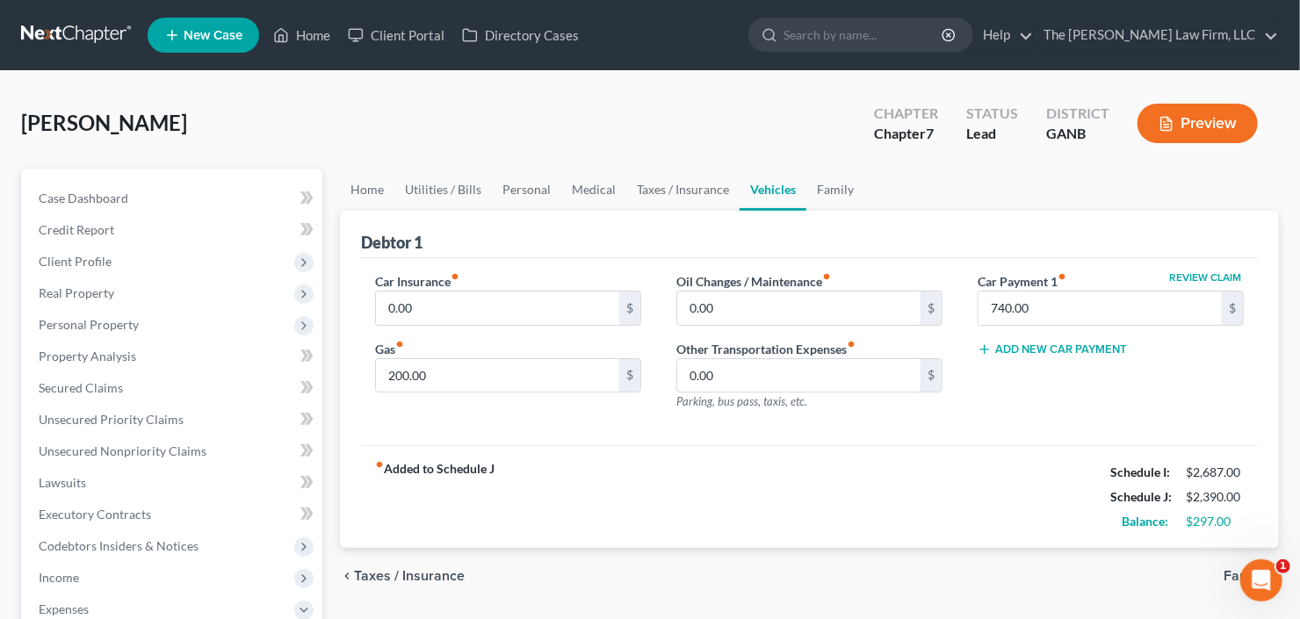
click at [779, 187] on link "Vehicles" at bounding box center [773, 190] width 67 height 42
click at [512, 308] on input "0.00" at bounding box center [497, 308] width 243 height 33
type input "300"
click at [545, 185] on link "Personal" at bounding box center [526, 190] width 69 height 42
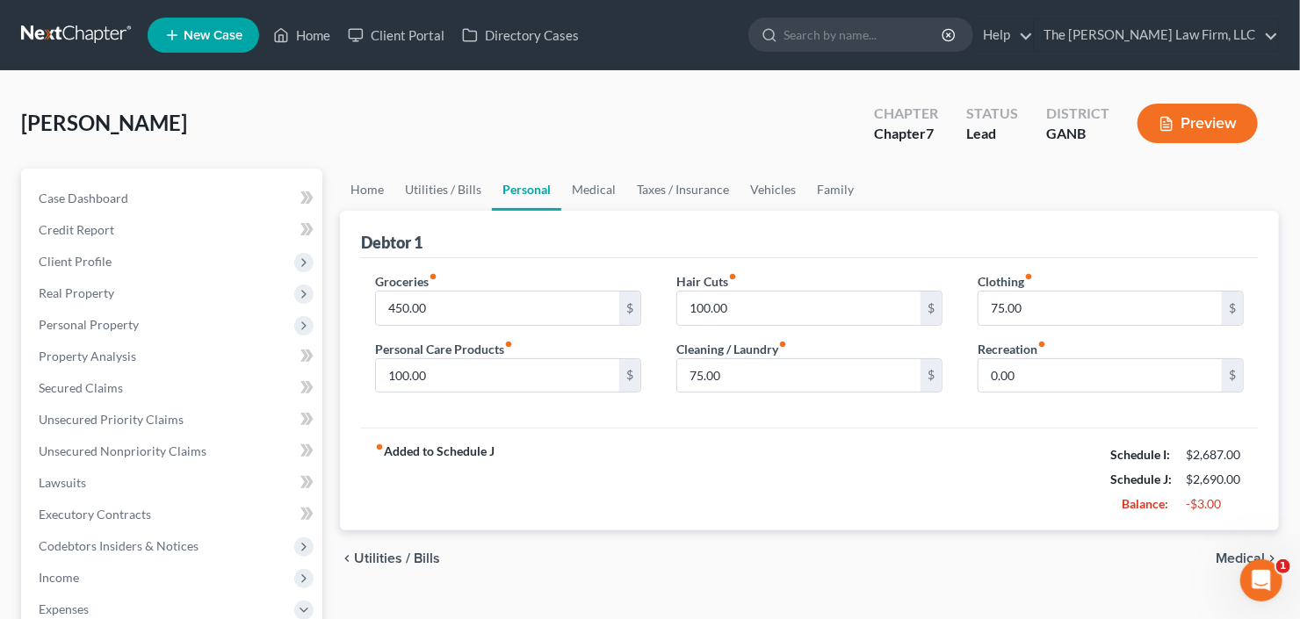
click at [492, 185] on link "Personal" at bounding box center [526, 190] width 69 height 42
click at [458, 185] on link "Utilities / Bills" at bounding box center [442, 190] width 97 height 42
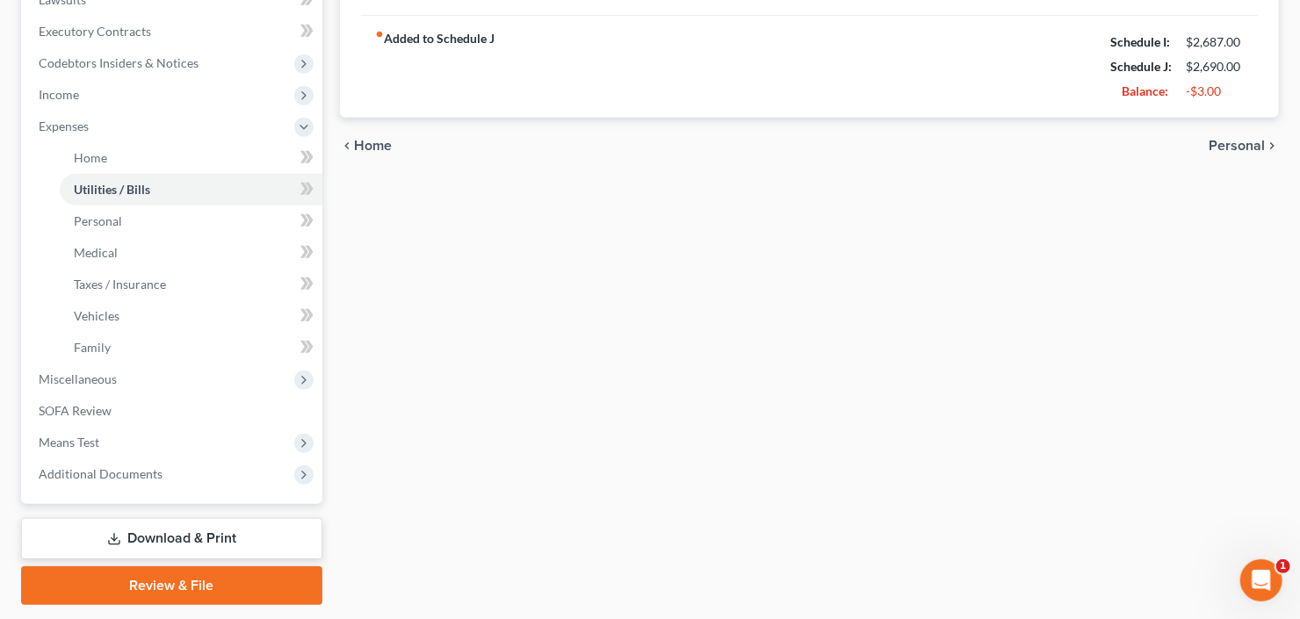
scroll to position [533, 0]
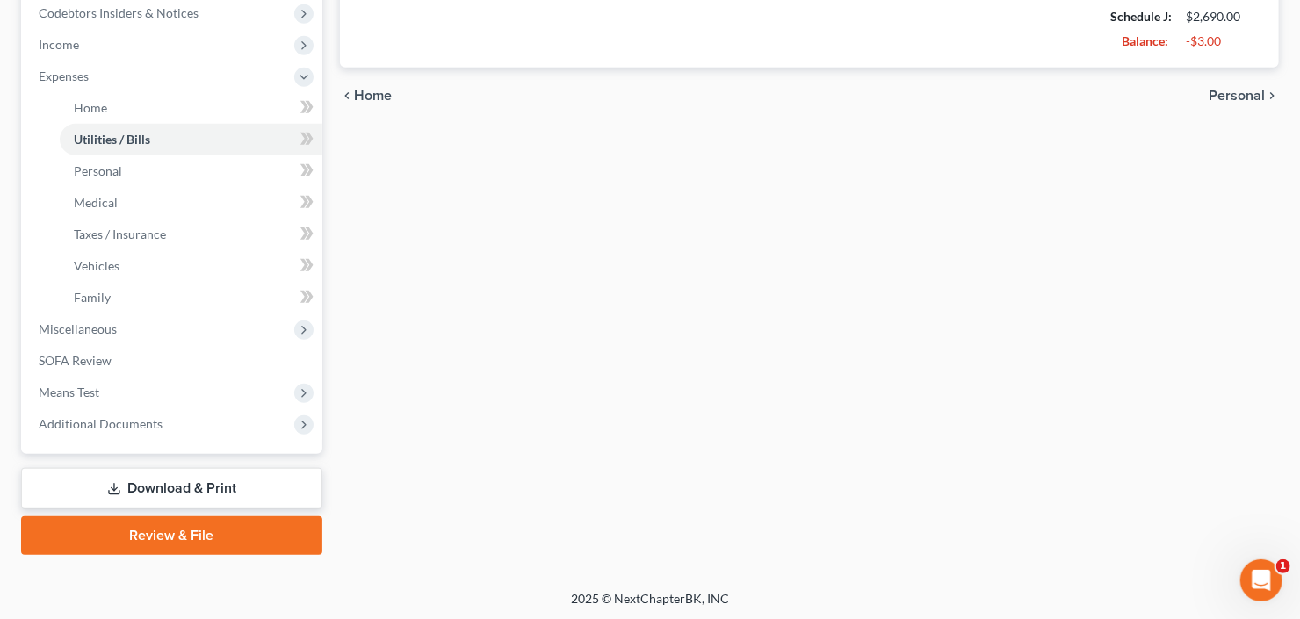
click at [162, 487] on link "Download & Print" at bounding box center [171, 488] width 301 height 41
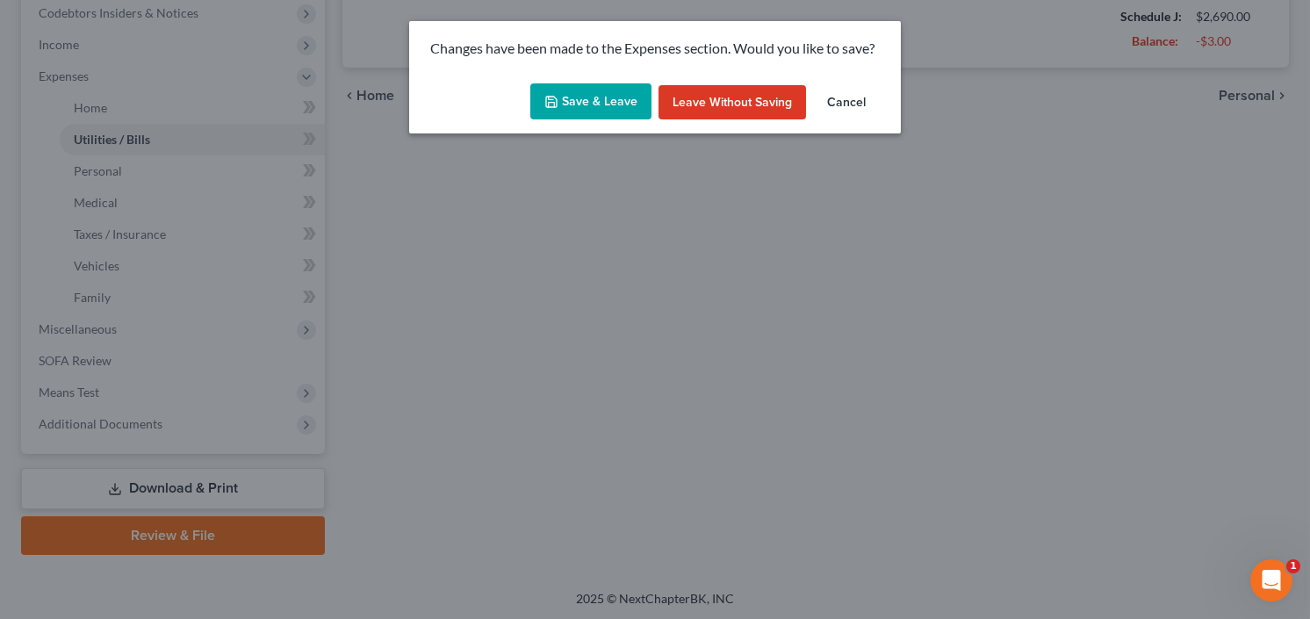
click at [589, 102] on button "Save & Leave" at bounding box center [591, 101] width 121 height 37
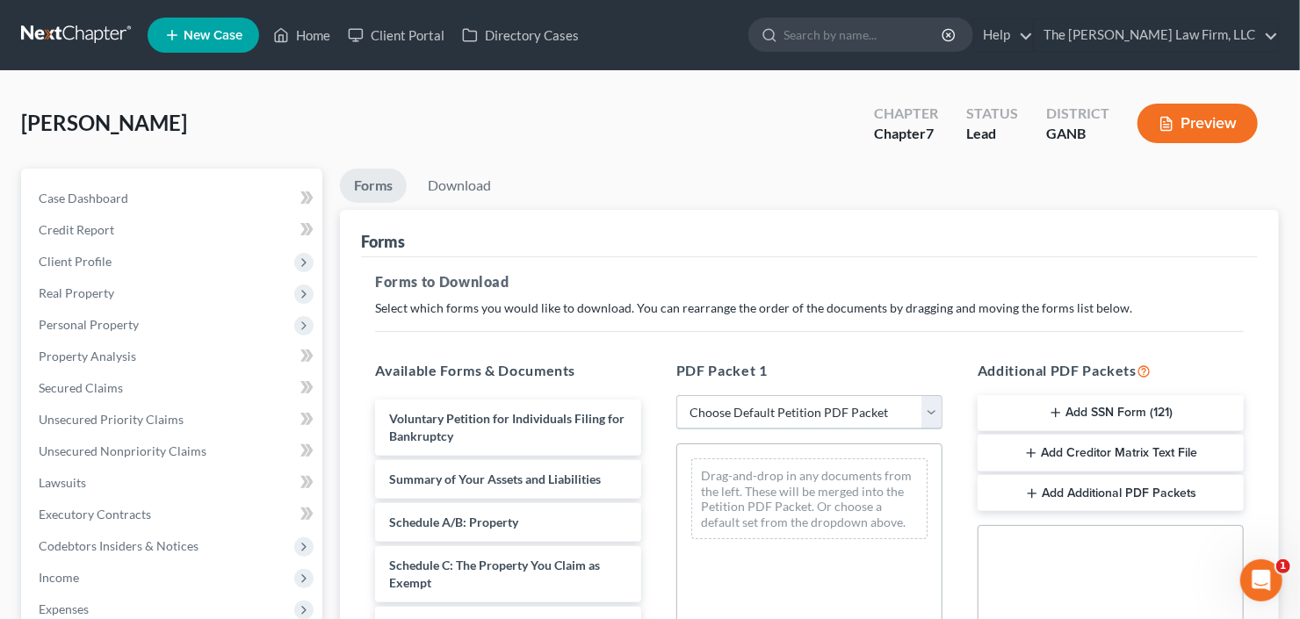
click at [840, 408] on select "Choose Default Petition PDF Packet Complete Bankruptcy Petition (all forms and …" at bounding box center [809, 412] width 266 height 35
select select "0"
click at [676, 395] on select "Choose Default Petition PDF Packet Complete Bankruptcy Petition (all forms and …" at bounding box center [809, 412] width 266 height 35
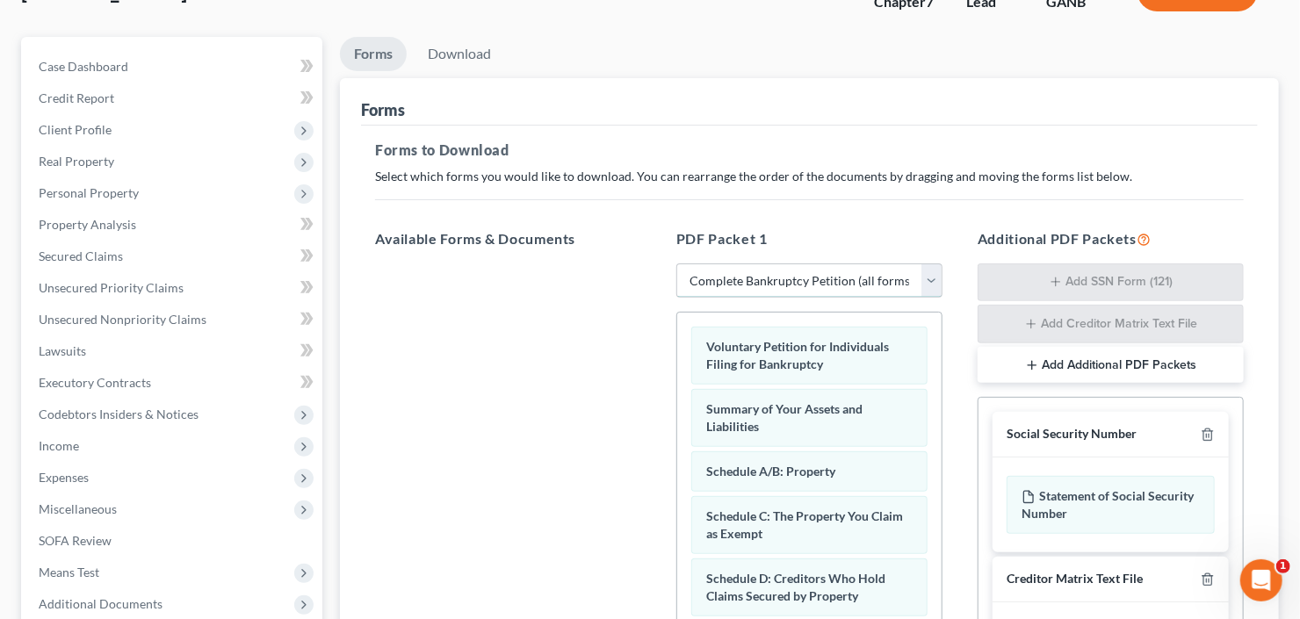
scroll to position [464, 0]
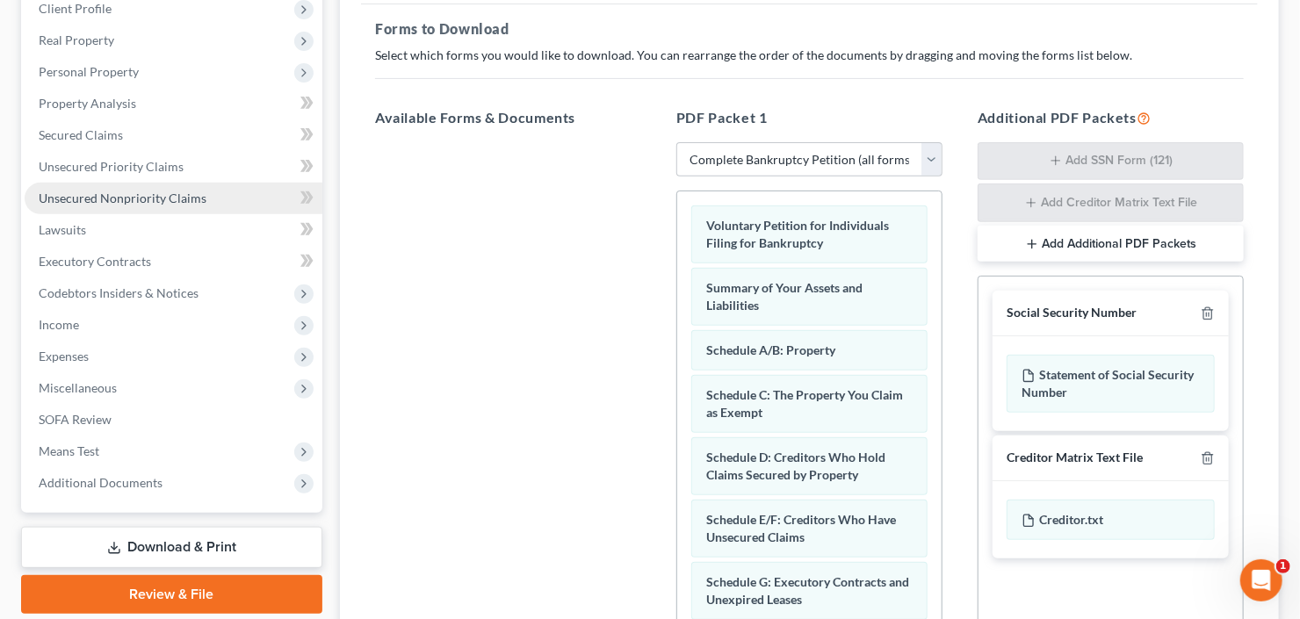
click at [131, 191] on span "Unsecured Nonpriority Claims" at bounding box center [123, 198] width 168 height 15
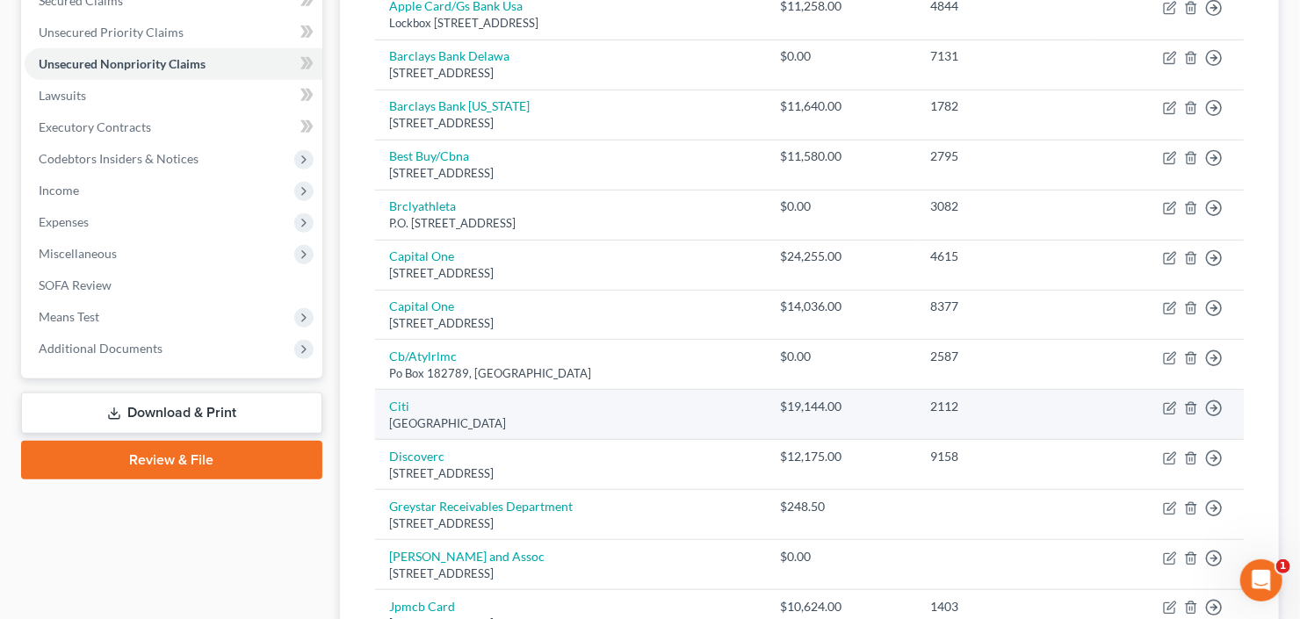
scroll to position [422, 0]
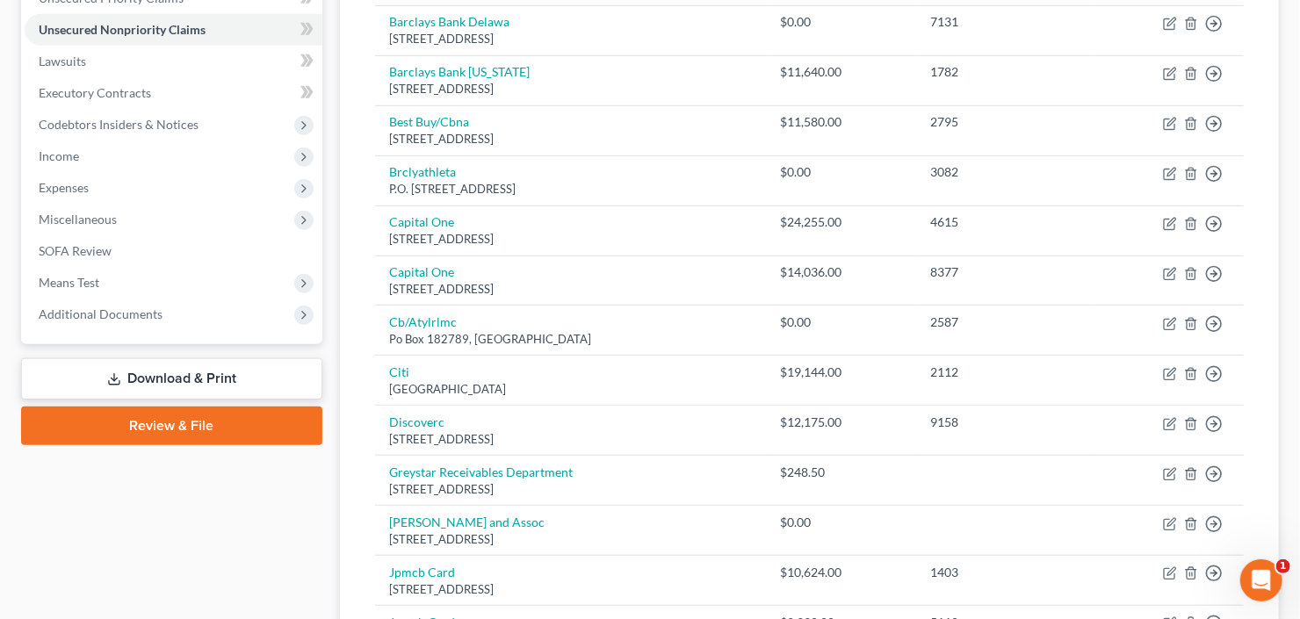
drag, startPoint x: 149, startPoint y: 378, endPoint x: 260, endPoint y: 373, distance: 110.8
click at [149, 378] on link "Download & Print" at bounding box center [171, 378] width 301 height 41
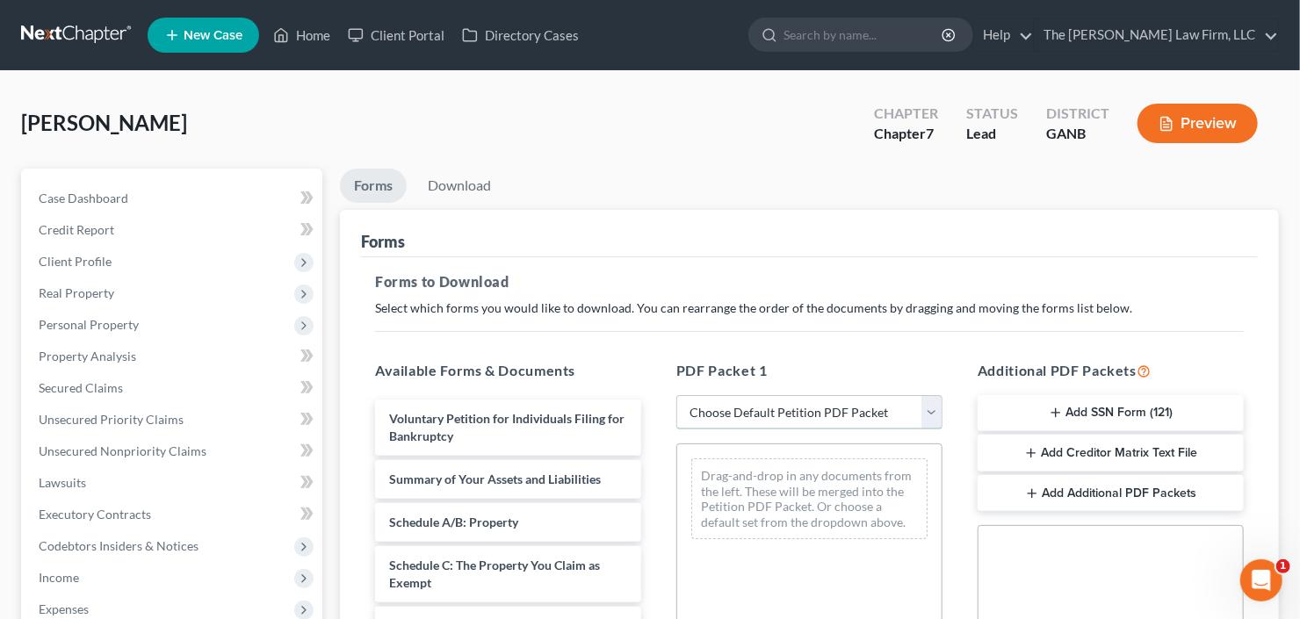
click at [802, 419] on select "Choose Default Petition PDF Packet Complete Bankruptcy Petition (all forms and …" at bounding box center [809, 412] width 266 height 35
select select "0"
click at [676, 395] on select "Choose Default Petition PDF Packet Complete Bankruptcy Petition (all forms and …" at bounding box center [809, 412] width 266 height 35
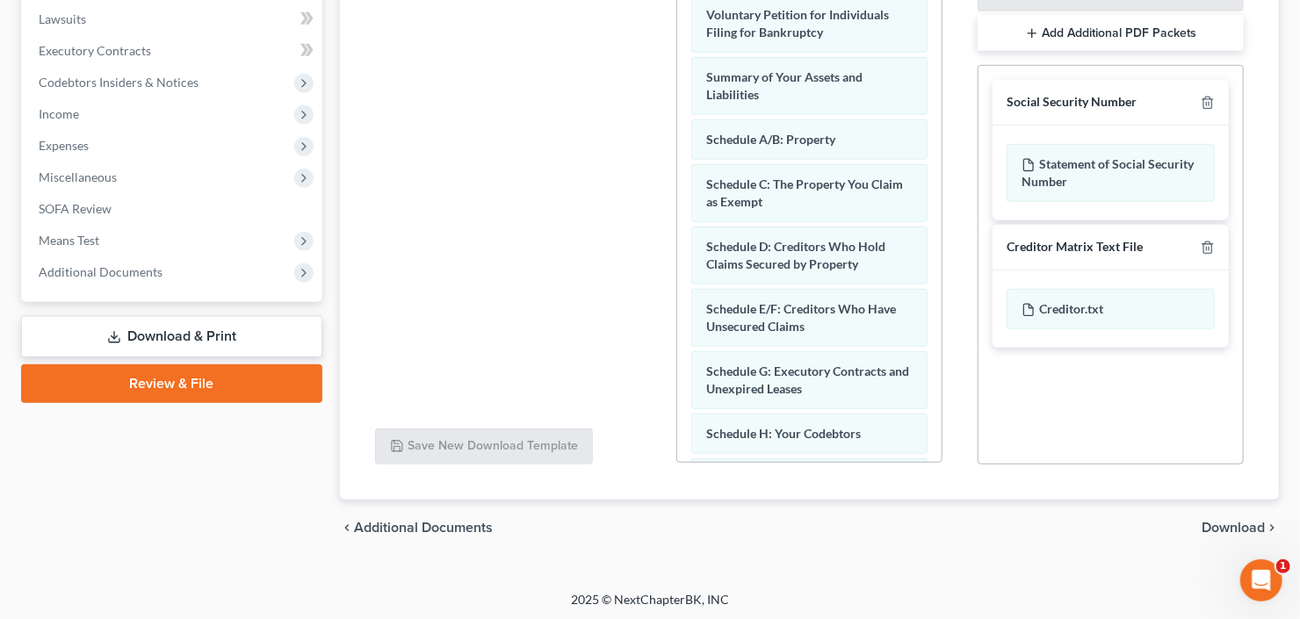
click at [1223, 525] on span "Download" at bounding box center [1233, 528] width 63 height 14
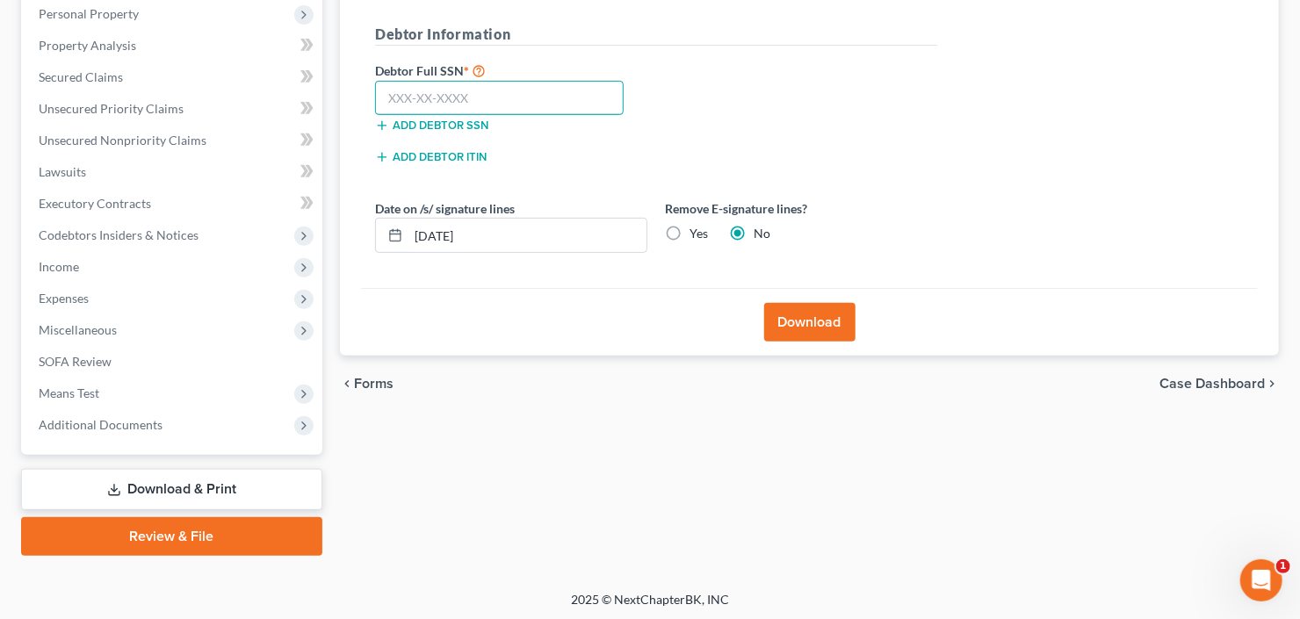
click at [460, 89] on input "text" at bounding box center [499, 98] width 249 height 35
type input "563-95-7533"
click at [809, 313] on button "Download" at bounding box center [809, 322] width 91 height 39
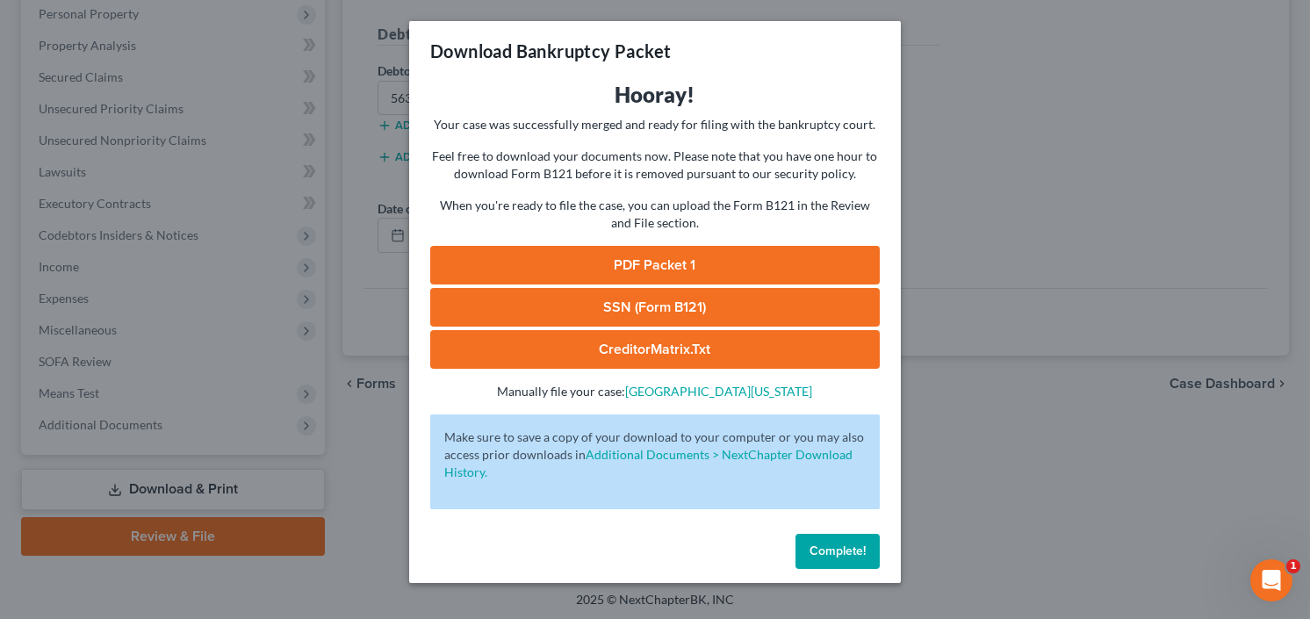
click at [569, 295] on link "SSN (Form B121)" at bounding box center [655, 307] width 450 height 39
click at [634, 262] on link "PDF Packet 1" at bounding box center [655, 265] width 450 height 39
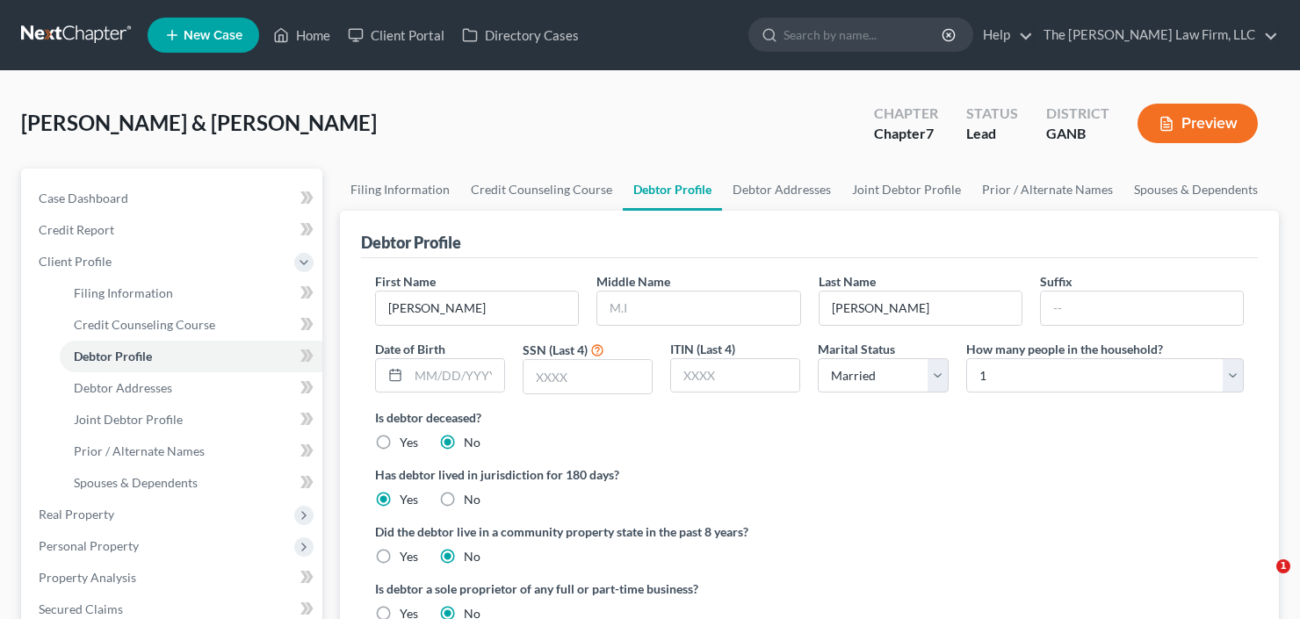
select select "1"
select select "0"
